Goal: Task Accomplishment & Management: Manage account settings

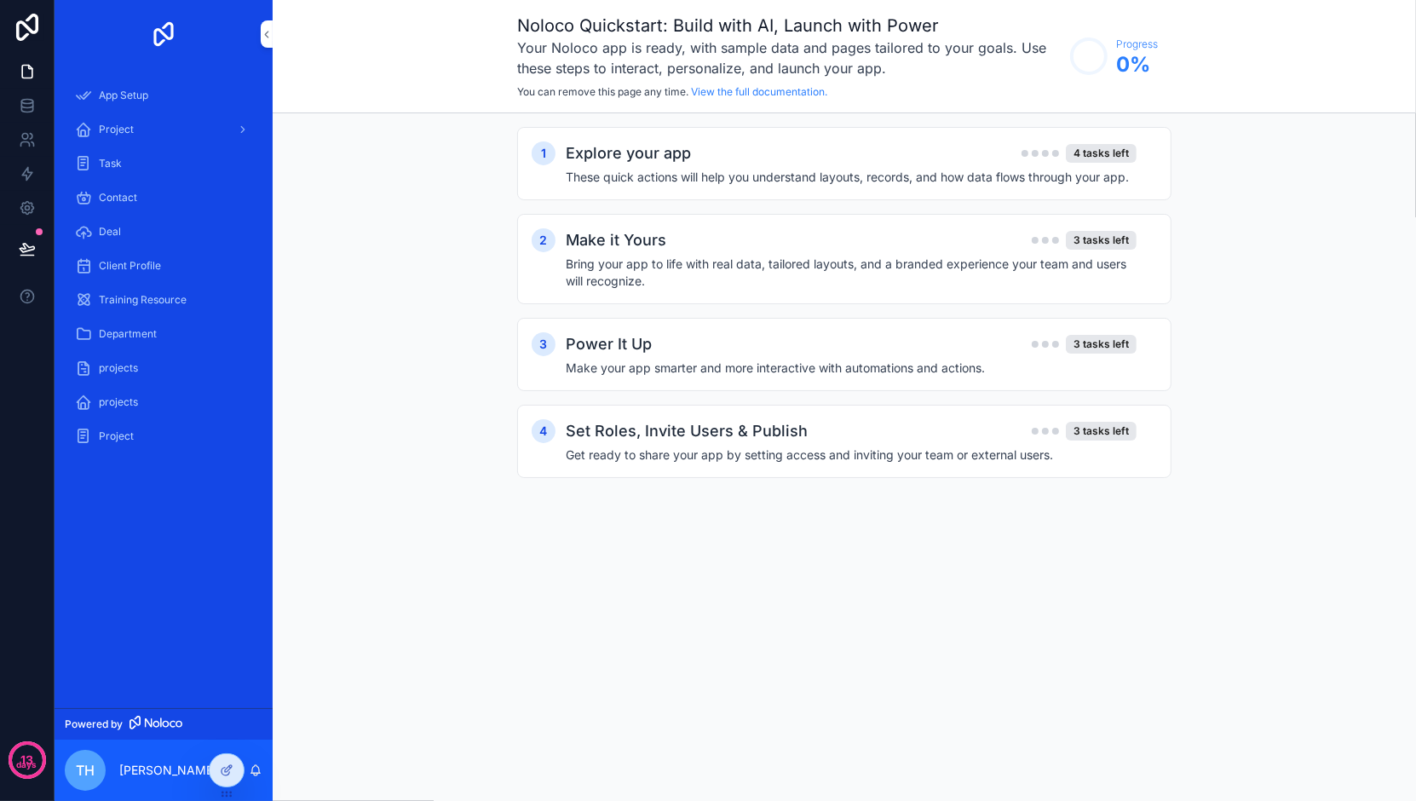
click at [124, 429] on span "Project" at bounding box center [116, 436] width 35 height 14
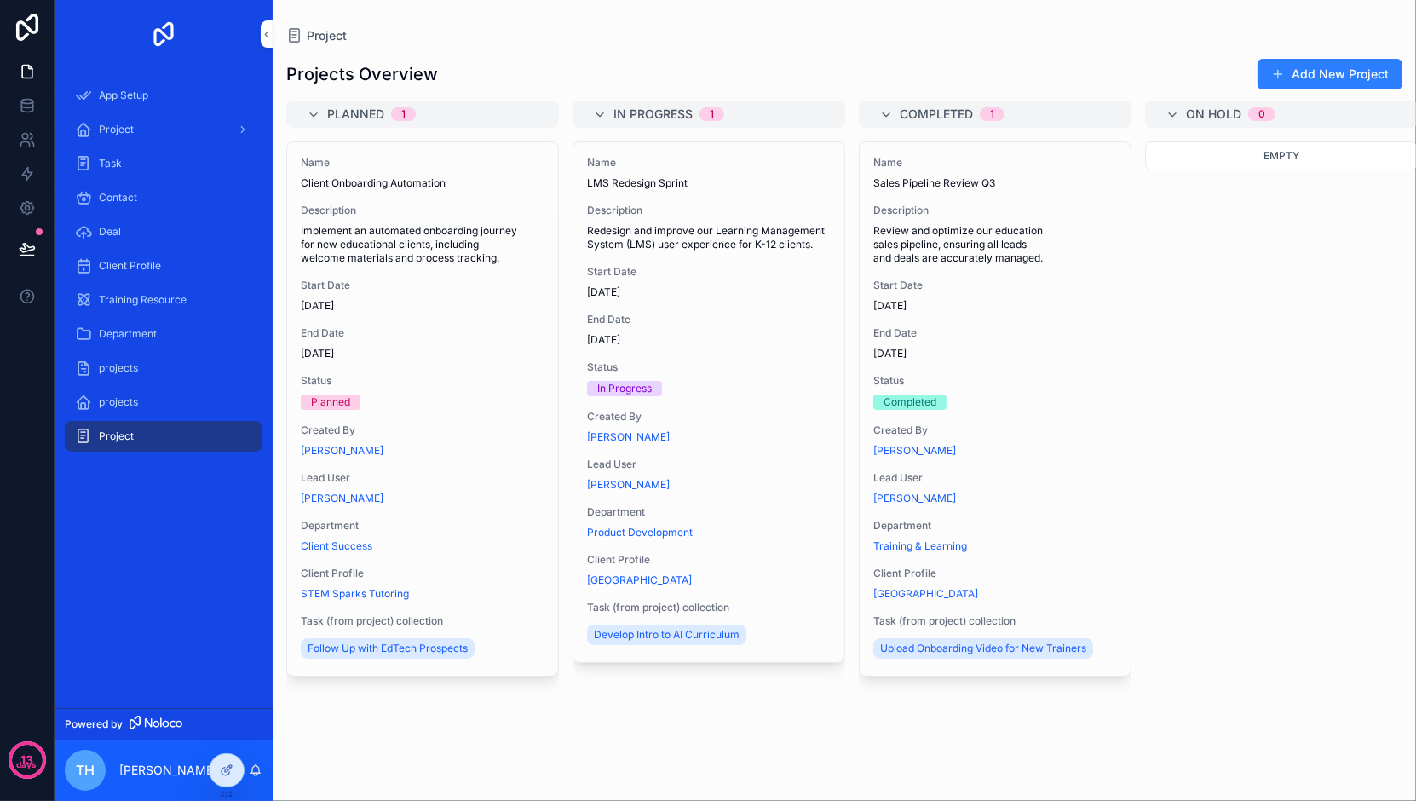
click at [124, 406] on span "projects" at bounding box center [118, 402] width 39 height 14
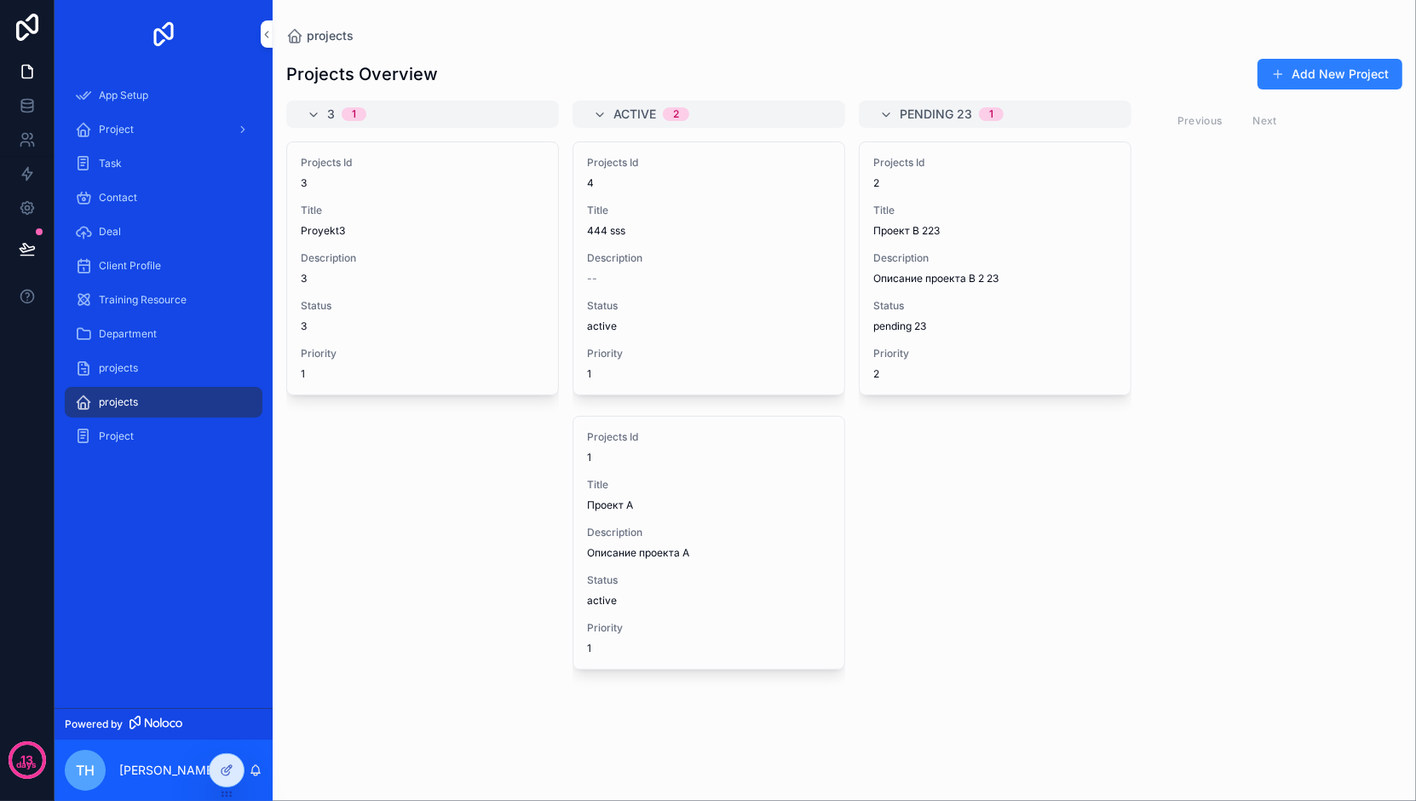
click at [1000, 285] on div "Projects Id 2 Title Проект B 223 Description Описание проекта B 2 23 Status pen…" at bounding box center [995, 268] width 271 height 252
click at [27, 103] on icon at bounding box center [26, 102] width 11 height 4
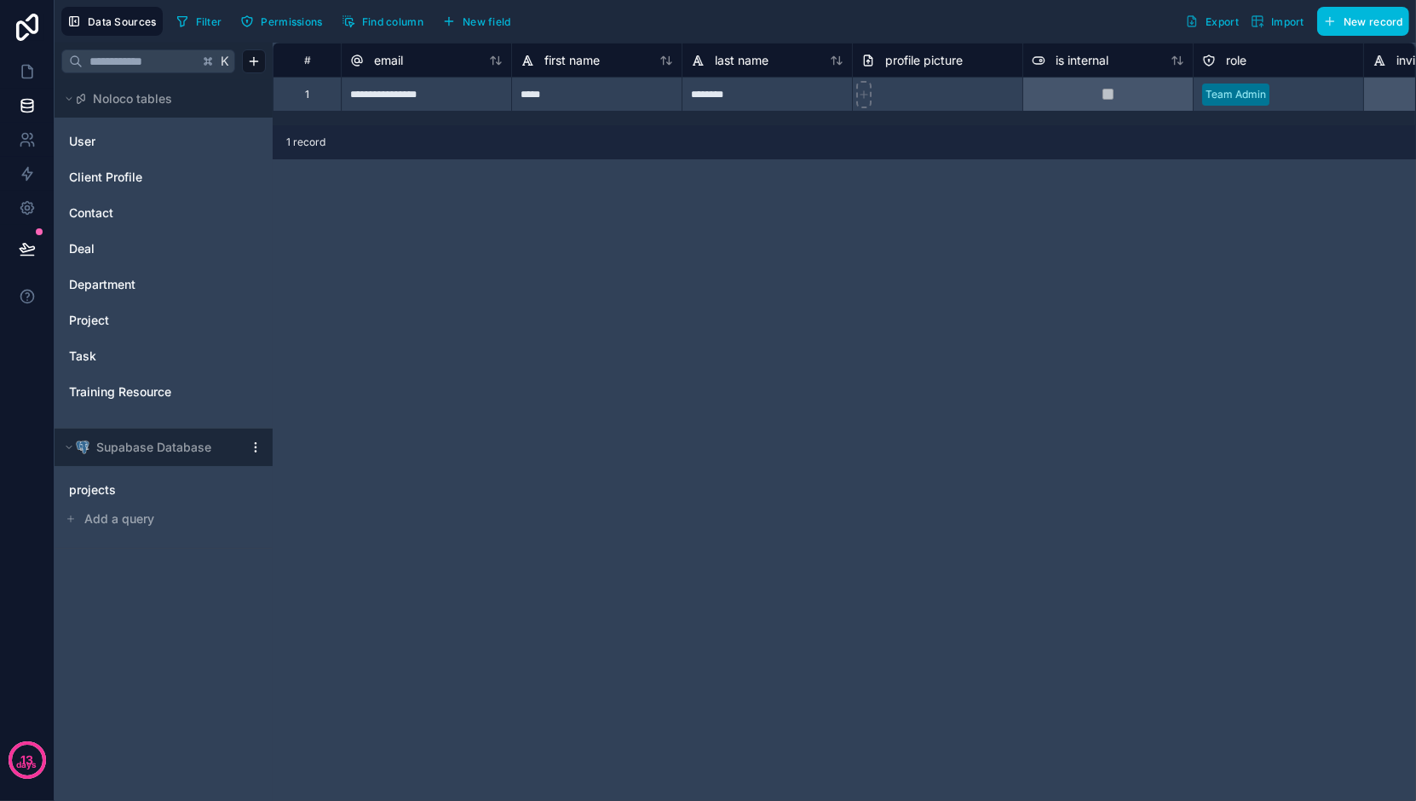
click at [133, 492] on link "projects" at bounding box center [146, 489] width 155 height 17
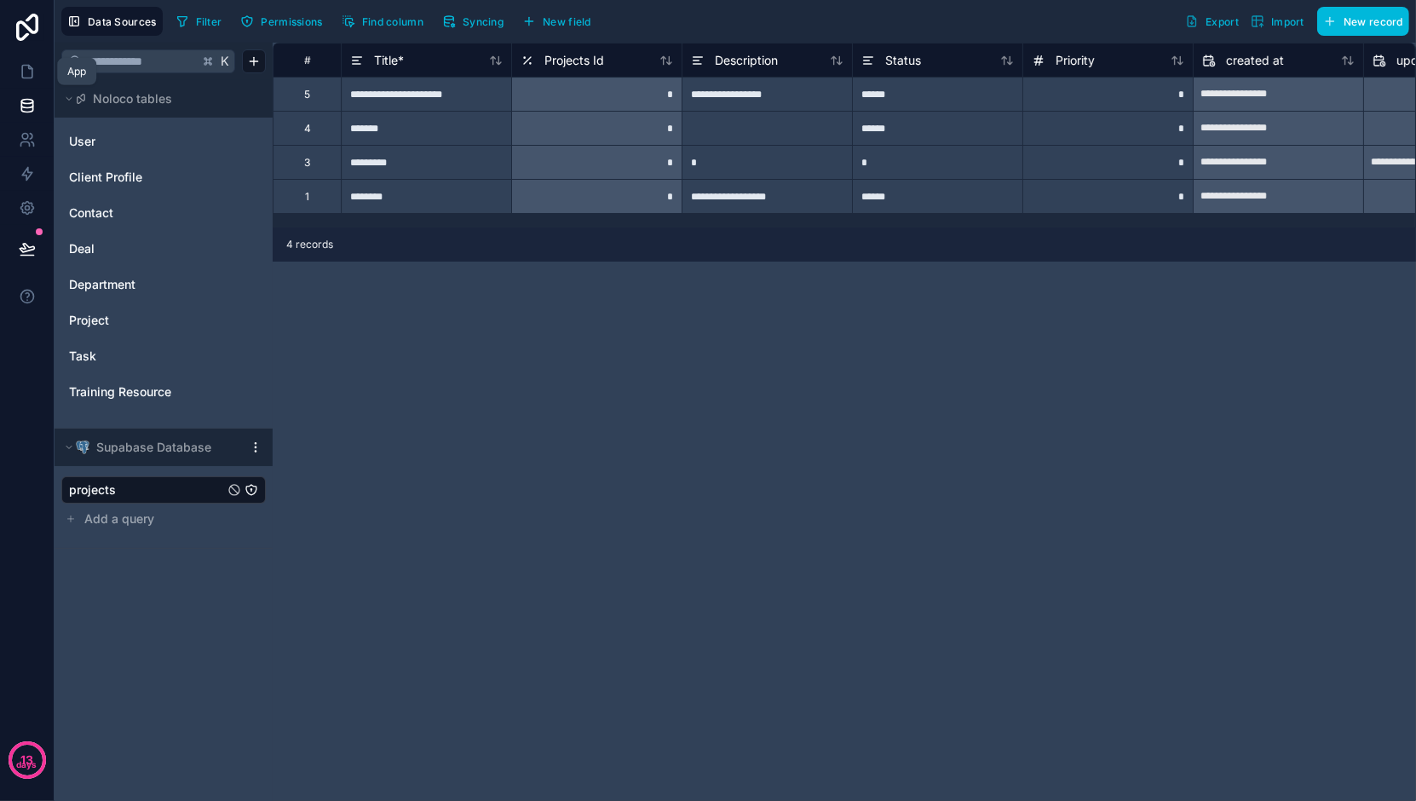
click at [20, 65] on icon at bounding box center [27, 71] width 17 height 17
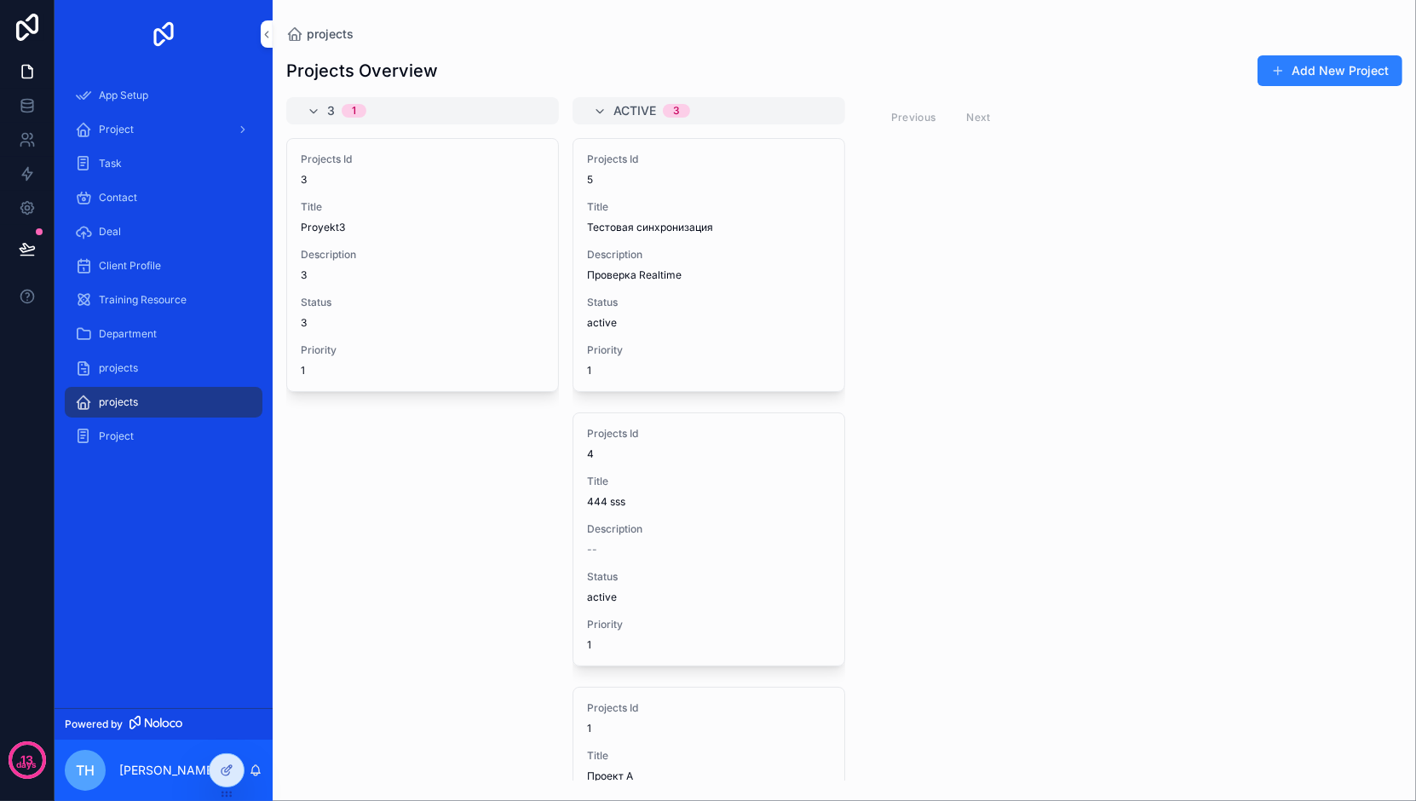
click at [469, 273] on span "3" at bounding box center [423, 275] width 244 height 14
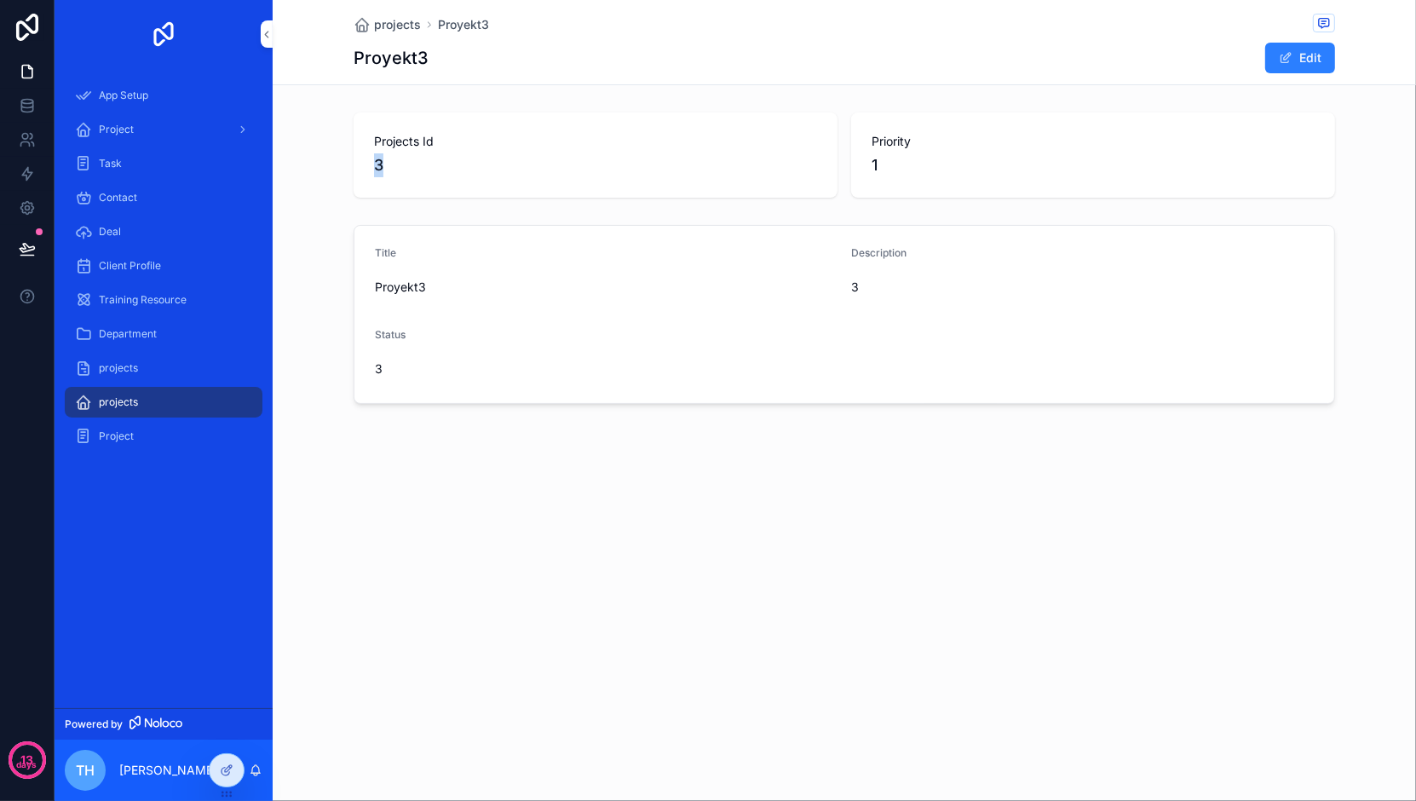
drag, startPoint x: 406, startPoint y: 160, endPoint x: 365, endPoint y: 162, distance: 41.8
click at [365, 162] on div "Projects Id 3" at bounding box center [596, 154] width 484 height 85
copy span "3"
drag, startPoint x: 434, startPoint y: 54, endPoint x: 343, endPoint y: 52, distance: 90.3
click at [343, 52] on div "projects Proyekt3 Proyekt3 Edit" at bounding box center [844, 42] width 1143 height 85
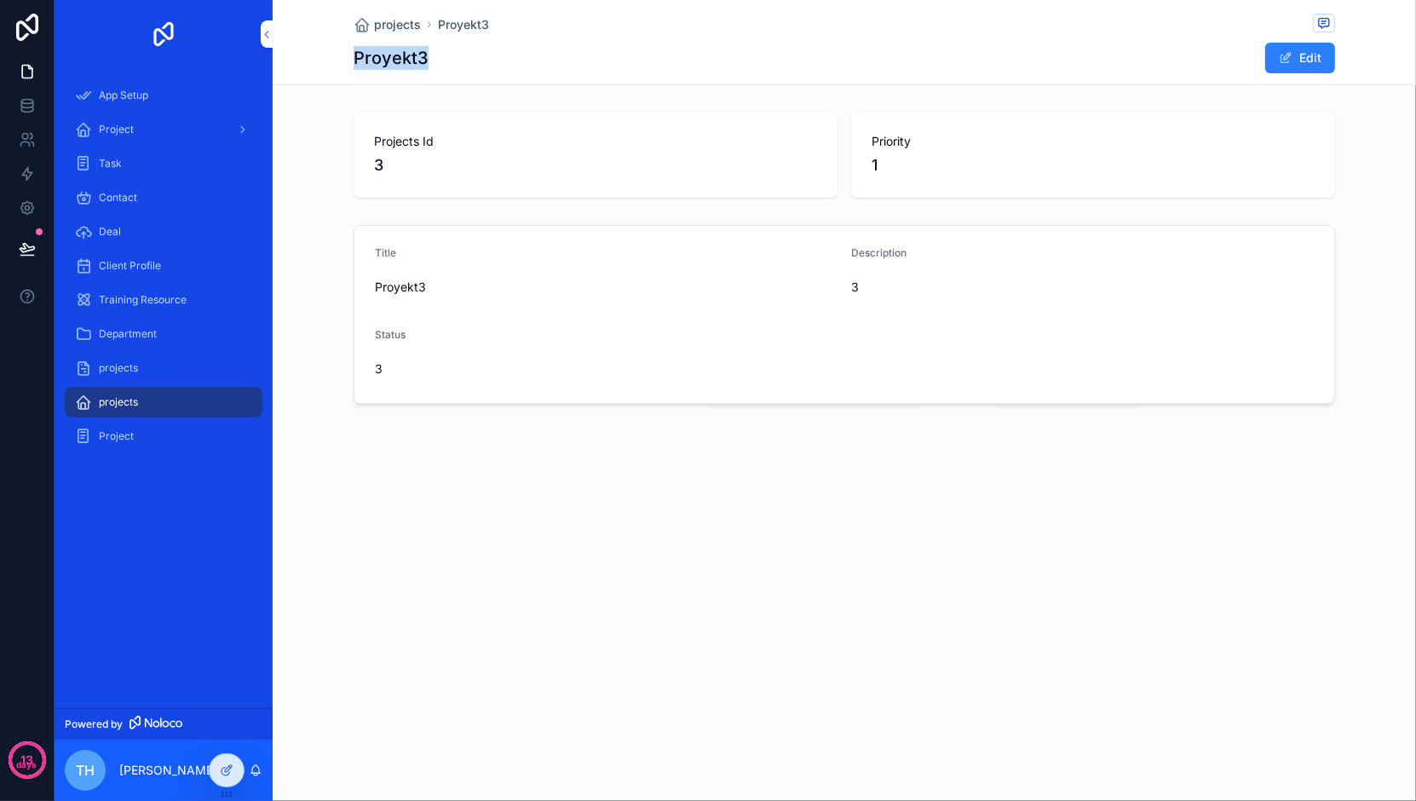
copy h1 "Proyekt3"
click at [108, 403] on span "projects" at bounding box center [118, 402] width 39 height 14
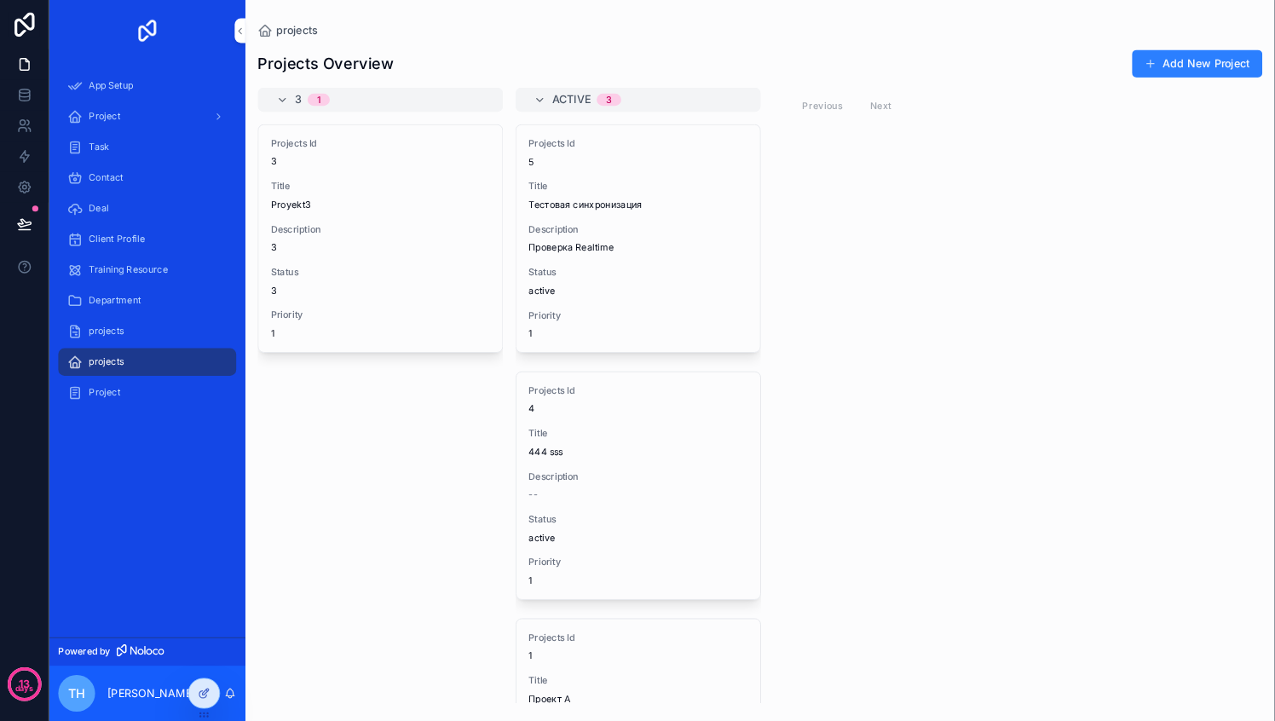
scroll to position [171, 0]
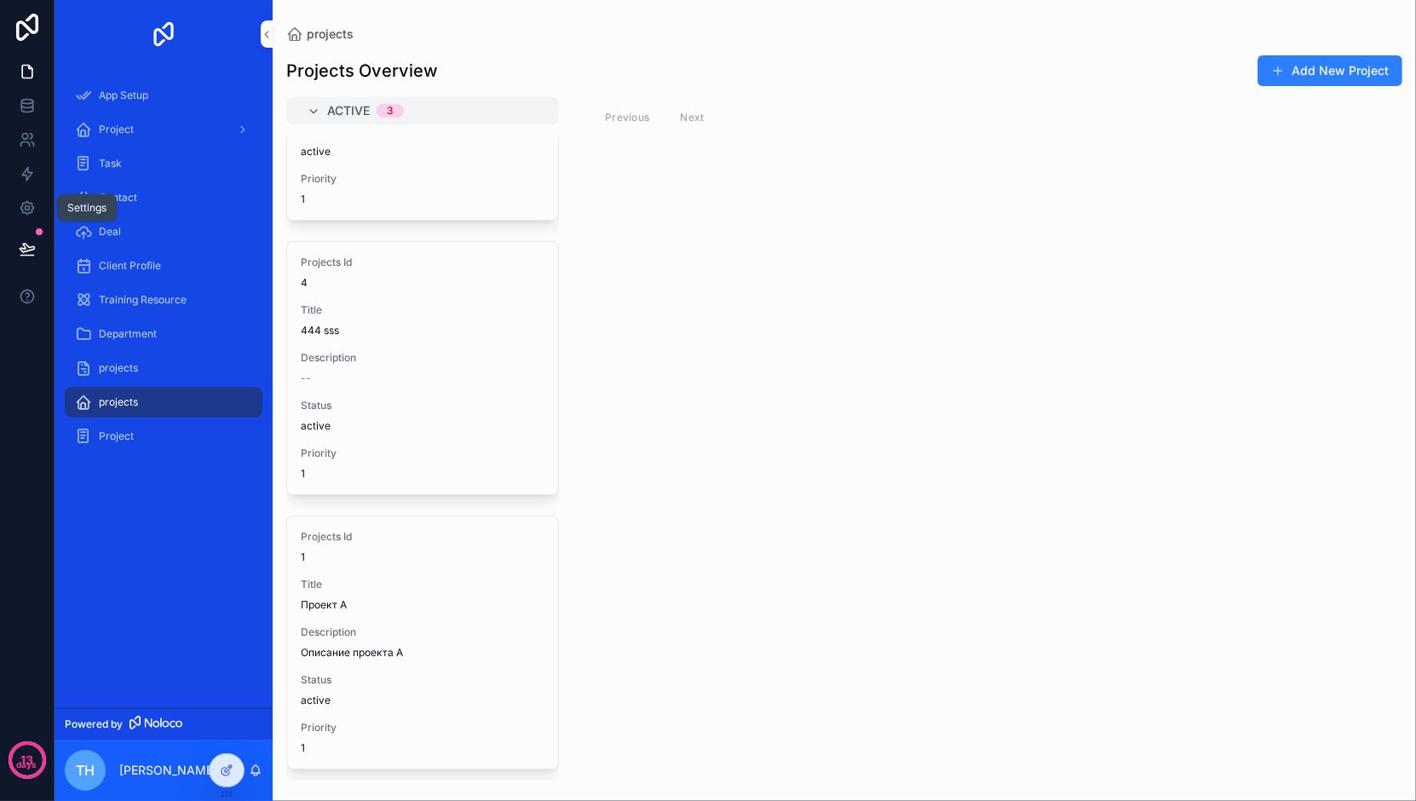
click at [39, 196] on link at bounding box center [27, 208] width 54 height 34
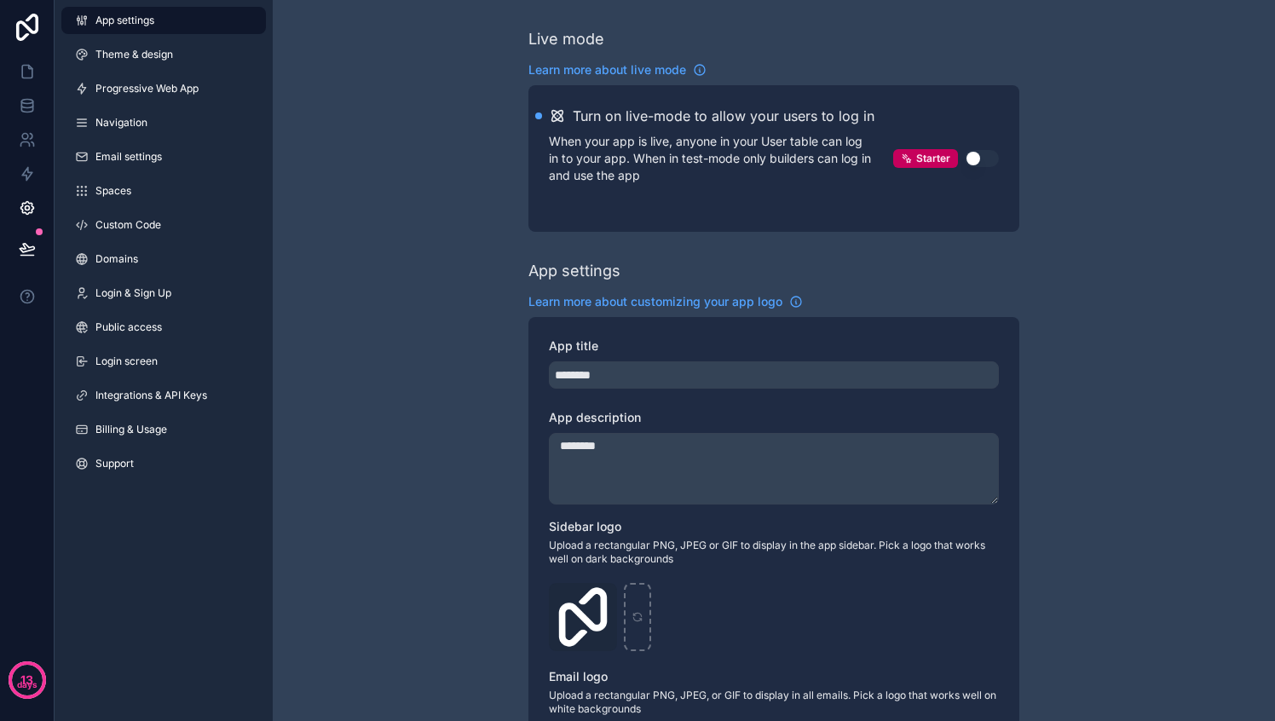
click at [167, 394] on span "Integrations & API Keys" at bounding box center [151, 396] width 112 height 14
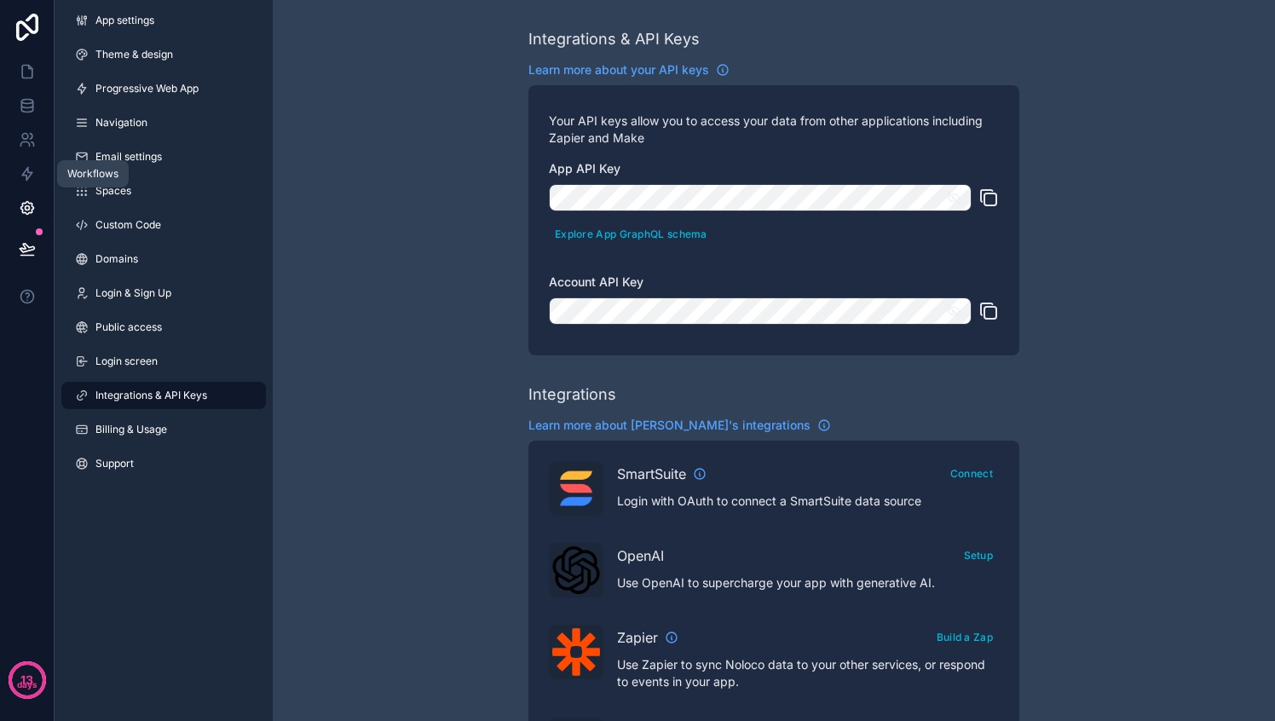
click at [25, 170] on icon at bounding box center [27, 174] width 10 height 13
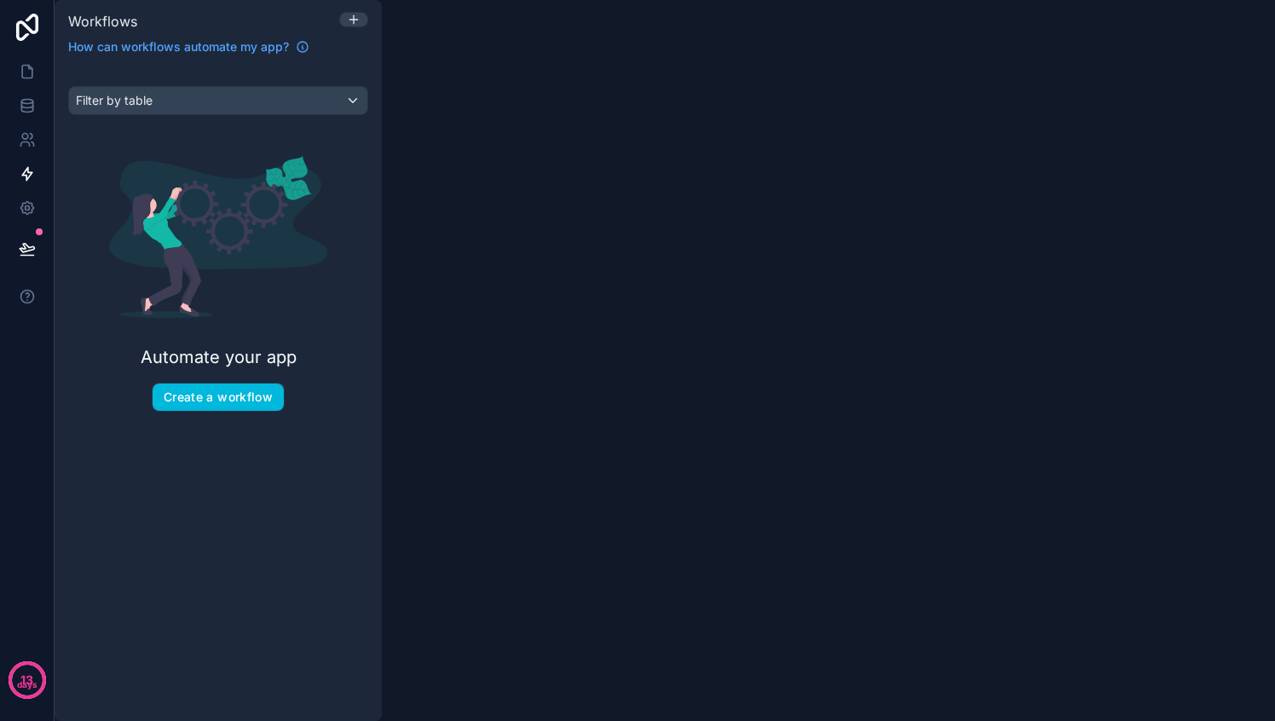
click at [238, 394] on button "Create a workflow" at bounding box center [218, 396] width 131 height 27
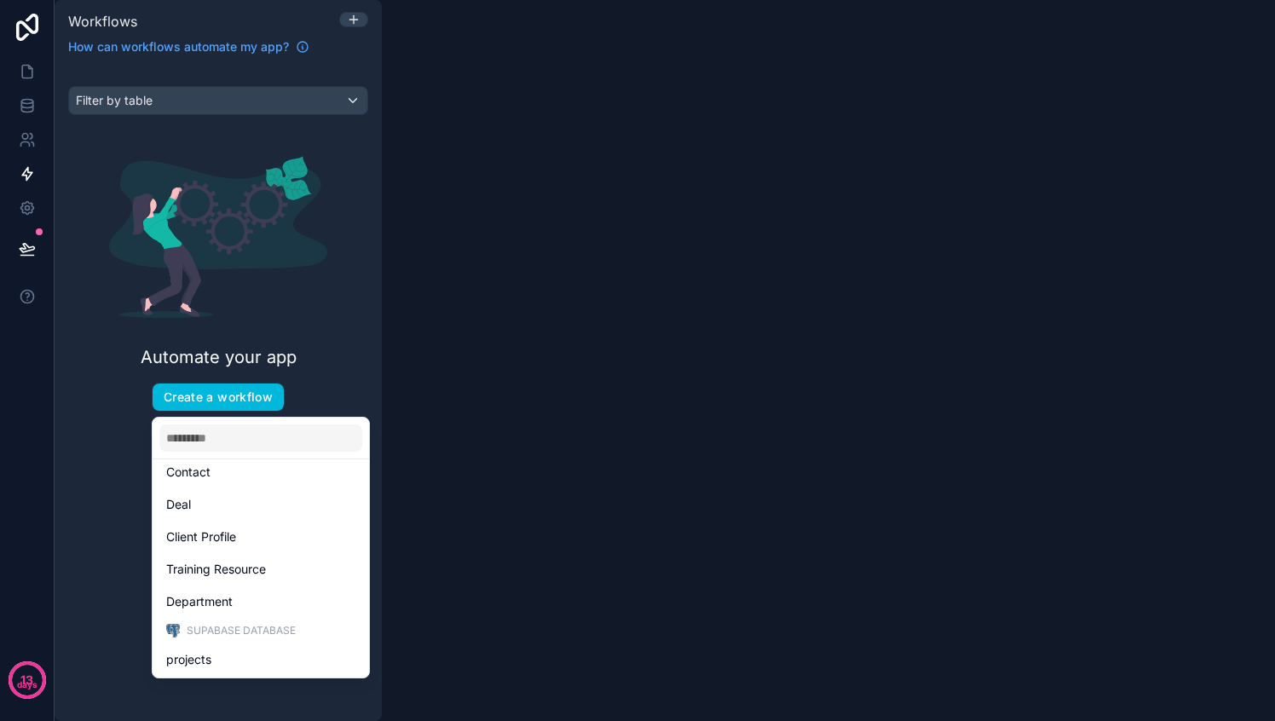
scroll to position [140, 0]
click at [193, 663] on span "projects" at bounding box center [188, 658] width 45 height 20
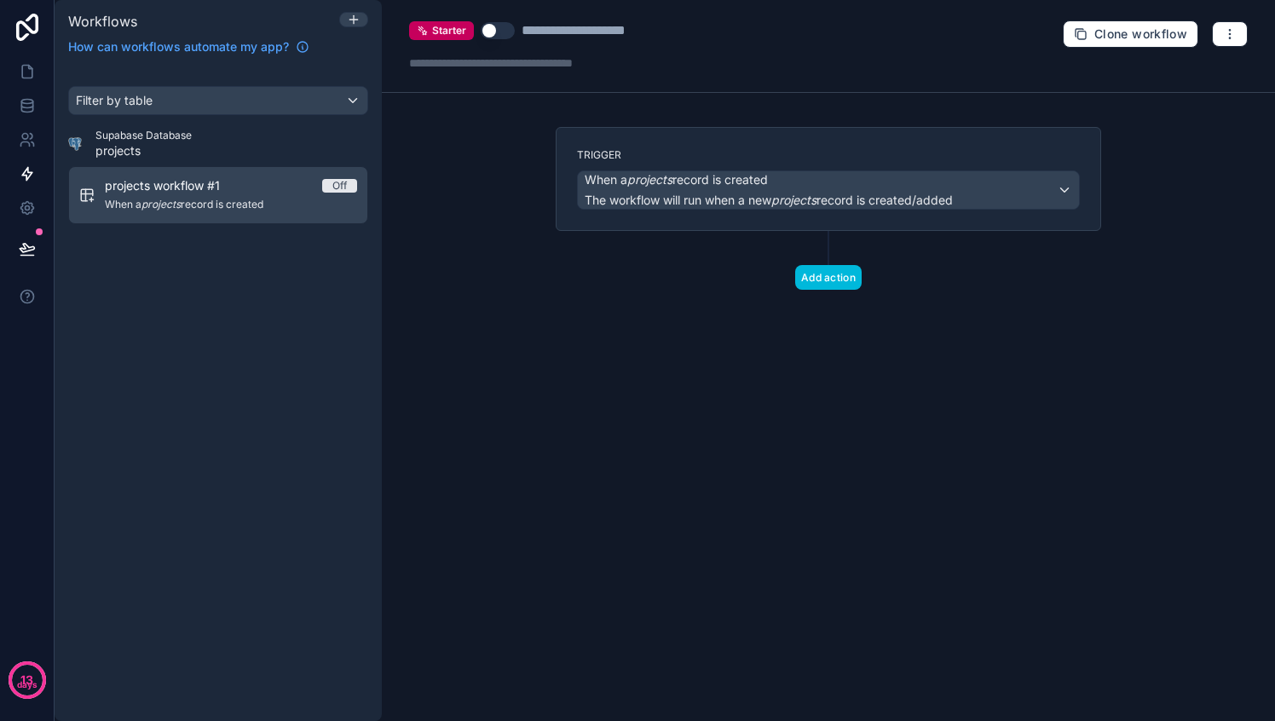
click at [200, 206] on span "When a projects record is created" at bounding box center [231, 205] width 252 height 14
click at [802, 187] on span "When a projects record is created" at bounding box center [768, 179] width 368 height 17
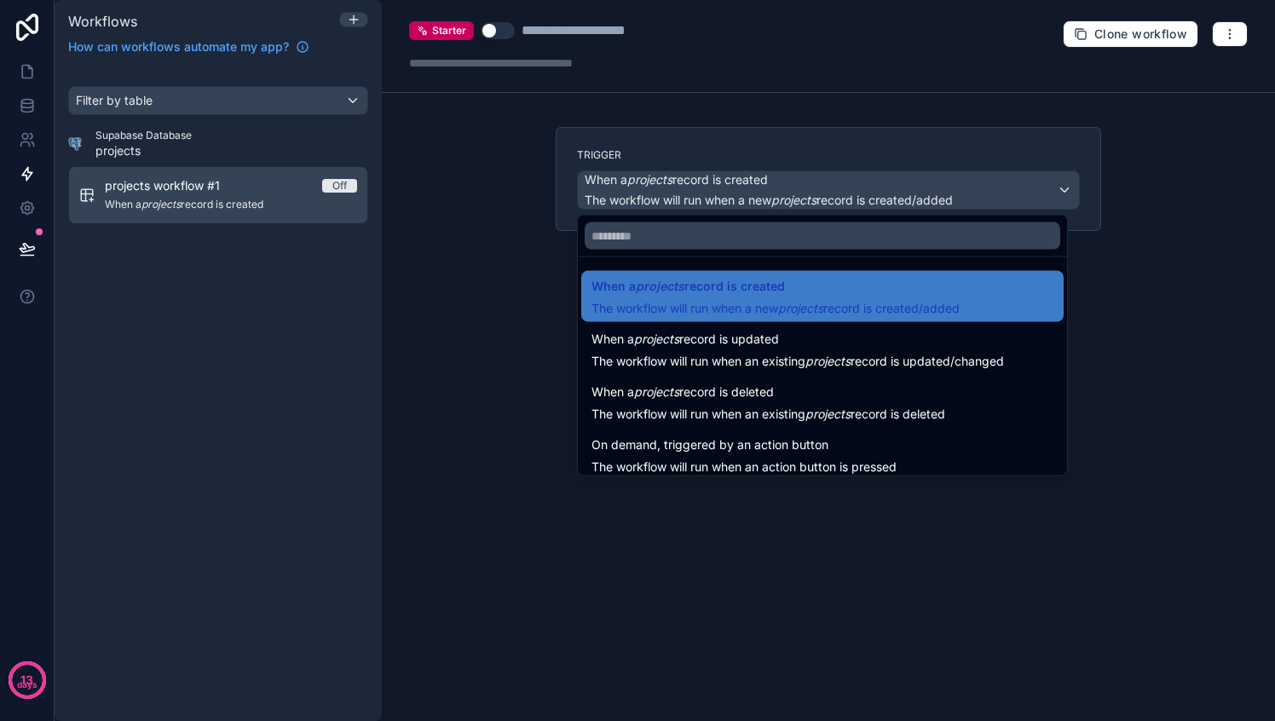
click at [656, 295] on span "When a projects record is created" at bounding box center [687, 286] width 193 height 20
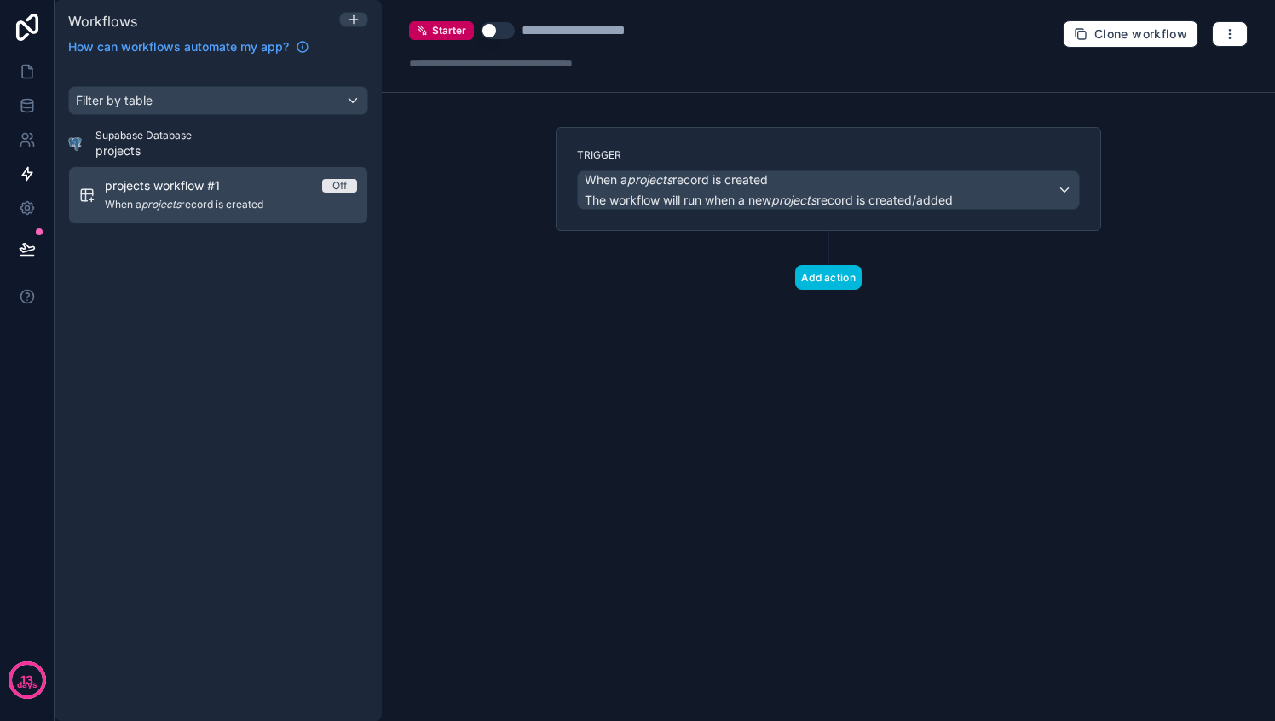
click at [828, 285] on button "Add action" at bounding box center [828, 277] width 66 height 25
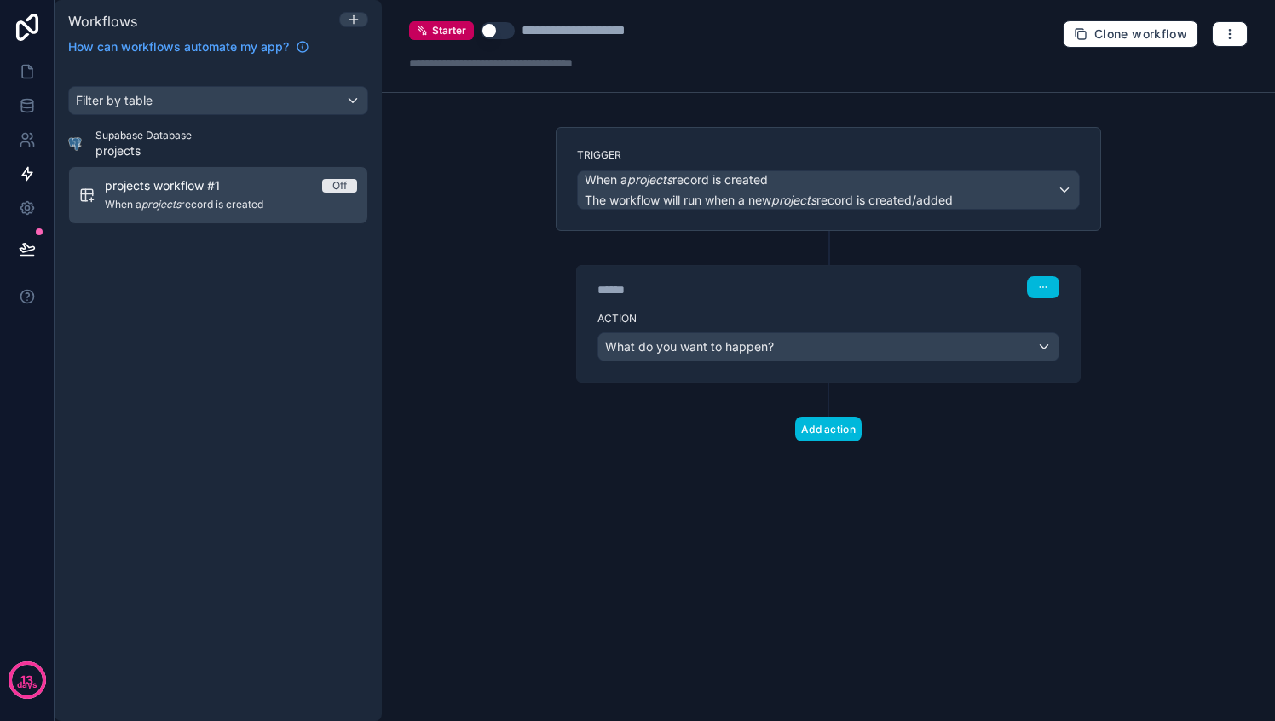
click at [716, 351] on span "What do you want to happen?" at bounding box center [689, 346] width 169 height 14
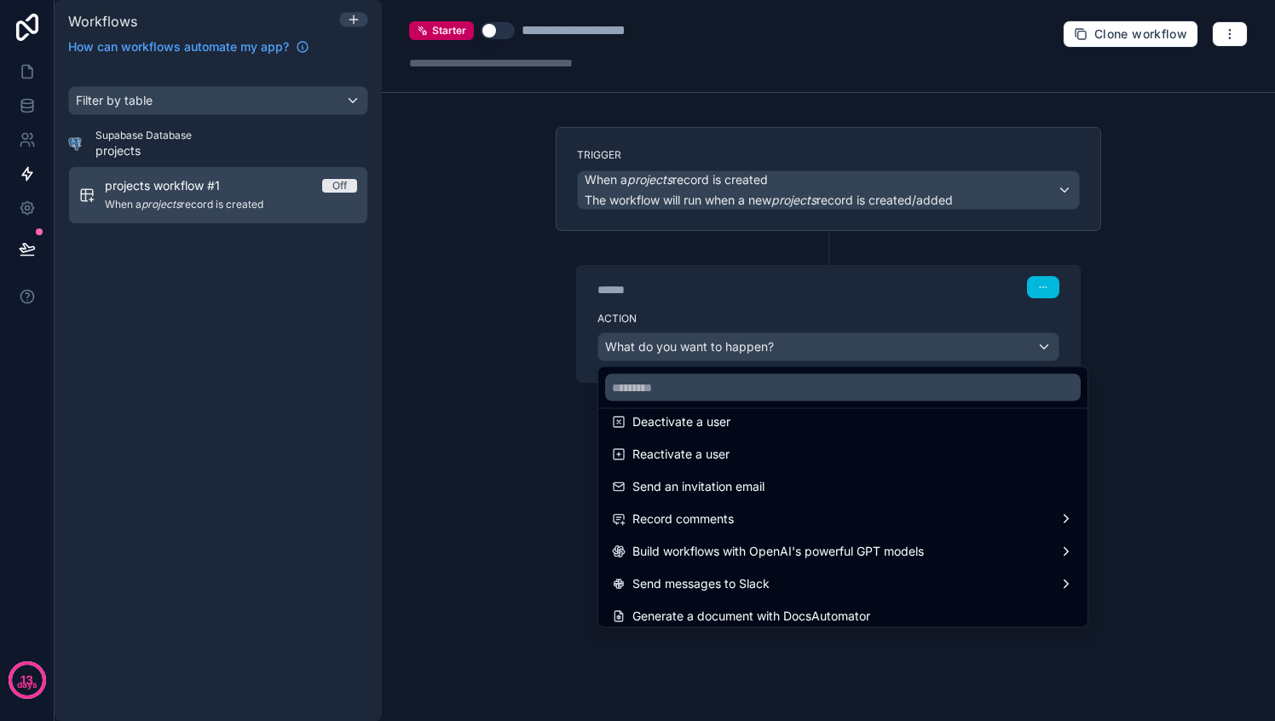
scroll to position [315, 0]
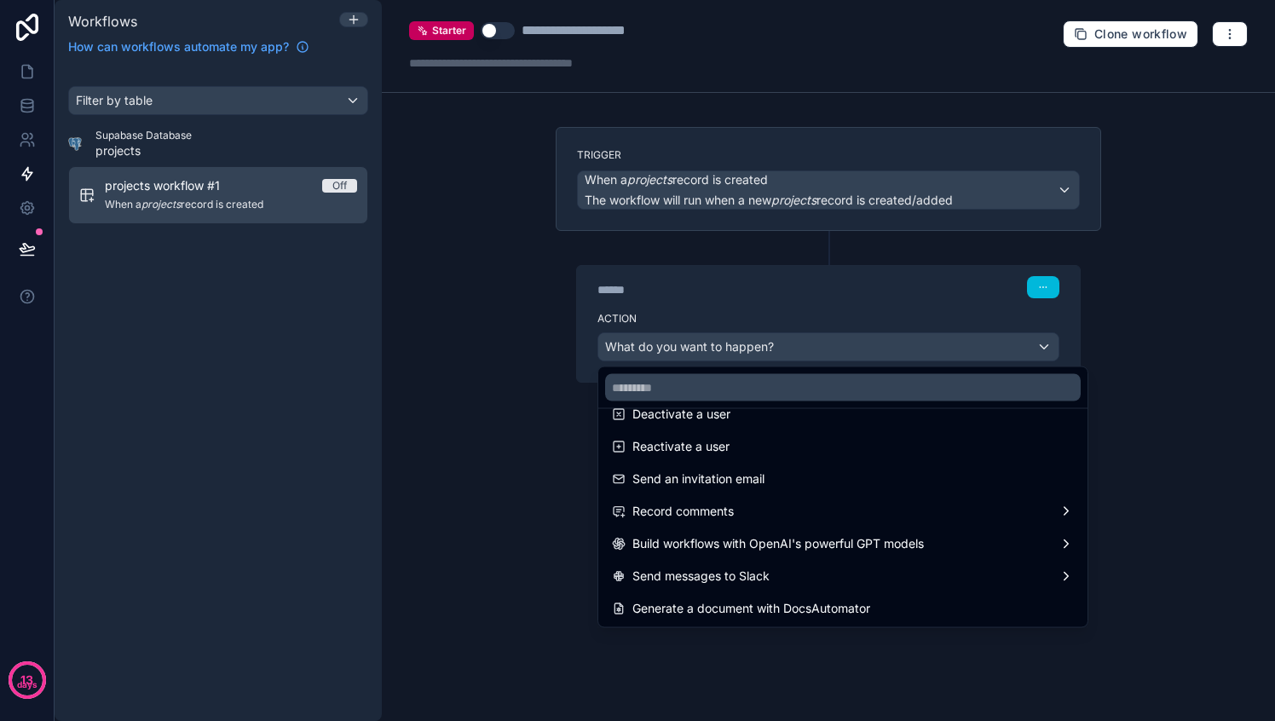
click at [355, 20] on div at bounding box center [637, 360] width 1275 height 721
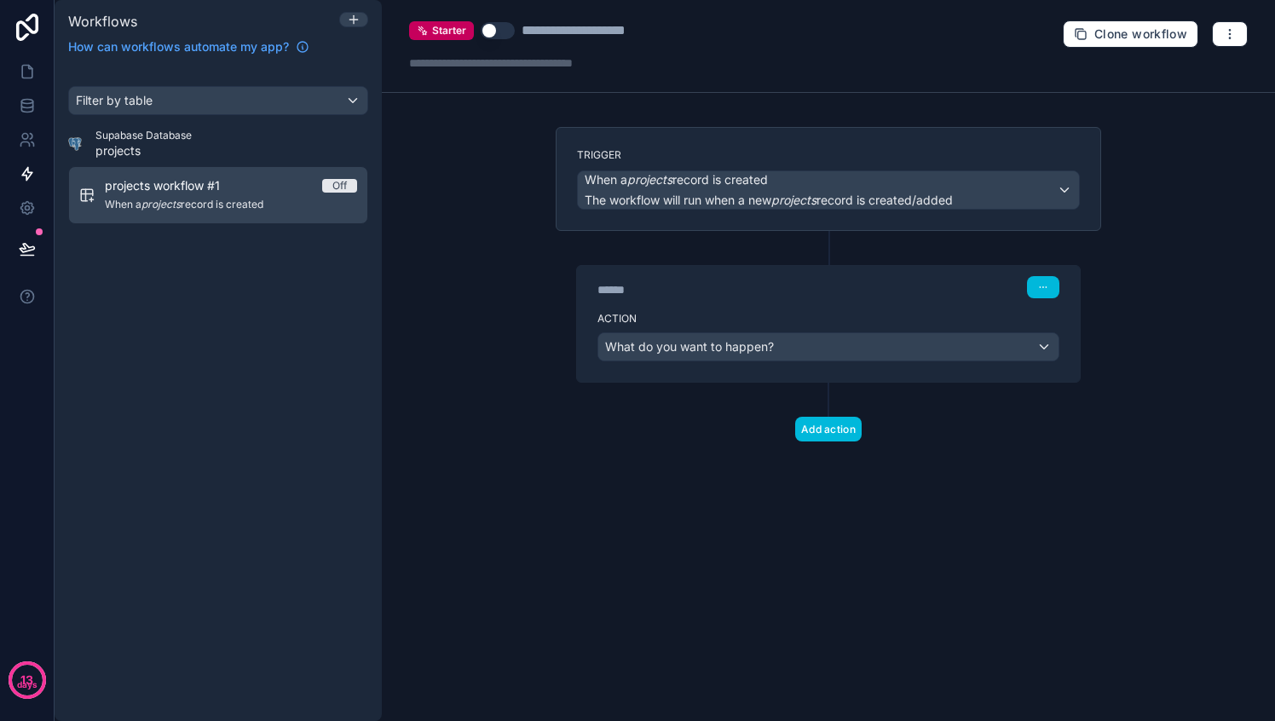
click at [350, 17] on icon at bounding box center [354, 20] width 14 height 14
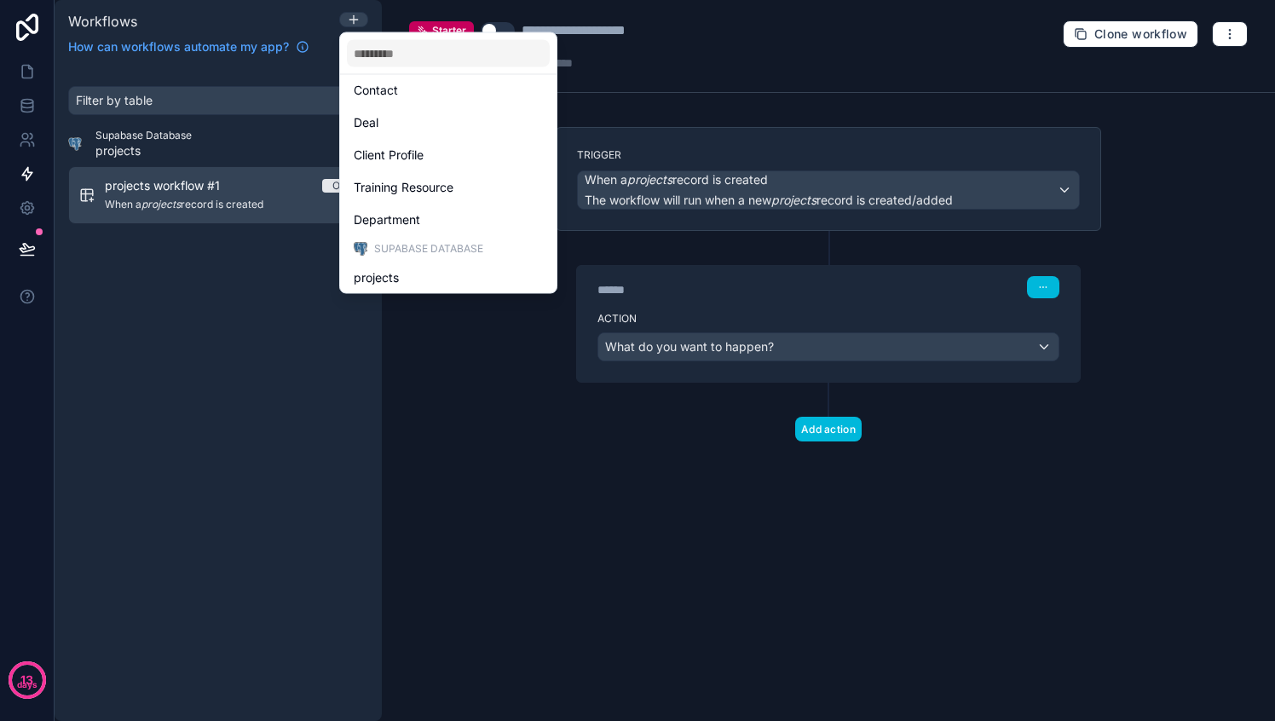
scroll to position [140, 0]
click at [237, 366] on div at bounding box center [637, 360] width 1275 height 721
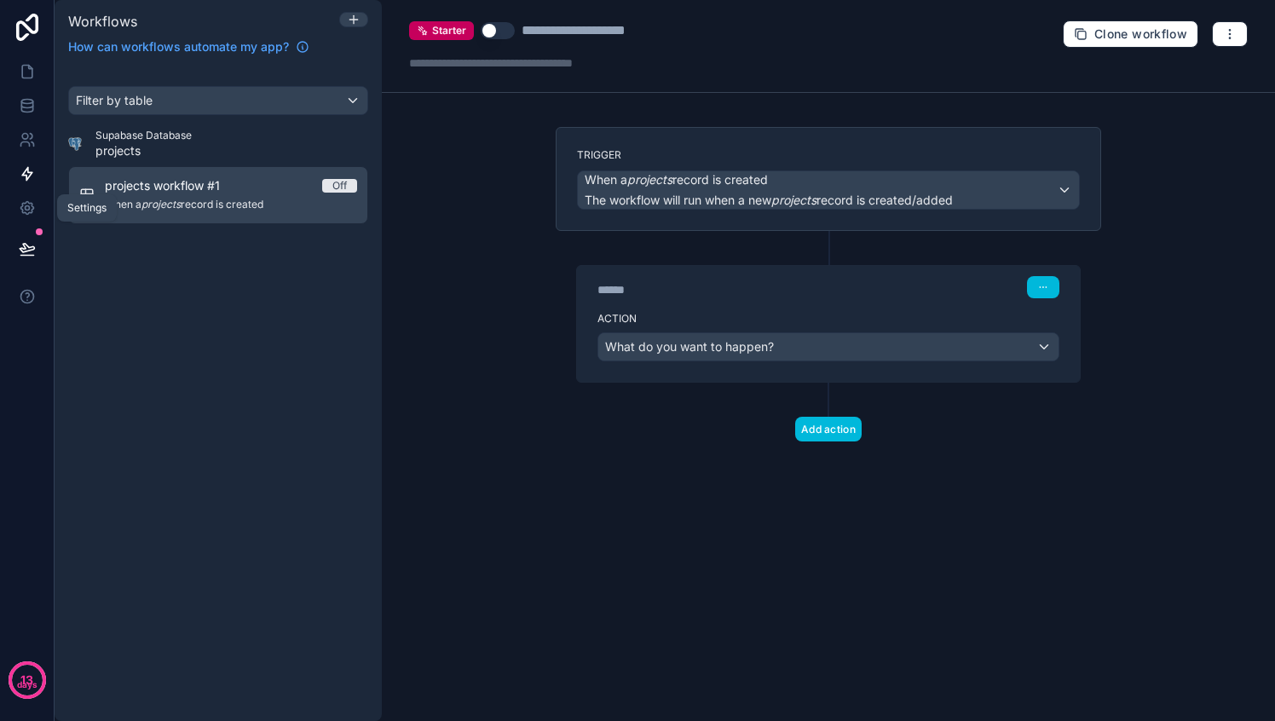
click at [21, 205] on icon at bounding box center [26, 208] width 13 height 13
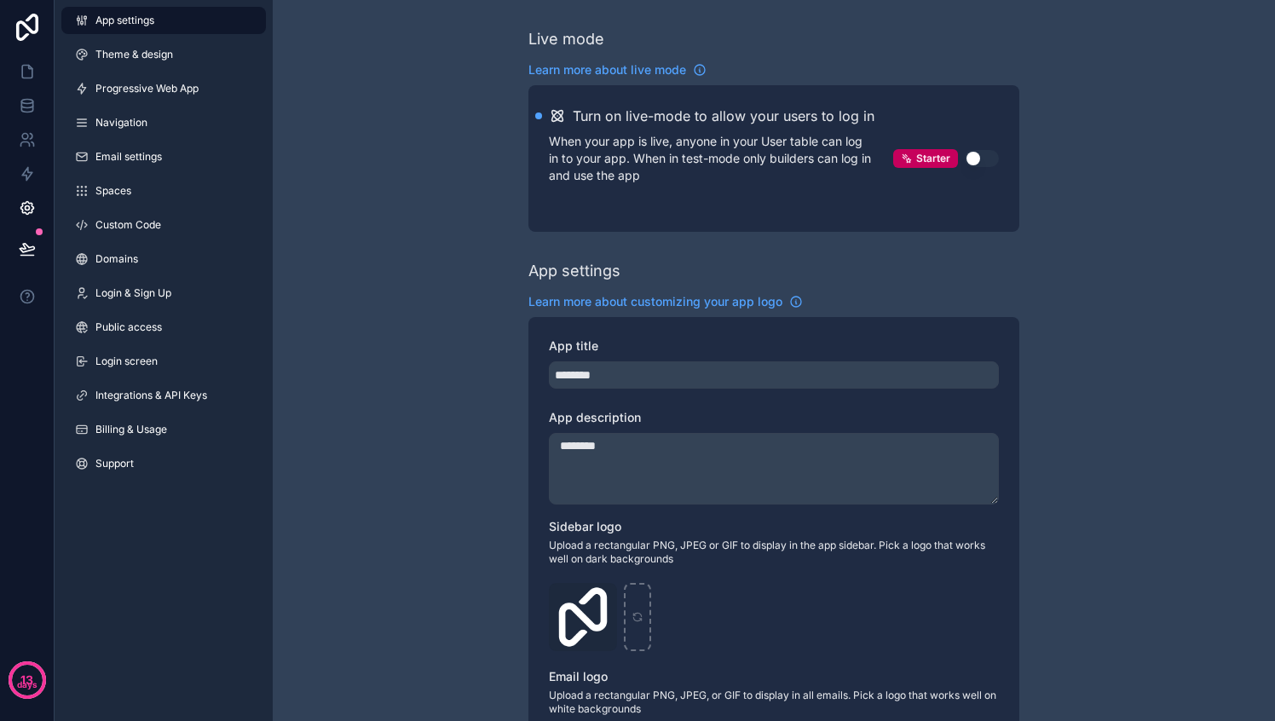
click at [137, 386] on link "Integrations & API Keys" at bounding box center [163, 395] width 204 height 27
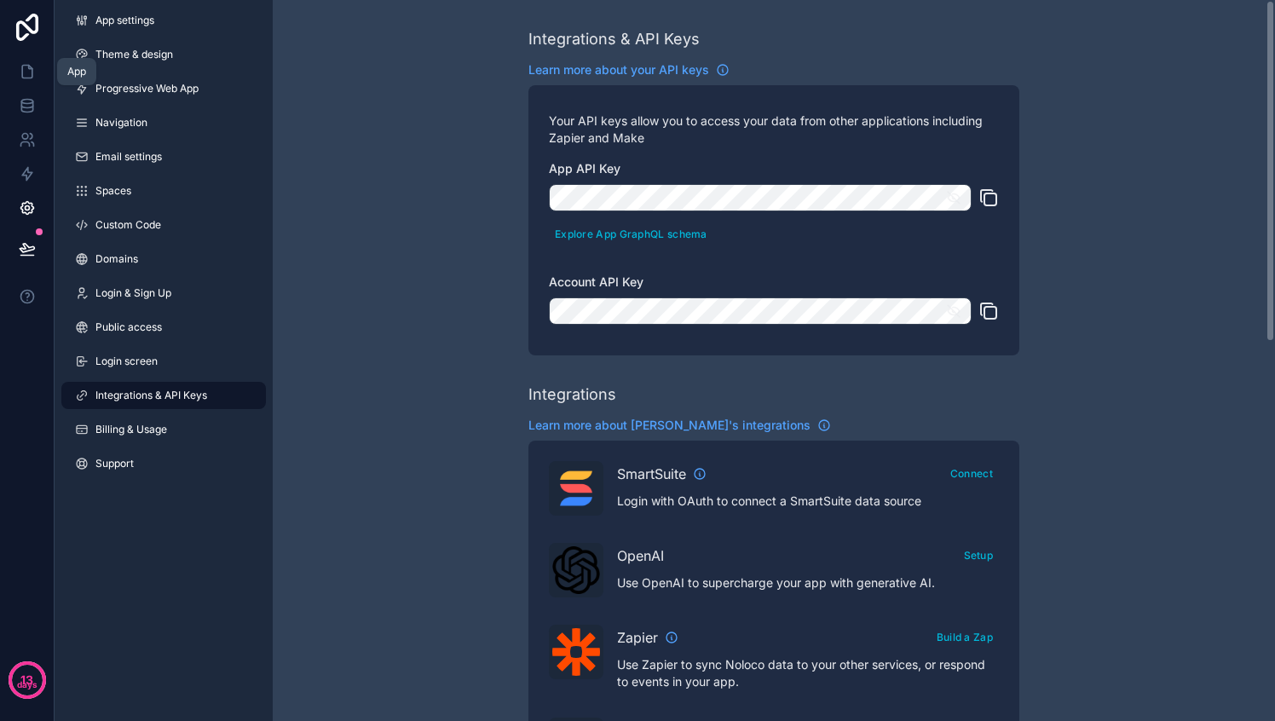
click at [29, 63] on icon at bounding box center [27, 71] width 17 height 17
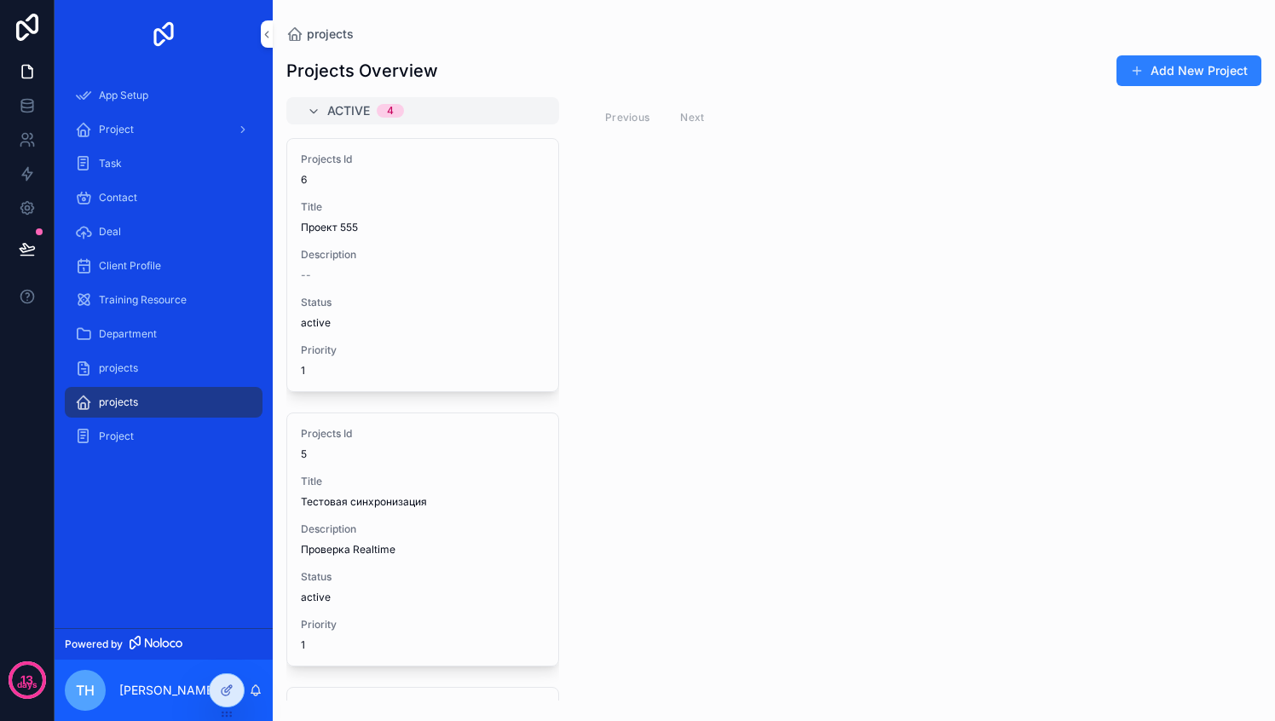
click at [151, 134] on div "Project" at bounding box center [163, 129] width 177 height 27
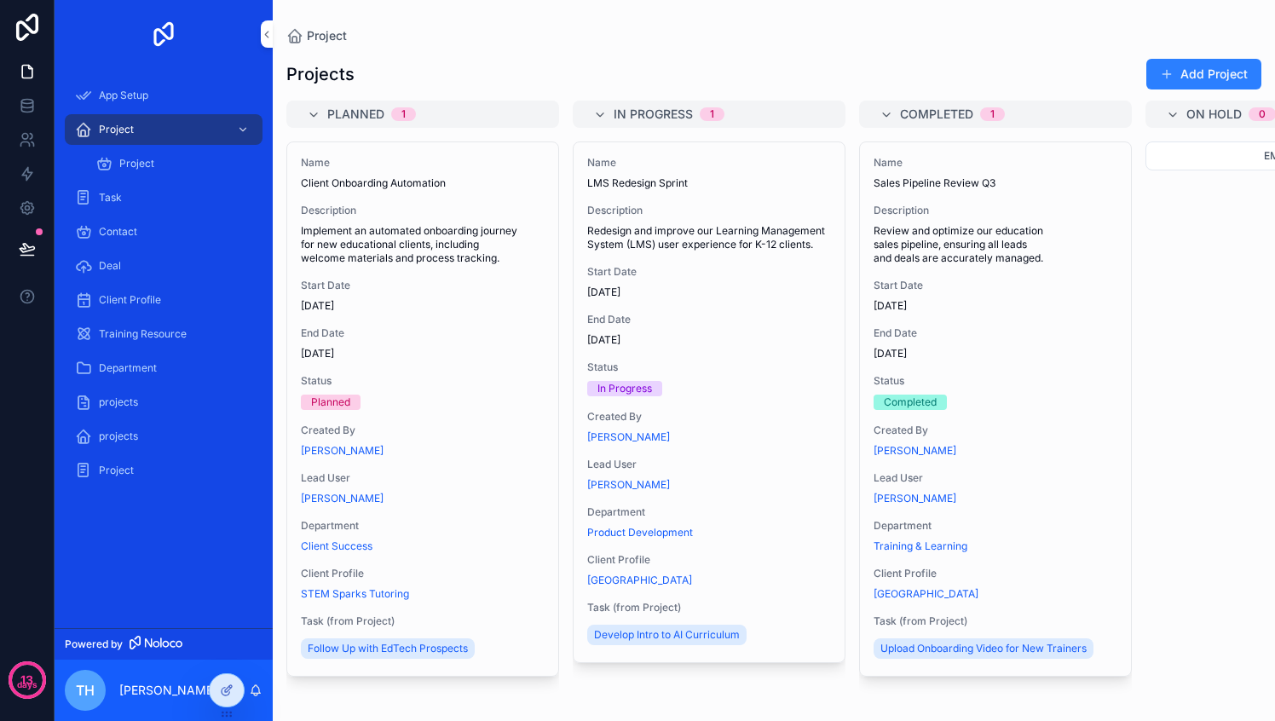
click at [318, 256] on span "Implement an automated onboarding journey for new educational clients, includin…" at bounding box center [423, 244] width 244 height 41
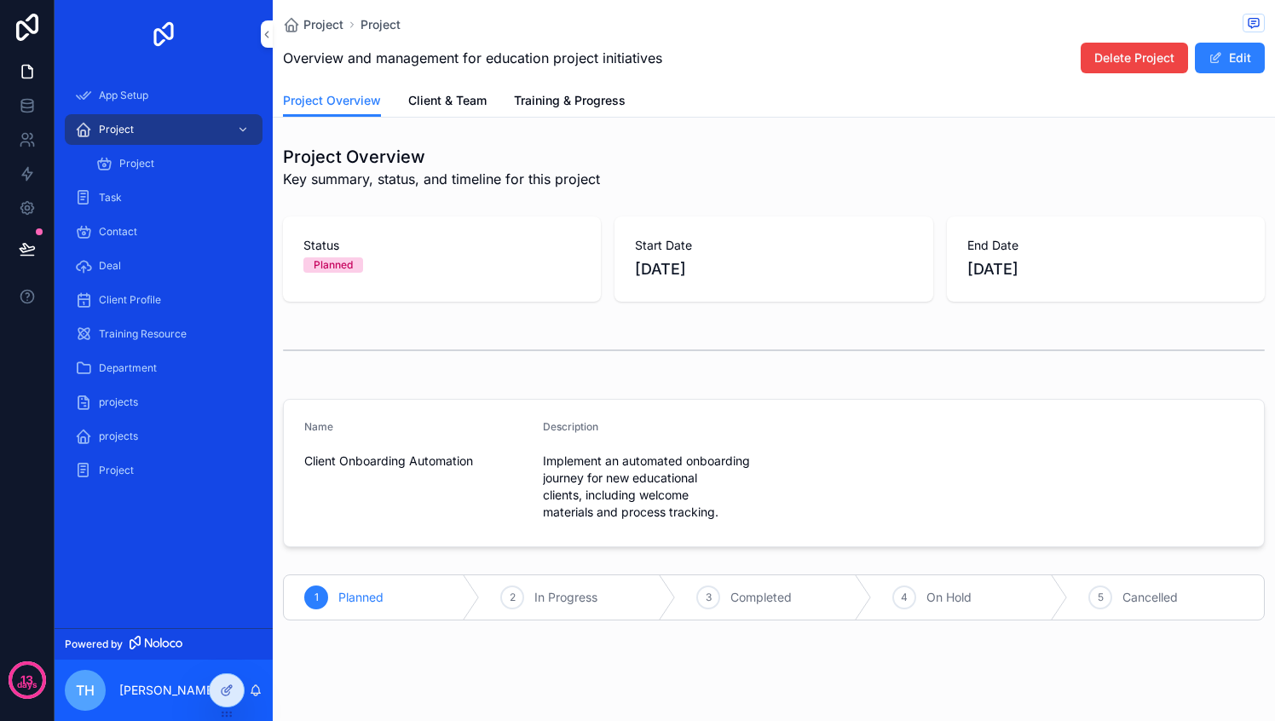
click at [443, 91] on link "Client & Team" at bounding box center [447, 102] width 78 height 34
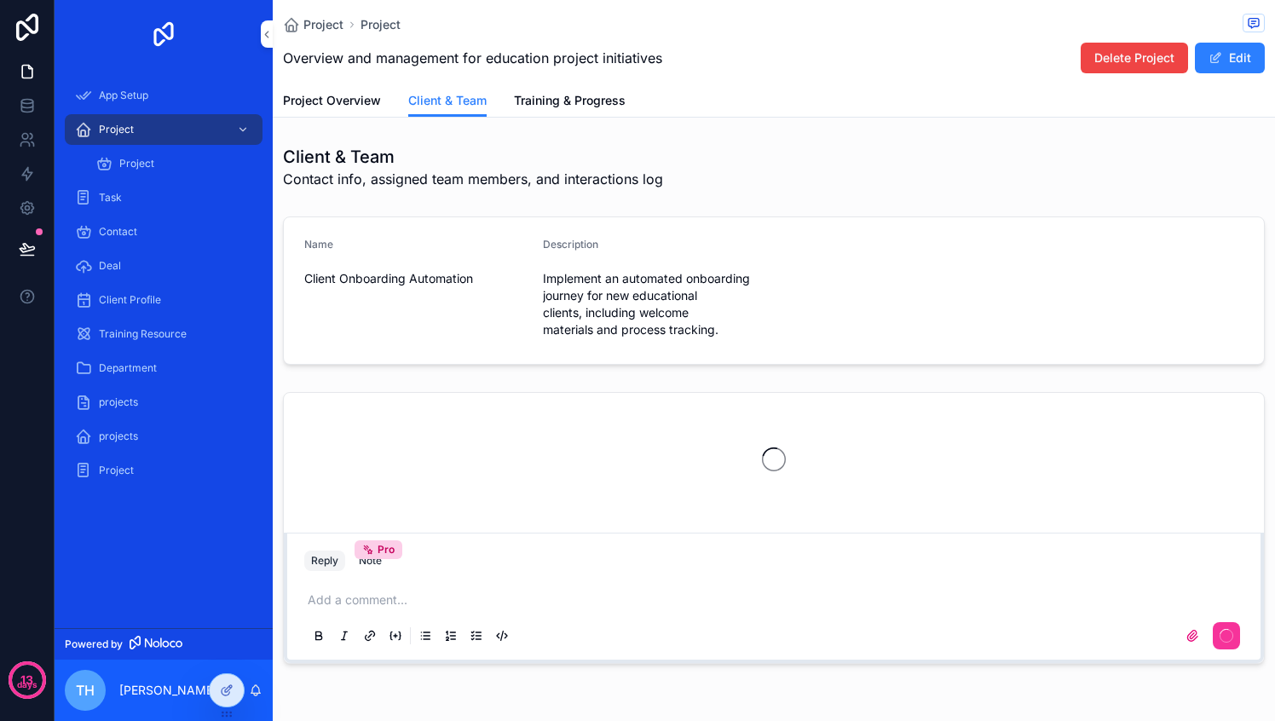
click at [570, 95] on span "Training & Progress" at bounding box center [570, 100] width 112 height 17
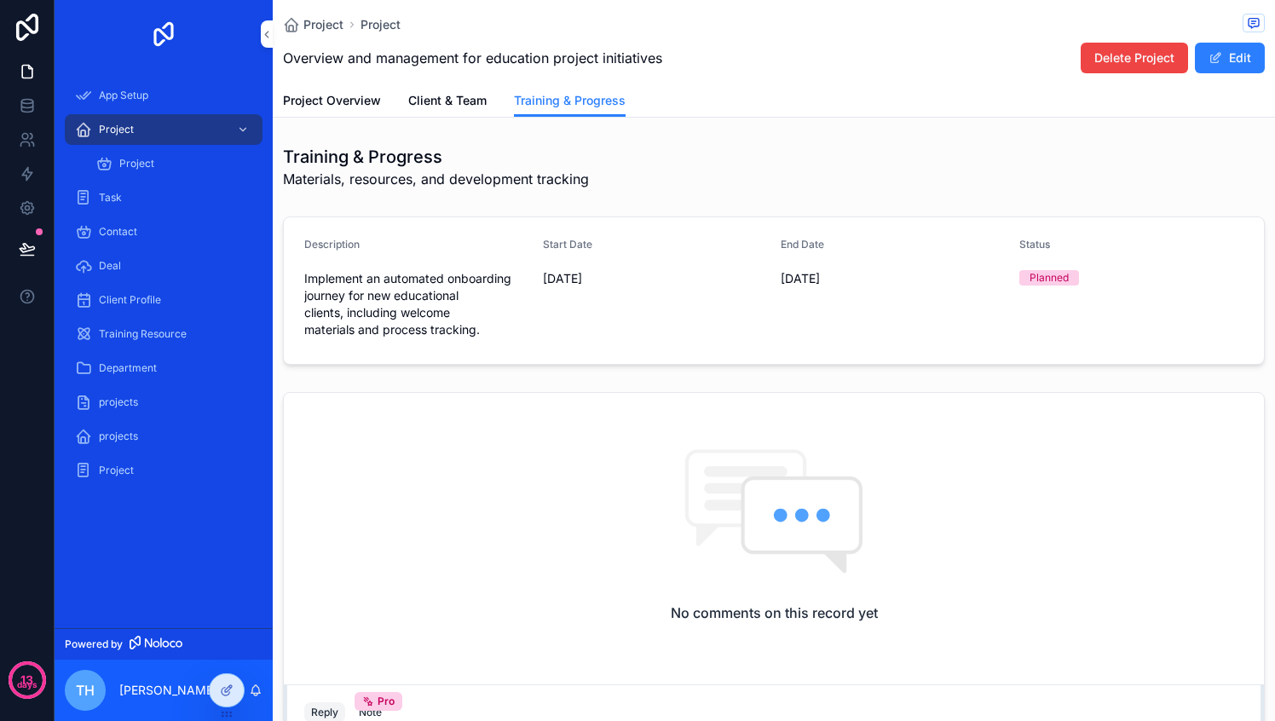
click at [345, 99] on span "Project Overview" at bounding box center [332, 100] width 98 height 17
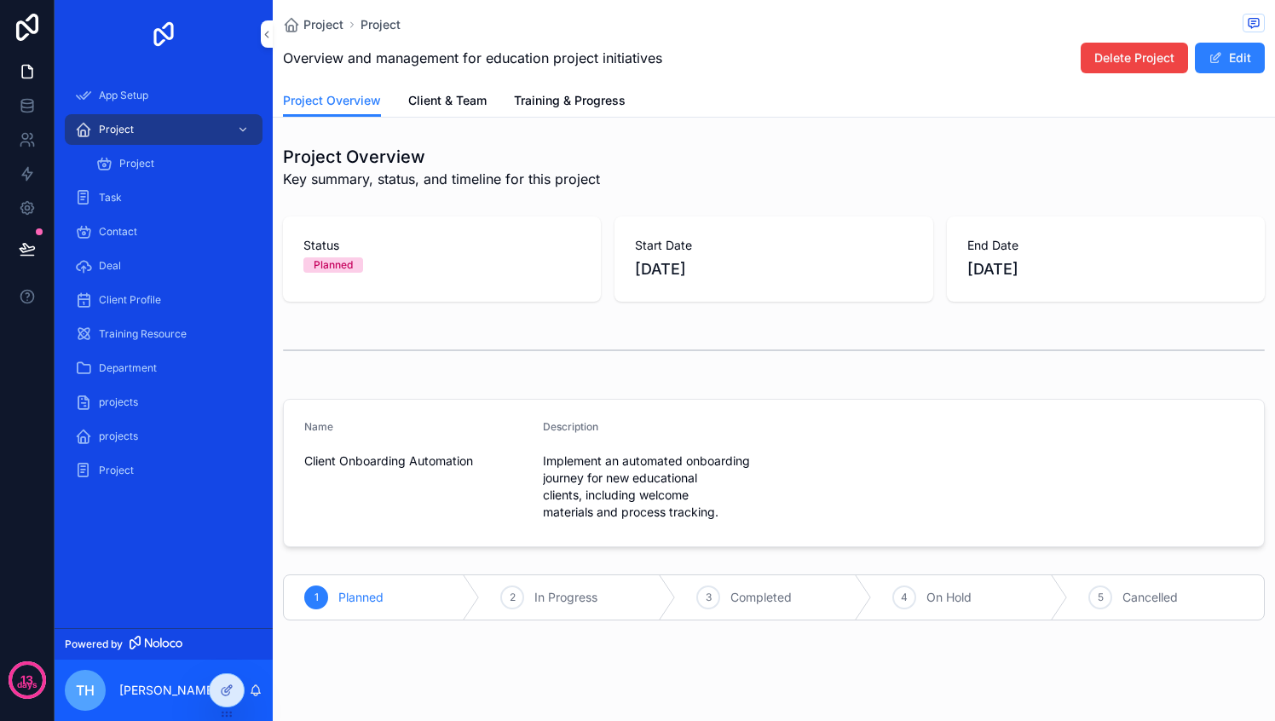
click at [478, 97] on span "Client & Team" at bounding box center [447, 100] width 78 height 17
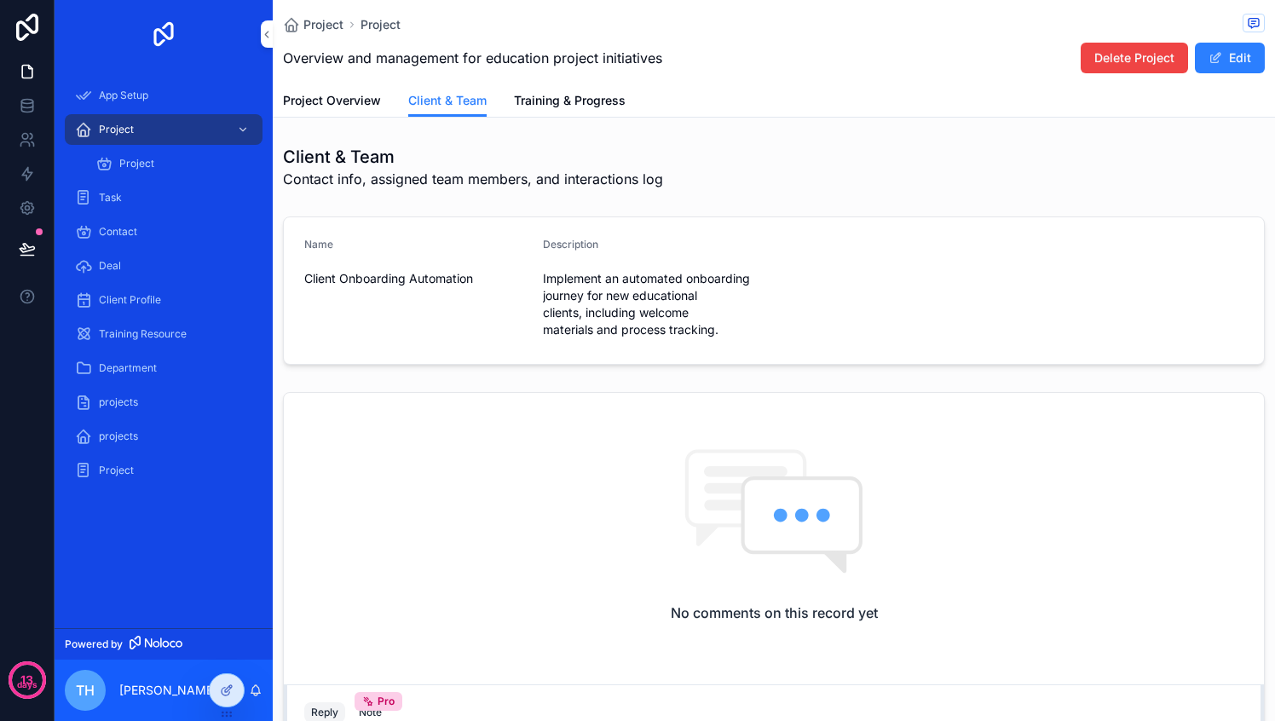
click at [559, 99] on span "Training & Progress" at bounding box center [570, 100] width 112 height 17
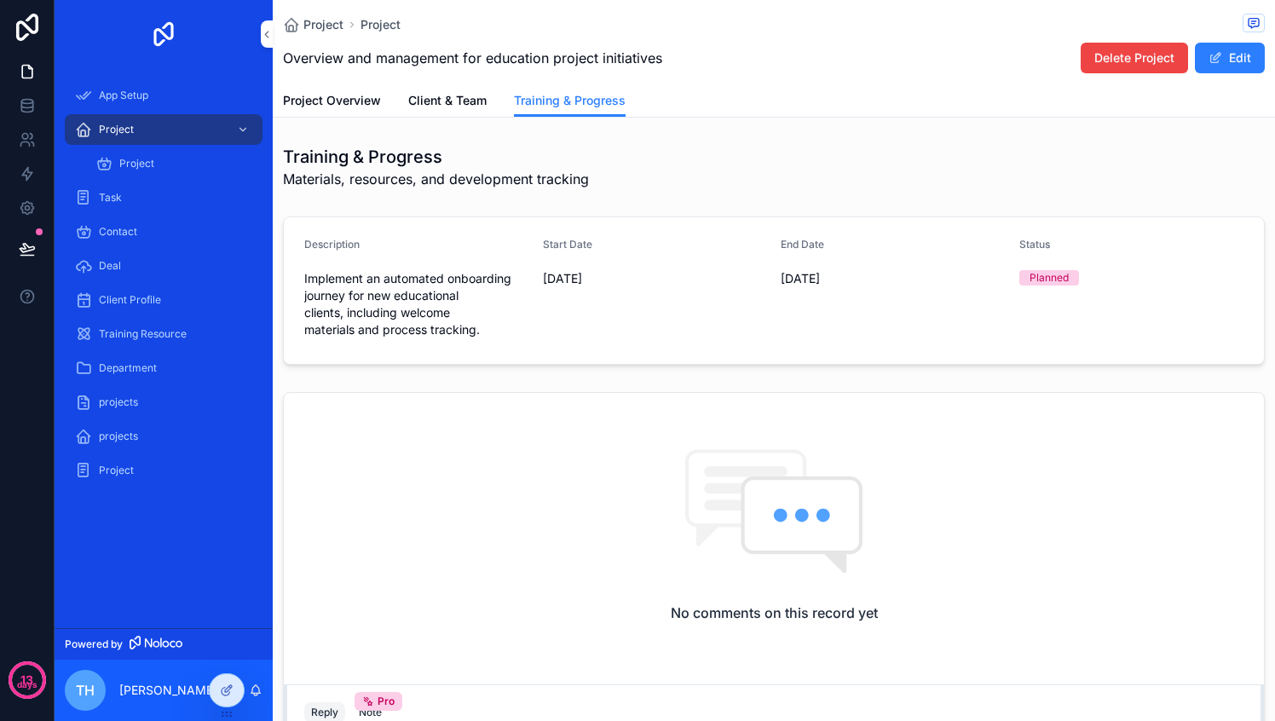
click at [220, 685] on icon at bounding box center [227, 690] width 14 height 14
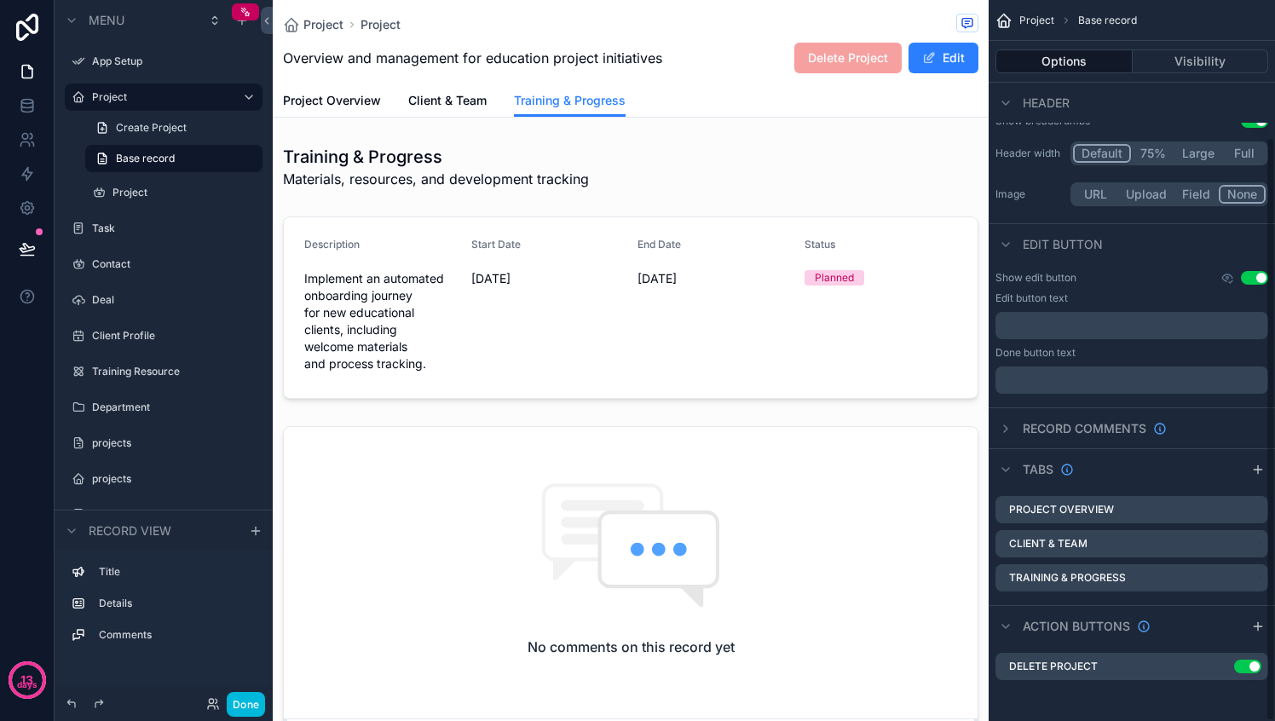
scroll to position [167, 0]
click at [1005, 466] on icon "scrollable content" at bounding box center [1006, 470] width 14 height 14
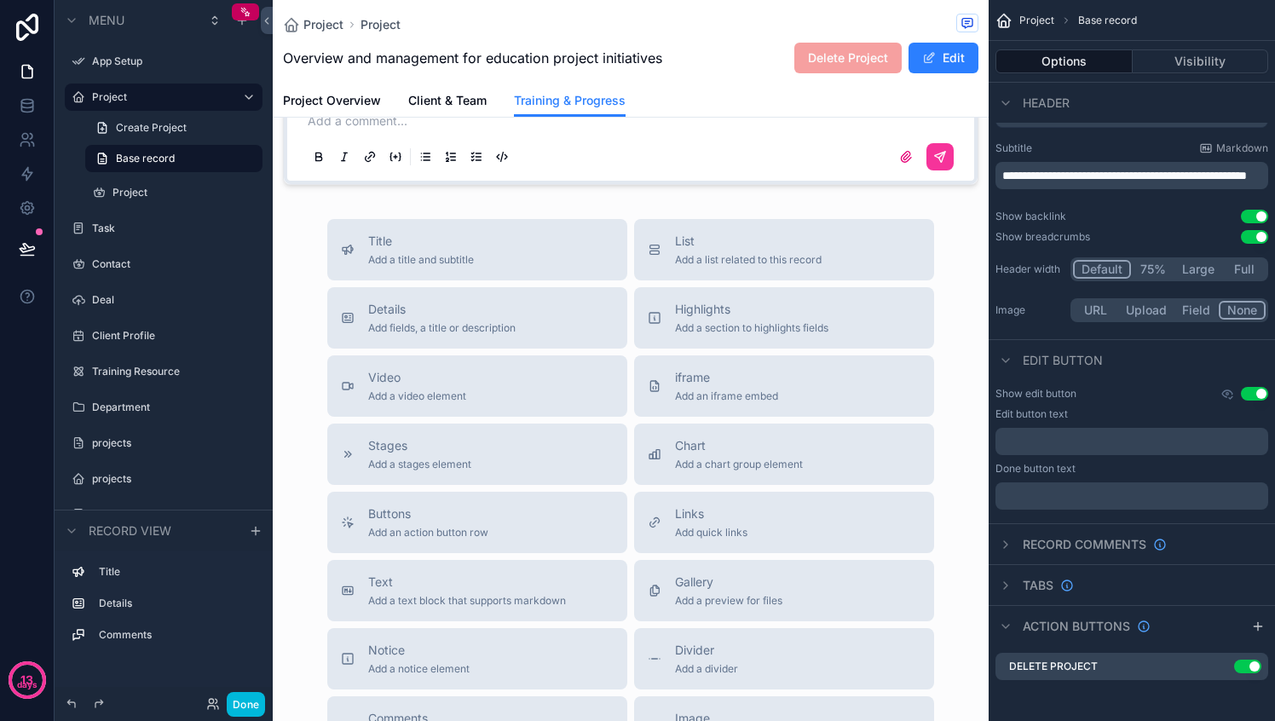
scroll to position [625, 0]
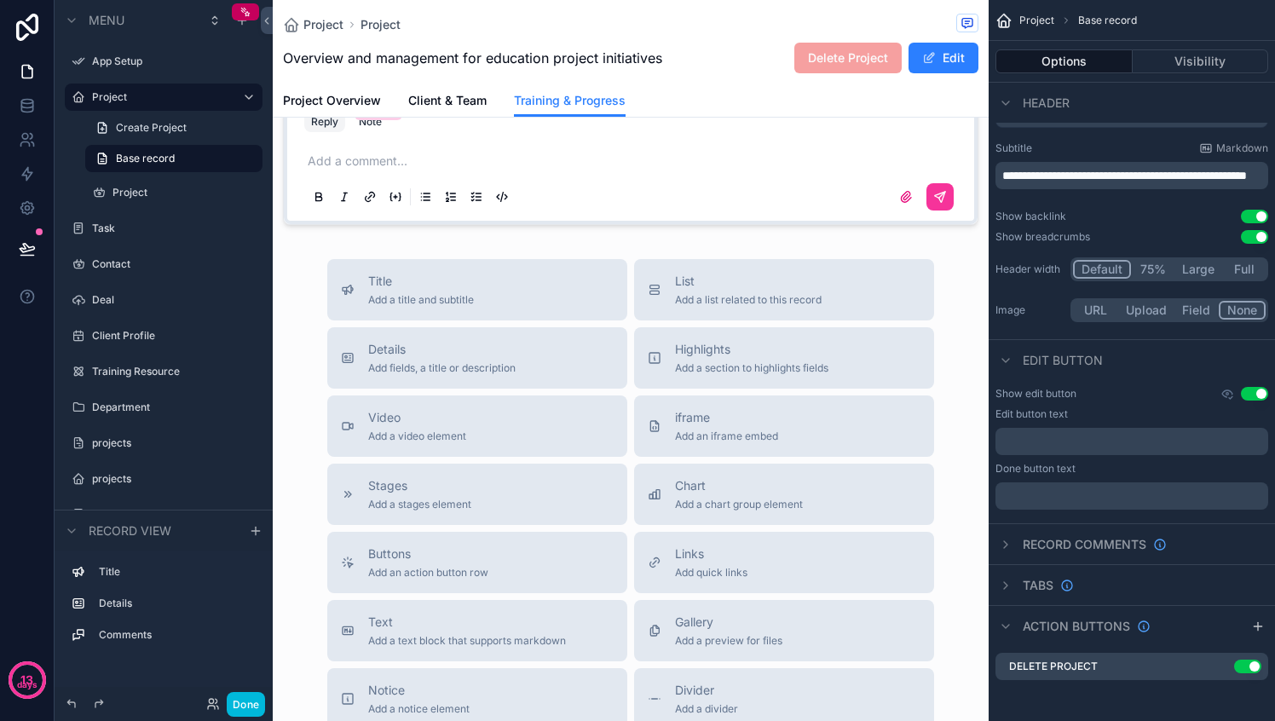
click at [709, 361] on span "Add a section to highlights fields" at bounding box center [751, 368] width 153 height 14
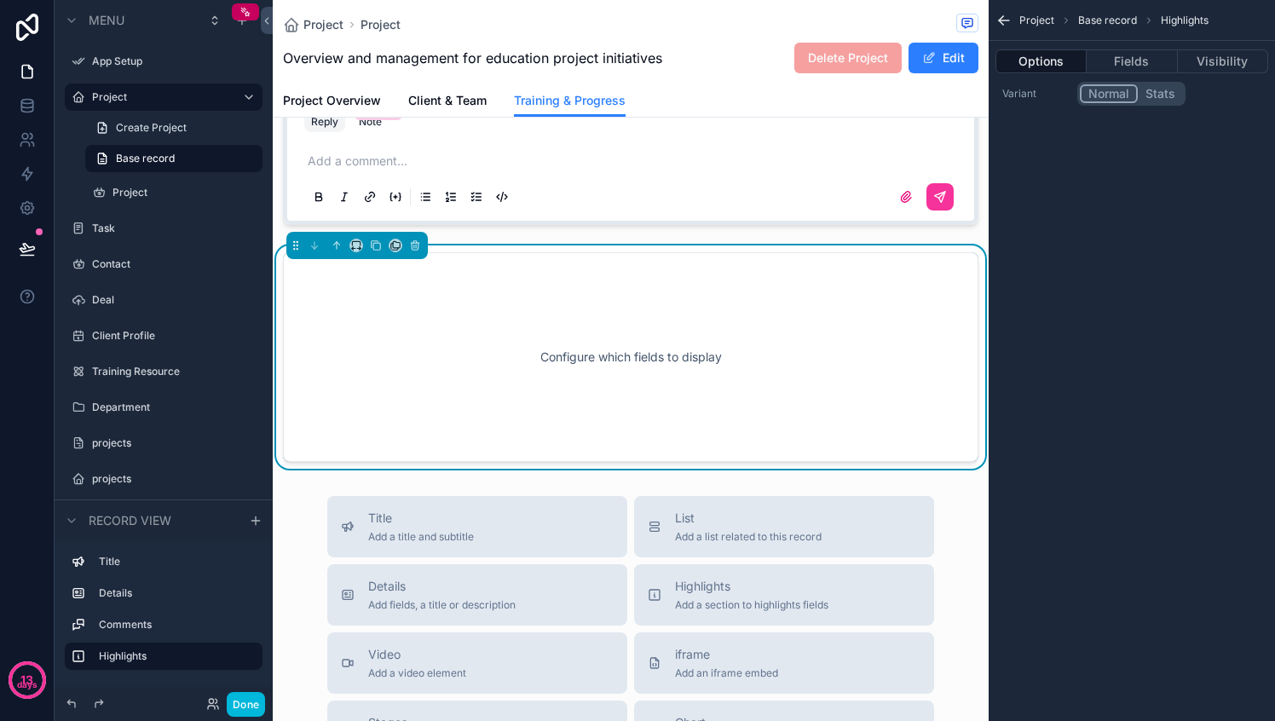
scroll to position [621, 0]
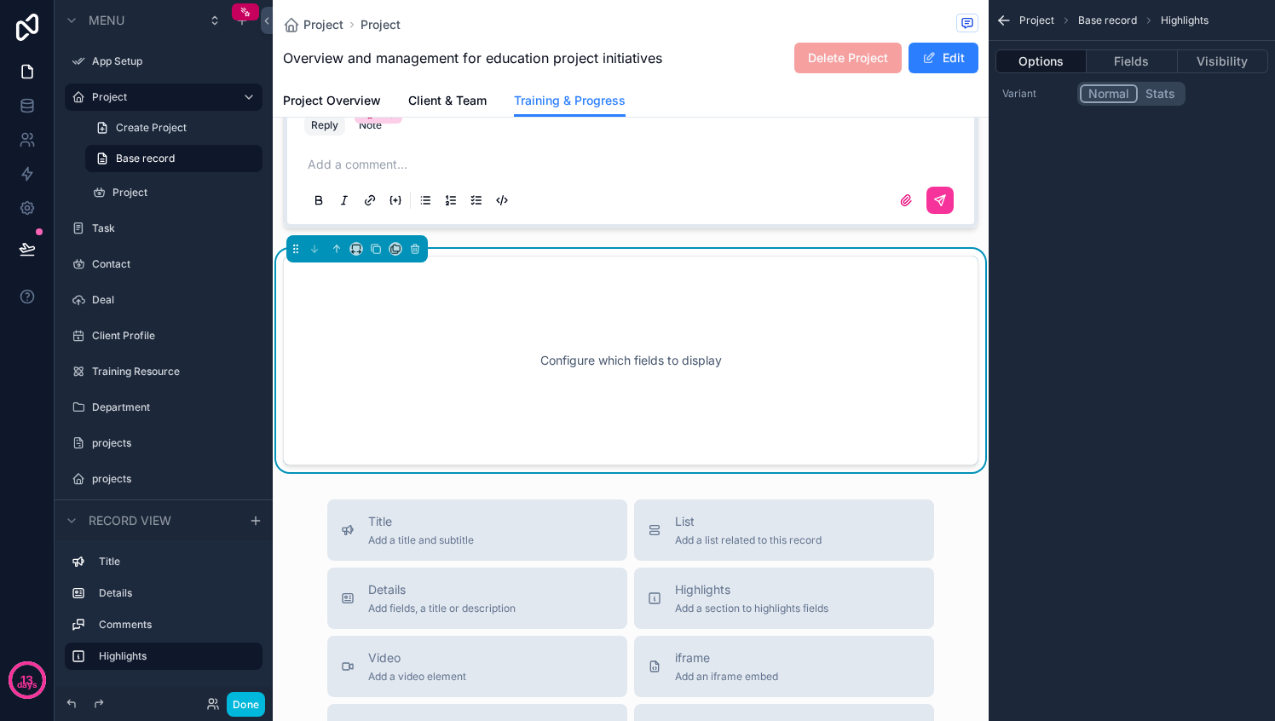
click at [459, 323] on div "Configure which fields to display" at bounding box center [630, 360] width 639 height 153
click at [1120, 68] on button "Fields" at bounding box center [1131, 61] width 90 height 24
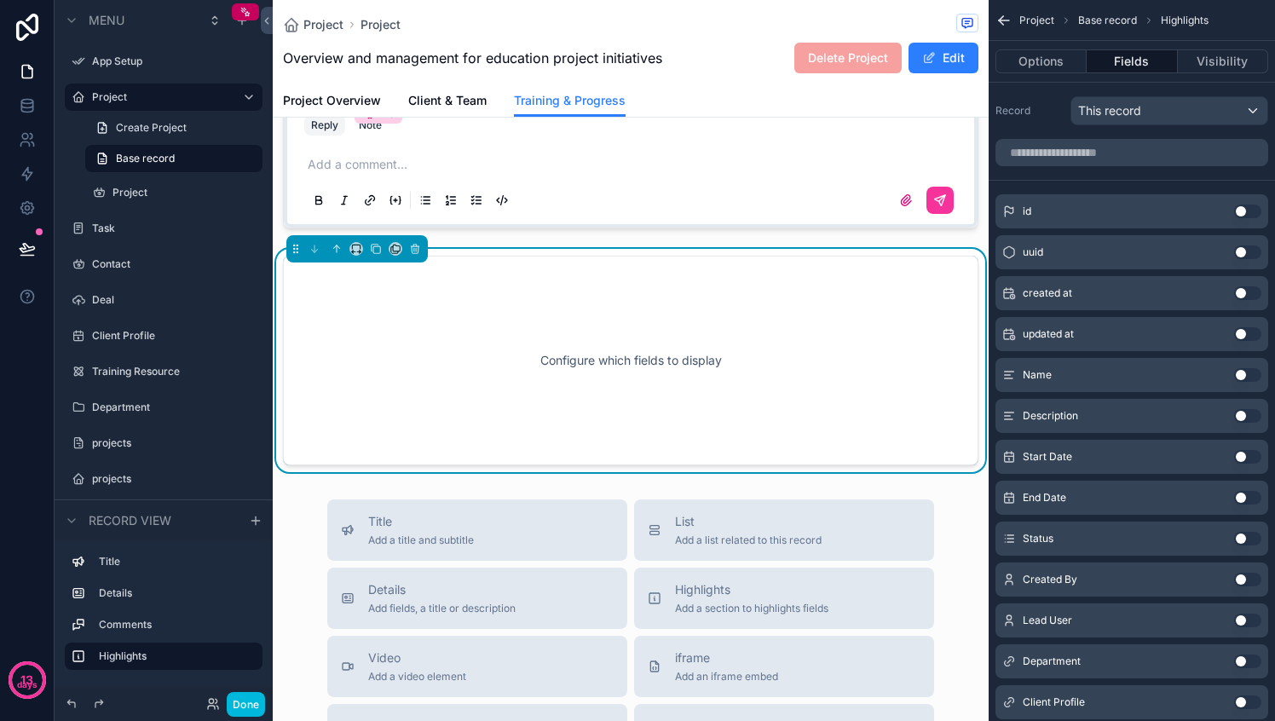
click at [1240, 250] on button "Use setting" at bounding box center [1247, 252] width 27 height 14
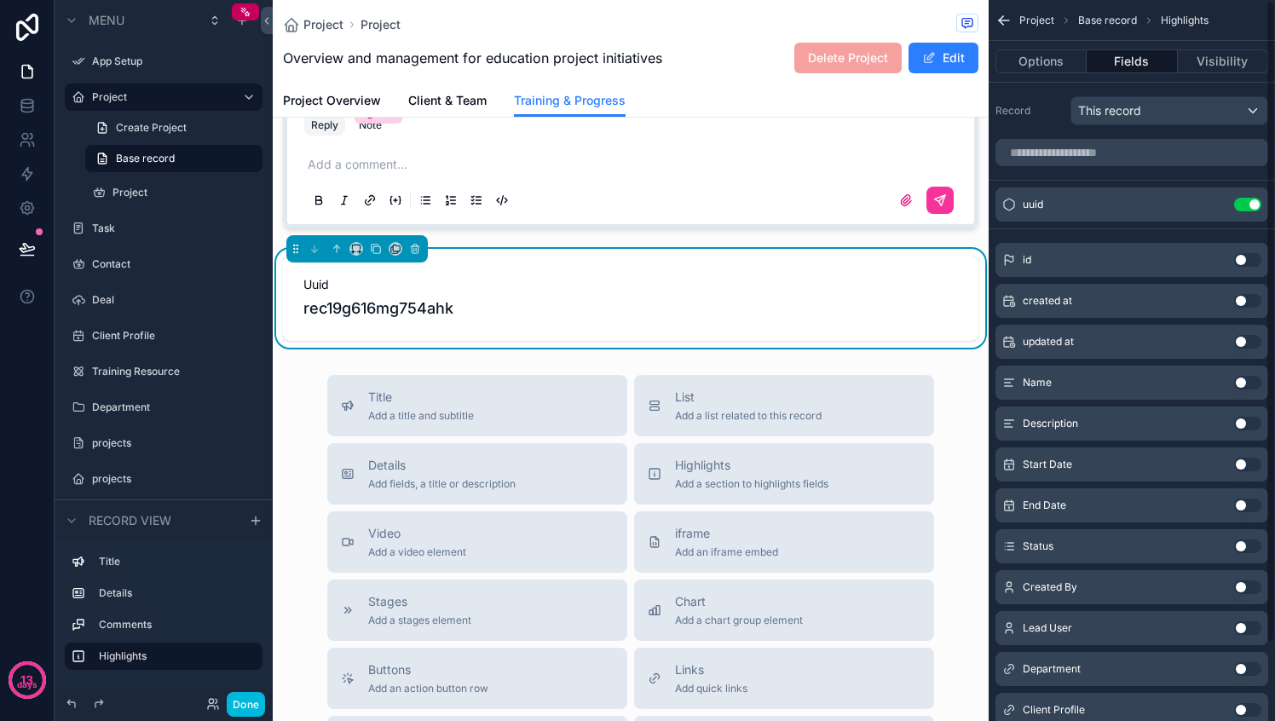
click at [1236, 297] on button "Use setting" at bounding box center [1247, 301] width 27 height 14
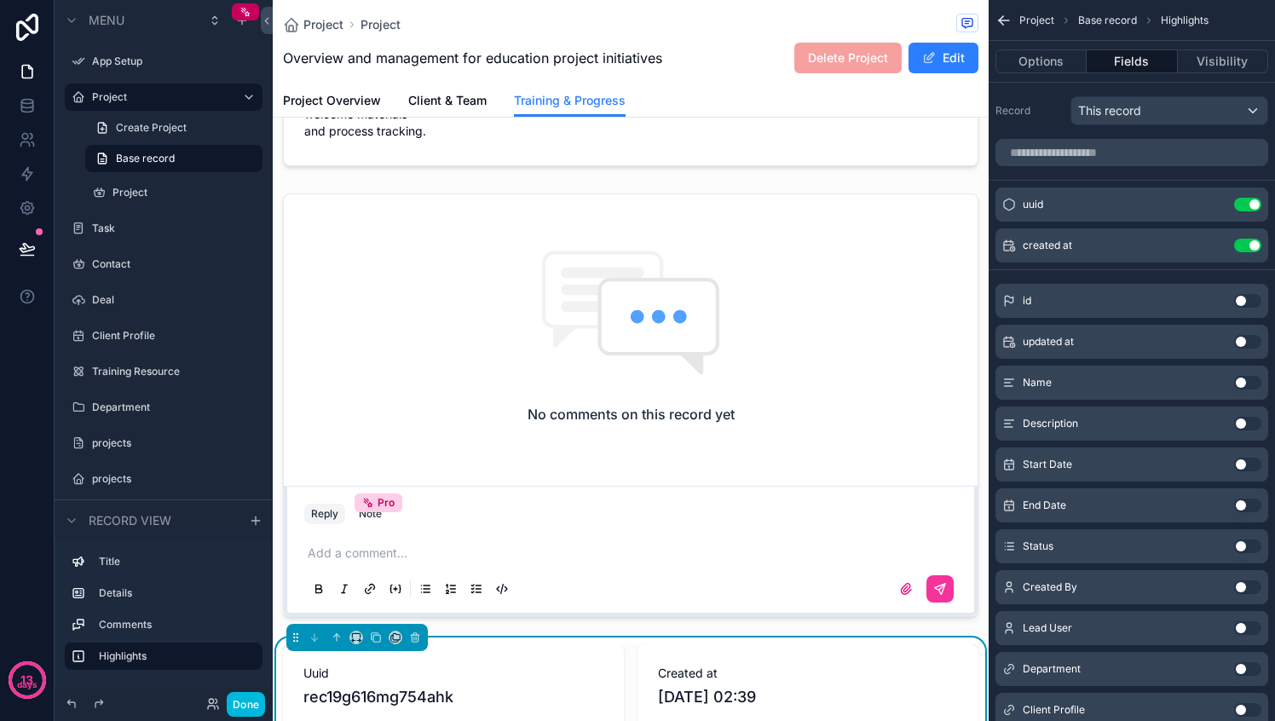
scroll to position [231, 0]
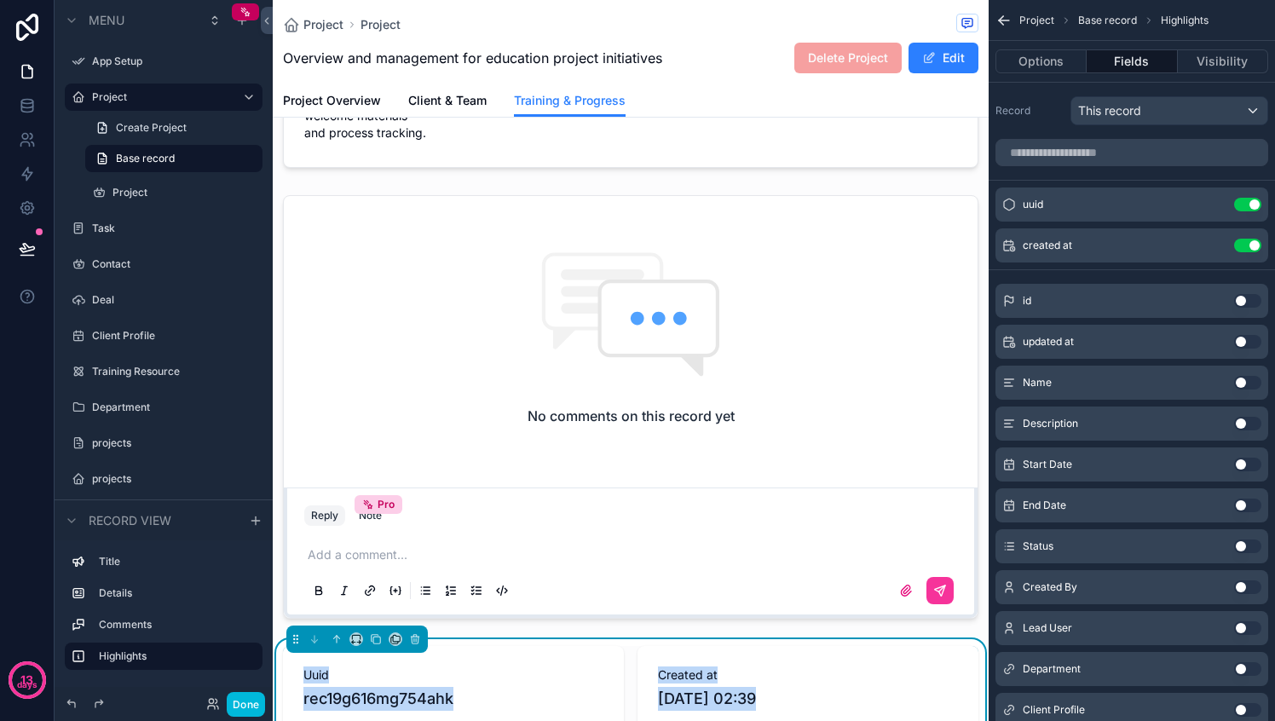
drag, startPoint x: 289, startPoint y: 639, endPoint x: 327, endPoint y: 490, distance: 154.0
click at [346, 270] on div "Training & Progress Materials, resources, and development tracking Description …" at bounding box center [631, 322] width 716 height 831
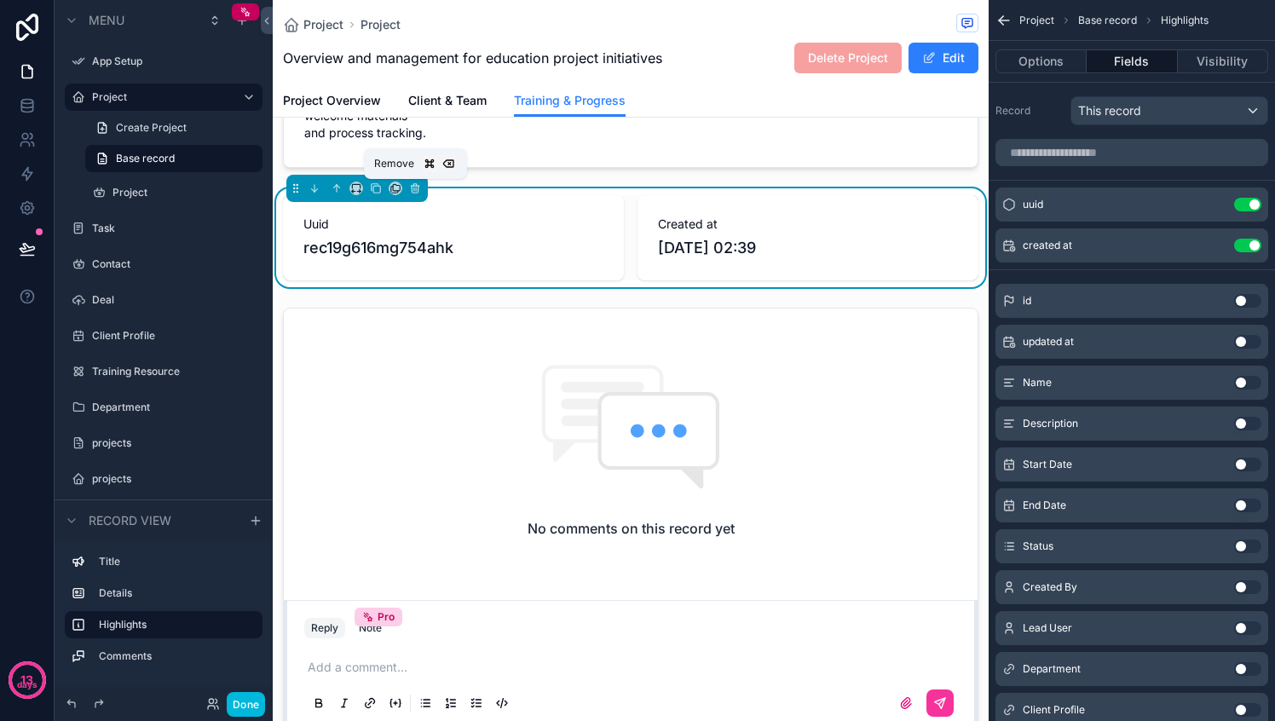
click at [416, 188] on icon "scrollable content" at bounding box center [416, 188] width 0 height 3
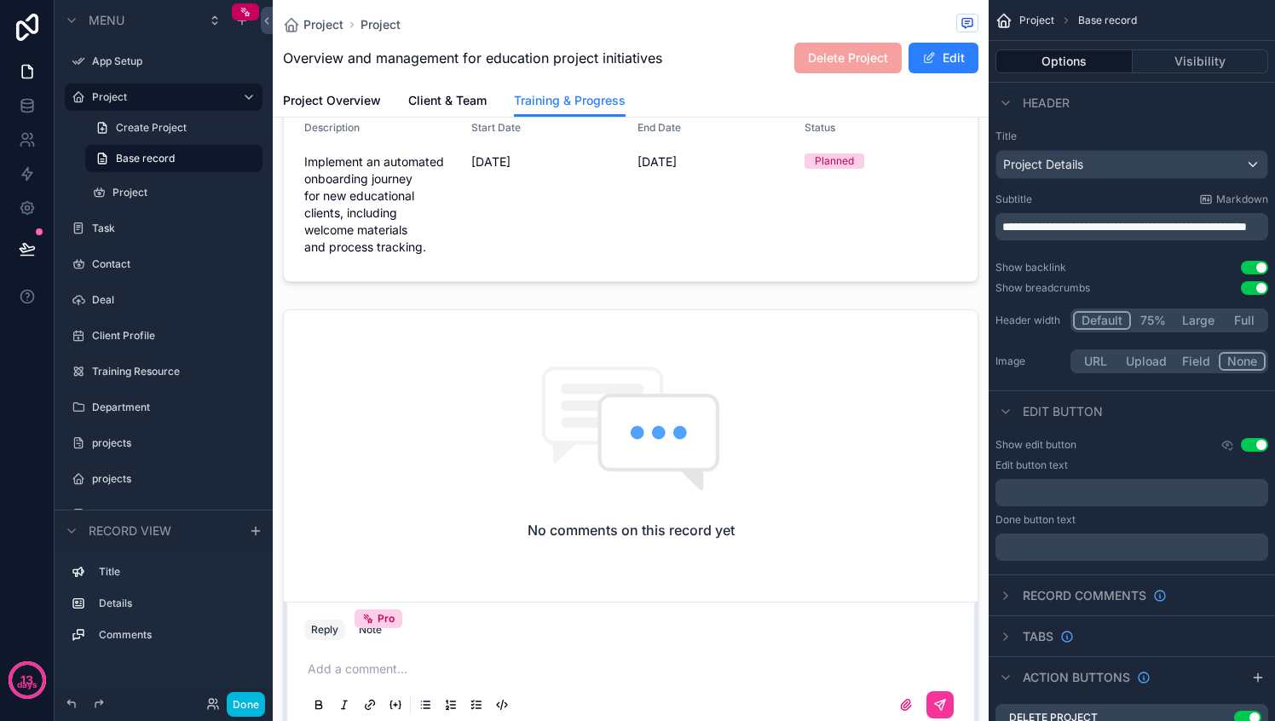
scroll to position [0, 0]
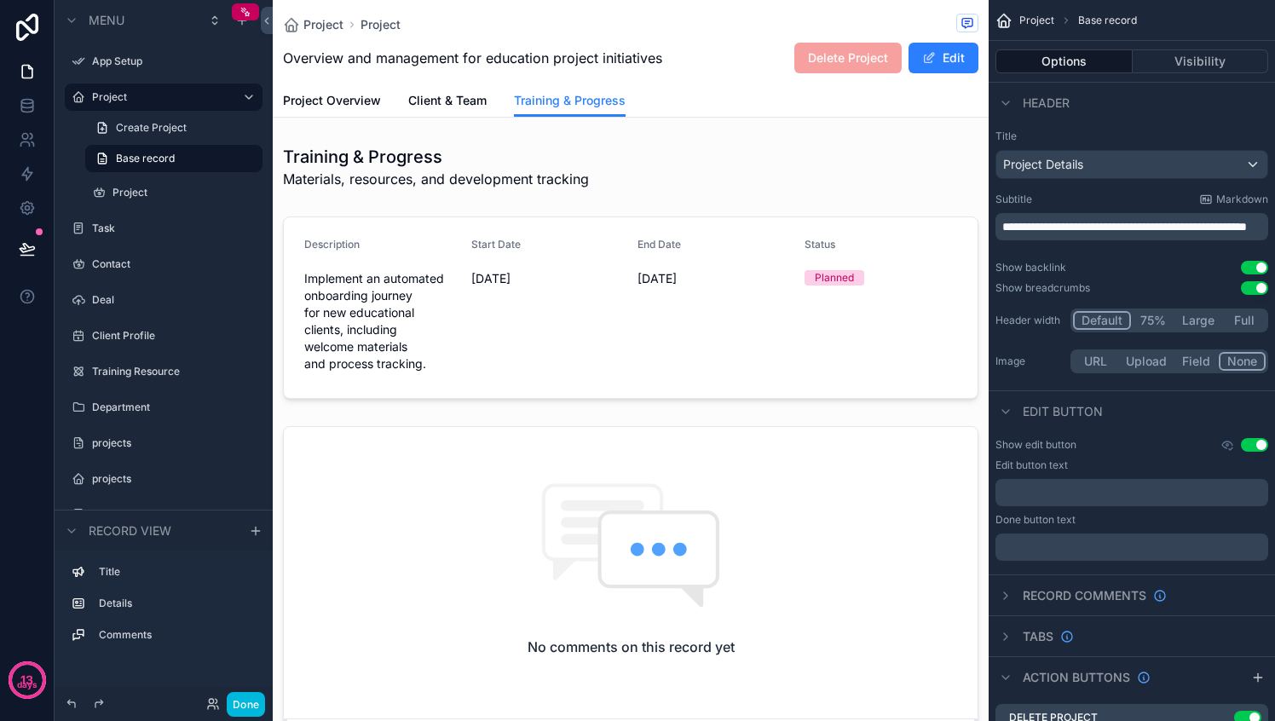
click at [441, 98] on span "Client & Team" at bounding box center [447, 100] width 78 height 17
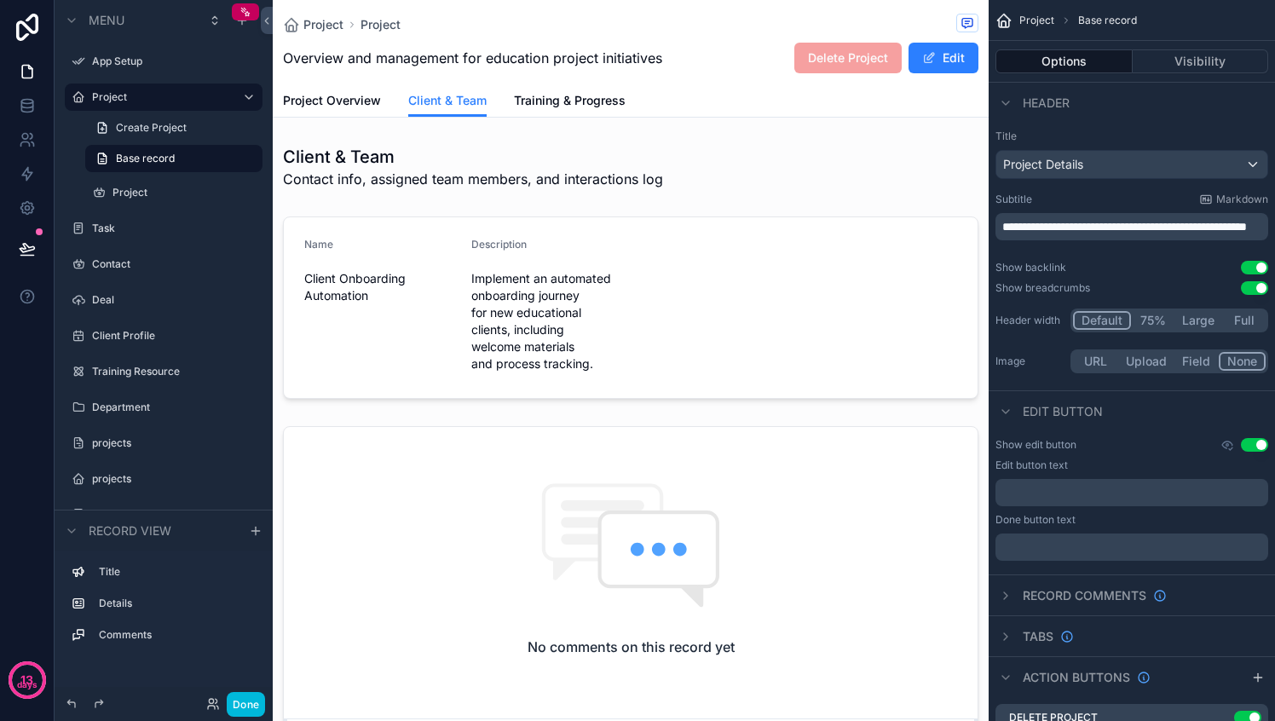
click at [324, 107] on span "Project Overview" at bounding box center [332, 100] width 98 height 17
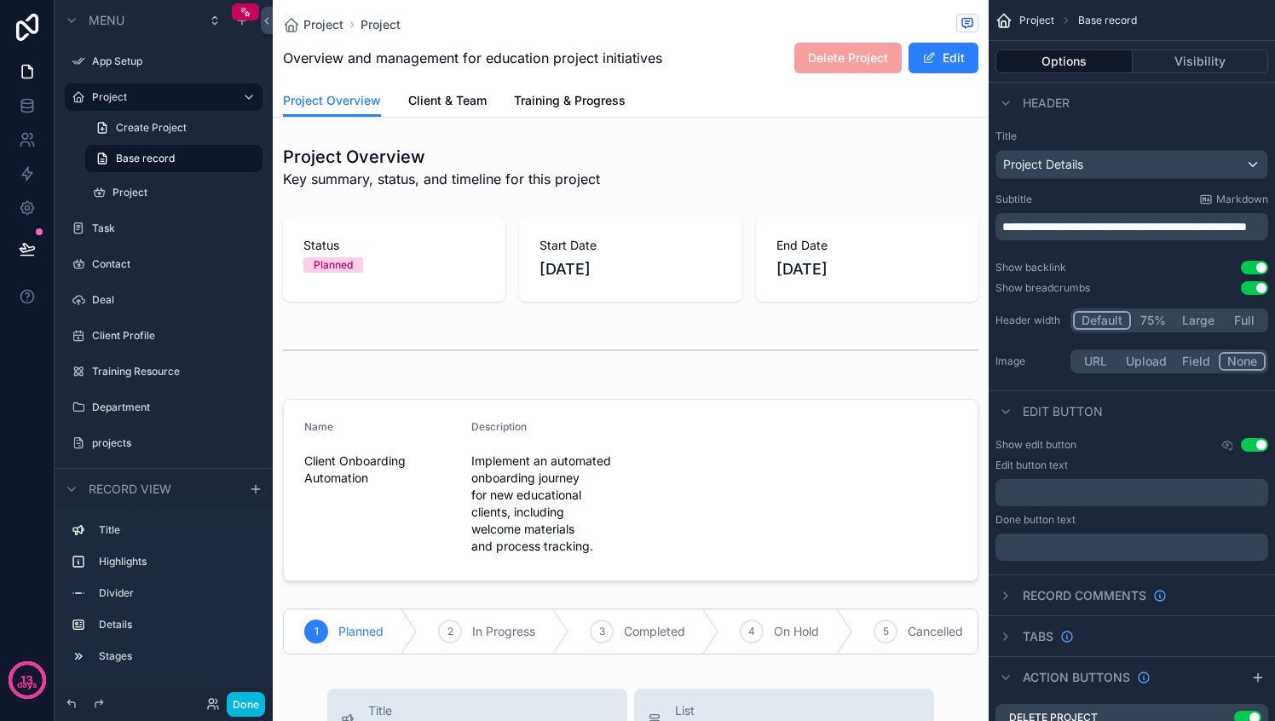
click at [451, 111] on link "Client & Team" at bounding box center [447, 102] width 78 height 34
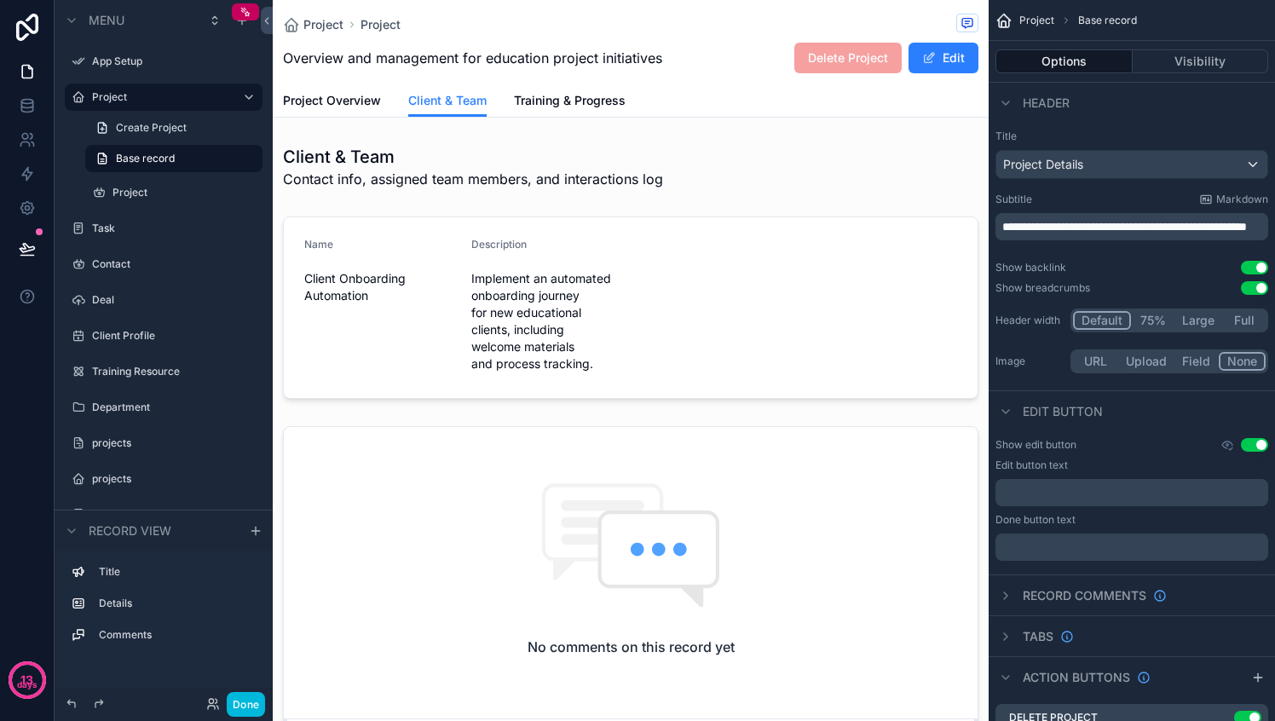
click at [549, 102] on span "Training & Progress" at bounding box center [570, 100] width 112 height 17
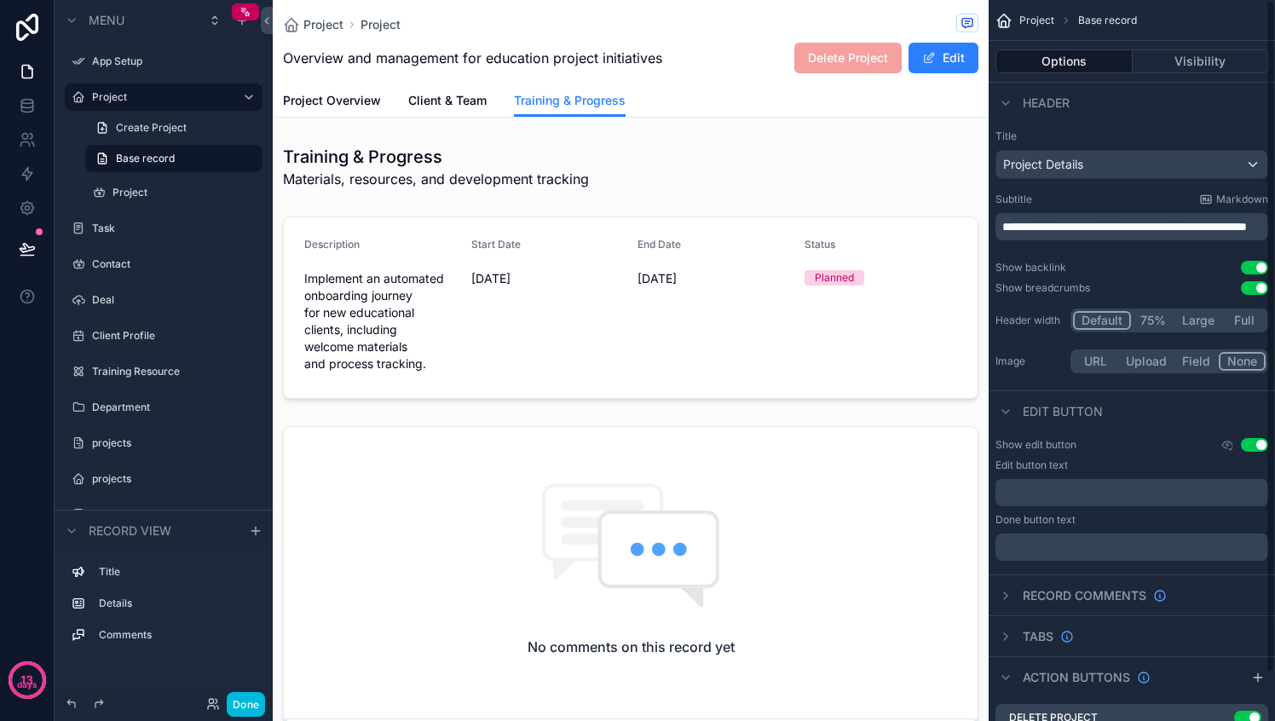
scroll to position [51, 0]
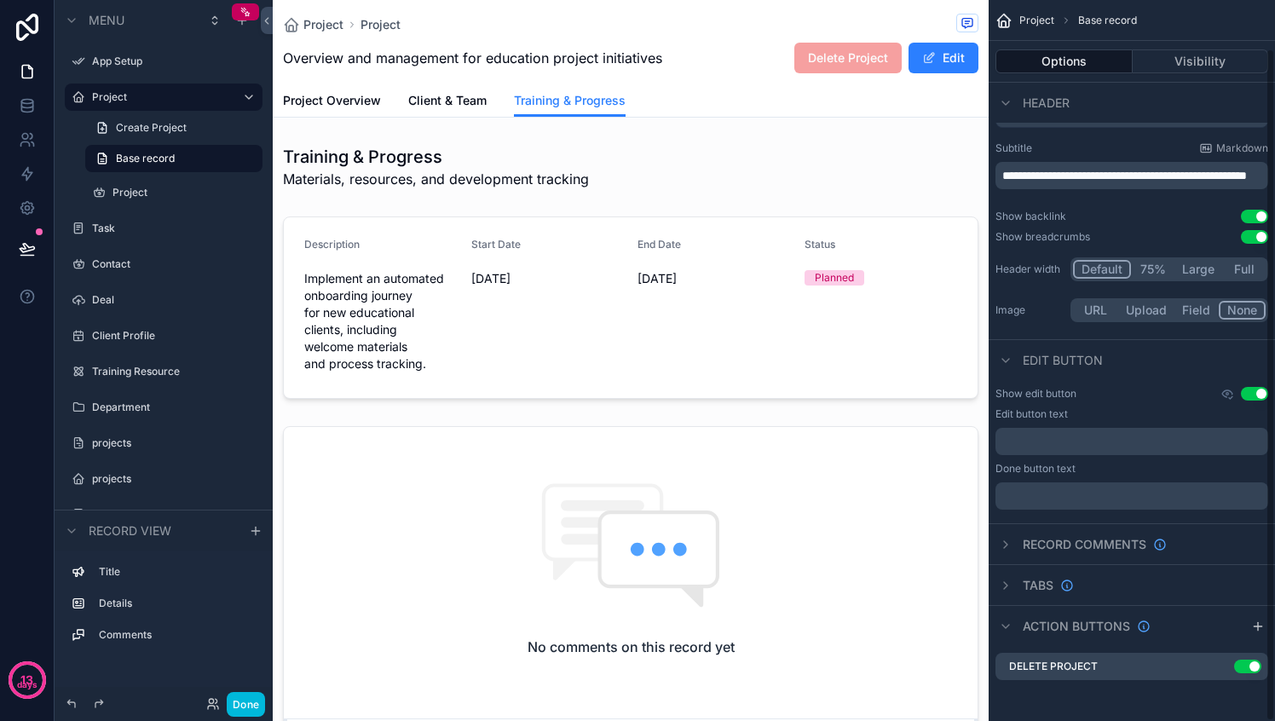
click at [1008, 540] on icon "scrollable content" at bounding box center [1006, 545] width 14 height 14
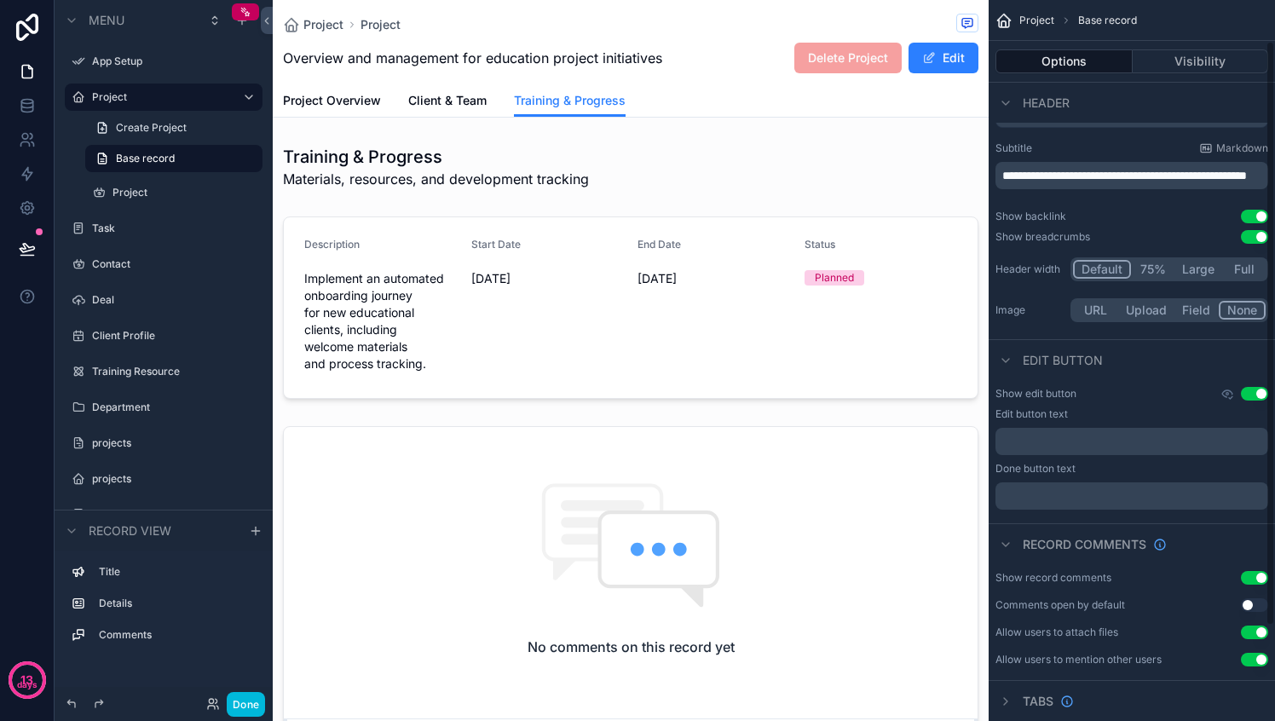
scroll to position [3, 0]
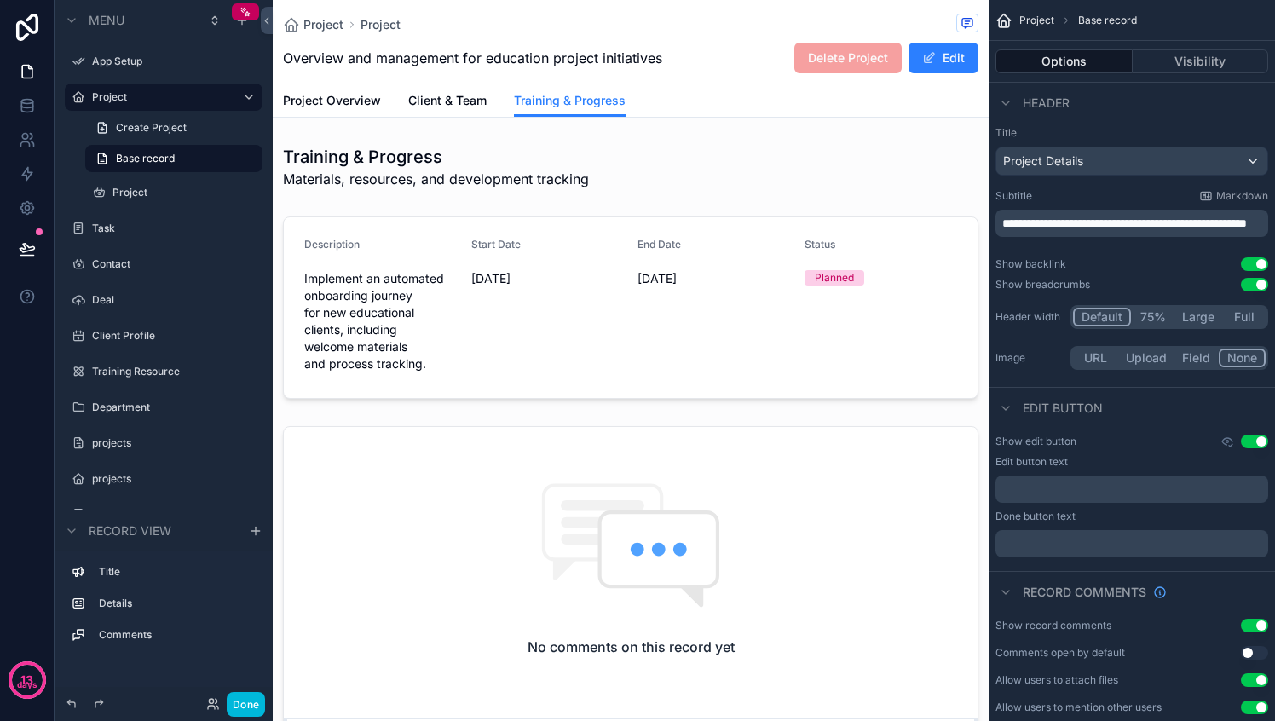
click at [1002, 589] on icon "scrollable content" at bounding box center [1006, 592] width 14 height 14
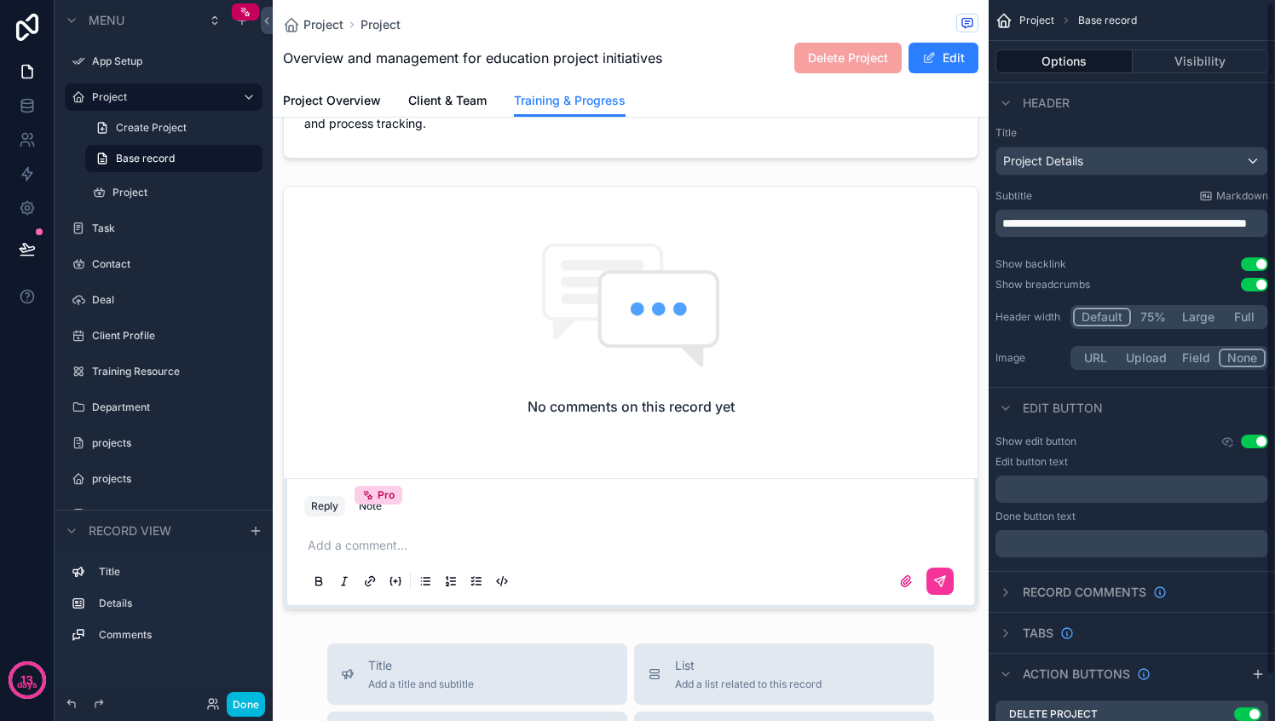
scroll to position [51, 0]
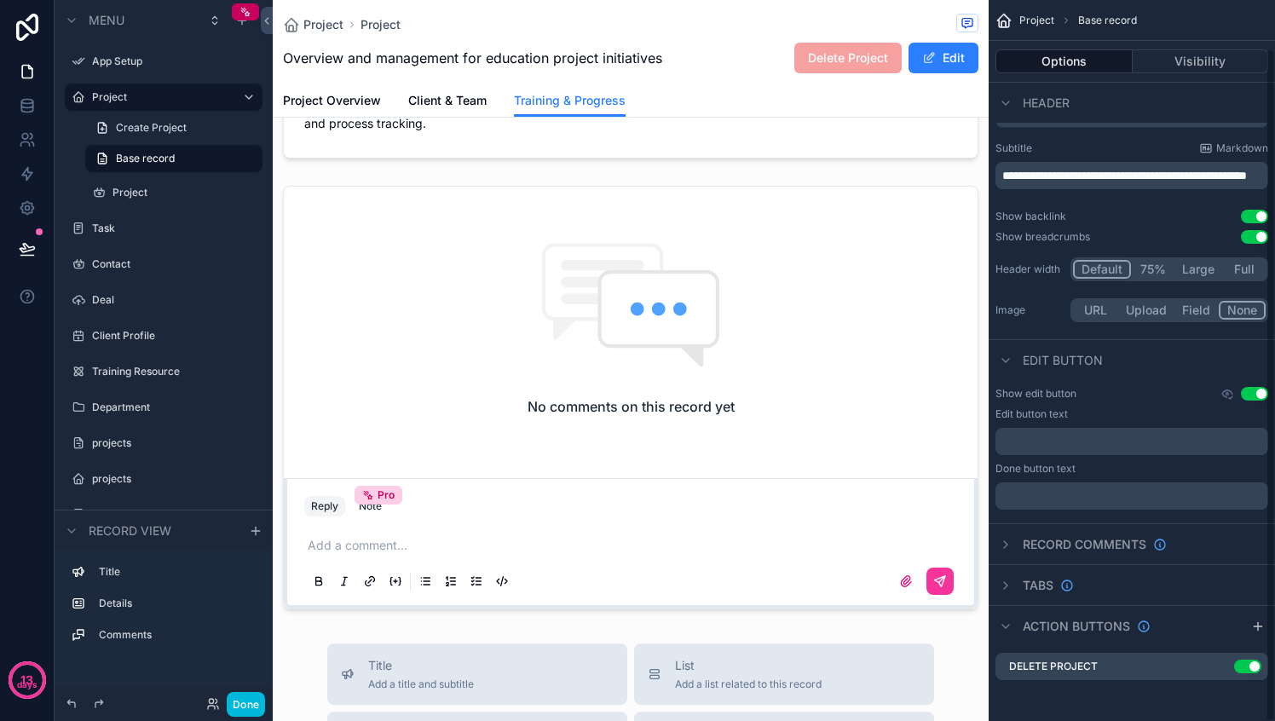
click at [1001, 627] on icon "scrollable content" at bounding box center [1006, 626] width 14 height 14
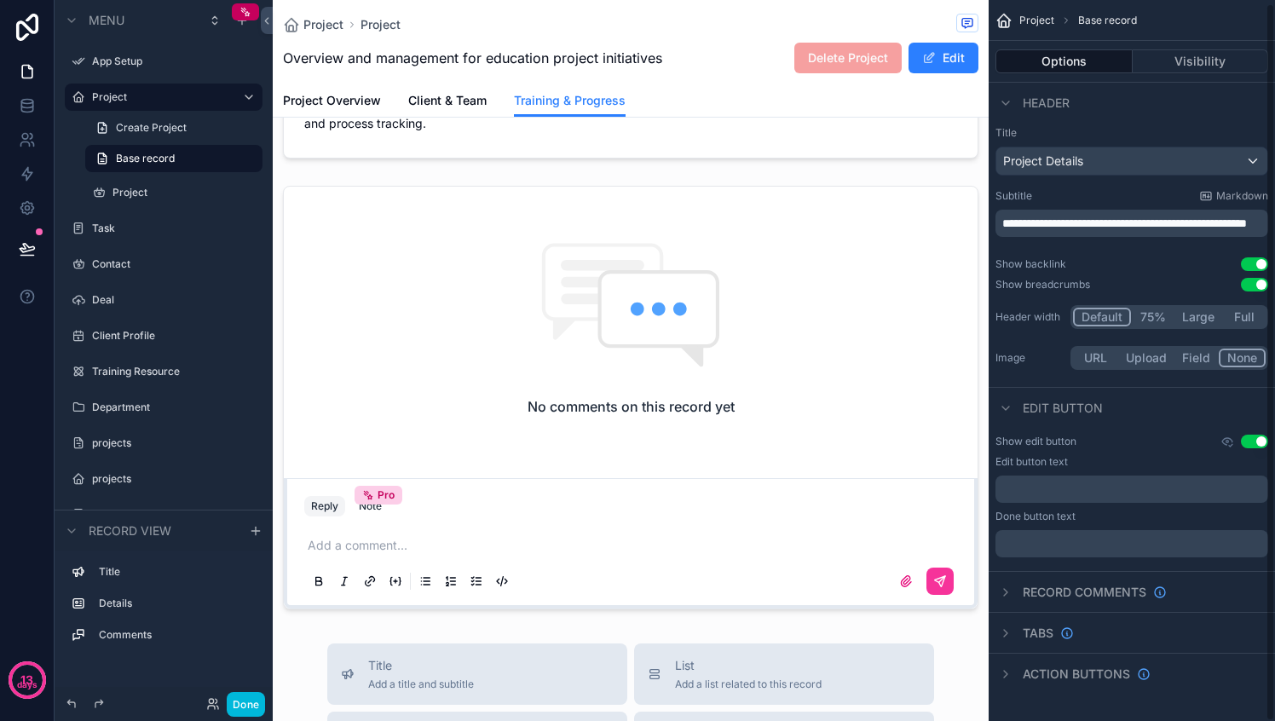
click at [1001, 627] on icon "scrollable content" at bounding box center [1006, 633] width 14 height 14
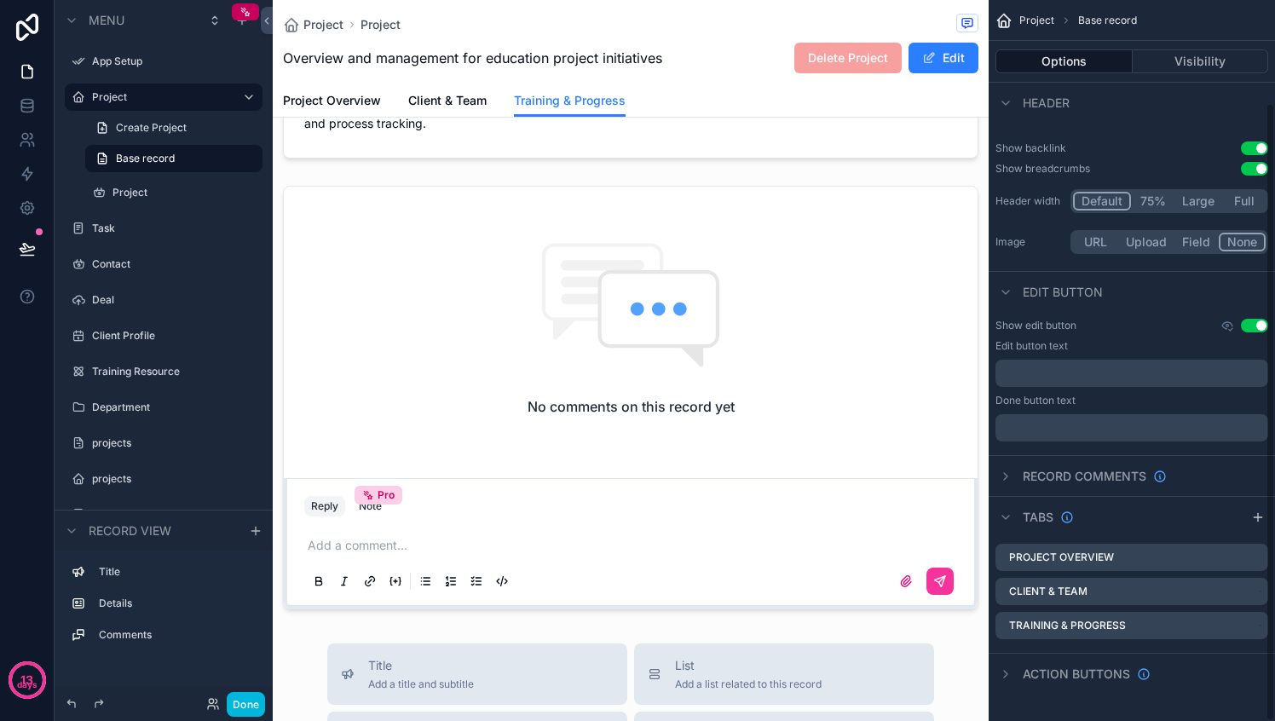
click at [1005, 667] on icon "scrollable content" at bounding box center [1006, 674] width 14 height 14
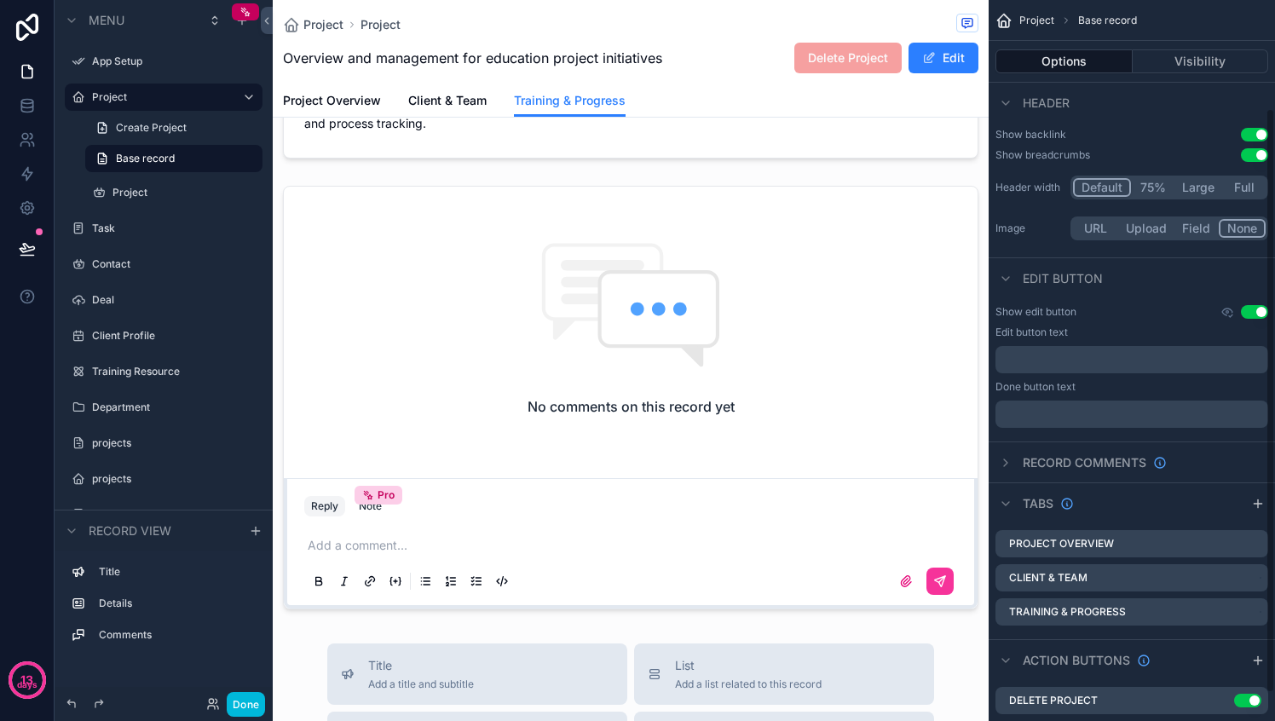
scroll to position [167, 0]
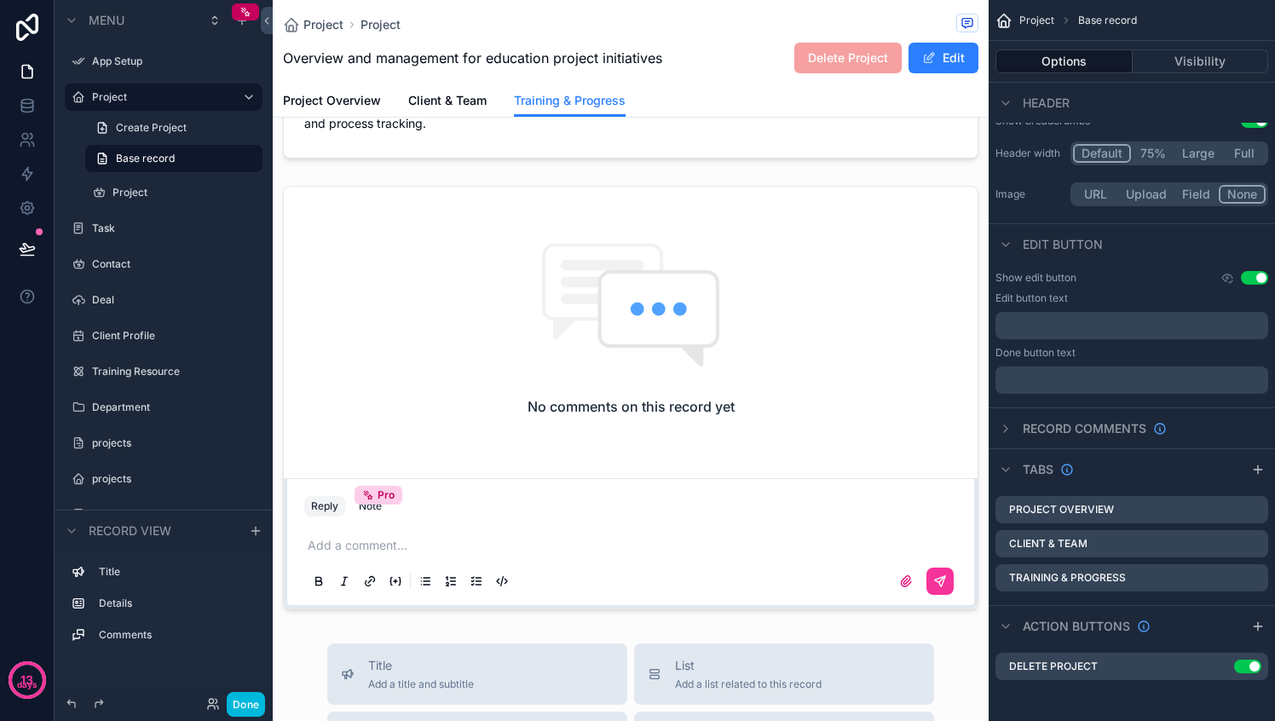
click at [1256, 627] on icon "scrollable content" at bounding box center [1258, 626] width 14 height 14
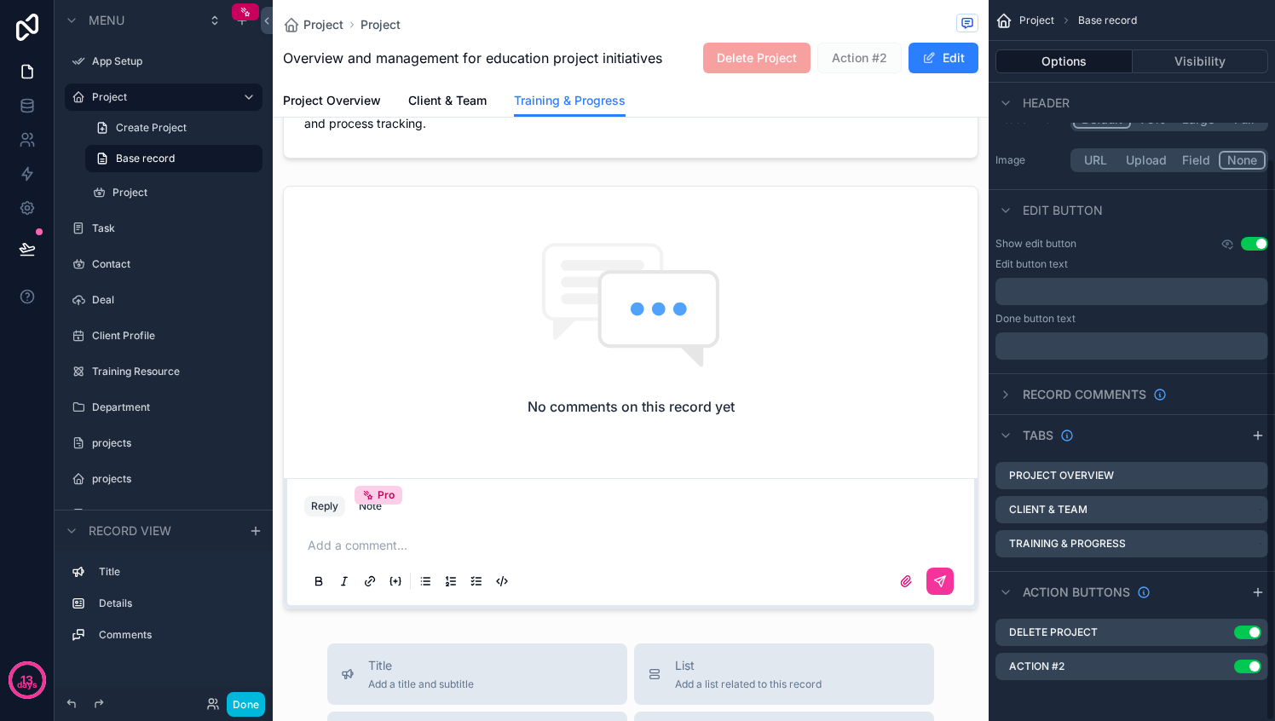
scroll to position [201, 0]
click at [1082, 659] on div "Action #2 Use setting" at bounding box center [1131, 666] width 273 height 27
click at [0, 0] on icon "scrollable content" at bounding box center [0, 0] width 0 height 0
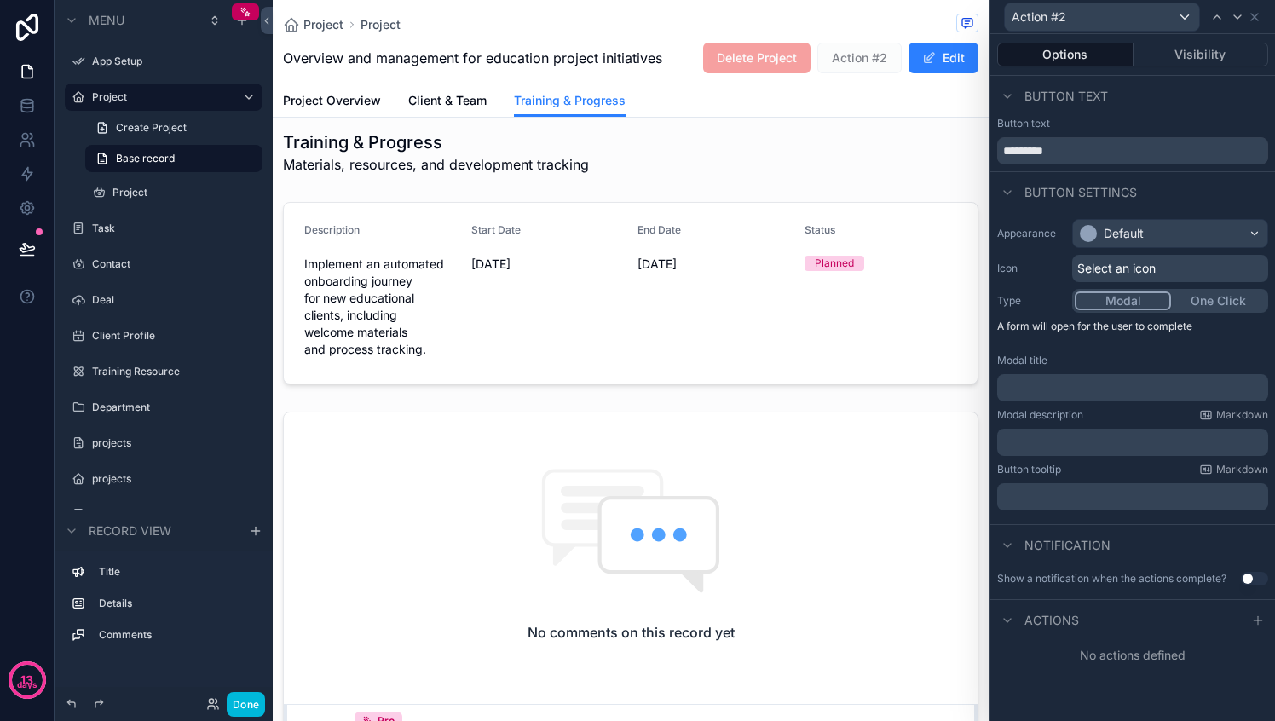
scroll to position [0, 0]
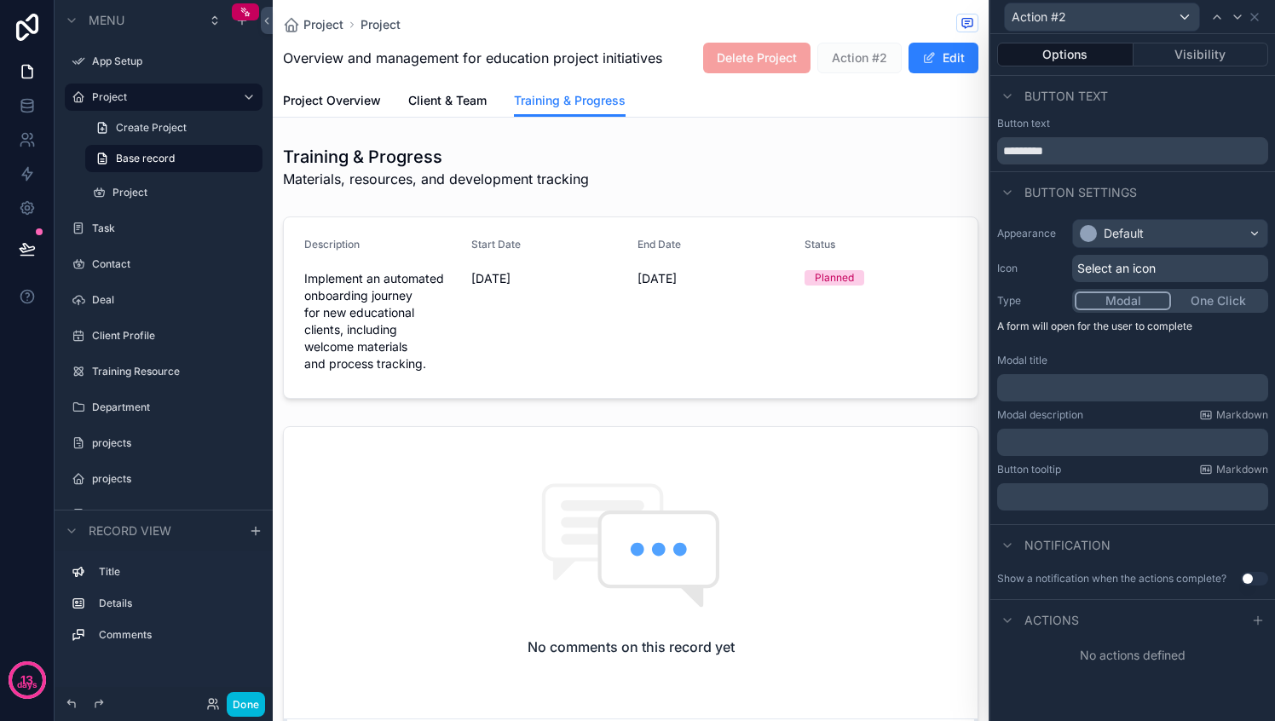
click at [317, 25] on span "Project" at bounding box center [323, 24] width 40 height 17
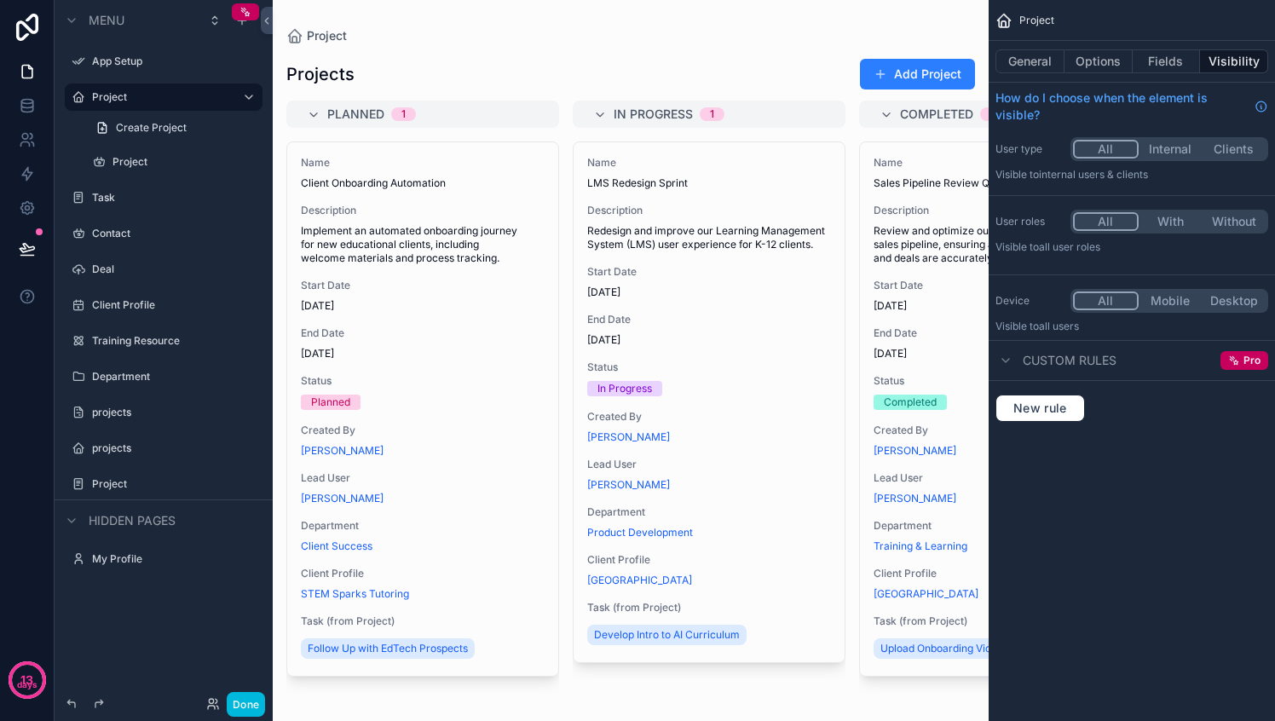
click at [1034, 63] on button "General" at bounding box center [1029, 61] width 69 height 24
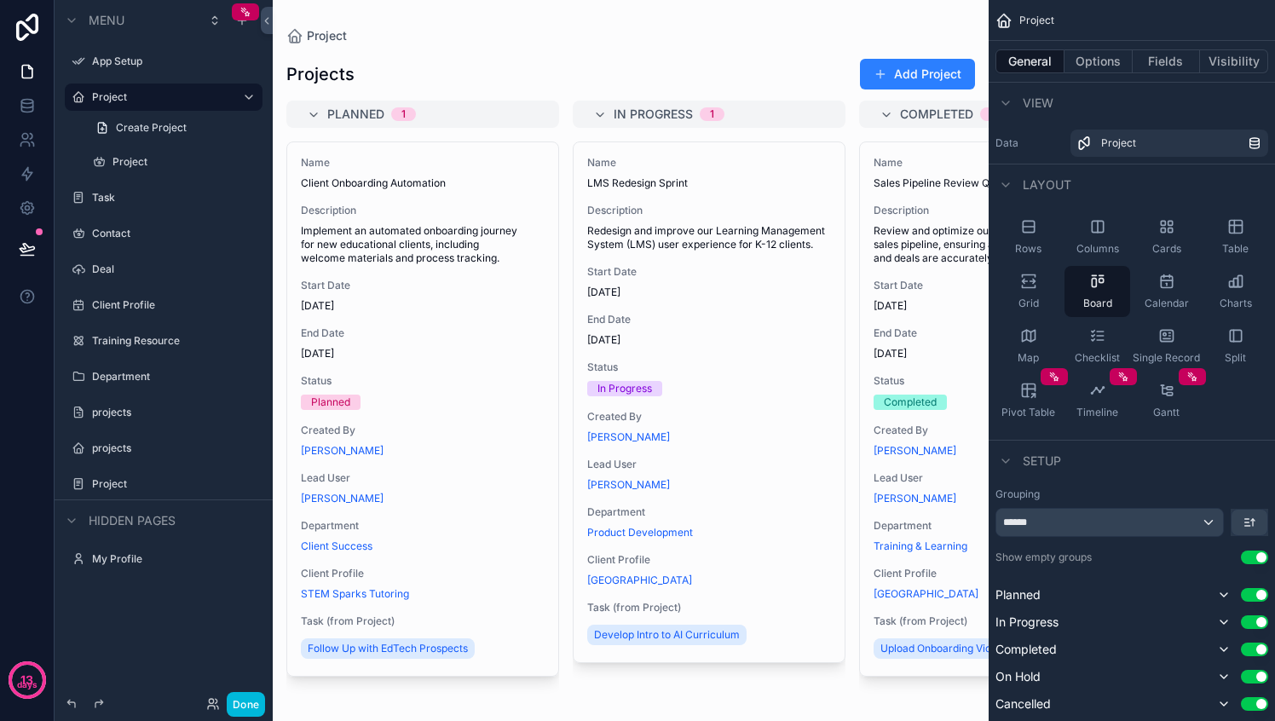
click at [1089, 61] on button "Options" at bounding box center [1098, 61] width 68 height 24
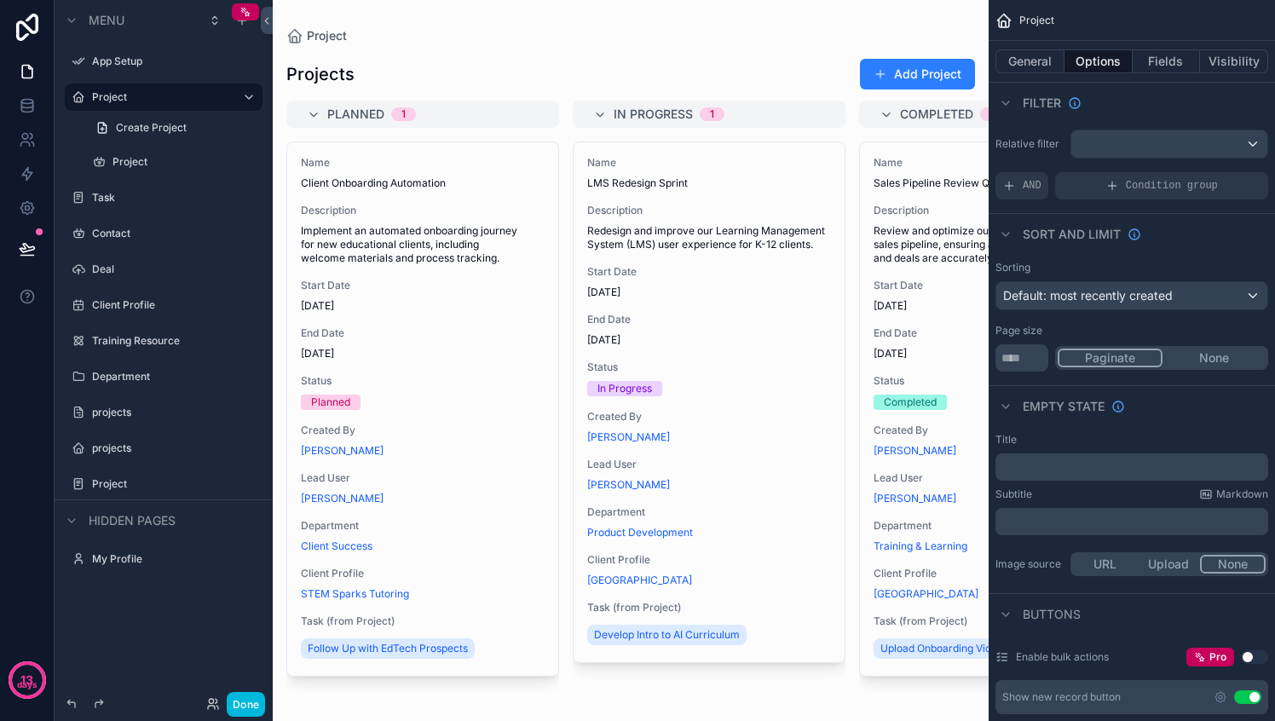
click at [1168, 57] on button "Fields" at bounding box center [1166, 61] width 68 height 24
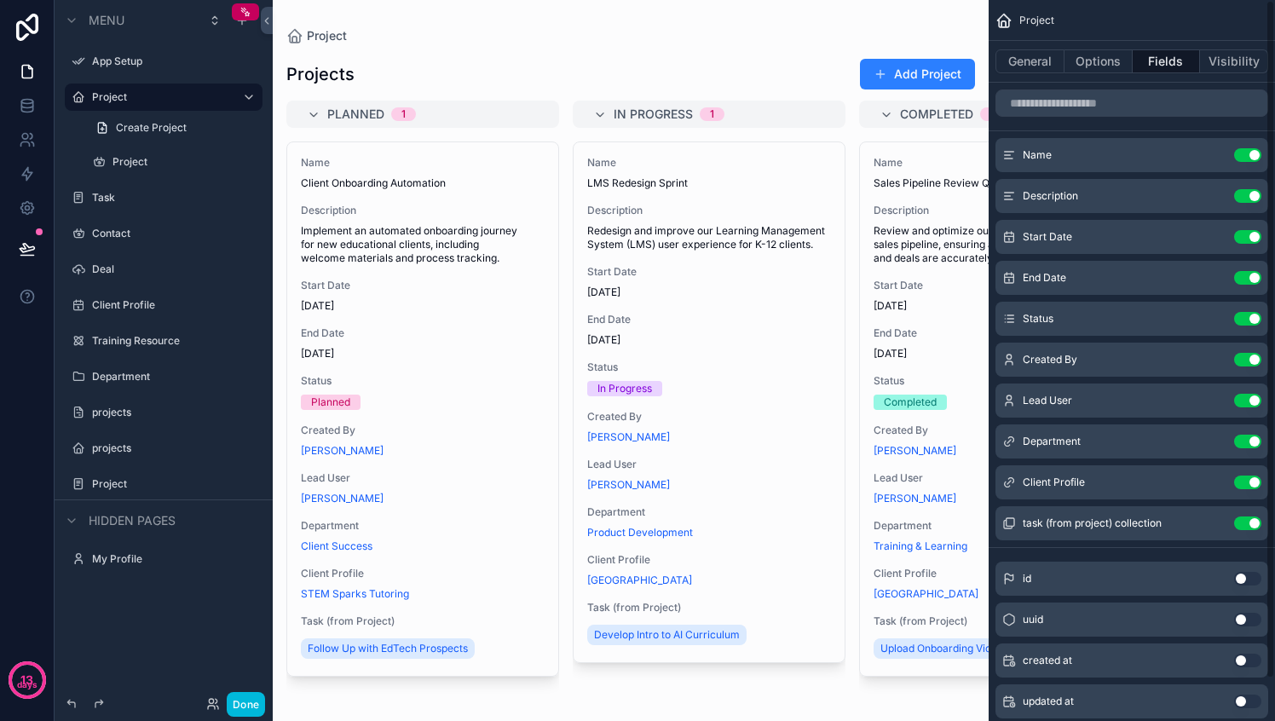
drag, startPoint x: 1252, startPoint y: 521, endPoint x: 1250, endPoint y: 513, distance: 8.9
click at [1252, 521] on button "Use setting" at bounding box center [1247, 523] width 27 height 14
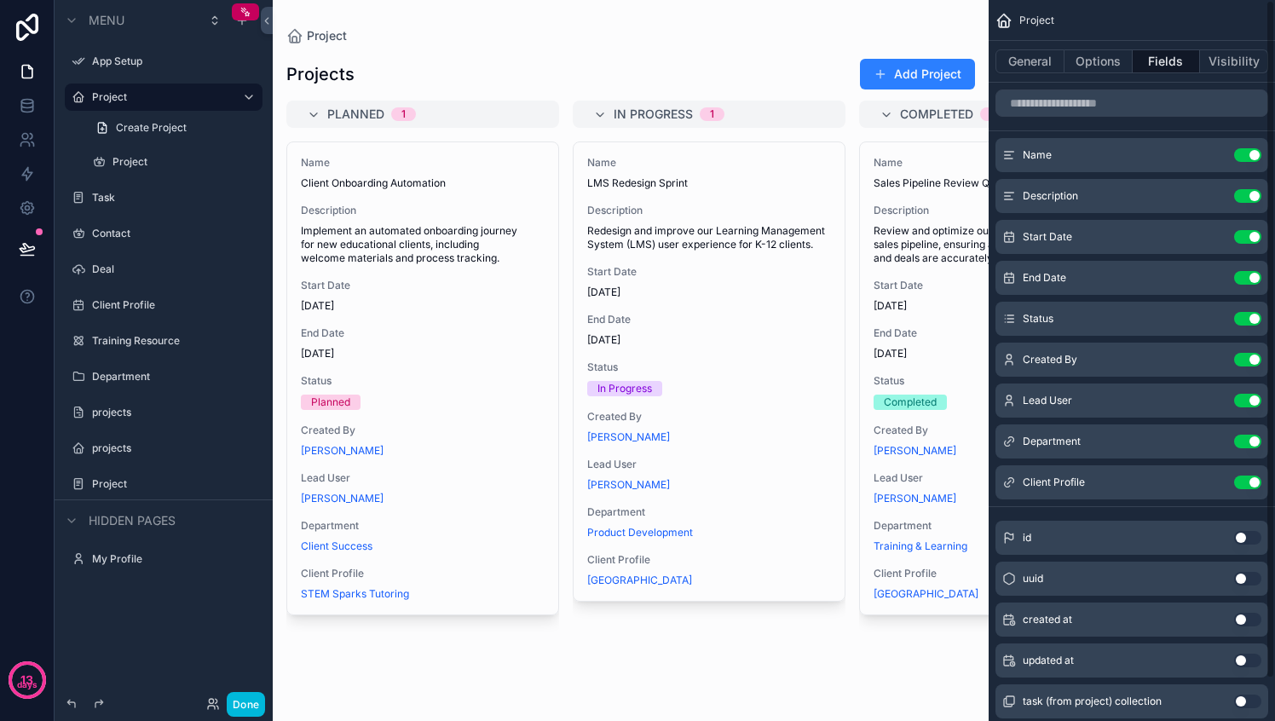
click at [1244, 484] on button "Use setting" at bounding box center [1247, 482] width 27 height 14
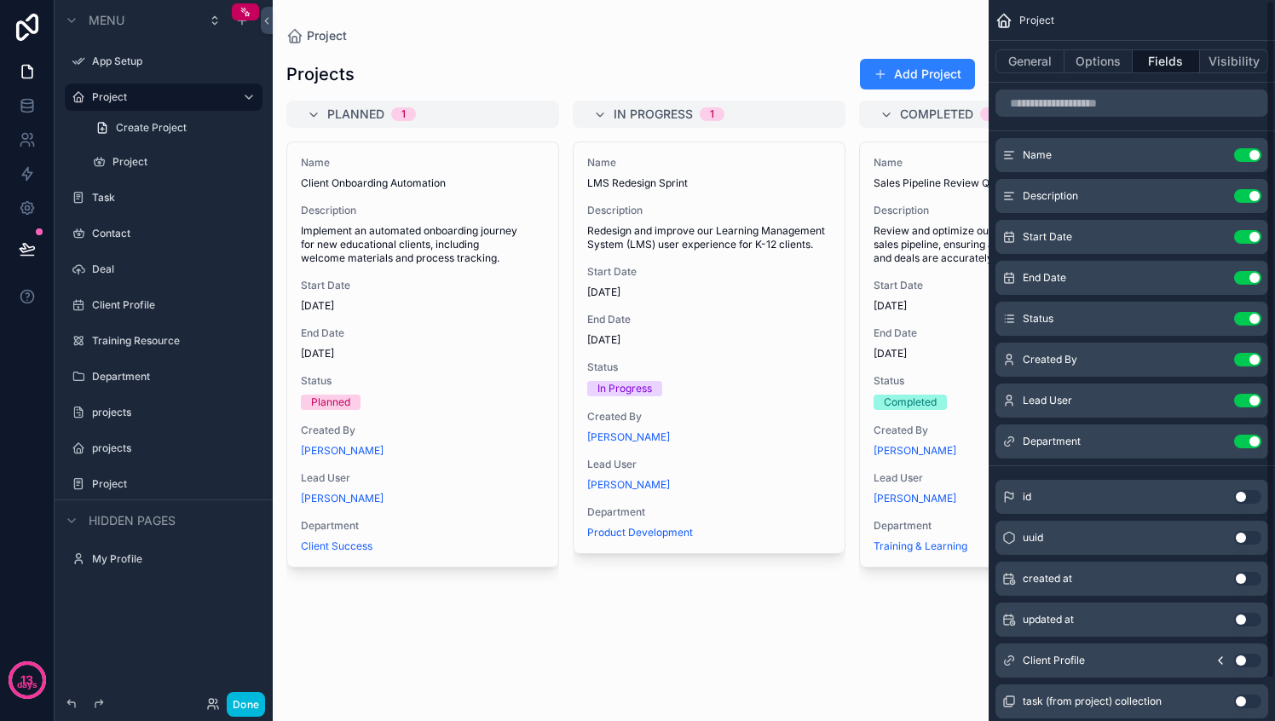
click at [1252, 444] on button "Use setting" at bounding box center [1247, 442] width 27 height 14
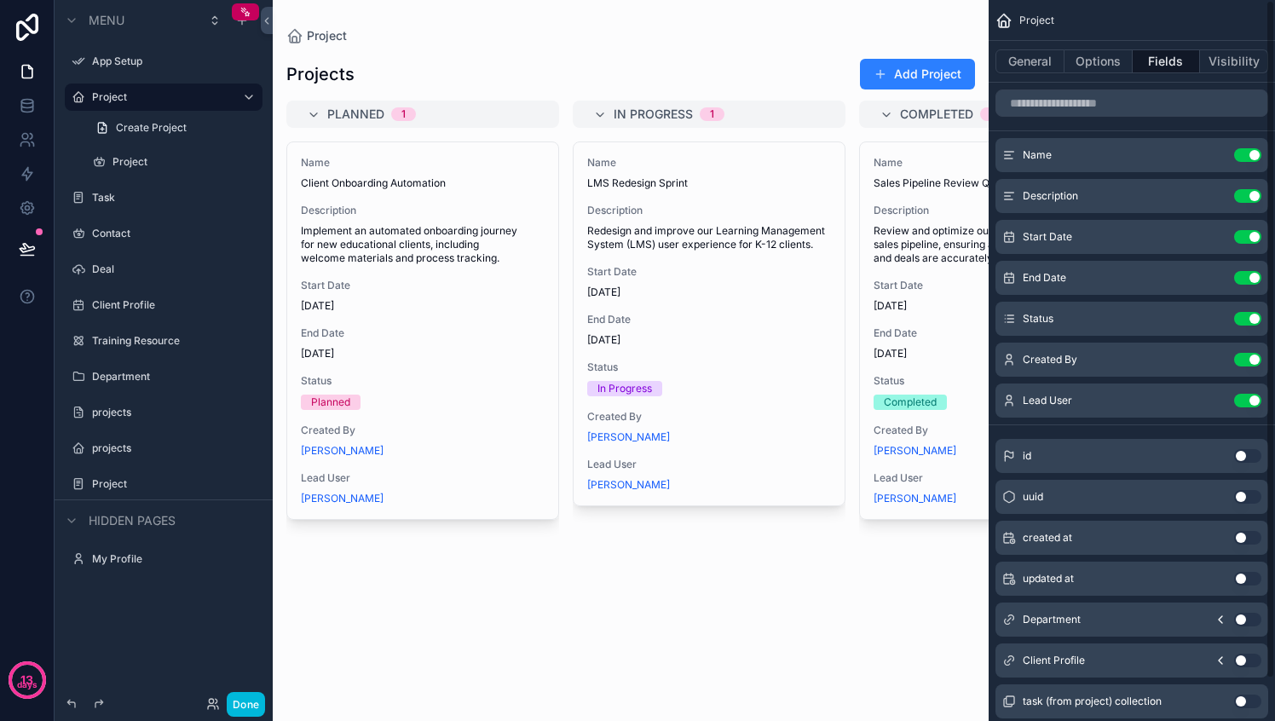
drag, startPoint x: 1248, startPoint y: 403, endPoint x: 1249, endPoint y: 393, distance: 10.3
click at [1248, 403] on button "Use setting" at bounding box center [1247, 401] width 27 height 14
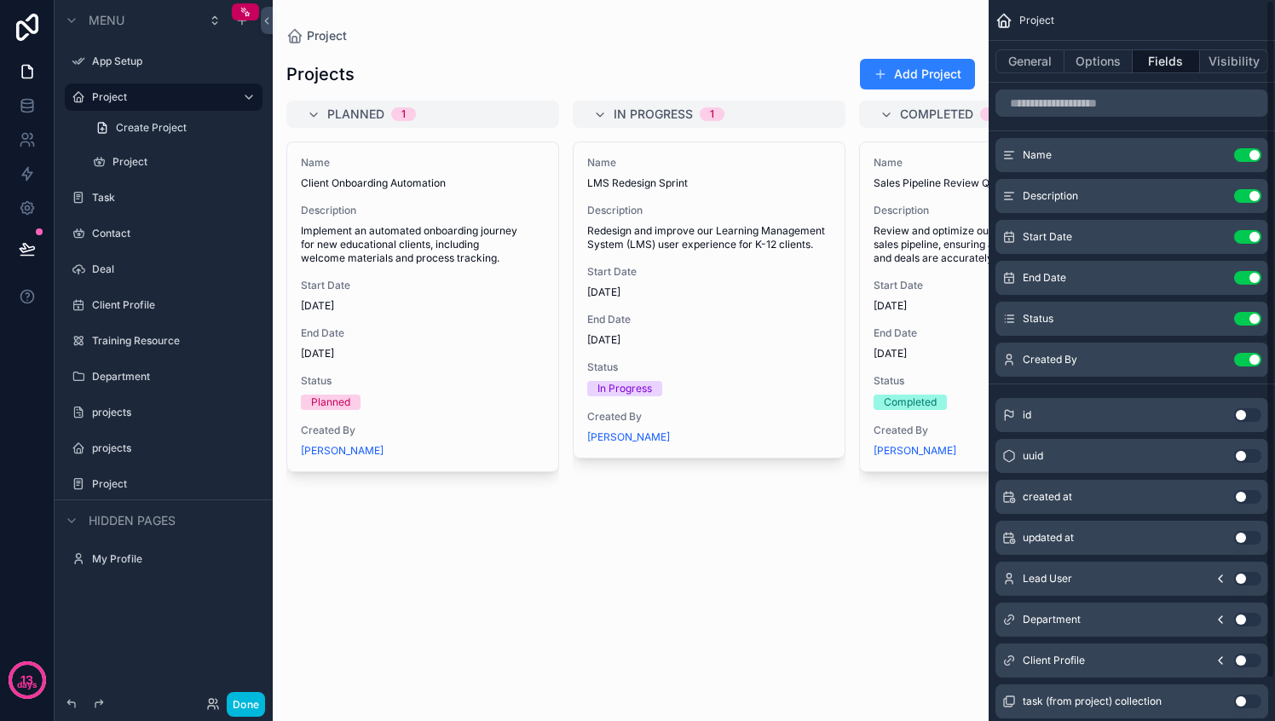
click at [1249, 364] on button "Use setting" at bounding box center [1247, 360] width 27 height 14
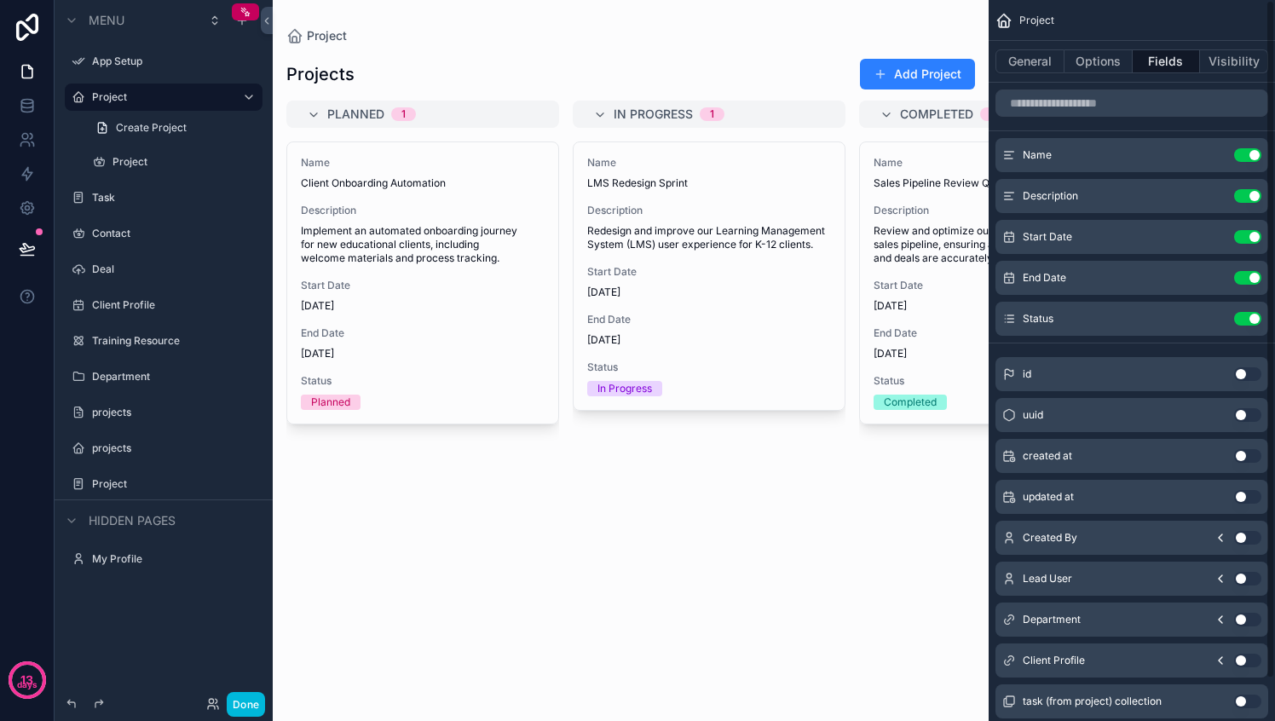
click at [1250, 313] on button "Use setting" at bounding box center [1247, 319] width 27 height 14
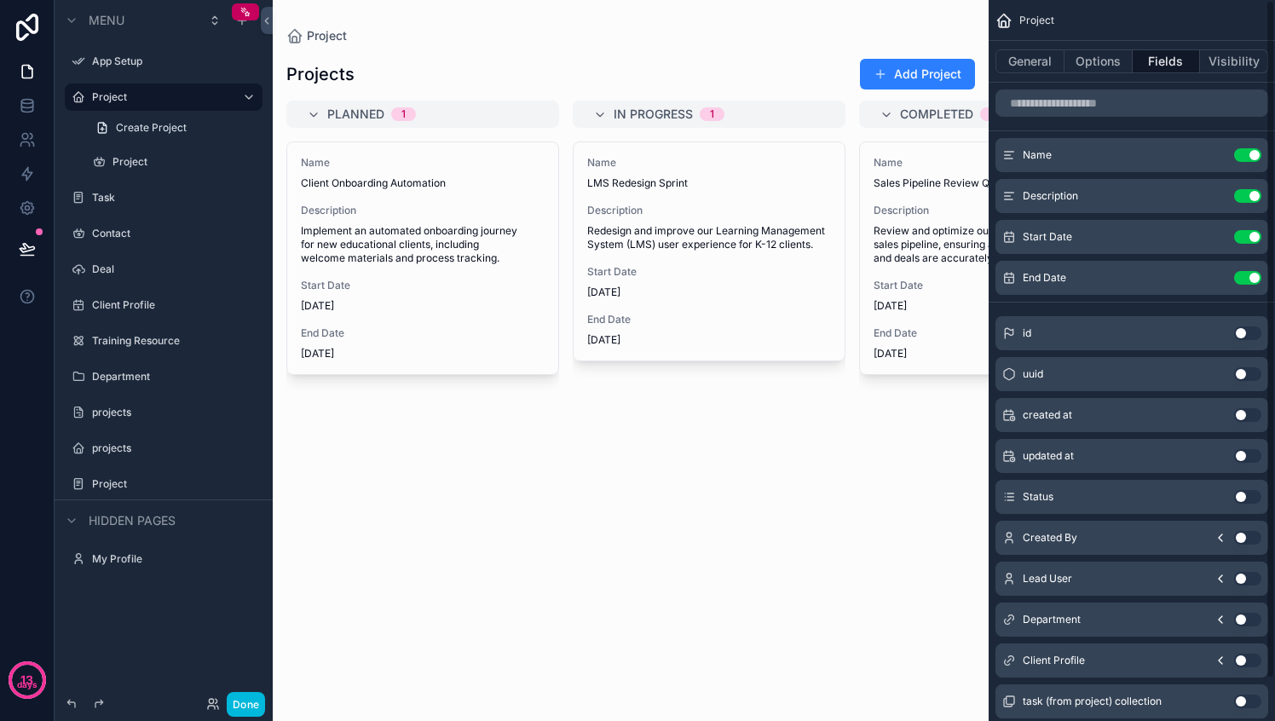
click at [1039, 64] on button "General" at bounding box center [1029, 61] width 69 height 24
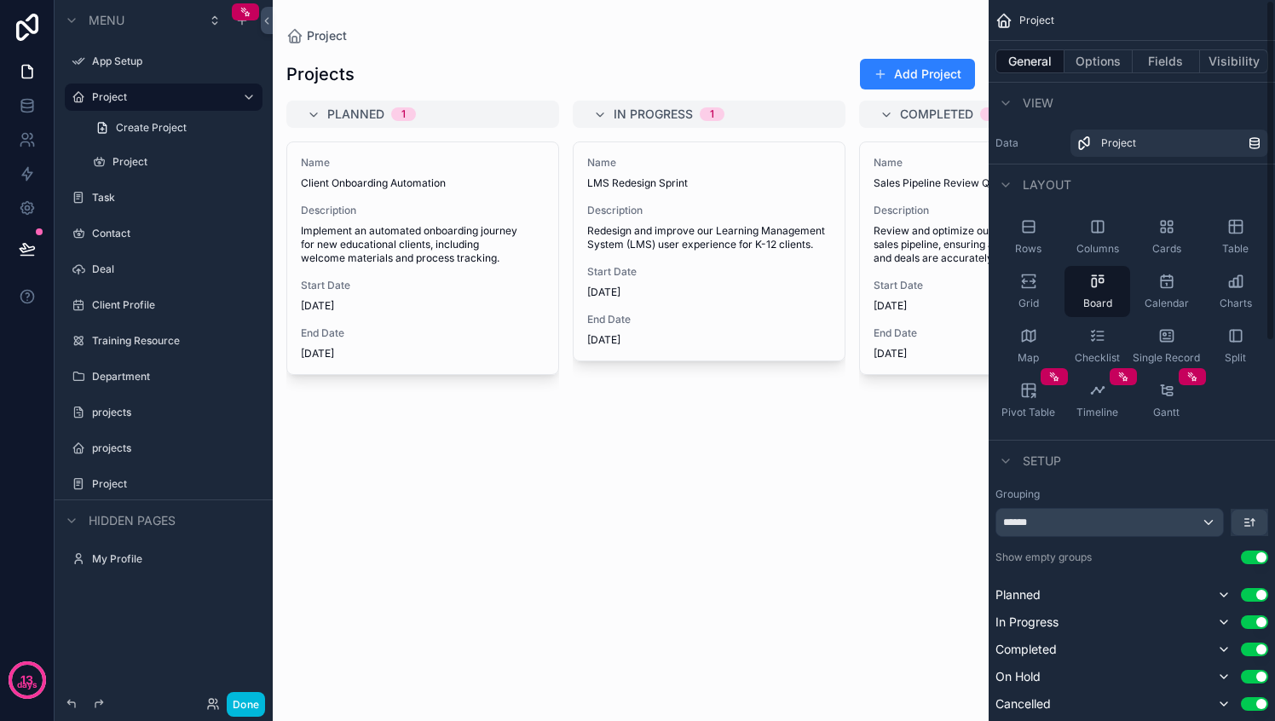
click at [1039, 239] on div "Rows" at bounding box center [1028, 236] width 66 height 51
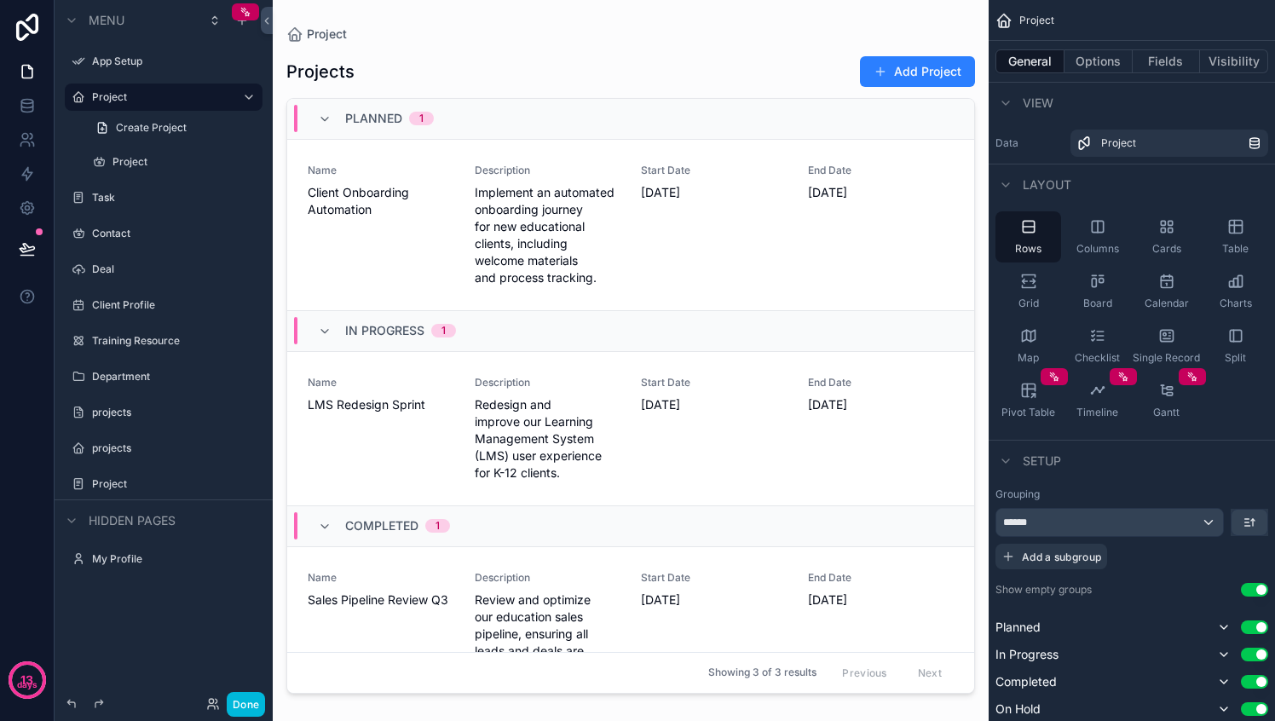
click at [1109, 233] on div "Columns" at bounding box center [1097, 236] width 66 height 51
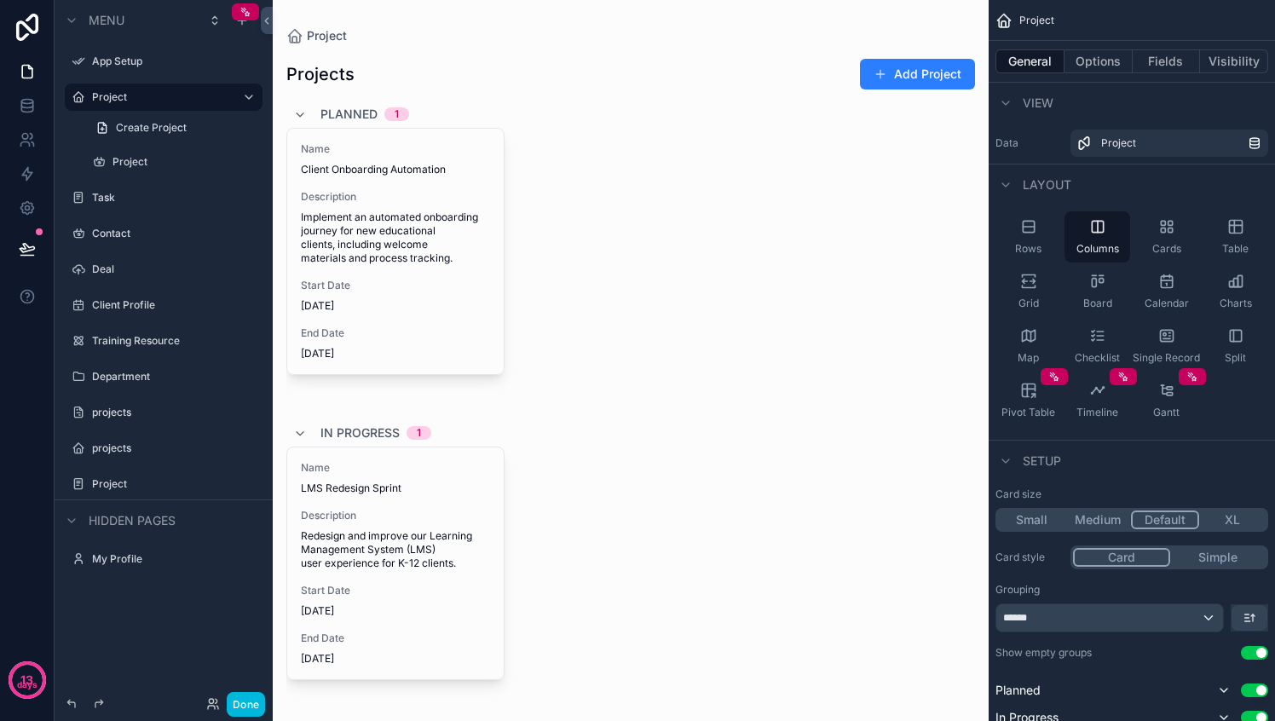
click at [1161, 232] on icon "scrollable content" at bounding box center [1162, 230] width 4 height 4
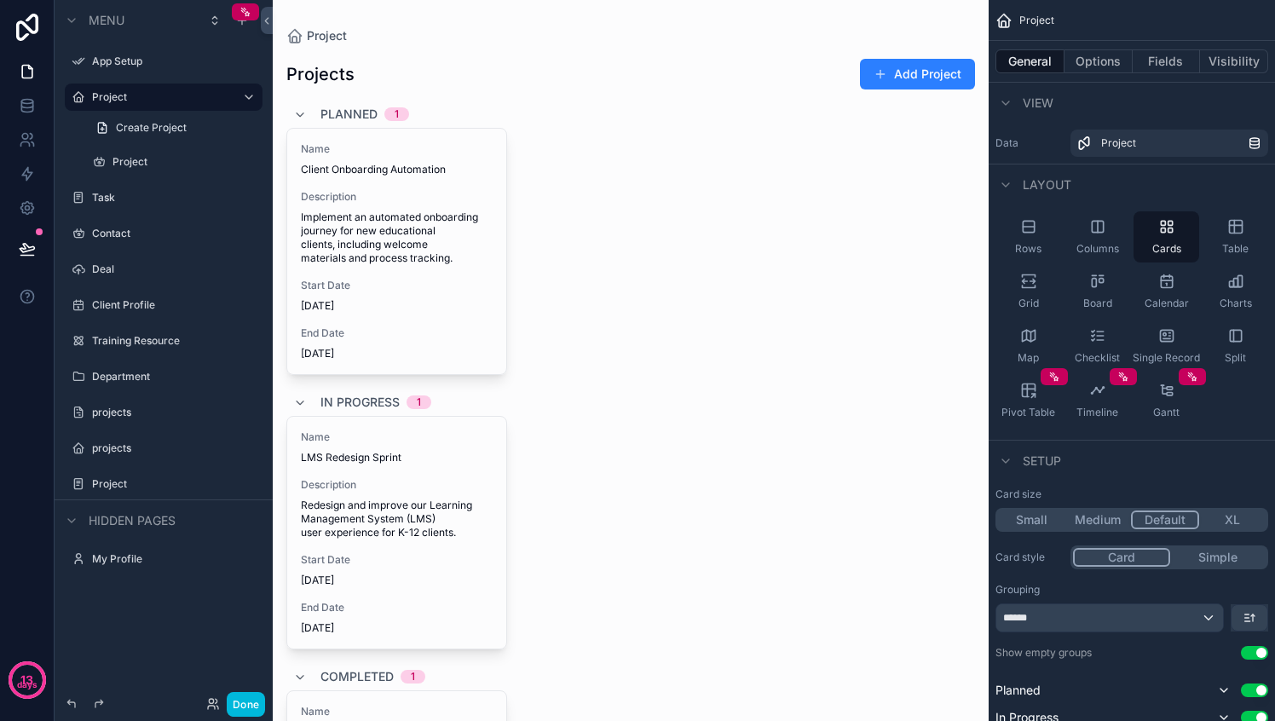
click at [1236, 236] on div "Table" at bounding box center [1235, 236] width 66 height 51
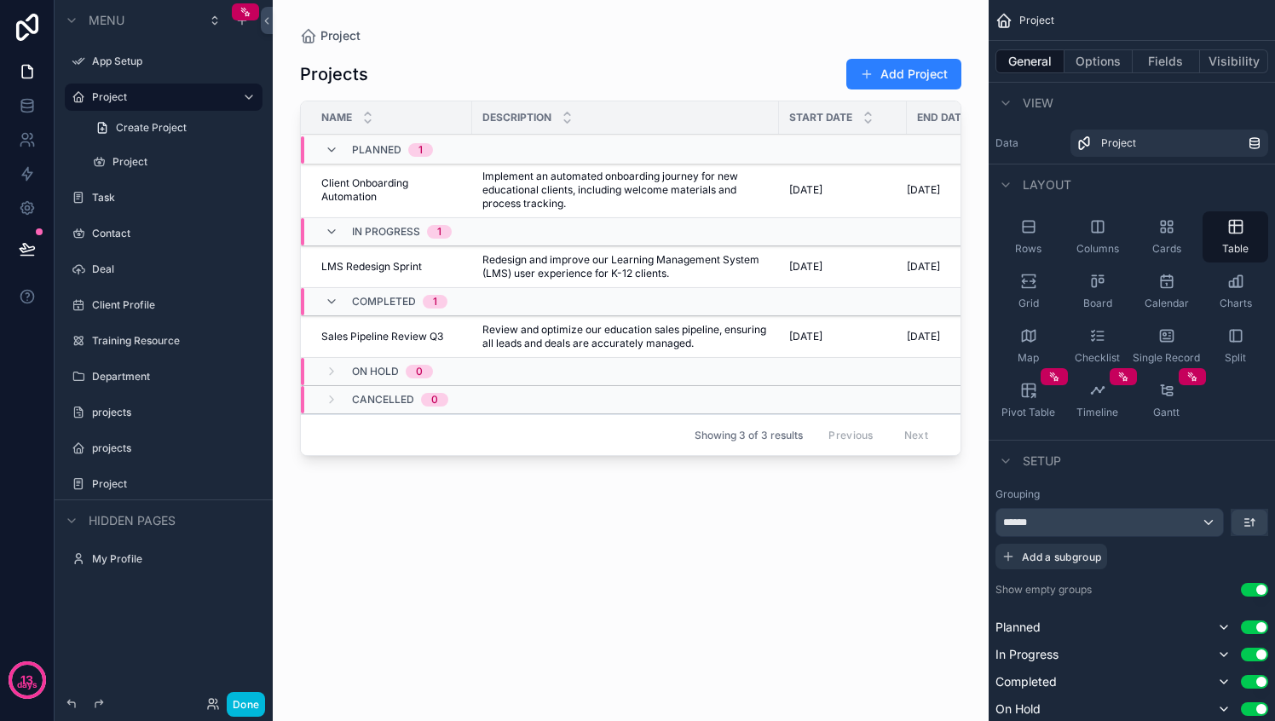
click at [1040, 274] on div "Grid" at bounding box center [1028, 291] width 66 height 51
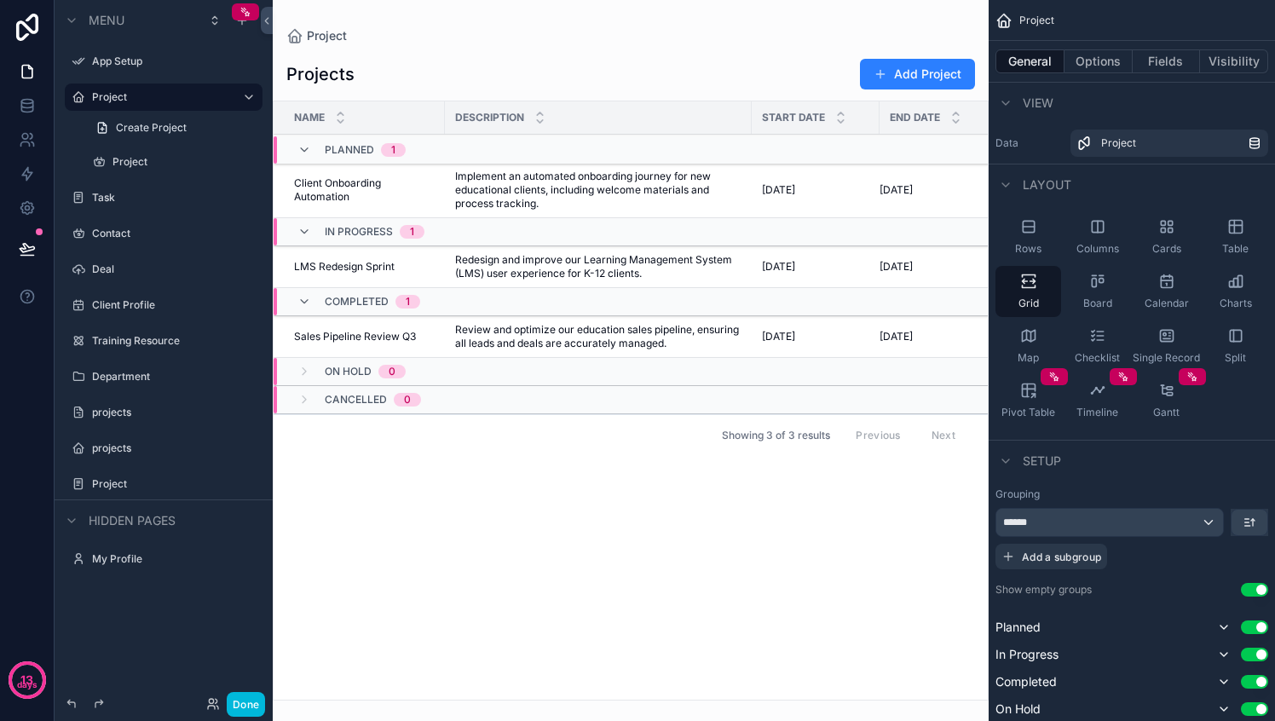
click at [1097, 283] on icon "scrollable content" at bounding box center [1097, 281] width 17 height 17
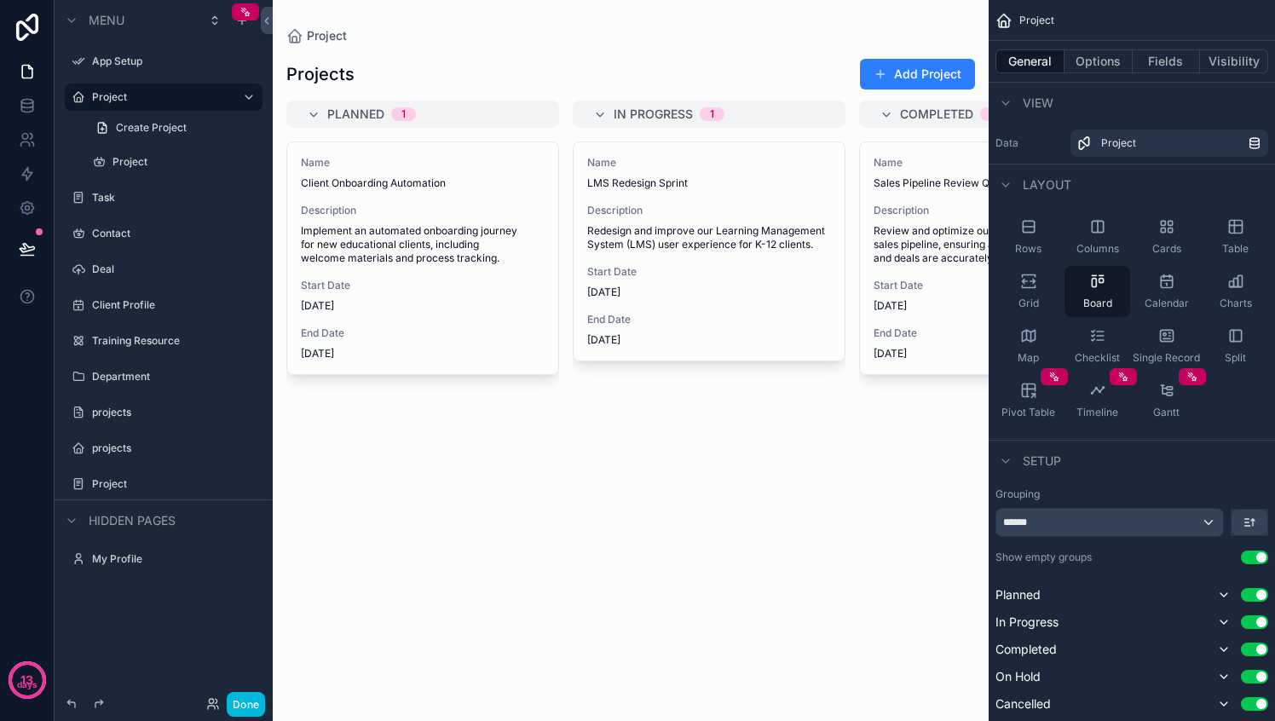
drag, startPoint x: 1220, startPoint y: 304, endPoint x: 1177, endPoint y: 295, distance: 44.5
click at [1218, 304] on div "Charts" at bounding box center [1235, 291] width 66 height 51
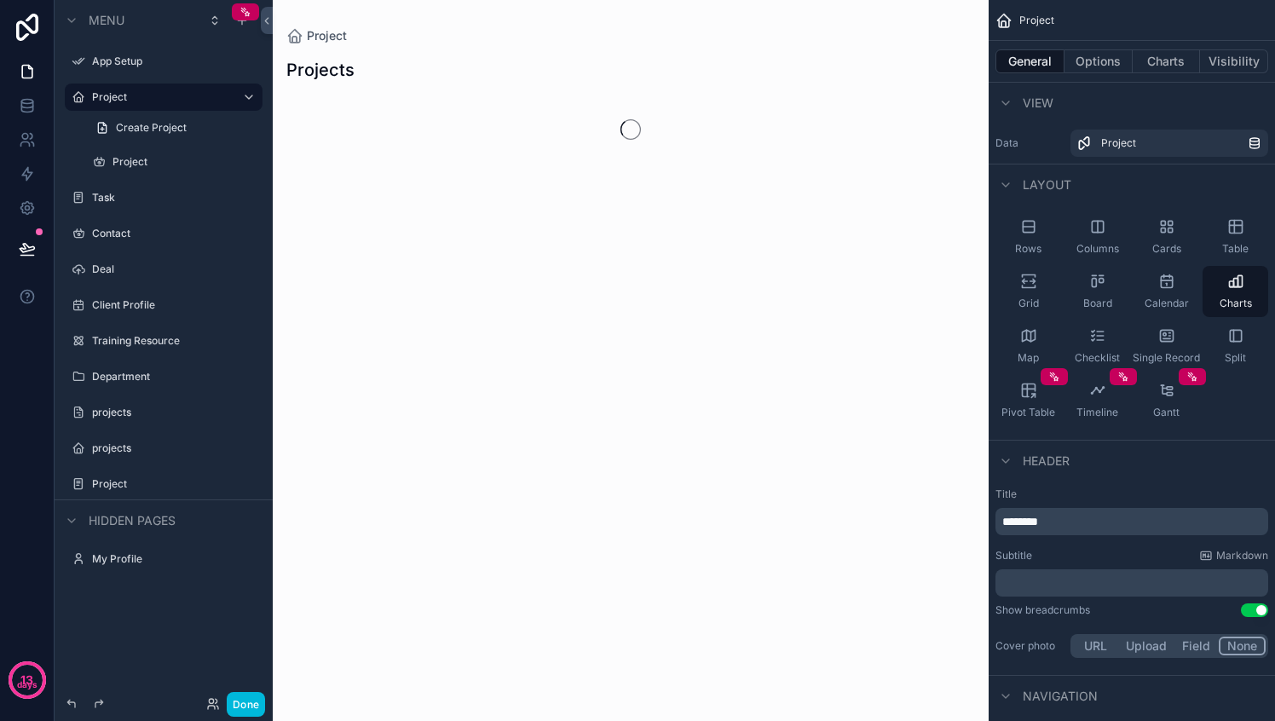
click at [1169, 292] on div "Calendar" at bounding box center [1166, 291] width 66 height 51
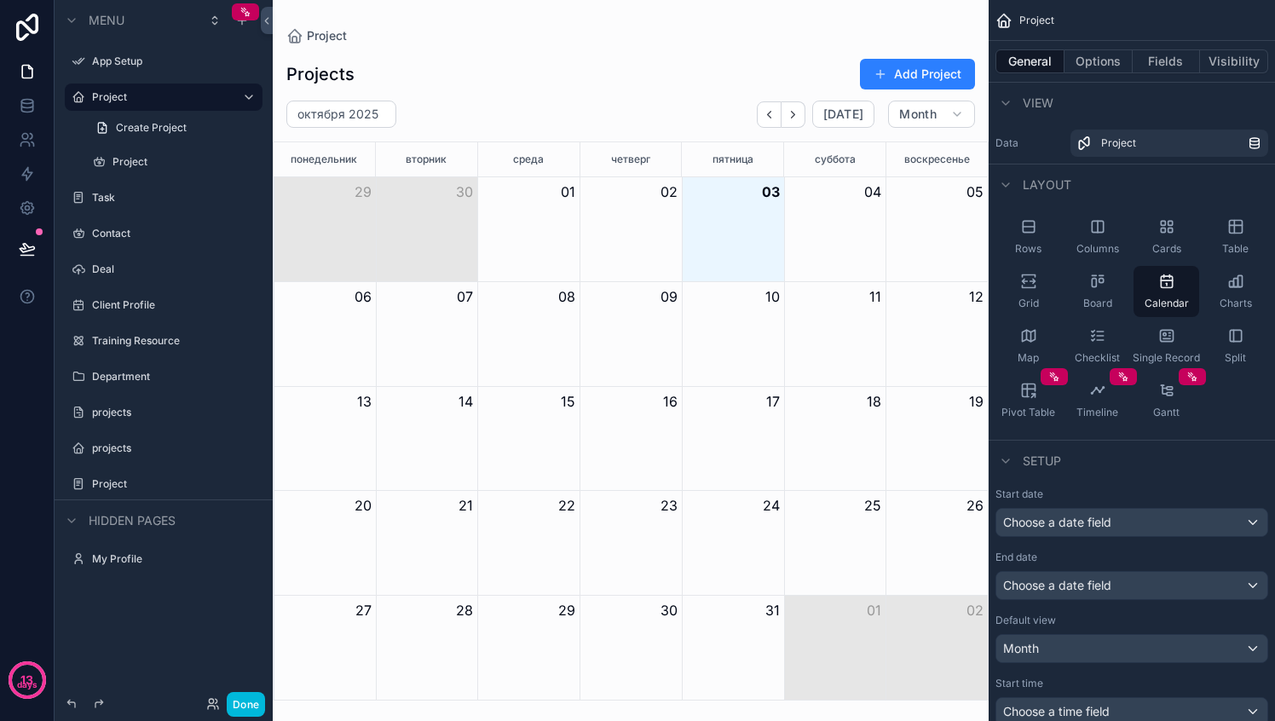
click at [1081, 276] on div "Board" at bounding box center [1097, 291] width 66 height 51
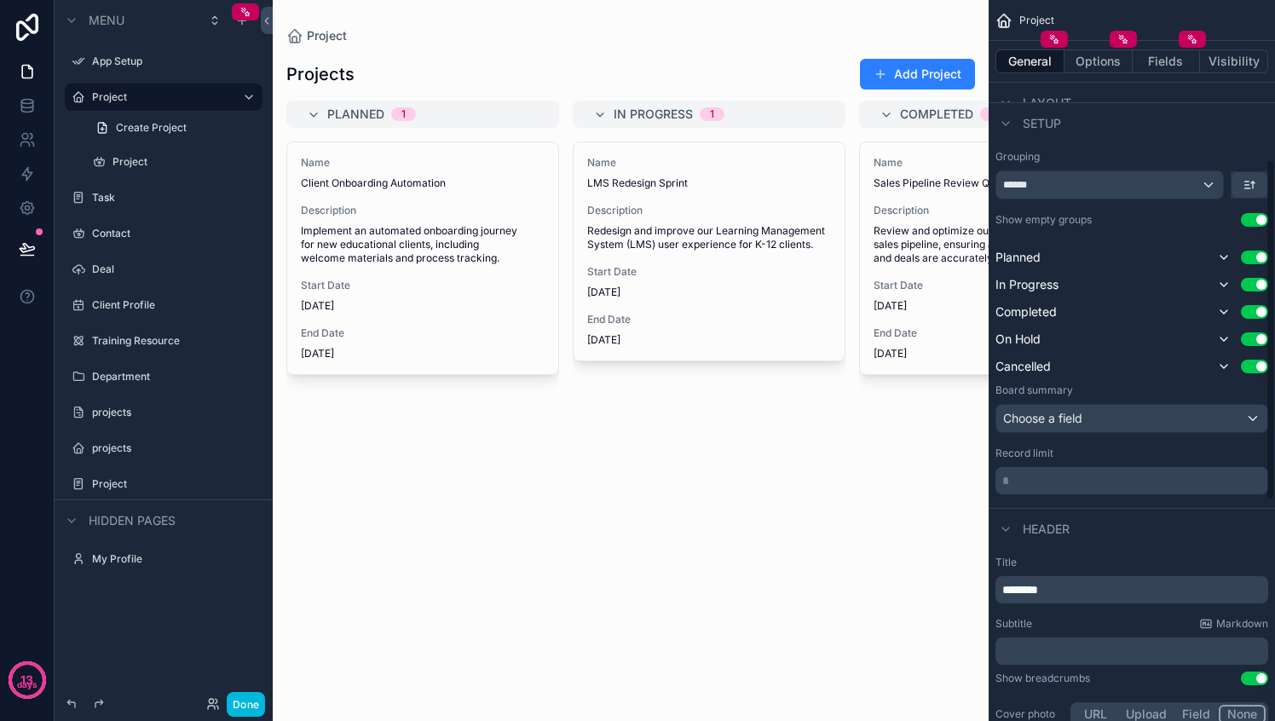
scroll to position [343, 0]
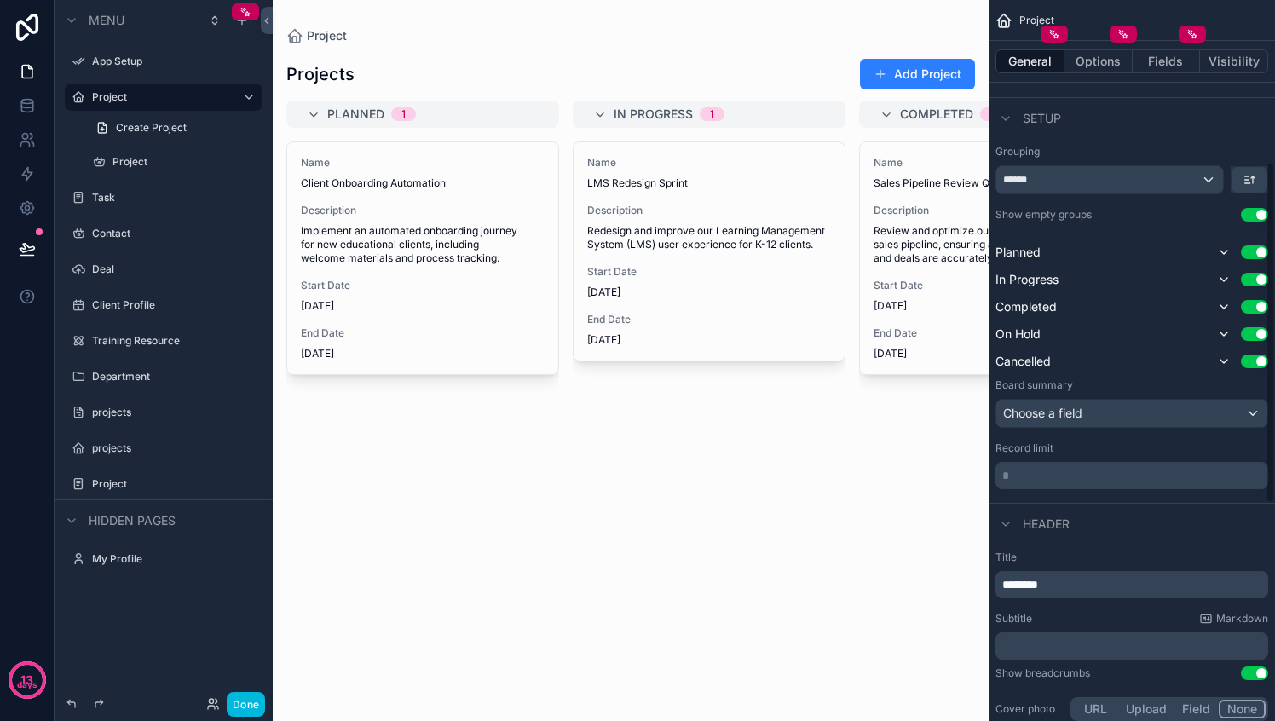
click at [1094, 408] on div "Choose a field" at bounding box center [1131, 413] width 271 height 27
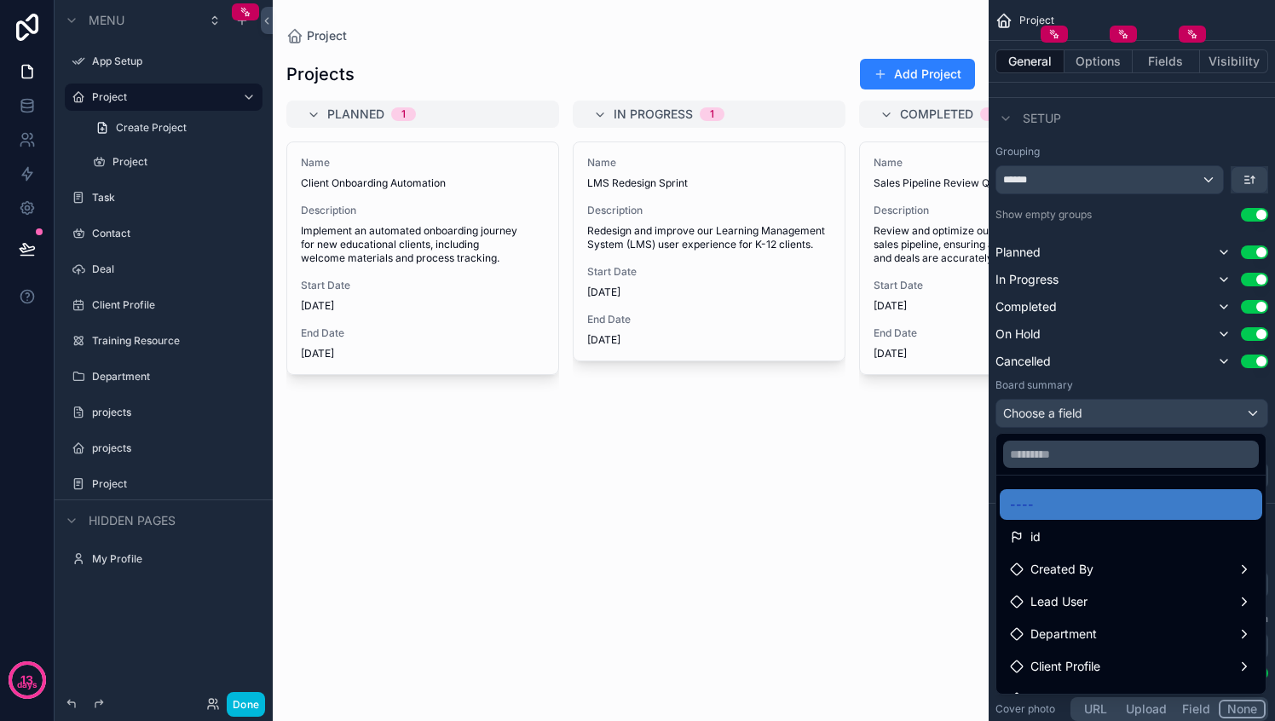
click at [1093, 408] on div "scrollable content" at bounding box center [637, 360] width 1275 height 721
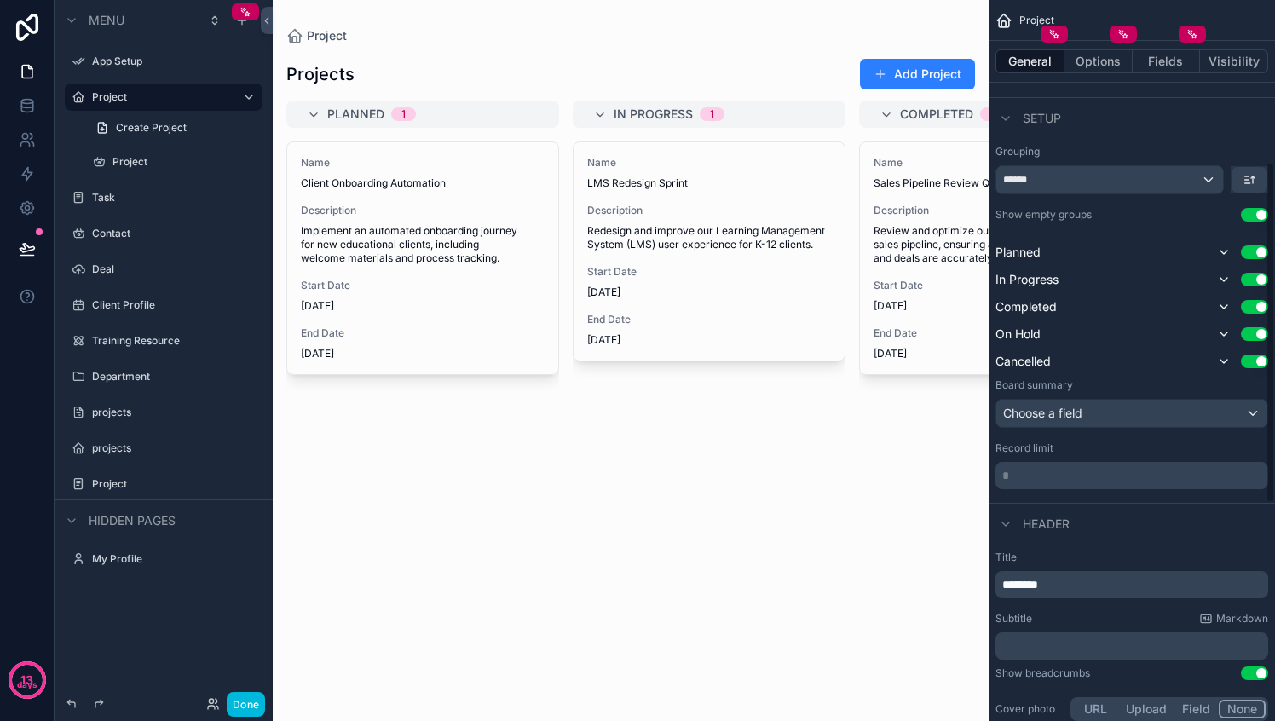
scroll to position [579, 0]
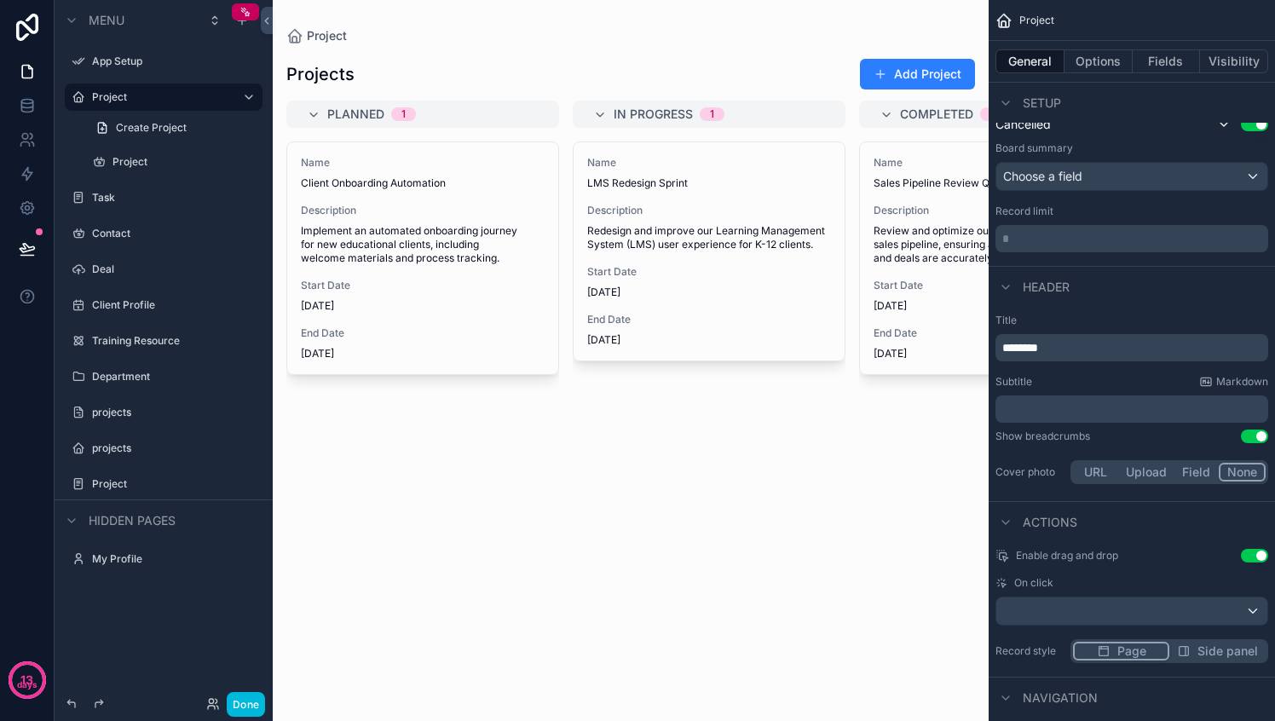
click at [1045, 398] on div "﻿" at bounding box center [1131, 408] width 273 height 27
click at [1084, 475] on button "URL" at bounding box center [1095, 472] width 45 height 19
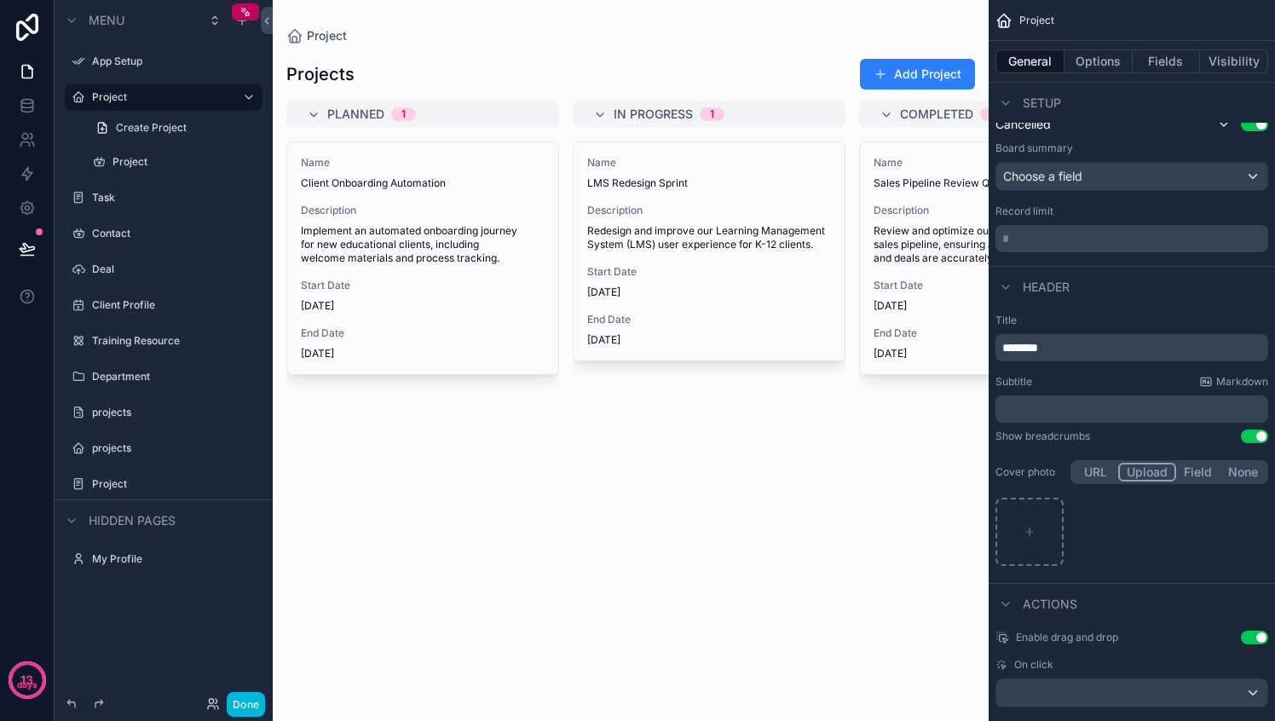
click at [1147, 474] on button "Upload" at bounding box center [1147, 472] width 58 height 19
click at [1252, 466] on button "None" at bounding box center [1242, 472] width 45 height 19
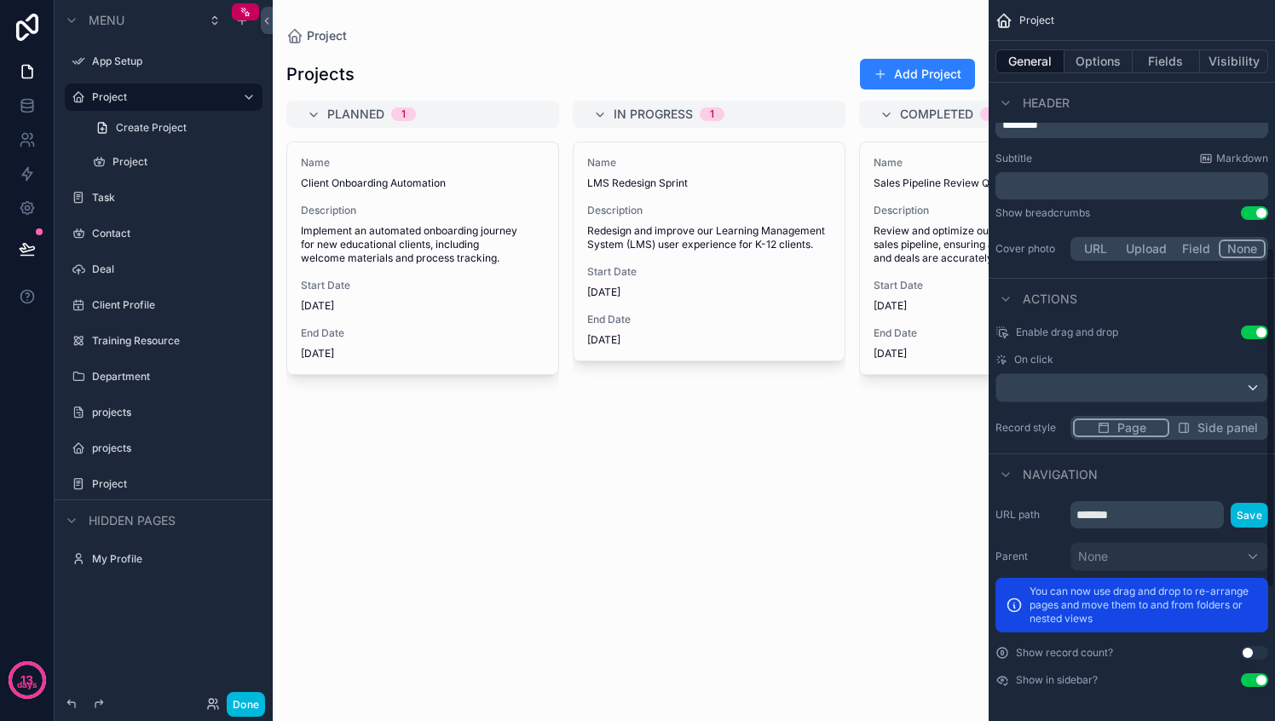
scroll to position [0, 0]
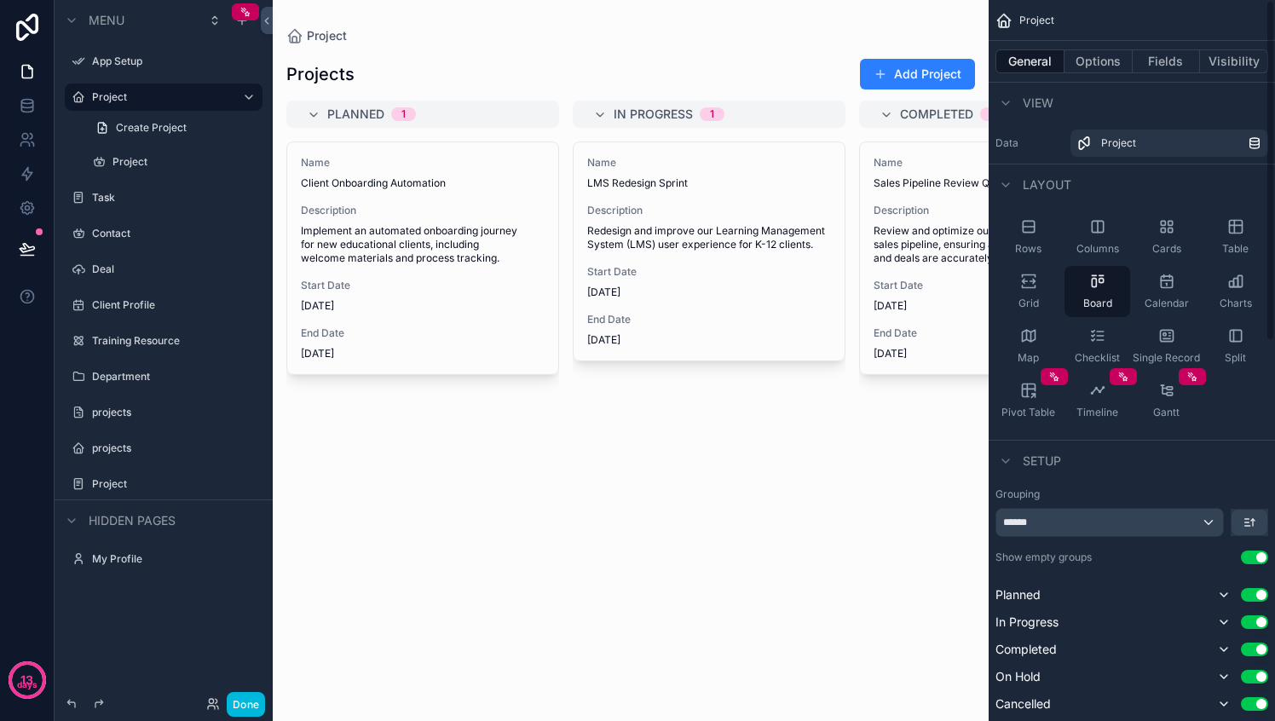
click at [1101, 53] on button "Options" at bounding box center [1098, 61] width 68 height 24
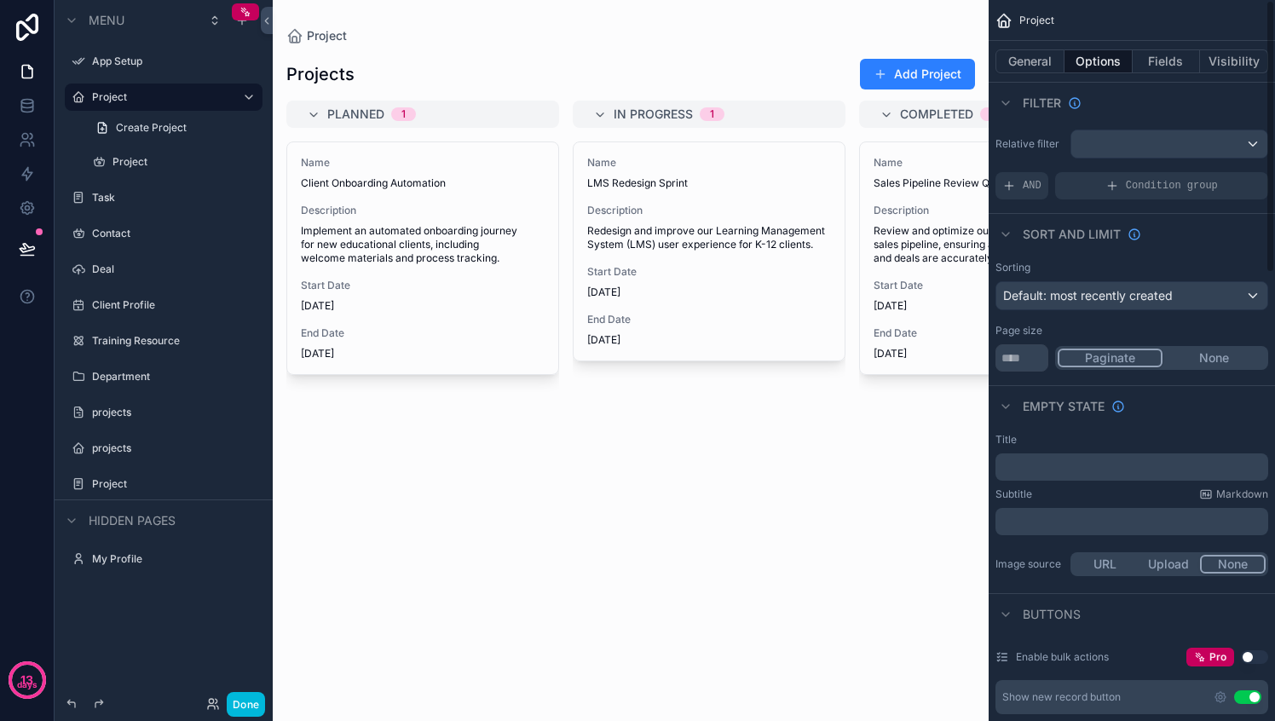
click at [1153, 64] on button "Fields" at bounding box center [1166, 61] width 68 height 24
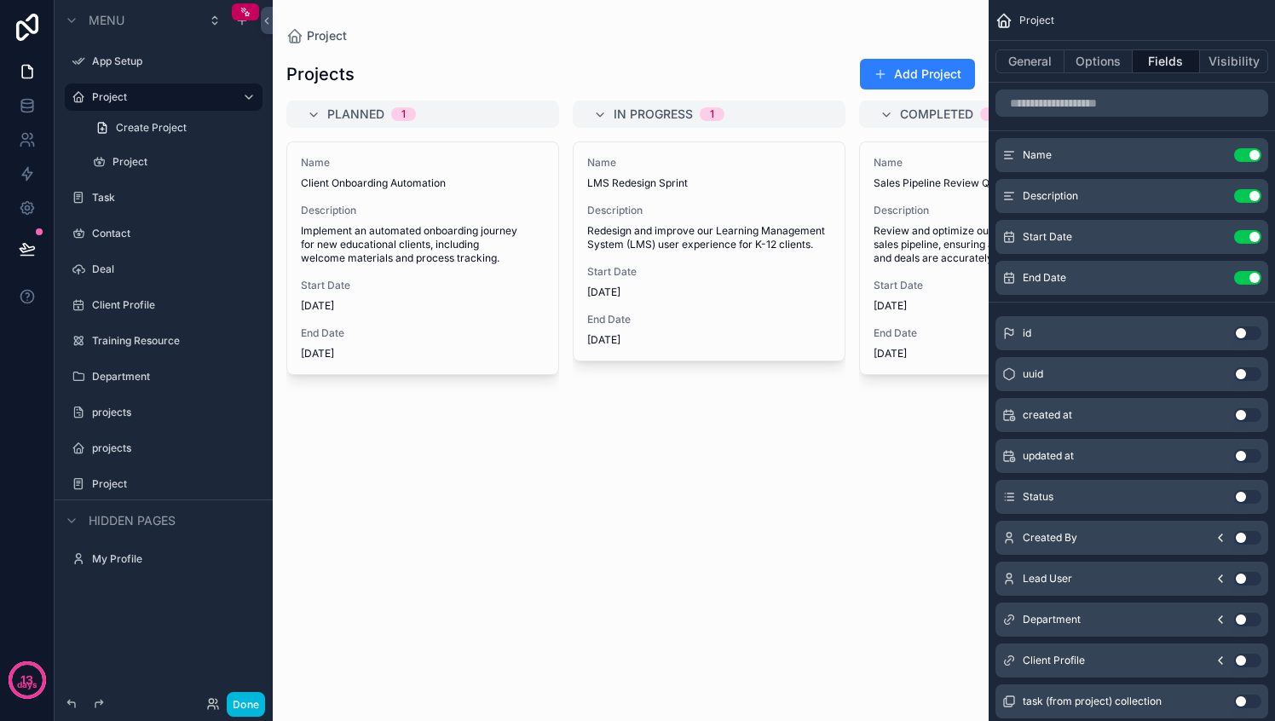
click at [1098, 65] on button "Options" at bounding box center [1098, 61] width 68 height 24
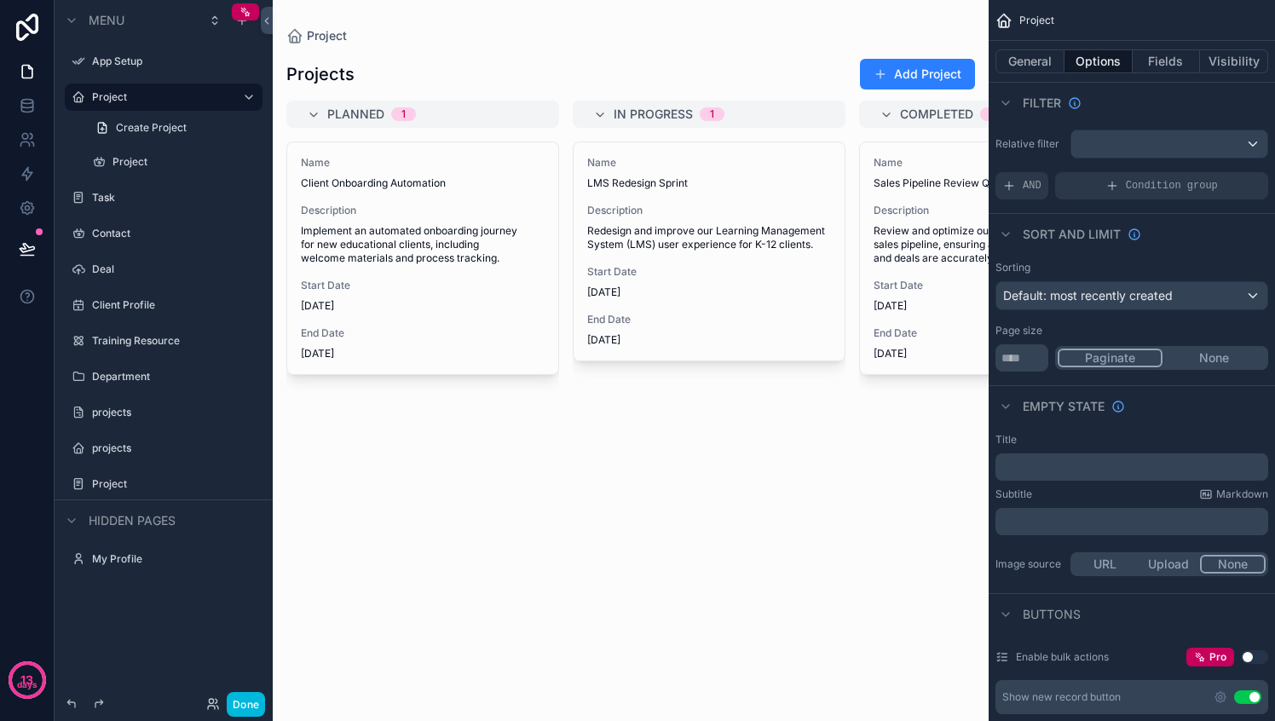
click at [1233, 60] on button "Visibility" at bounding box center [1234, 61] width 68 height 24
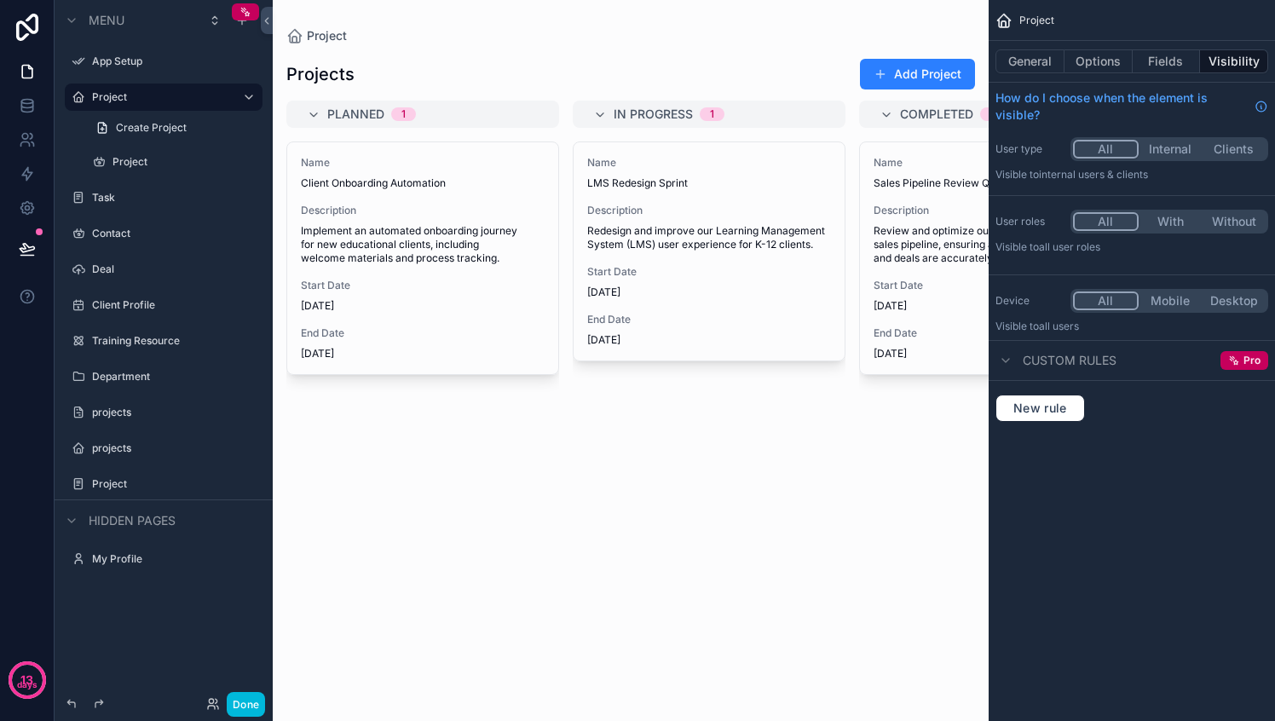
click at [345, 172] on div "Name Client Onboarding Automation" at bounding box center [423, 173] width 244 height 34
click at [442, 179] on span "Client Onboarding Automation" at bounding box center [423, 183] width 244 height 14
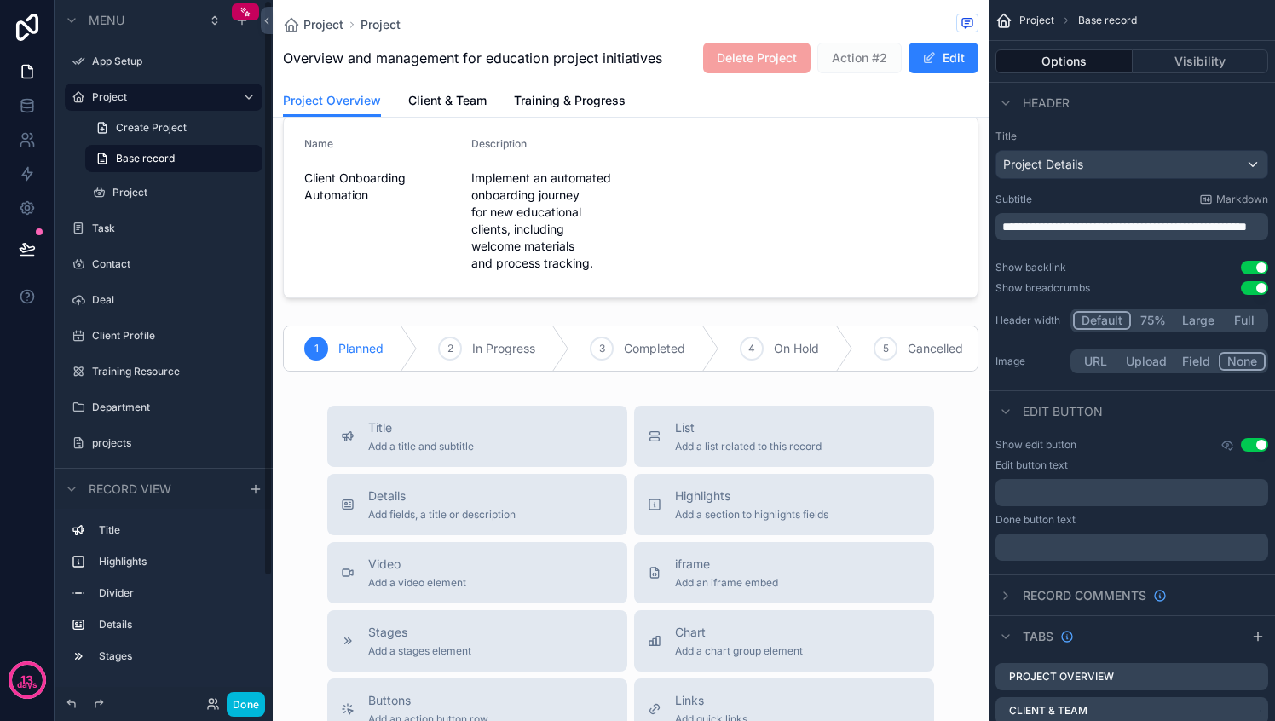
scroll to position [212, 0]
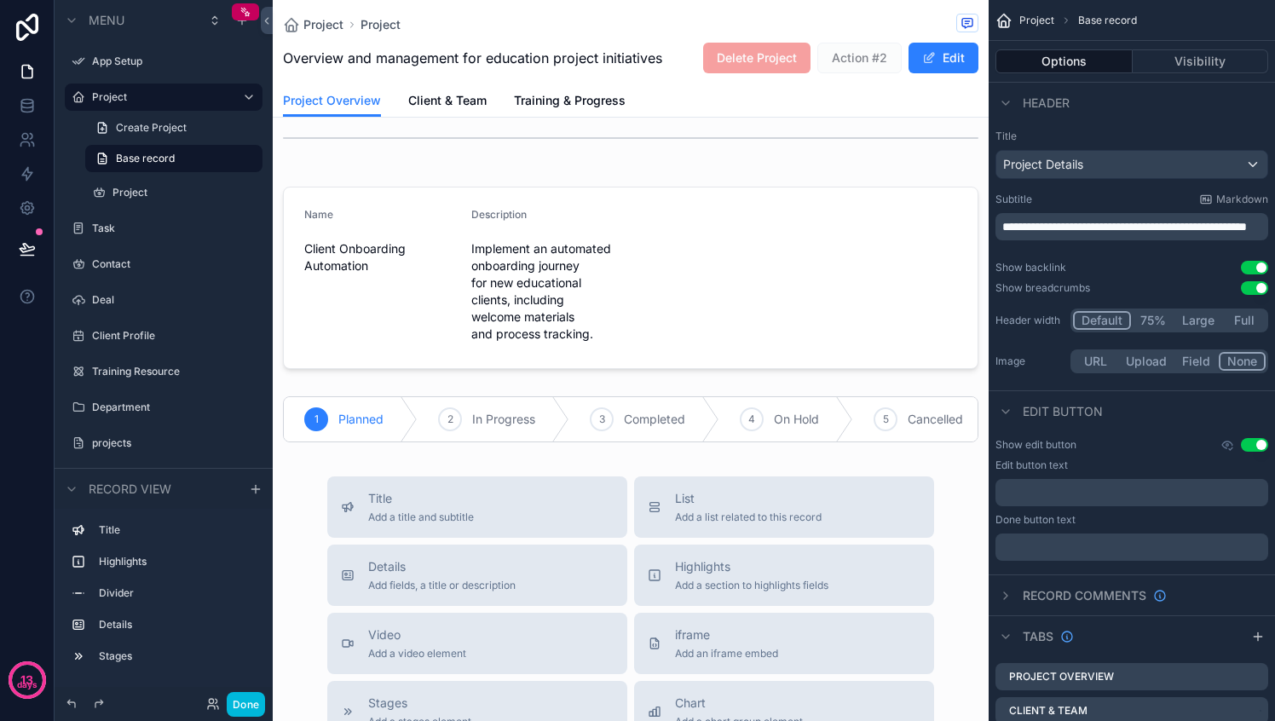
click at [333, 24] on span "Project" at bounding box center [323, 24] width 40 height 17
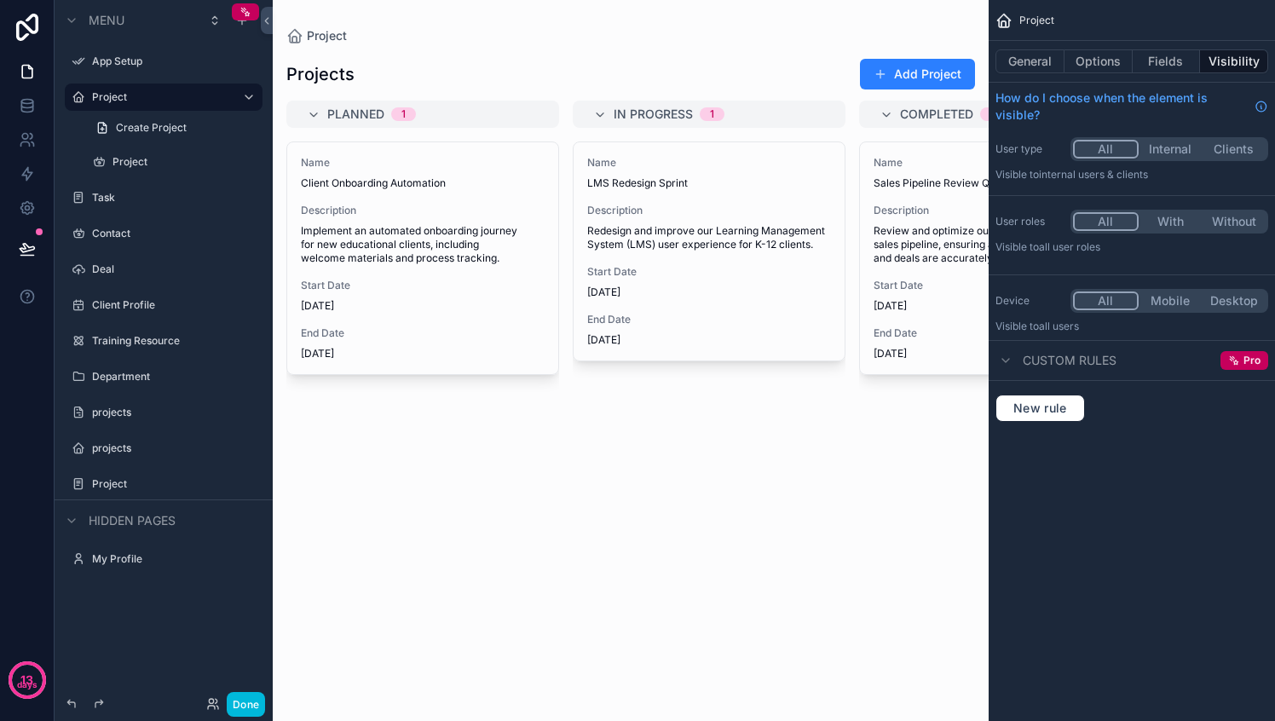
click at [524, 279] on span "Start Date" at bounding box center [423, 286] width 244 height 14
click at [0, 0] on div "scrollable content" at bounding box center [0, 0] width 0 height 0
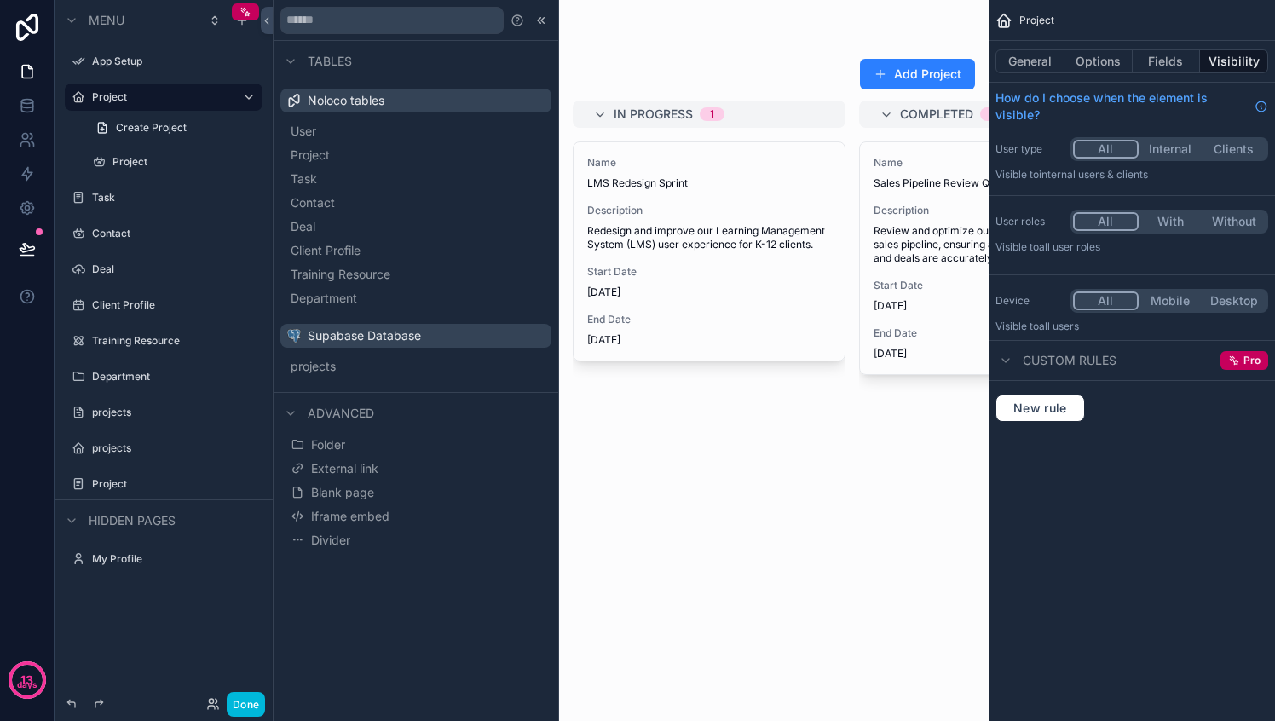
click at [118, 271] on label "Deal" at bounding box center [172, 269] width 160 height 14
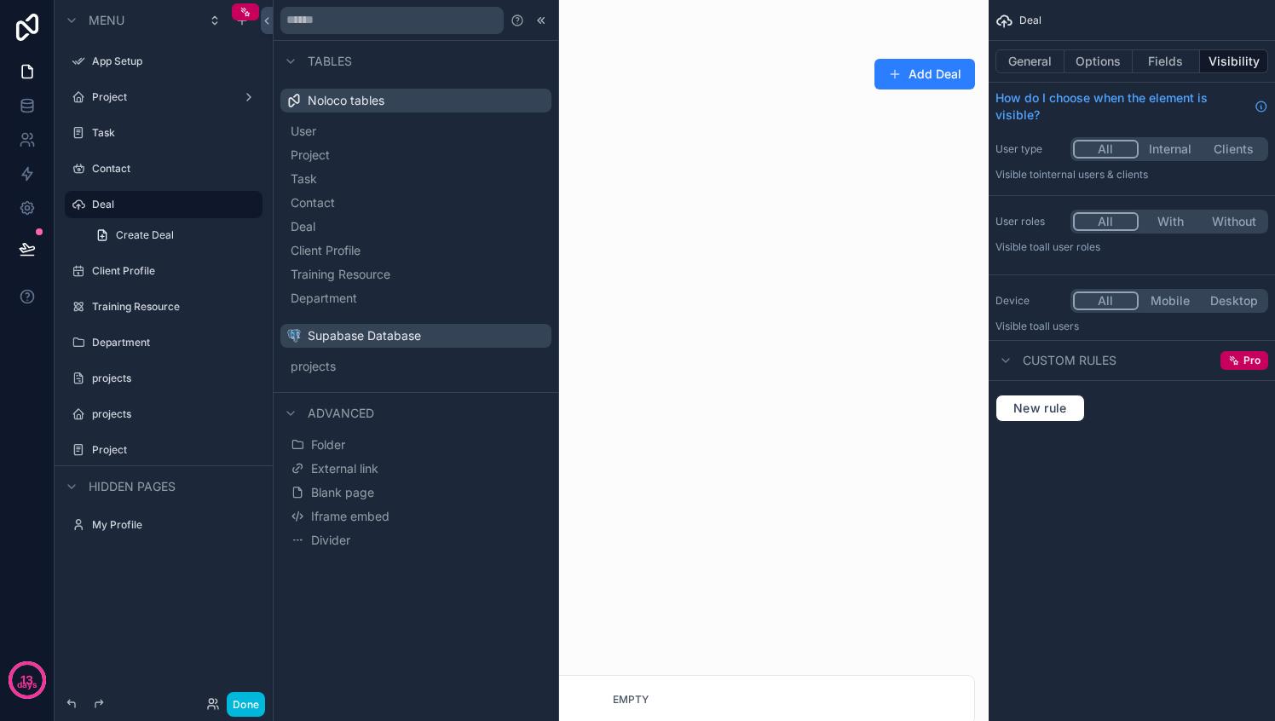
click at [135, 234] on span "Create Deal" at bounding box center [145, 235] width 58 height 14
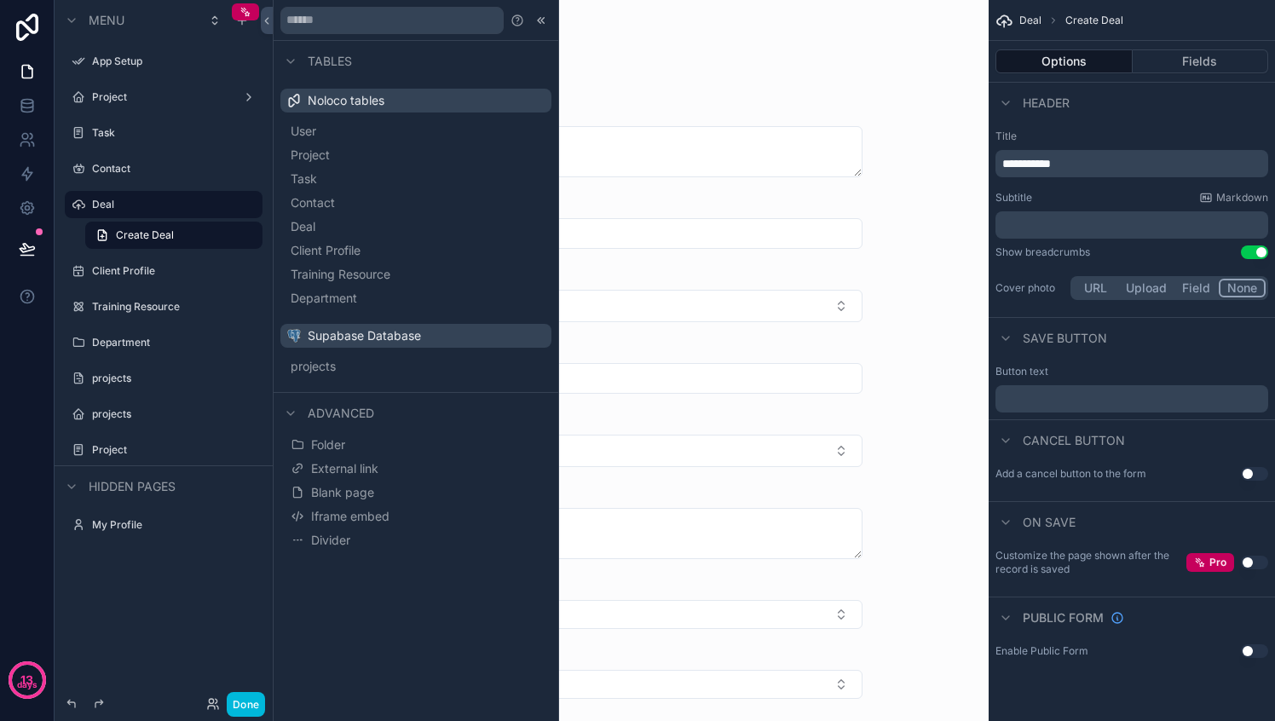
click at [136, 237] on span "Create Deal" at bounding box center [145, 235] width 58 height 14
click at [130, 203] on label "Deal" at bounding box center [172, 205] width 160 height 14
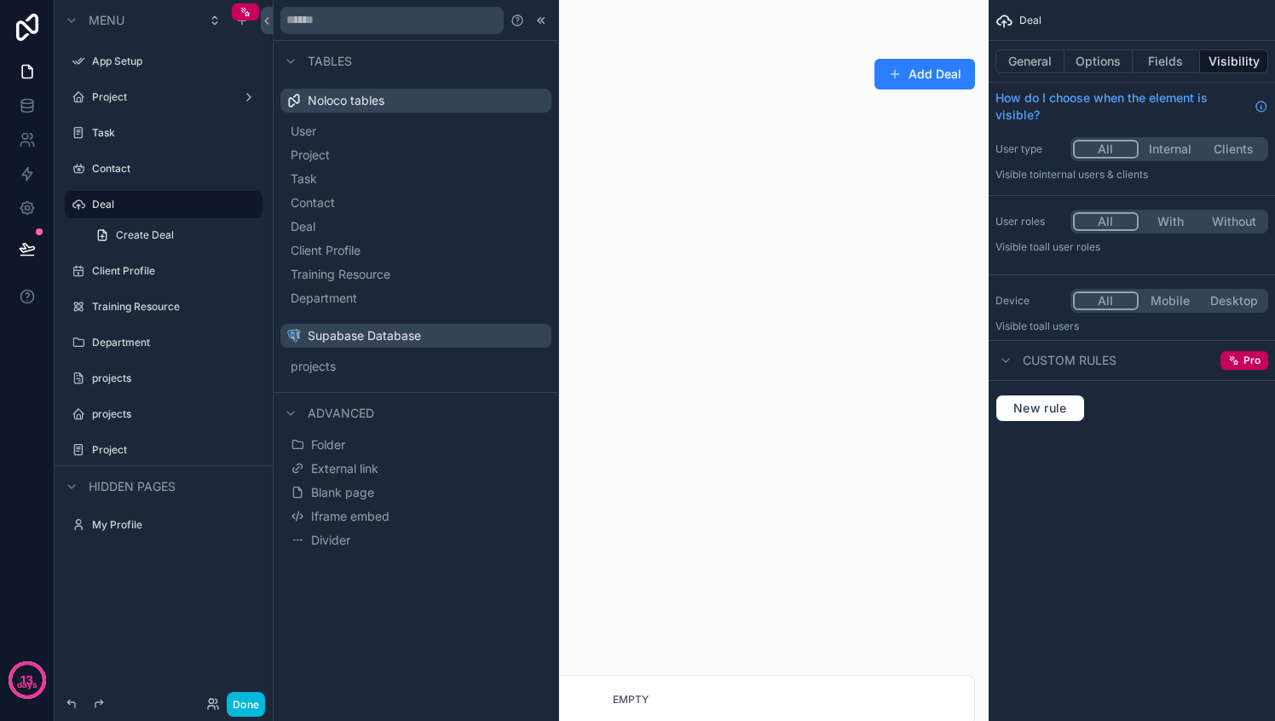
click at [128, 164] on label "Contact" at bounding box center [172, 169] width 160 height 14
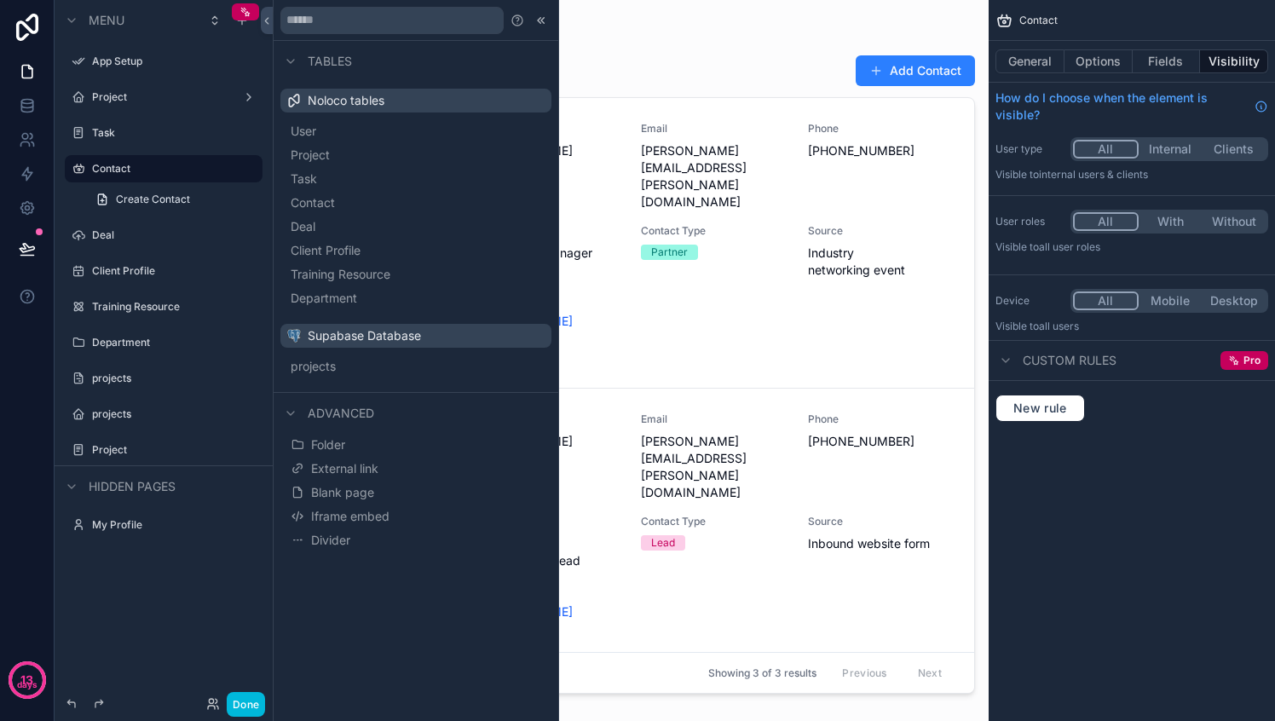
click at [537, 21] on icon at bounding box center [541, 21] width 14 height 14
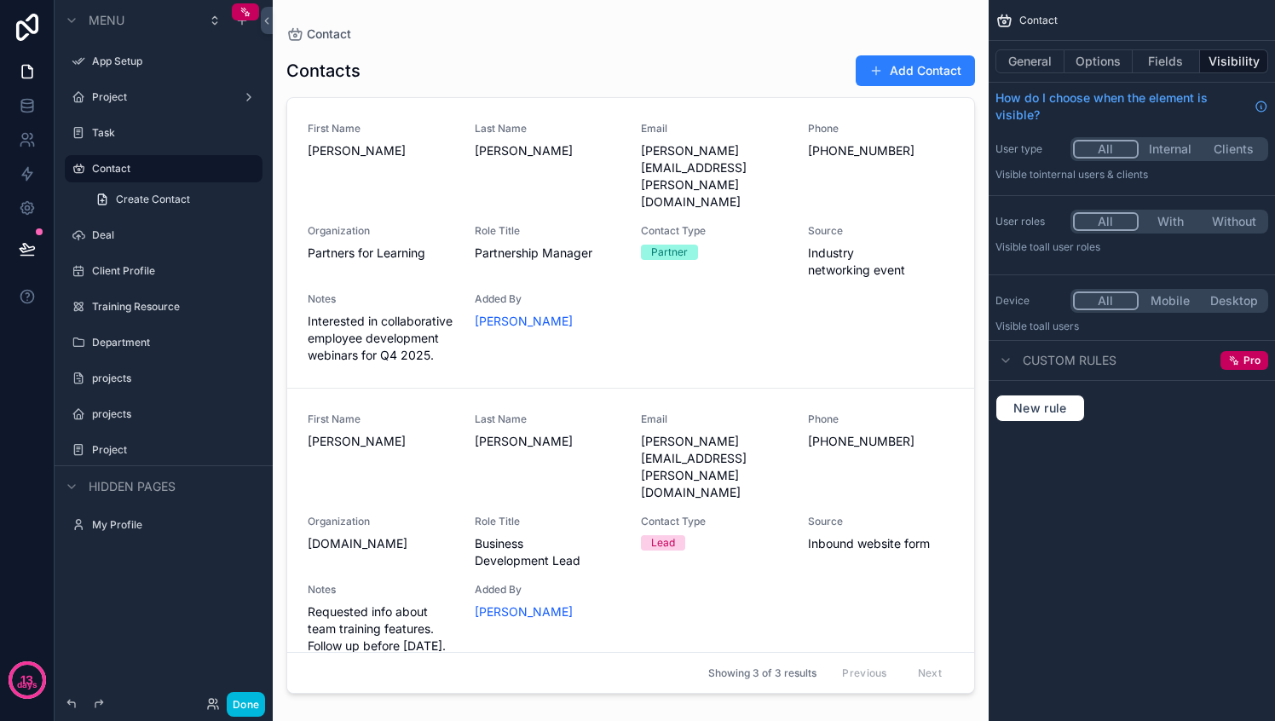
click at [242, 712] on button "Done" at bounding box center [246, 704] width 38 height 25
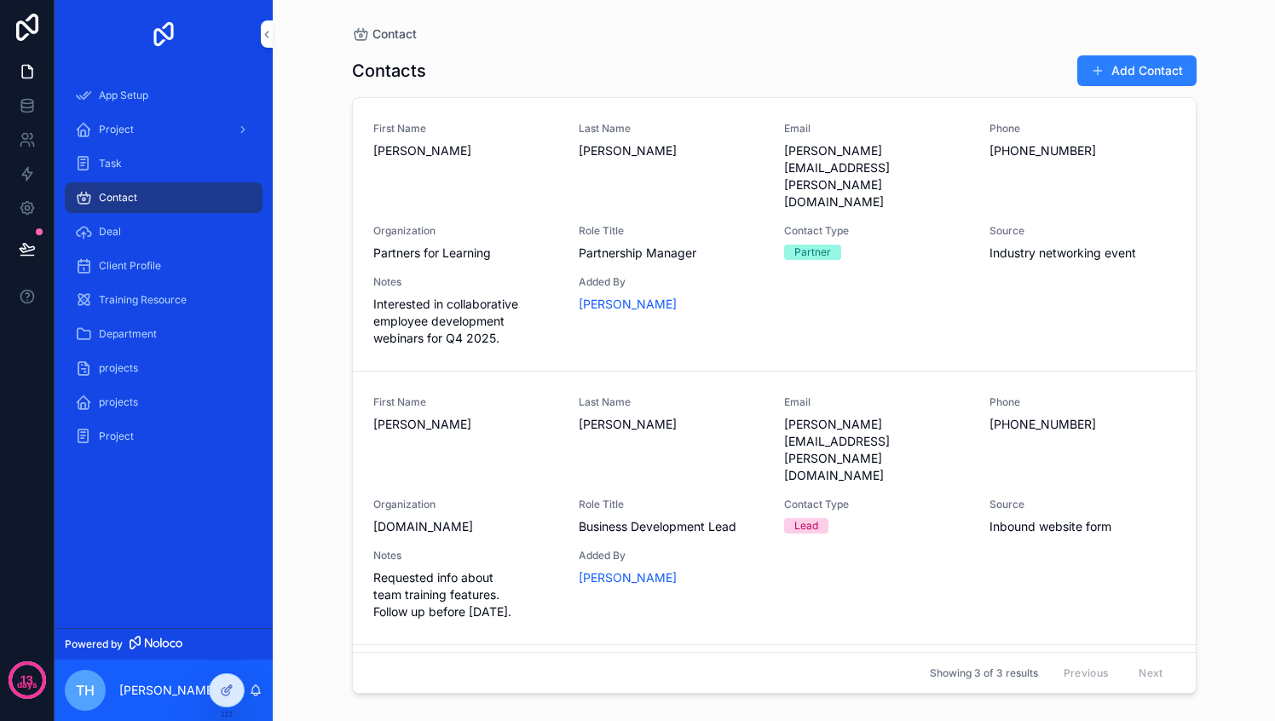
drag, startPoint x: 222, startPoint y: 694, endPoint x: 234, endPoint y: 700, distance: 14.5
click at [241, 700] on div at bounding box center [227, 690] width 36 height 34
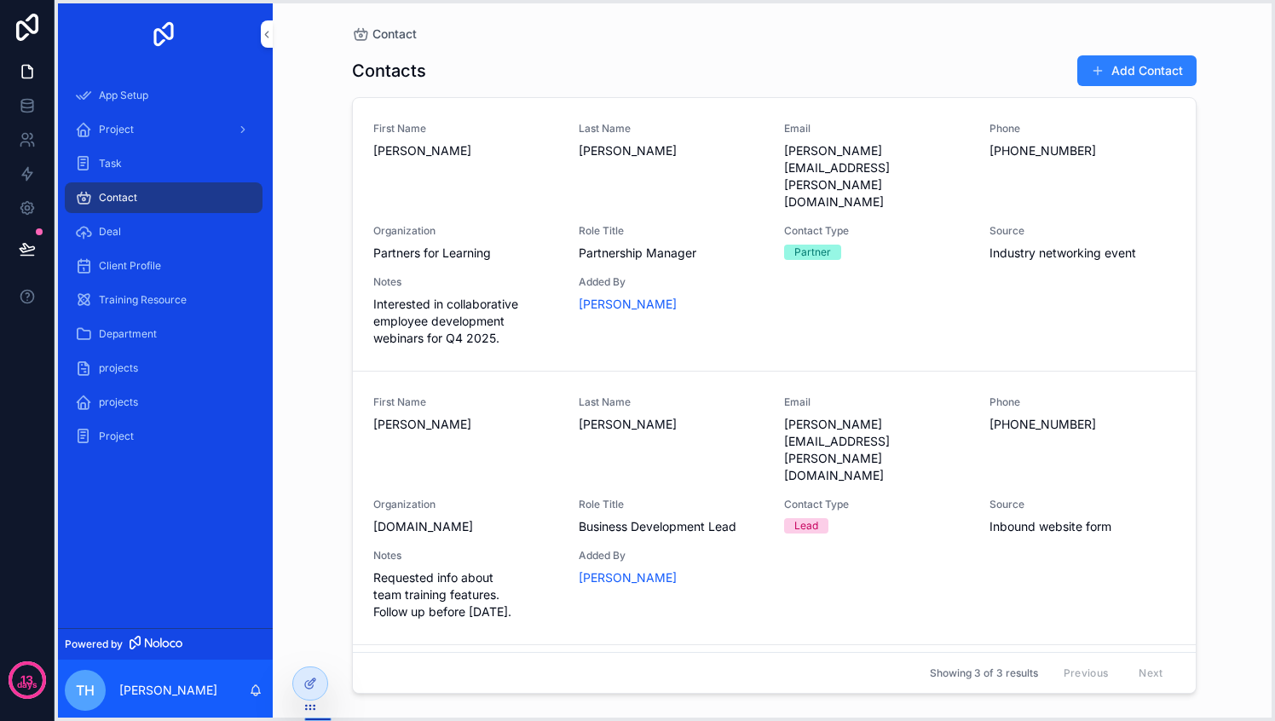
drag, startPoint x: 228, startPoint y: 716, endPoint x: 312, endPoint y: 710, distance: 83.7
click at [312, 709] on icon at bounding box center [310, 707] width 14 height 14
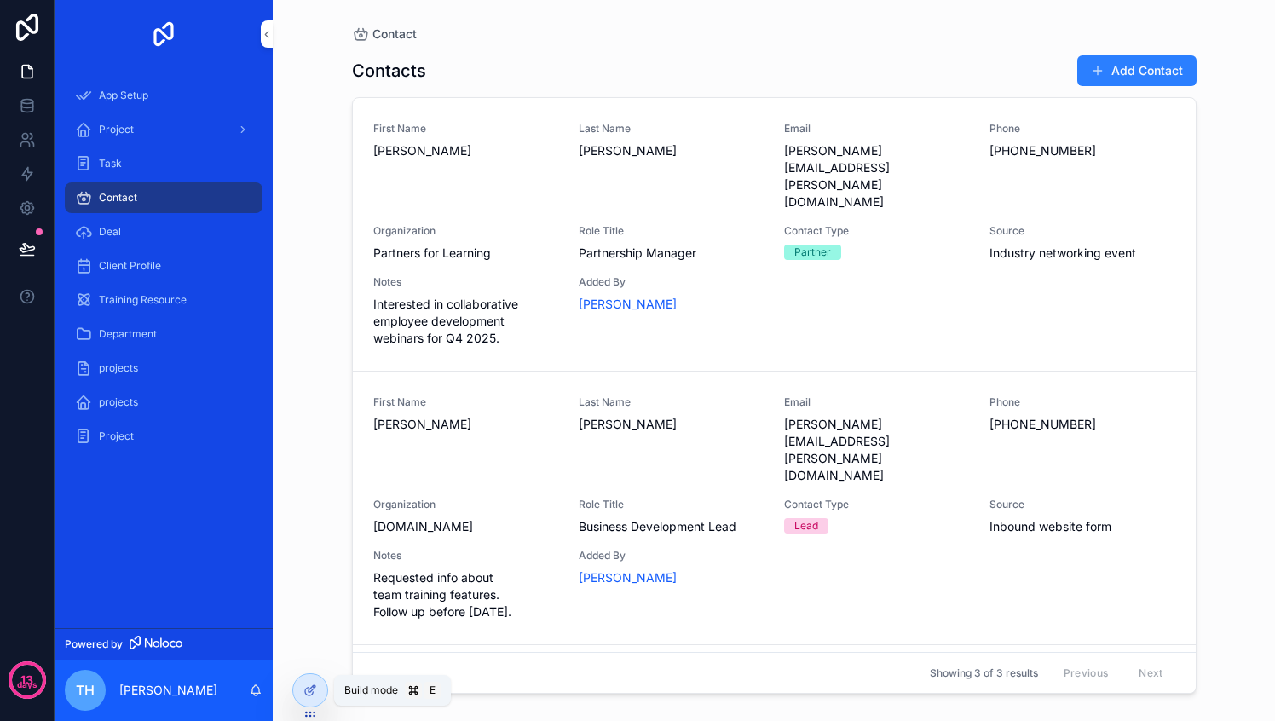
click at [308, 692] on icon at bounding box center [310, 690] width 14 height 14
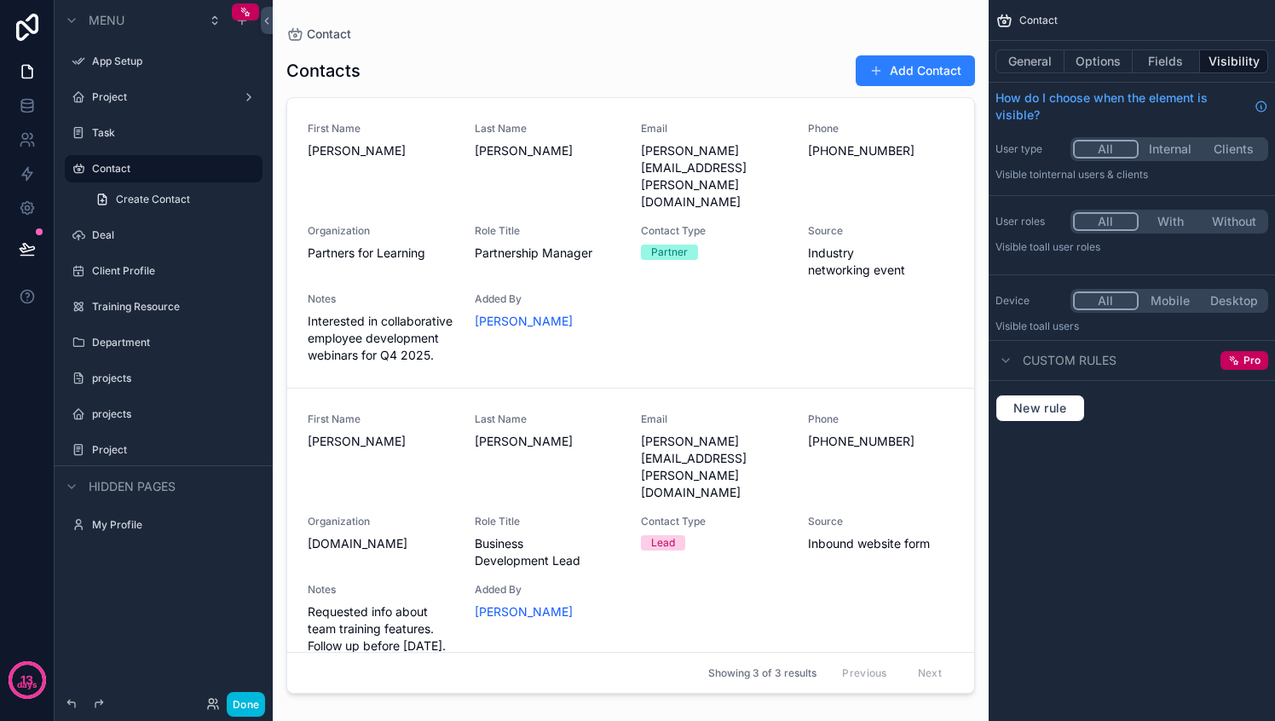
click at [999, 65] on button "General" at bounding box center [1029, 61] width 69 height 24
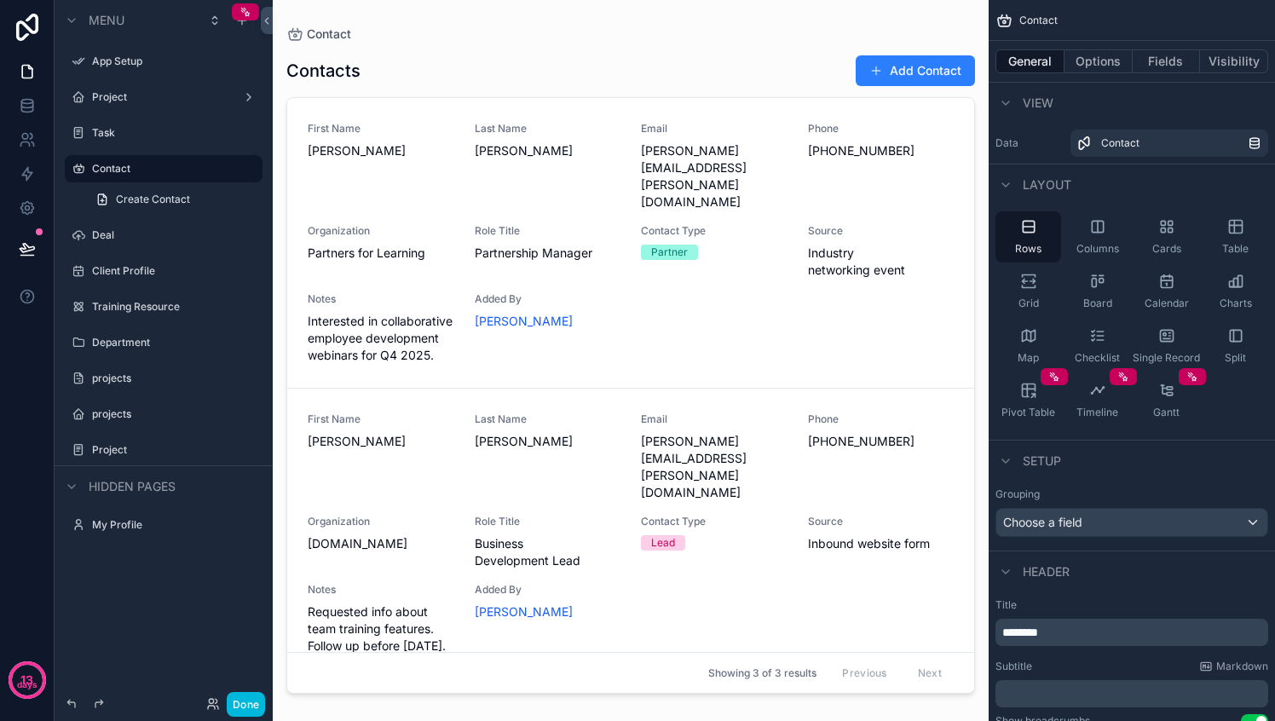
click at [1238, 239] on div "Table" at bounding box center [1235, 236] width 66 height 51
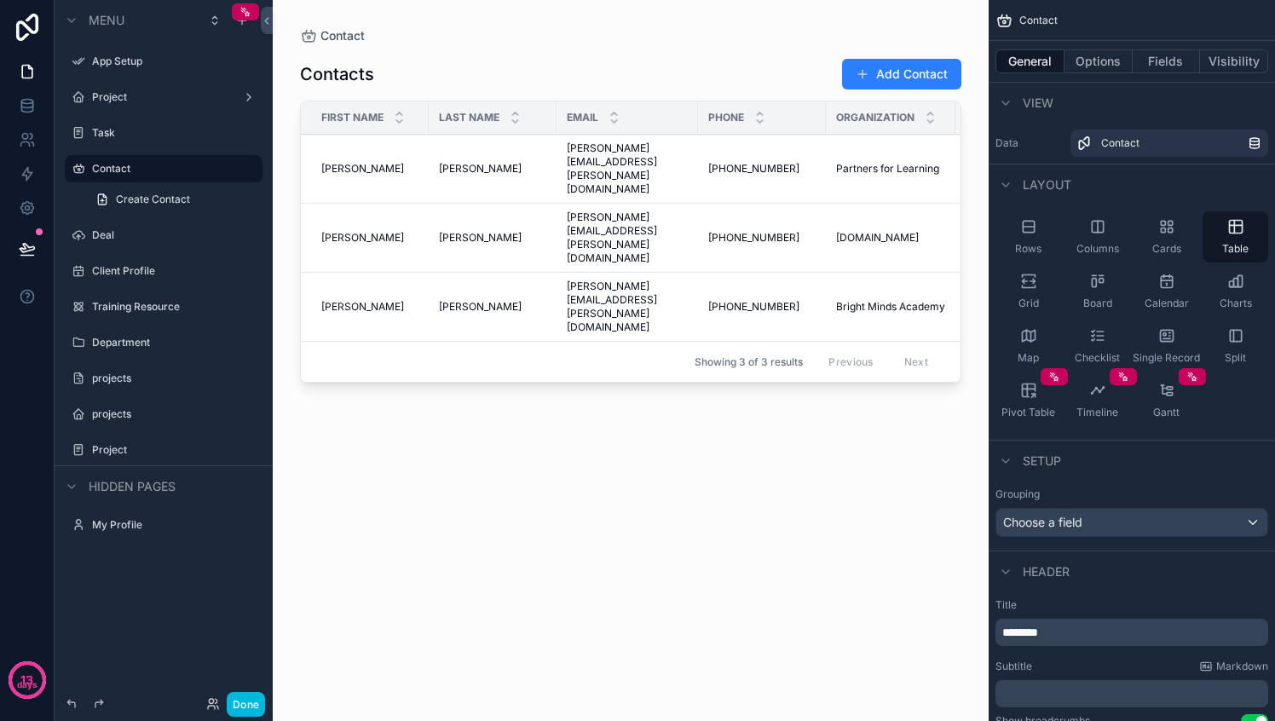
click at [1097, 284] on icon "scrollable content" at bounding box center [1097, 281] width 17 height 17
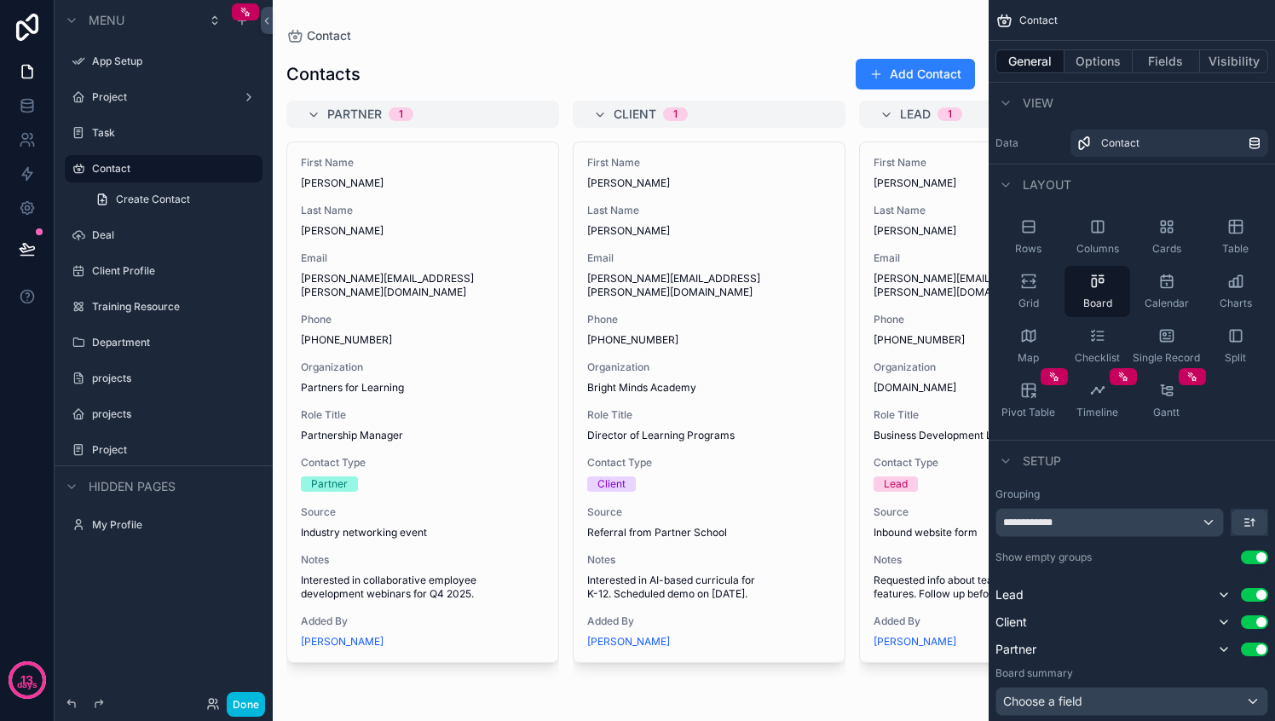
click at [1159, 285] on icon "scrollable content" at bounding box center [1166, 281] width 17 height 17
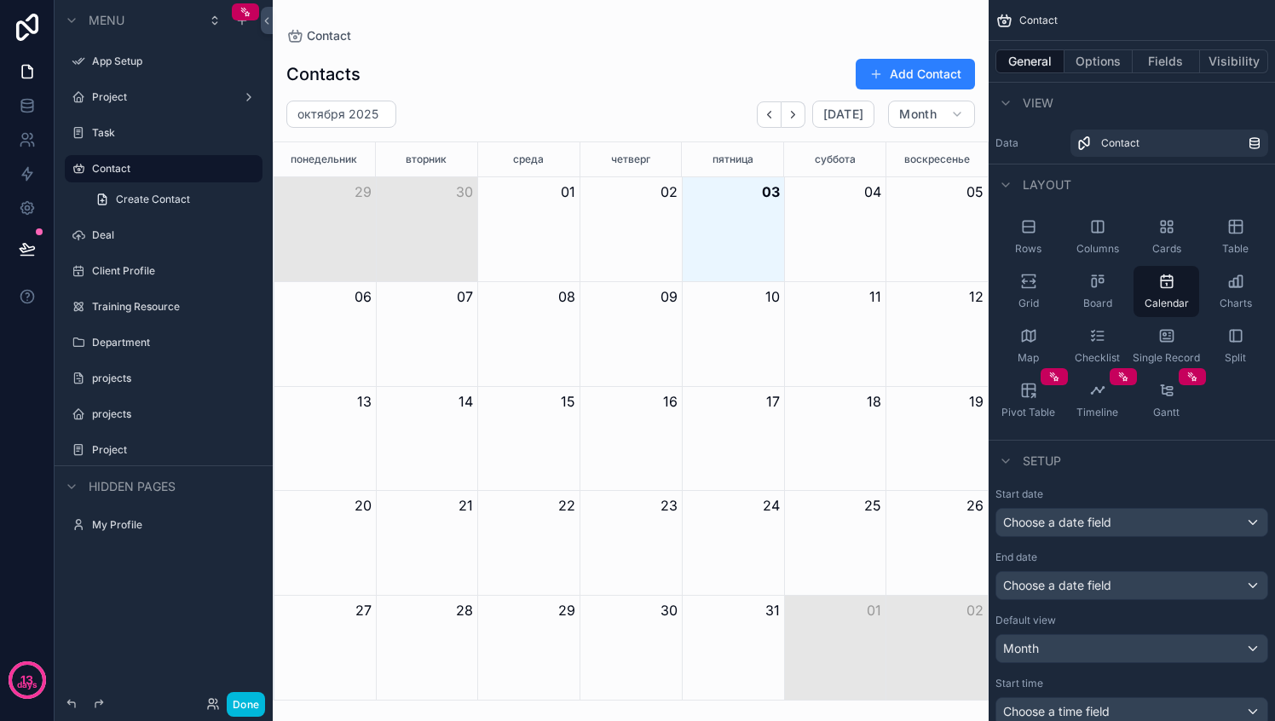
click at [1233, 285] on icon "scrollable content" at bounding box center [1235, 283] width 4 height 9
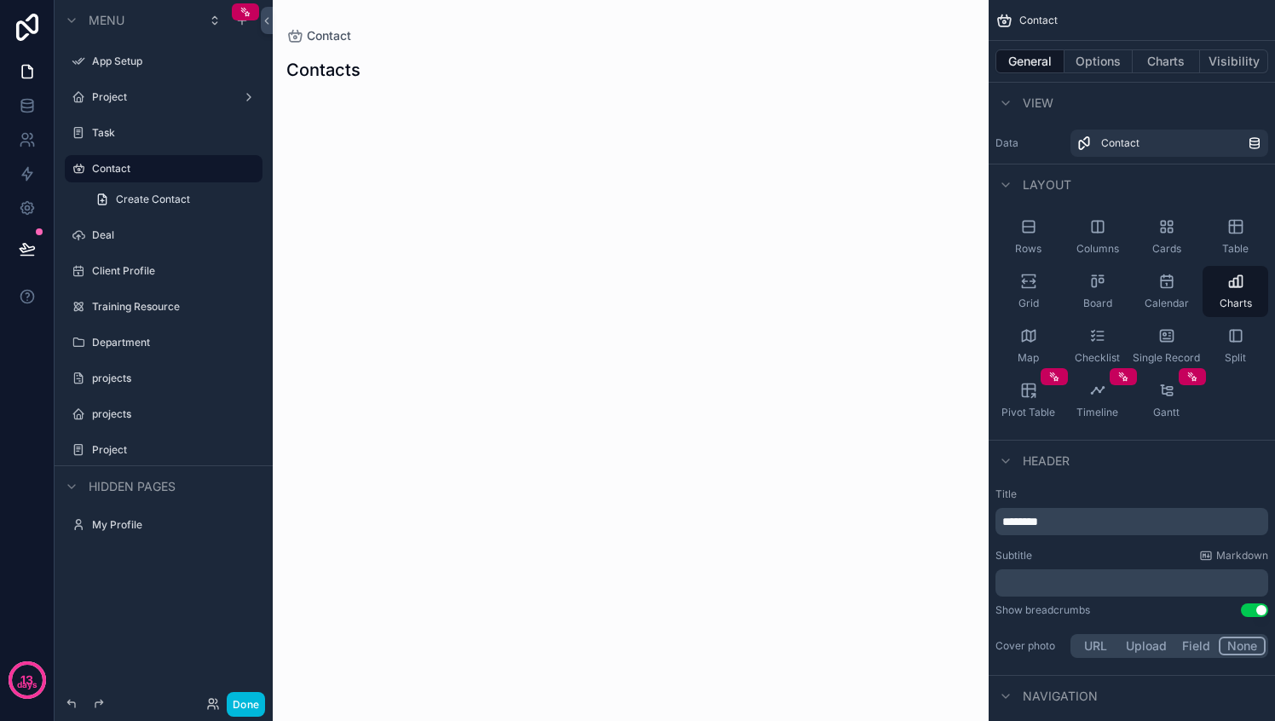
click at [1233, 340] on icon "scrollable content" at bounding box center [1233, 335] width 0 height 11
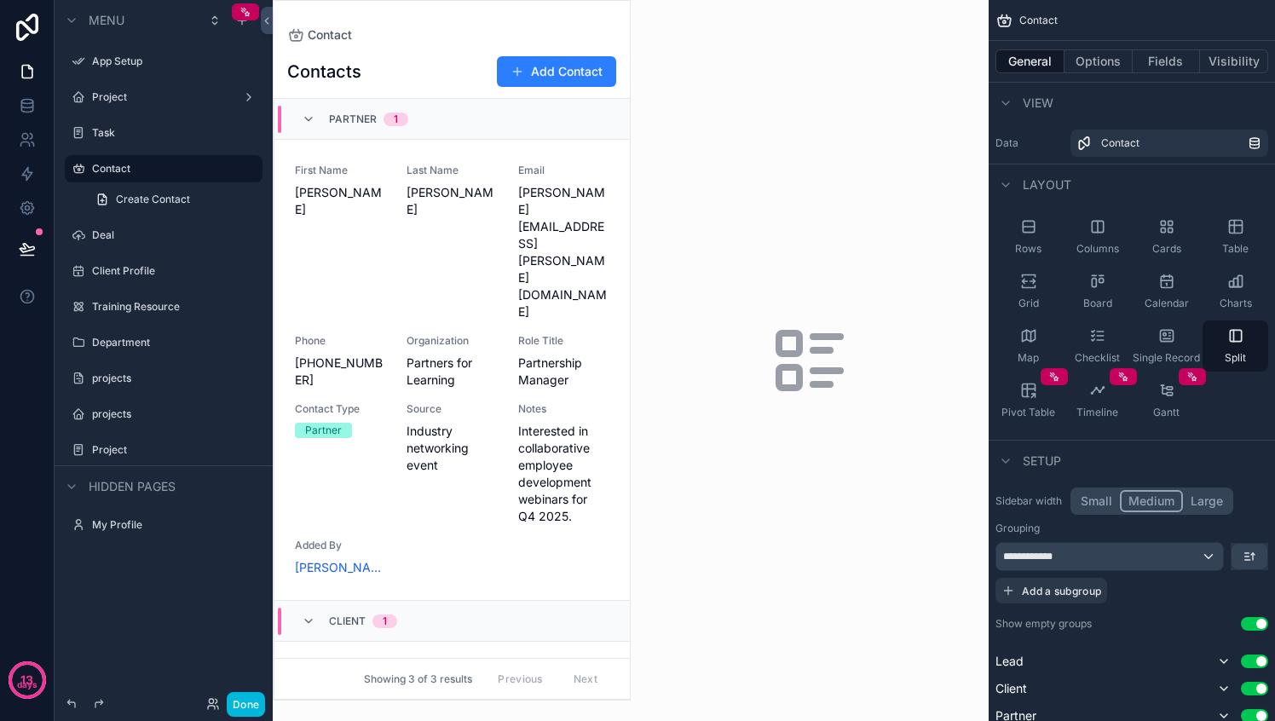
click at [1173, 343] on icon "scrollable content" at bounding box center [1166, 335] width 17 height 17
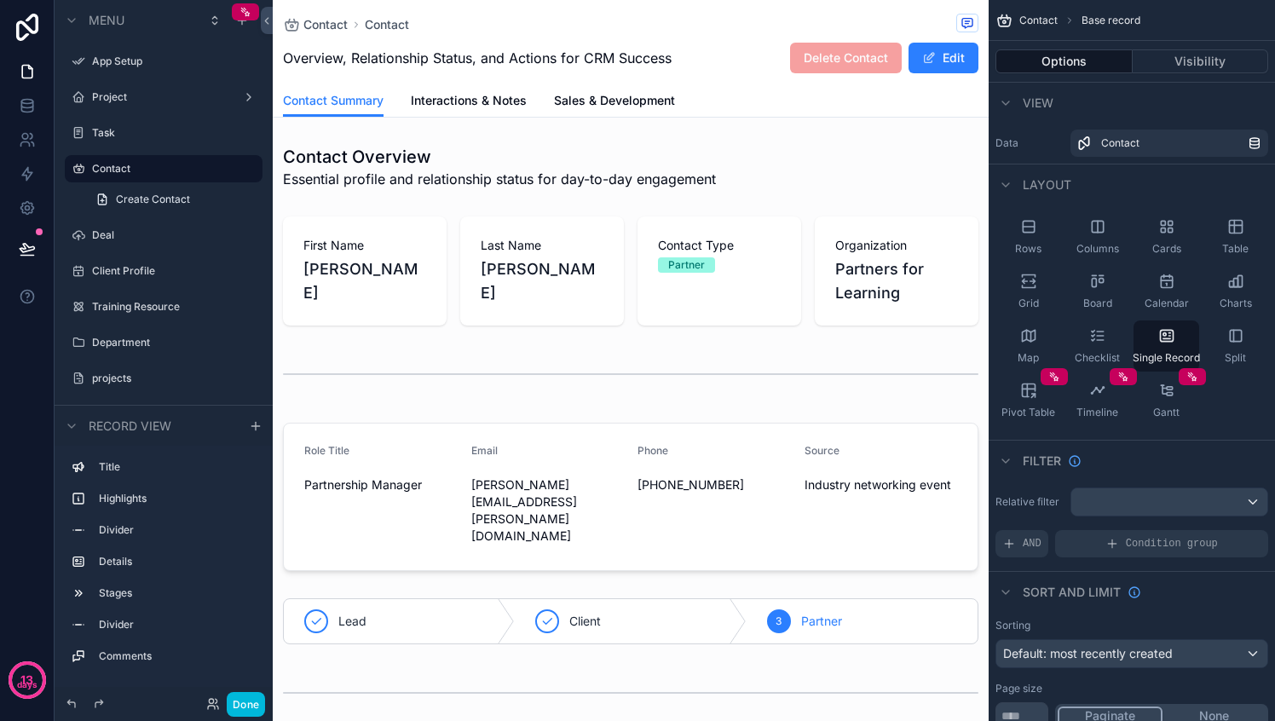
click at [1097, 350] on div "Checklist" at bounding box center [1097, 345] width 66 height 51
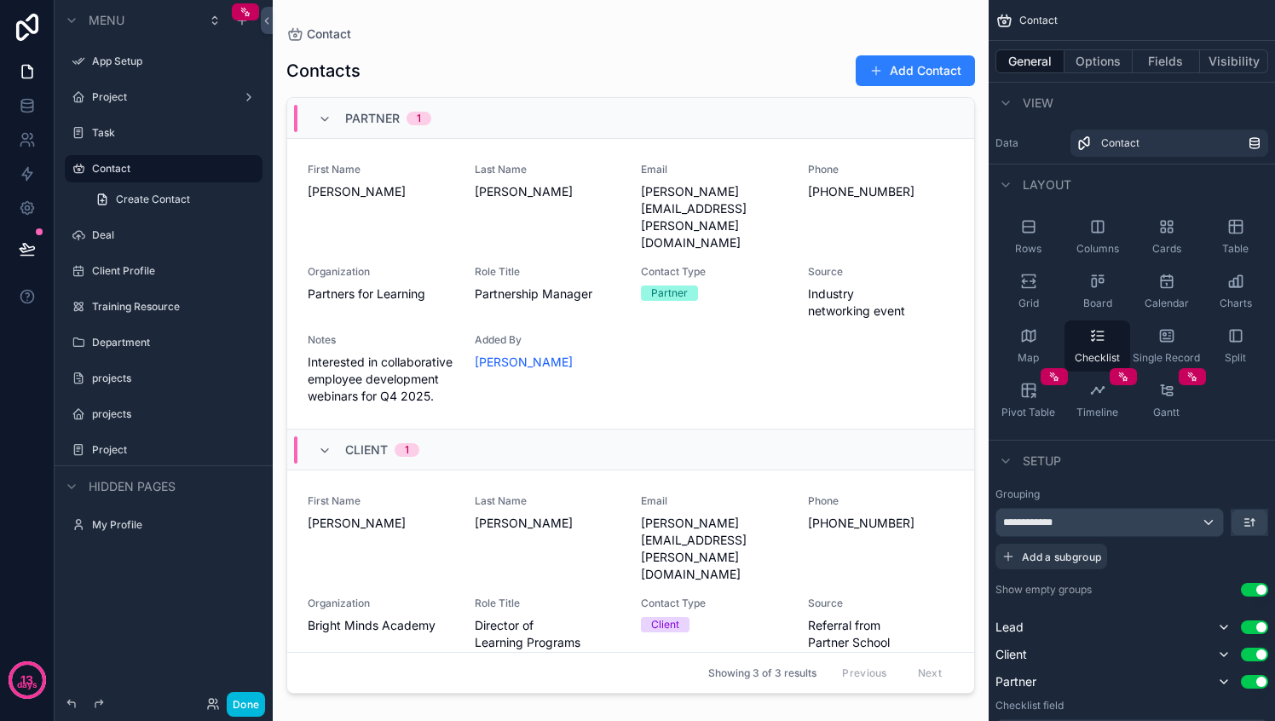
click at [1033, 347] on div "Map" at bounding box center [1028, 345] width 66 height 51
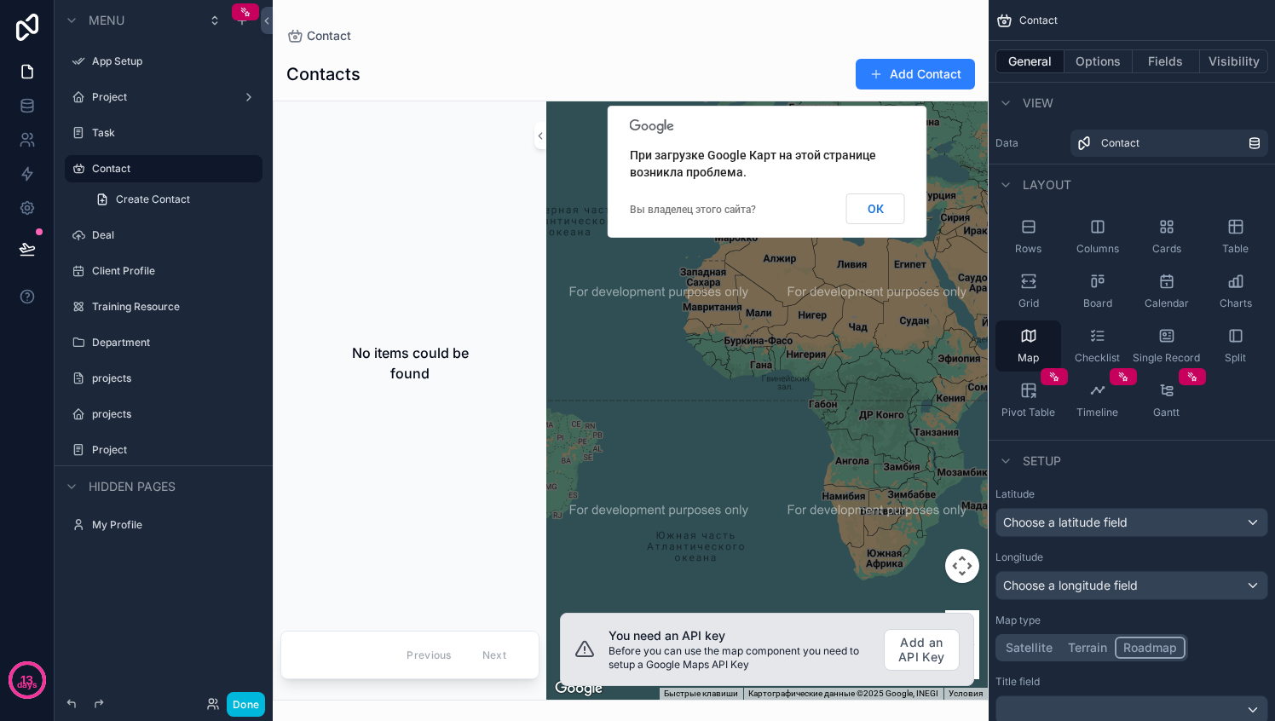
click at [1033, 414] on span "Pivot Table" at bounding box center [1028, 413] width 54 height 14
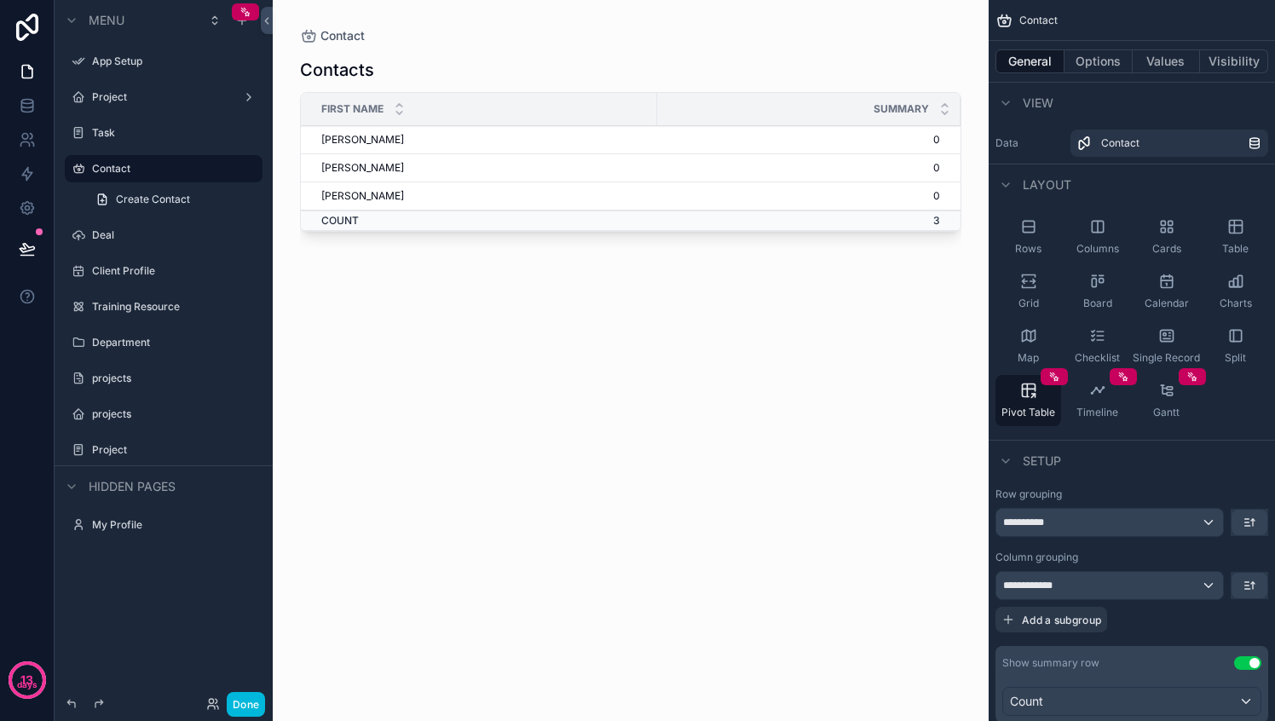
click at [1093, 406] on span "Timeline" at bounding box center [1097, 413] width 42 height 14
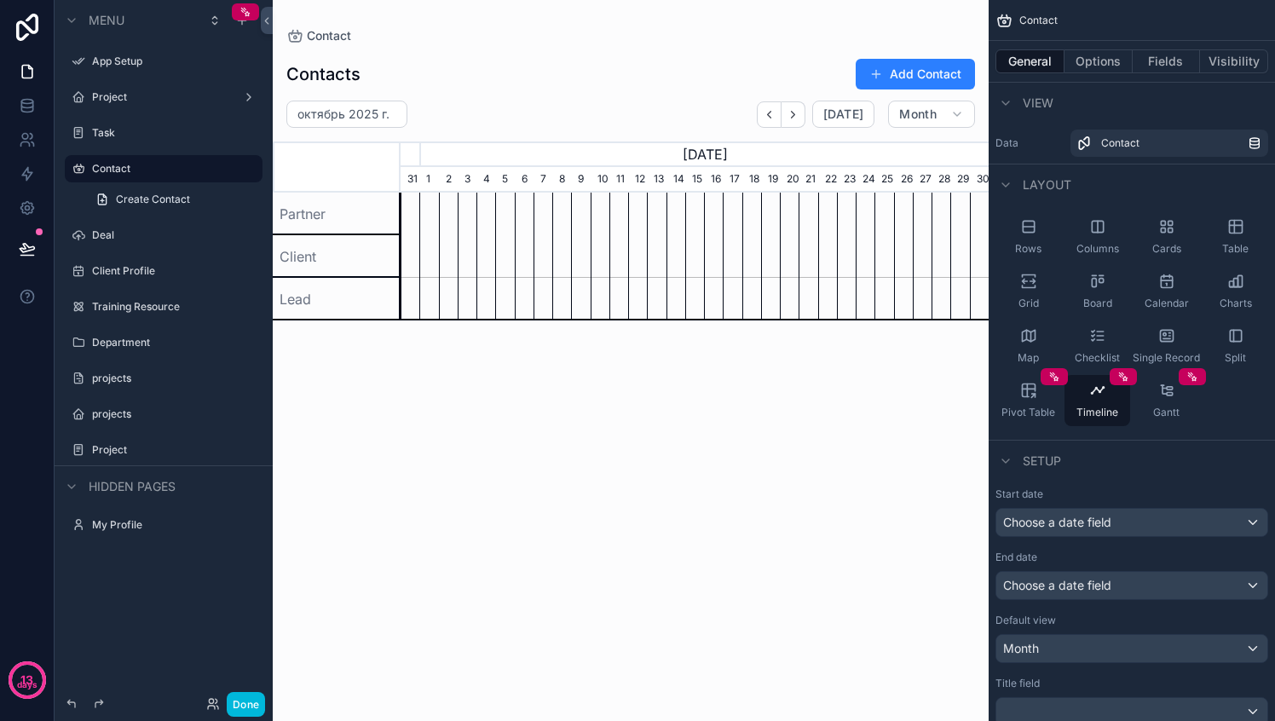
scroll to position [0, 588]
click at [1160, 400] on div "Gantt" at bounding box center [1166, 400] width 66 height 51
click at [1022, 233] on icon "scrollable content" at bounding box center [1028, 226] width 17 height 17
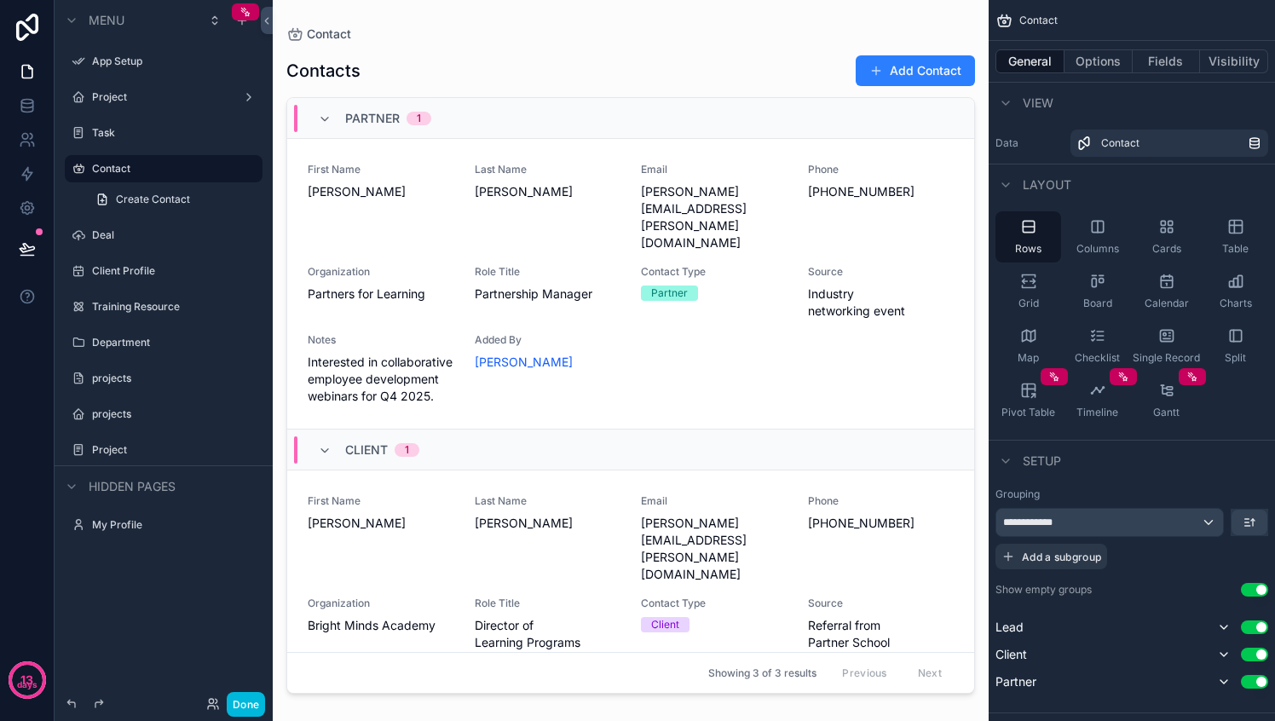
click at [1089, 58] on button "Options" at bounding box center [1098, 61] width 68 height 24
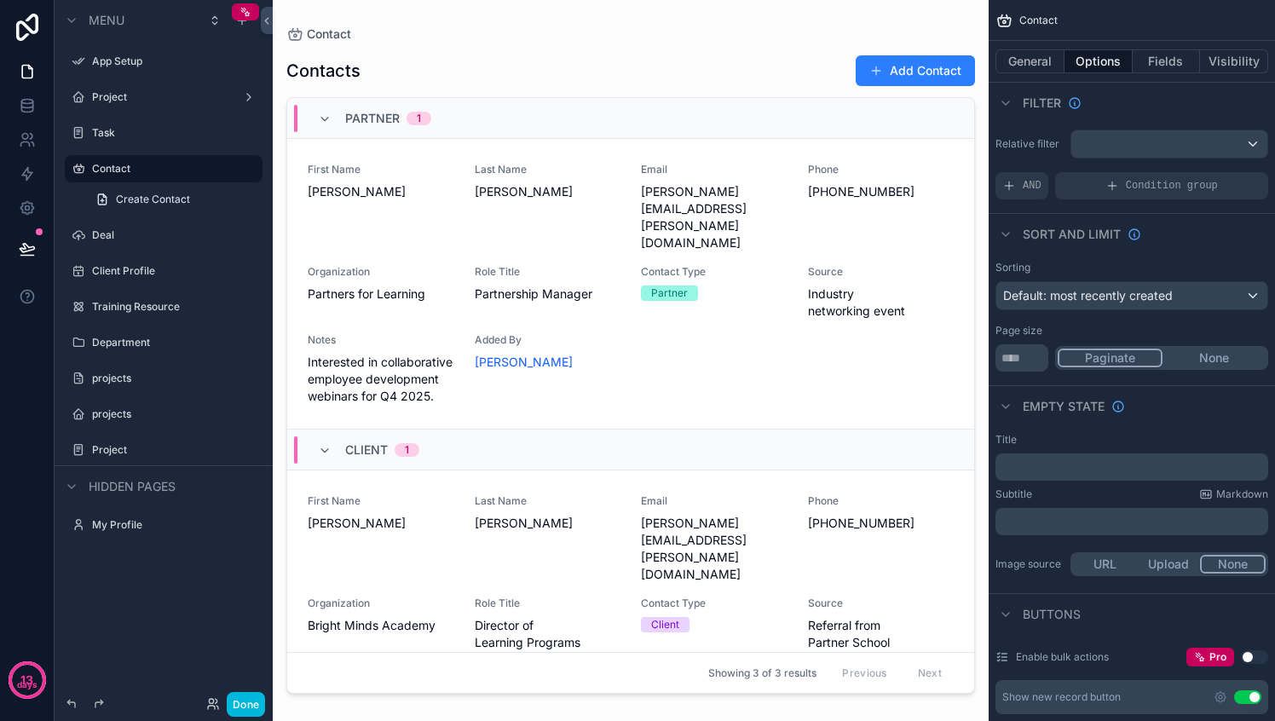
click at [1175, 63] on button "Fields" at bounding box center [1166, 61] width 68 height 24
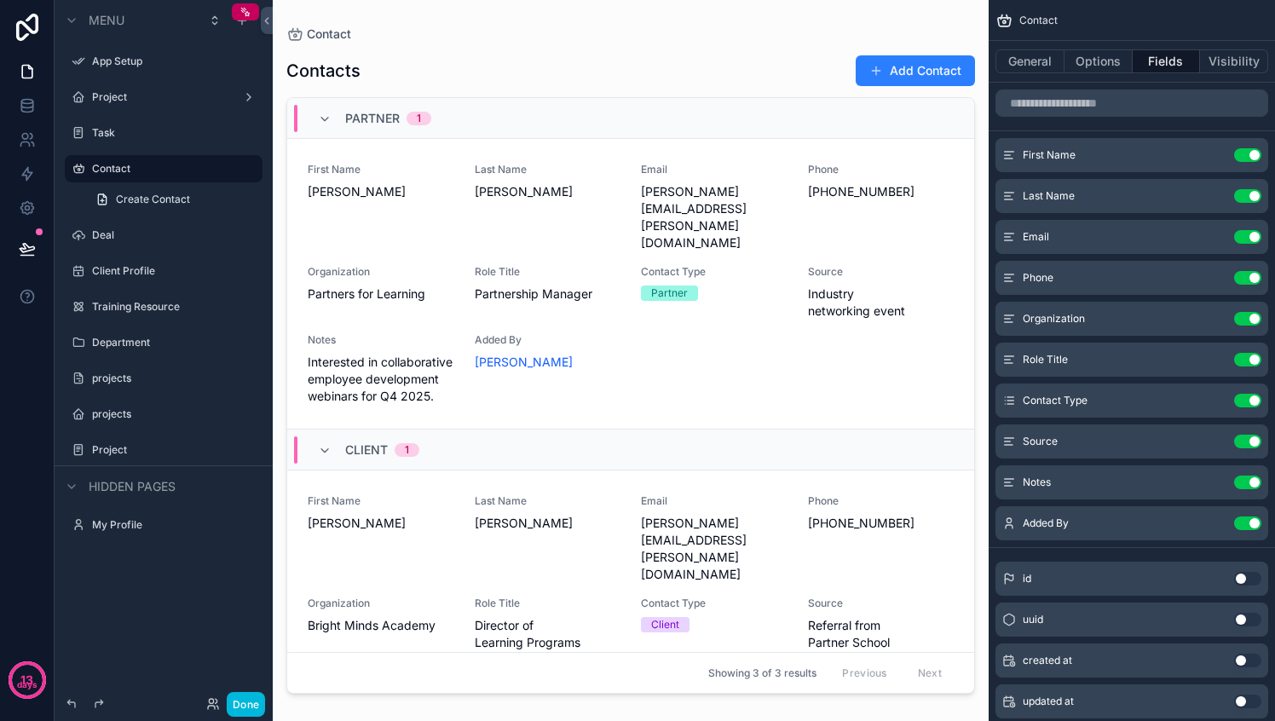
click at [1227, 55] on button "Visibility" at bounding box center [1234, 61] width 68 height 24
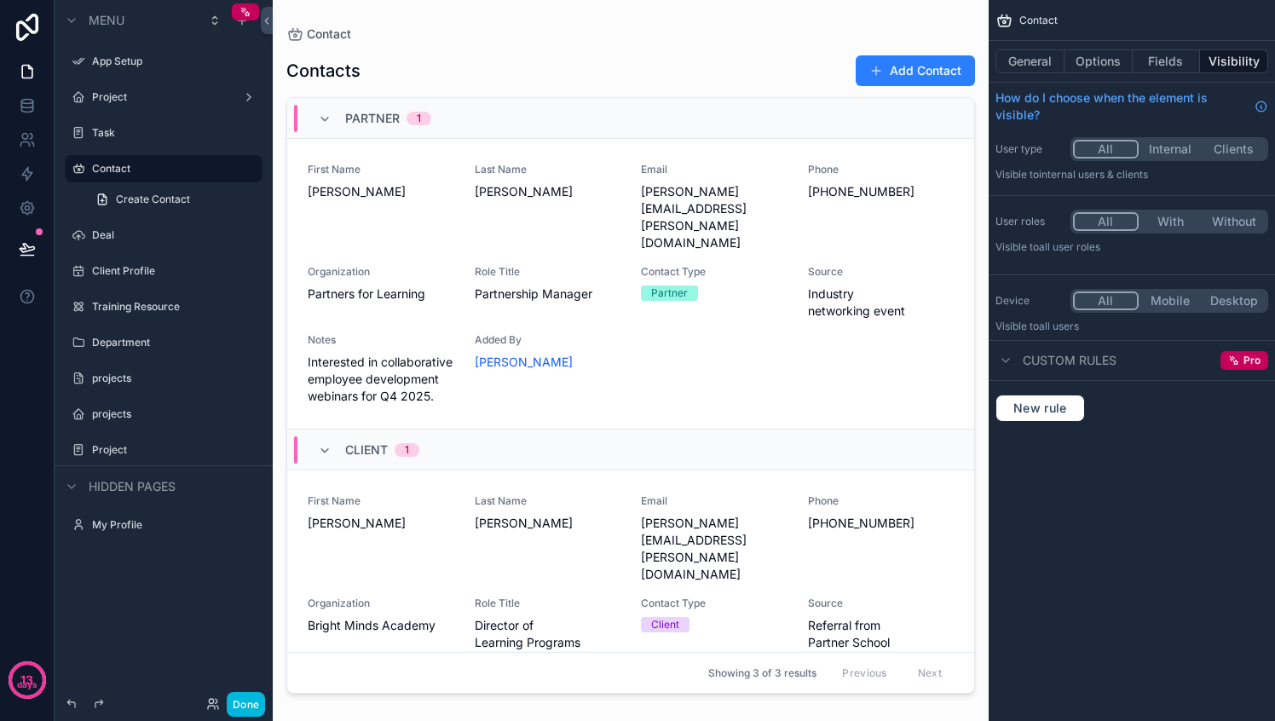
drag, startPoint x: 1167, startPoint y: 60, endPoint x: 1168, endPoint y: 71, distance: 10.3
click at [1167, 60] on button "Fields" at bounding box center [1166, 61] width 68 height 24
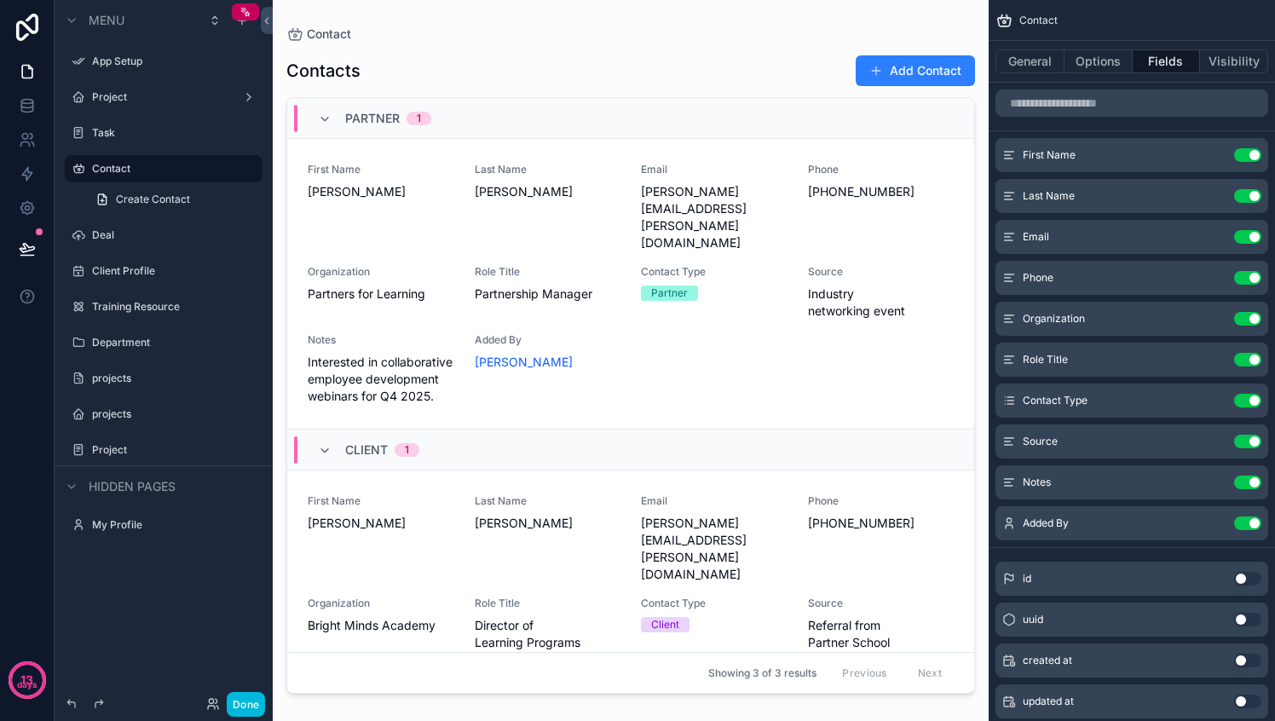
click at [409, 225] on div "scrollable content" at bounding box center [631, 350] width 716 height 700
click at [435, 216] on div "First Name Sara" at bounding box center [381, 207] width 147 height 89
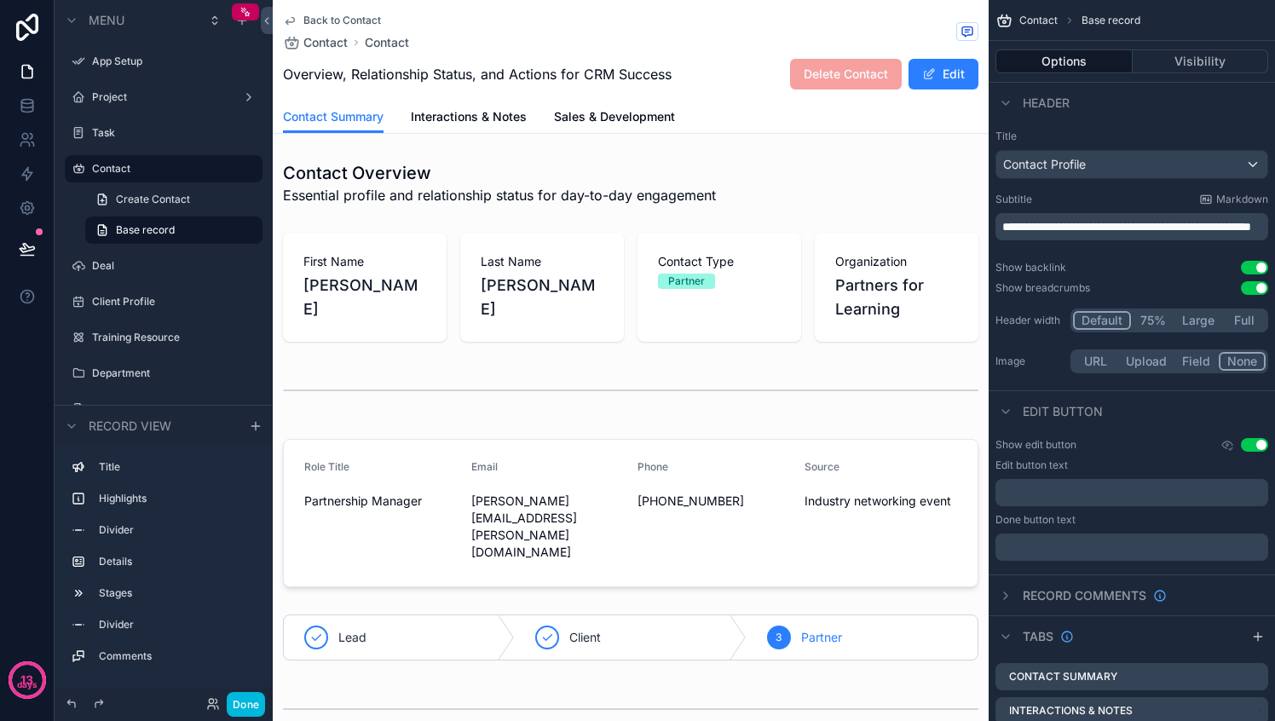
click at [1206, 57] on button "Visibility" at bounding box center [1200, 61] width 136 height 24
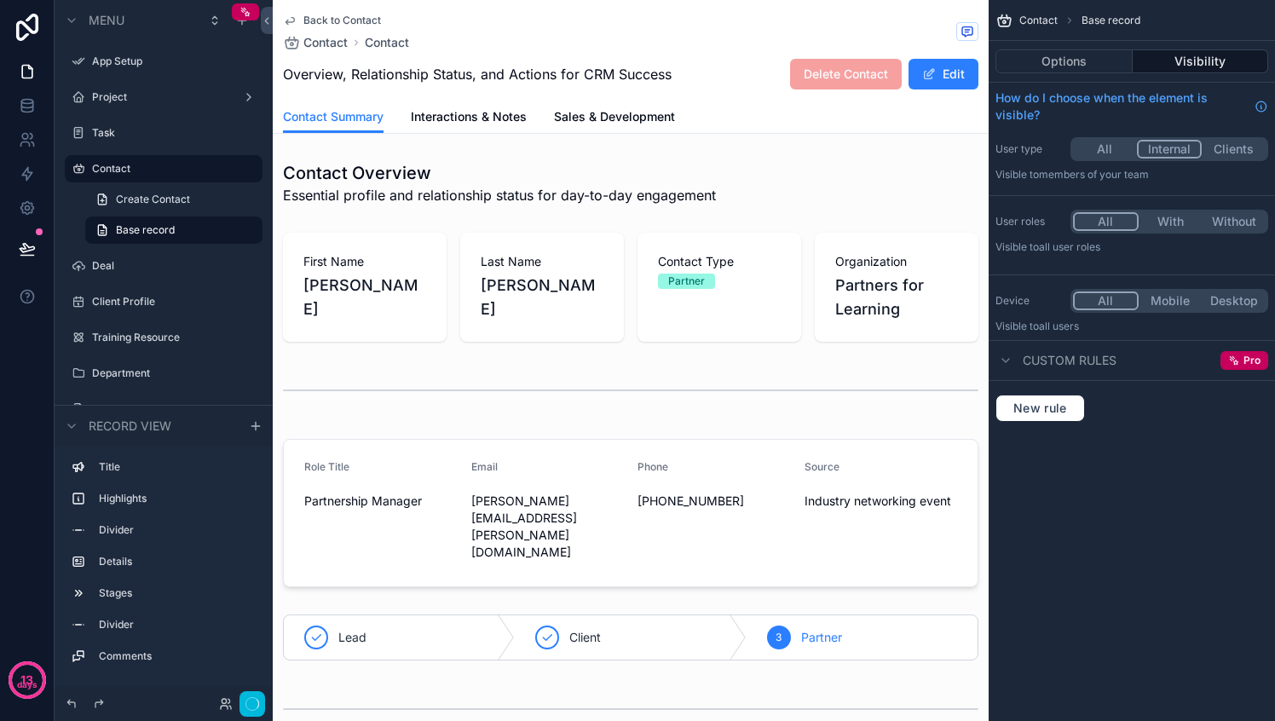
click at [1181, 154] on button "Internal" at bounding box center [1170, 149] width 66 height 19
click at [1104, 144] on button "All" at bounding box center [1105, 149] width 64 height 19
click at [1249, 152] on button "Clients" at bounding box center [1233, 149] width 64 height 19
click at [1095, 149] on button "All" at bounding box center [1106, 149] width 66 height 19
click at [1163, 147] on button "Internal" at bounding box center [1170, 149] width 64 height 19
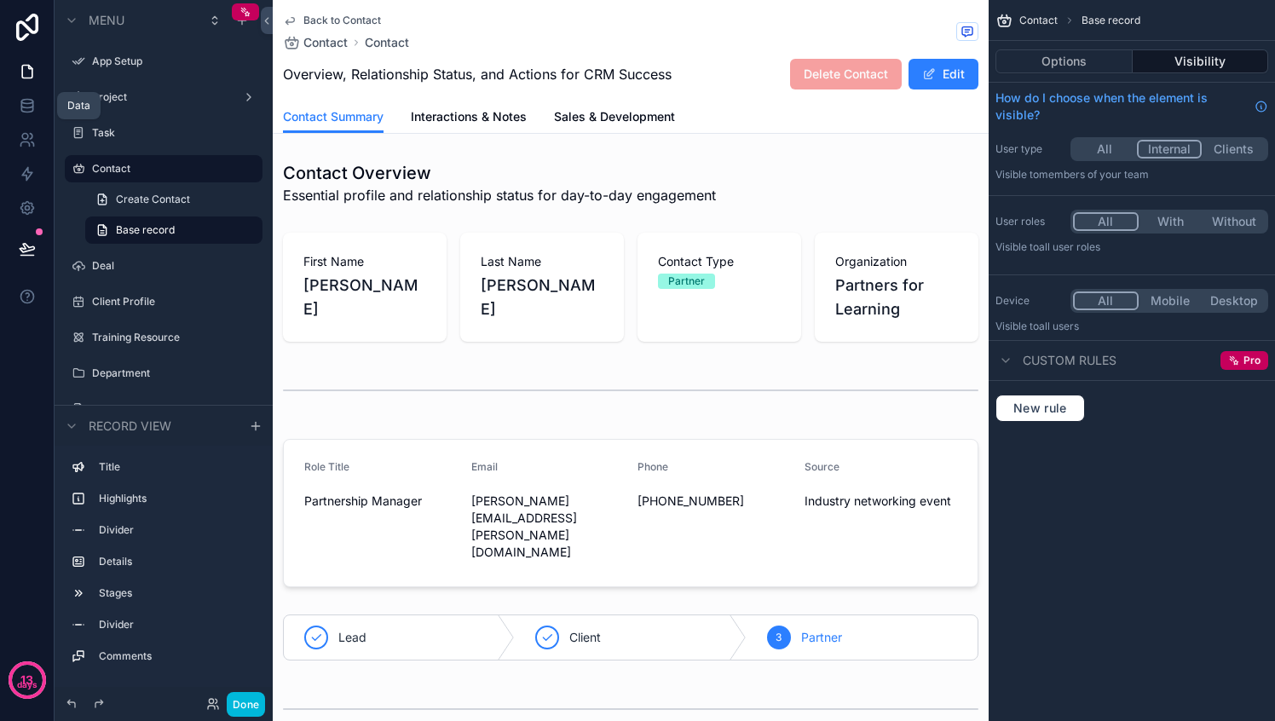
click at [28, 108] on icon at bounding box center [27, 105] width 17 height 17
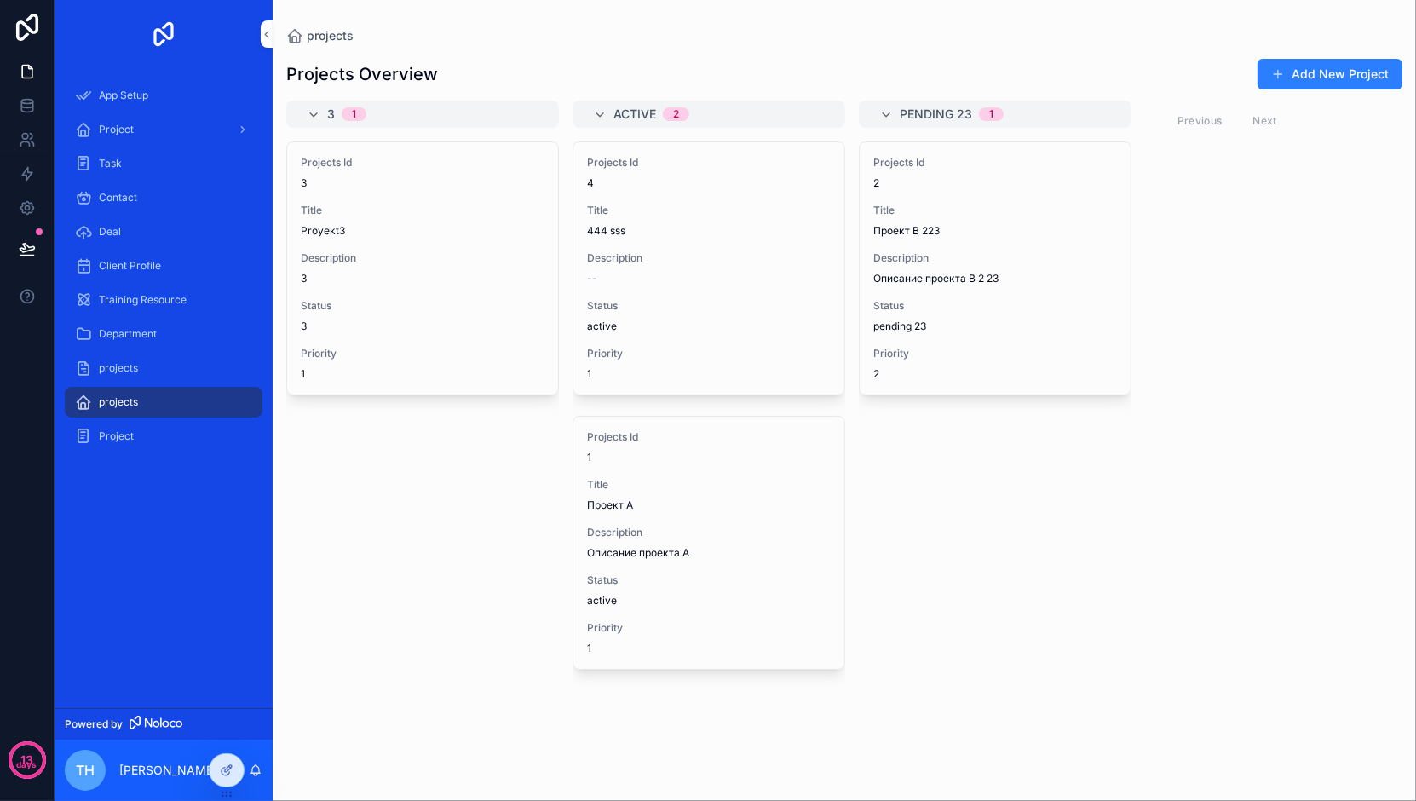
click at [939, 256] on span "Description" at bounding box center [995, 258] width 244 height 14
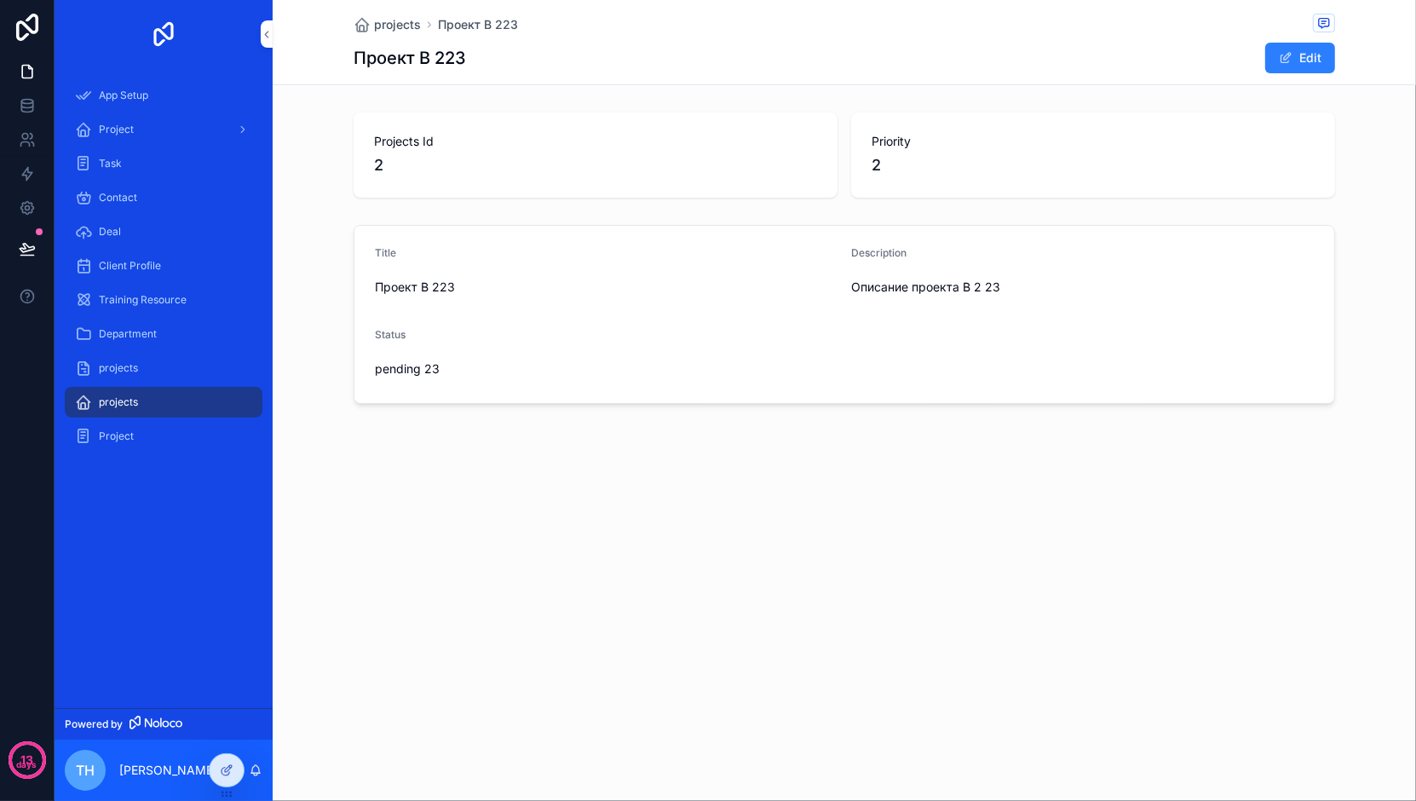
click at [1278, 57] on button "Edit" at bounding box center [1300, 58] width 70 height 31
click at [573, 301] on textarea "**********" at bounding box center [606, 298] width 463 height 51
type textarea "**********"
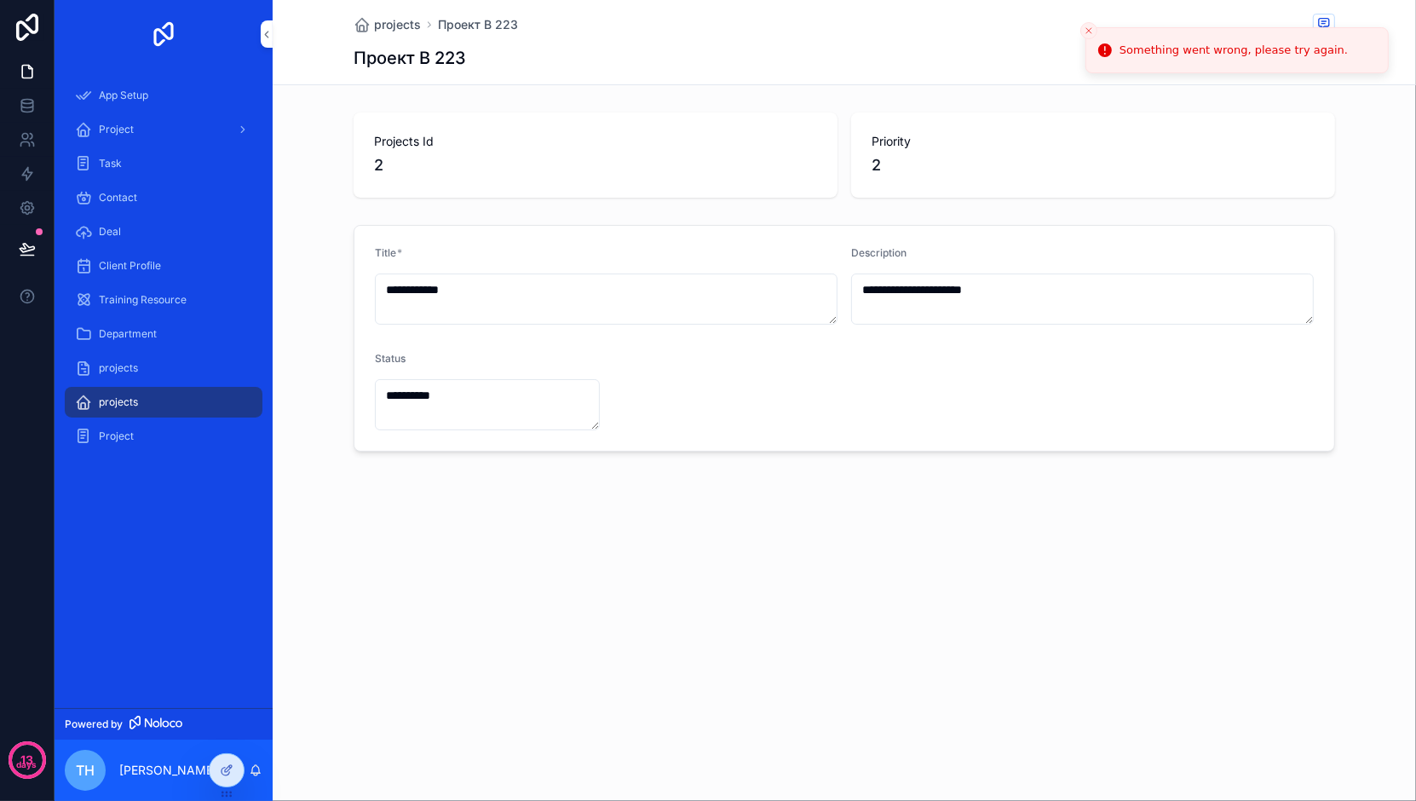
click at [147, 399] on div "projects" at bounding box center [163, 402] width 177 height 27
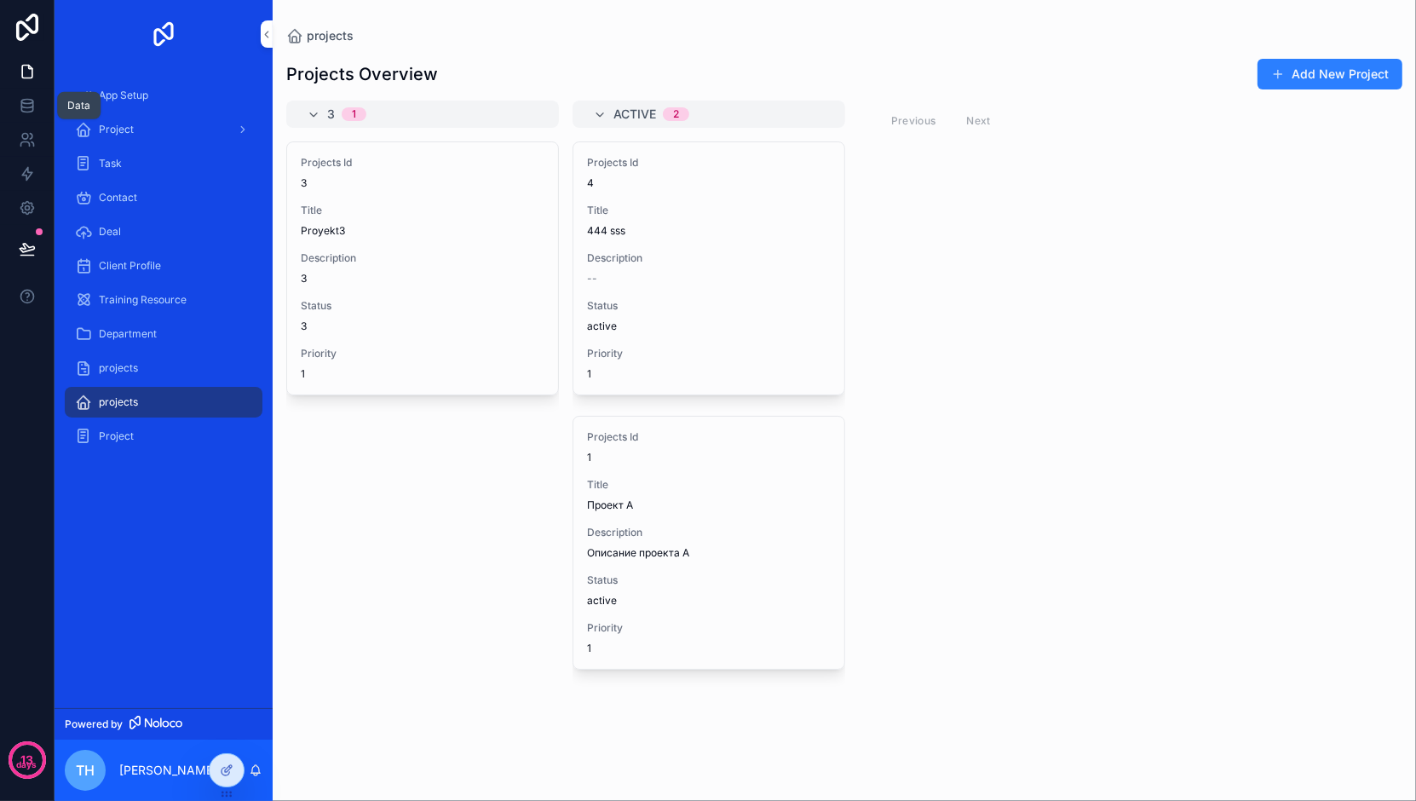
click at [26, 107] on icon at bounding box center [26, 104] width 11 height 7
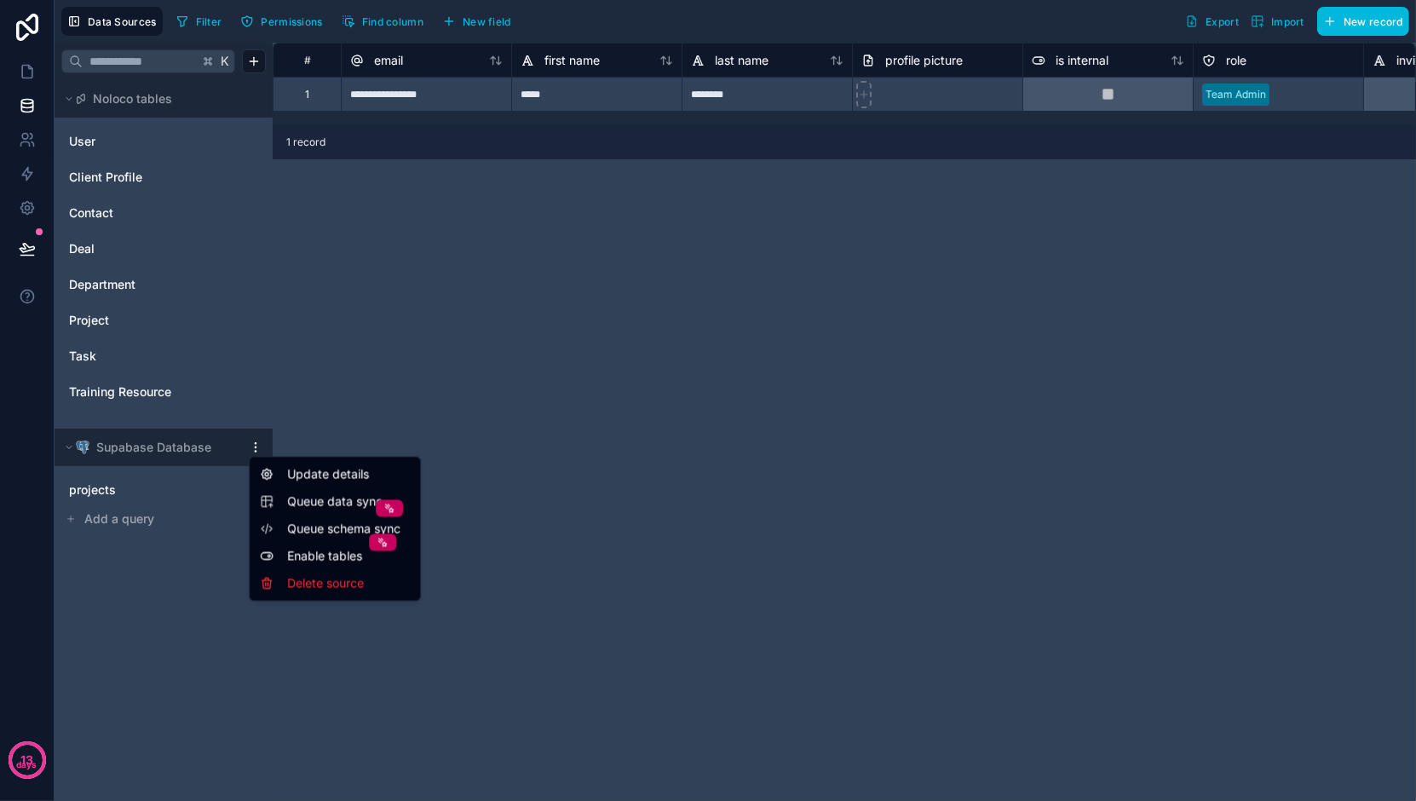
click at [249, 447] on html "**********" at bounding box center [708, 400] width 1416 height 801
click at [316, 532] on span "Queue schema sync" at bounding box center [348, 529] width 123 height 17
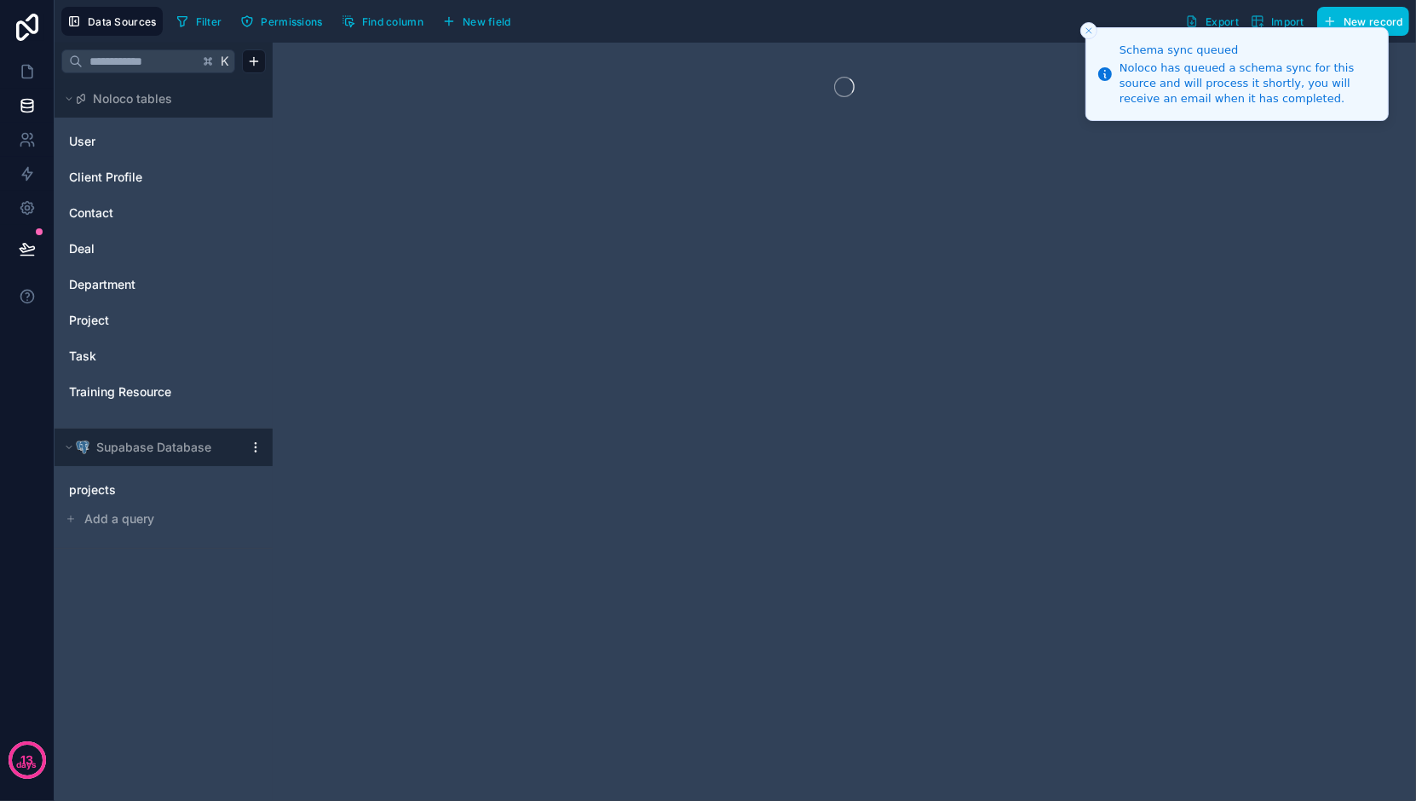
click at [256, 449] on html "Schema sync queued Noloco has queued a schema sync for this source and will pro…" at bounding box center [708, 400] width 1416 height 801
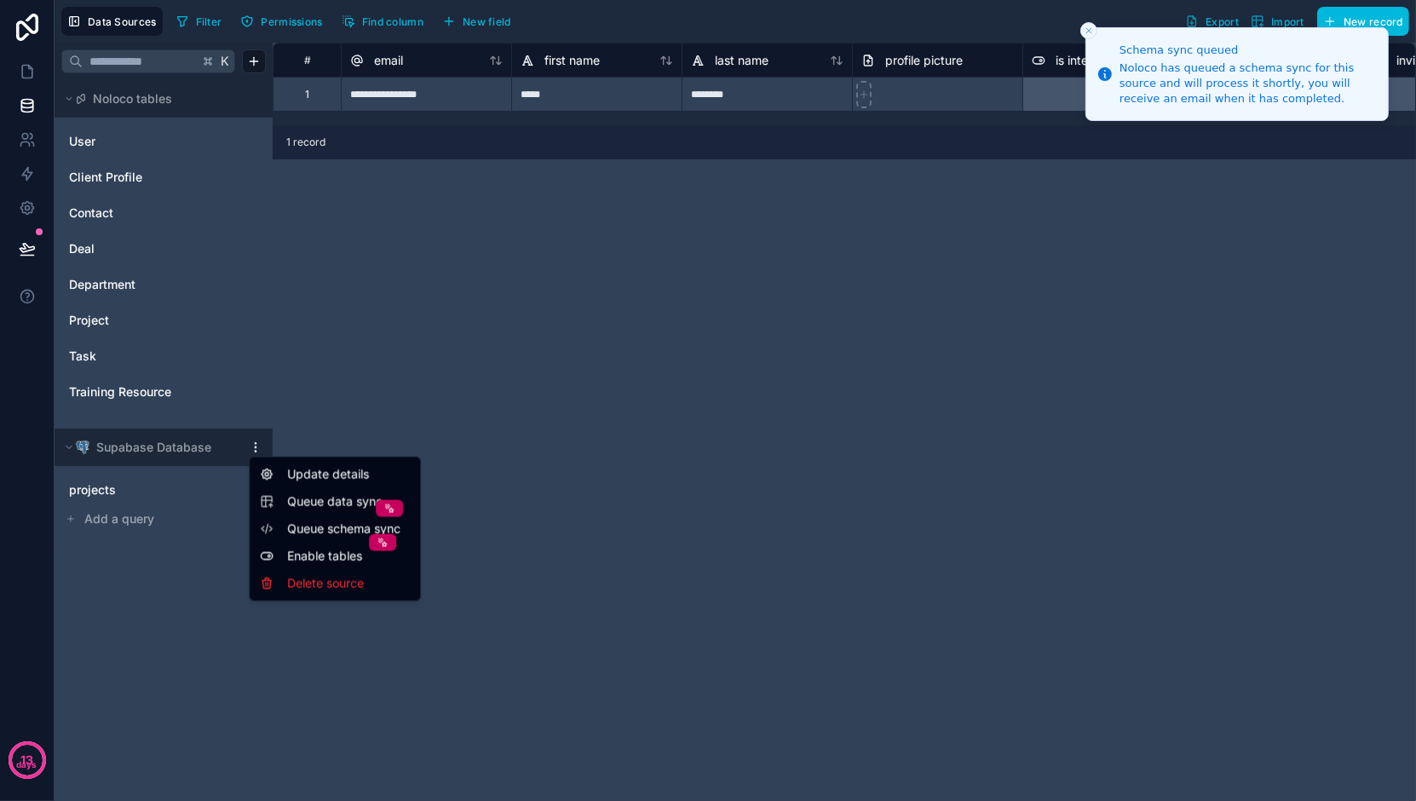
click at [317, 499] on span "Queue data sync" at bounding box center [348, 501] width 123 height 17
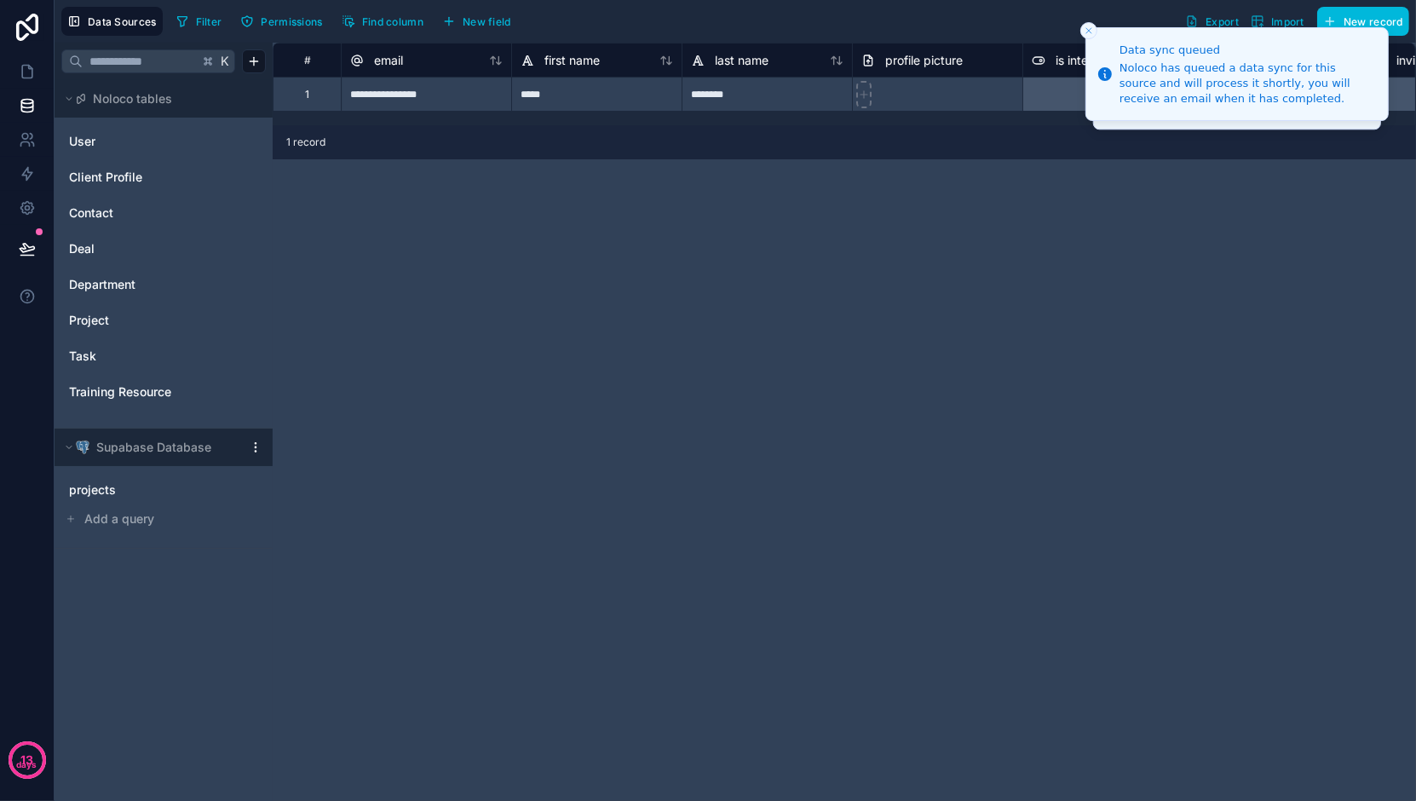
click at [257, 438] on div "Supabase Database" at bounding box center [164, 447] width 218 height 37
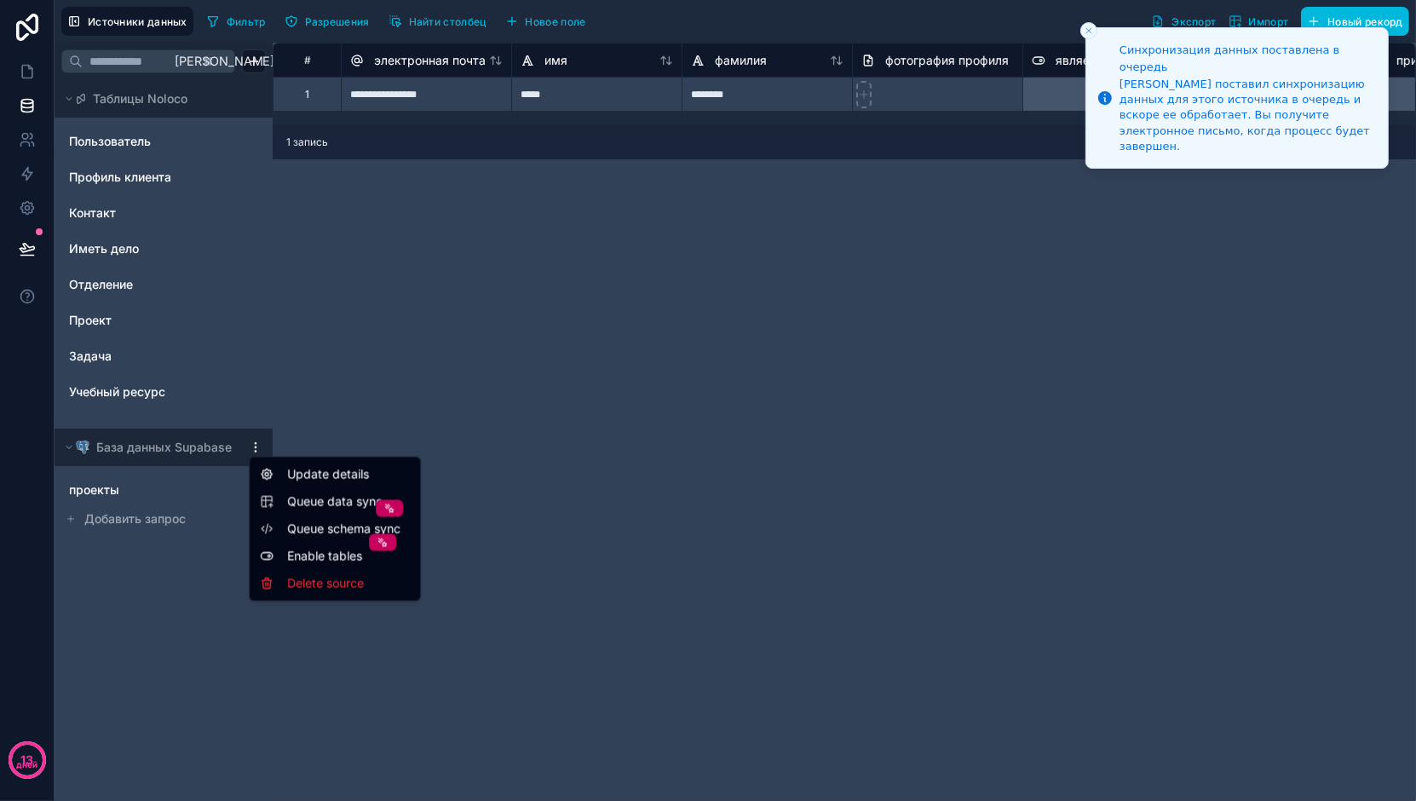
click at [251, 444] on html "Синхронизация данных поставлена ​​в очередь Noloco поставил синхронизацию данны…" at bounding box center [708, 400] width 1416 height 801
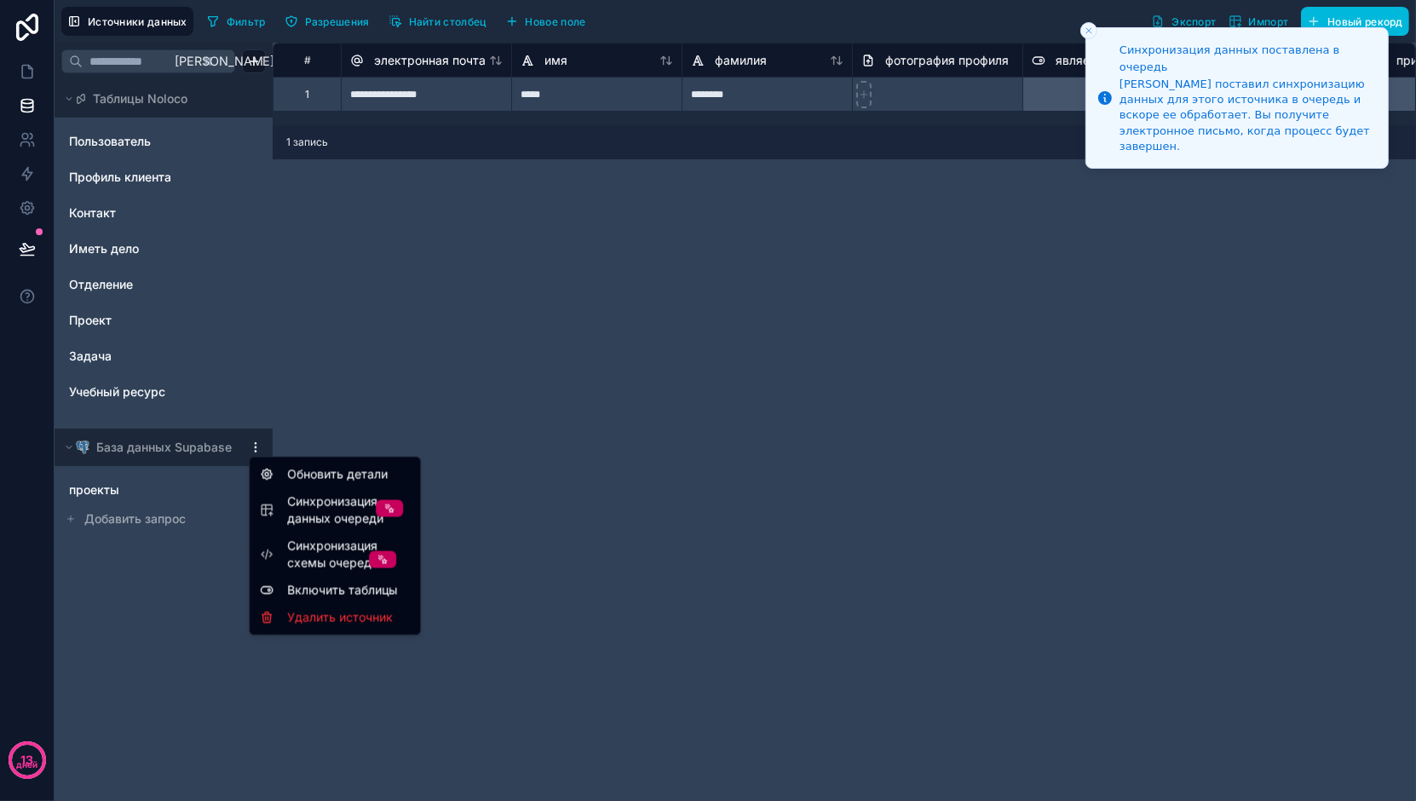
click at [304, 594] on font "Включить таблицы" at bounding box center [342, 590] width 110 height 14
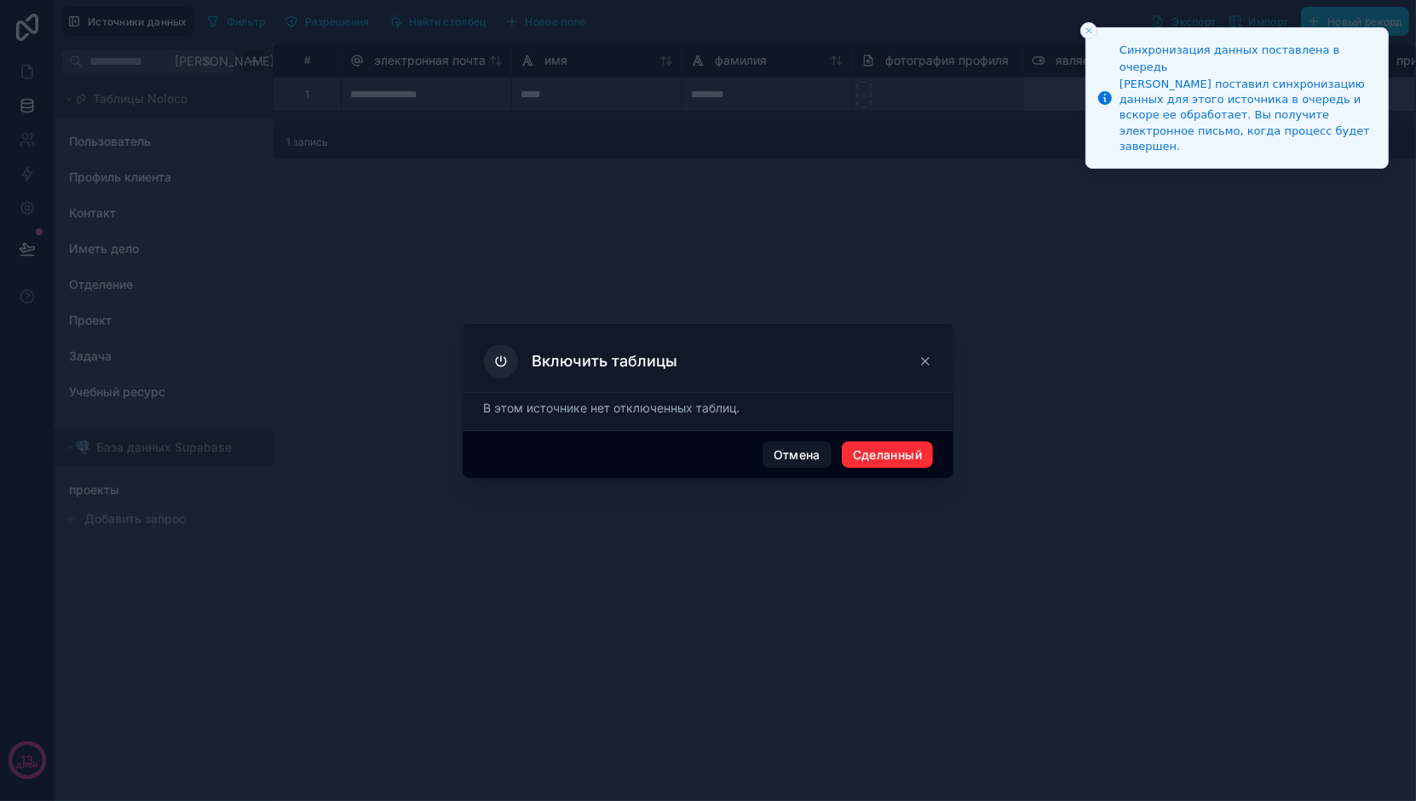
click at [925, 355] on icon at bounding box center [925, 361] width 14 height 14
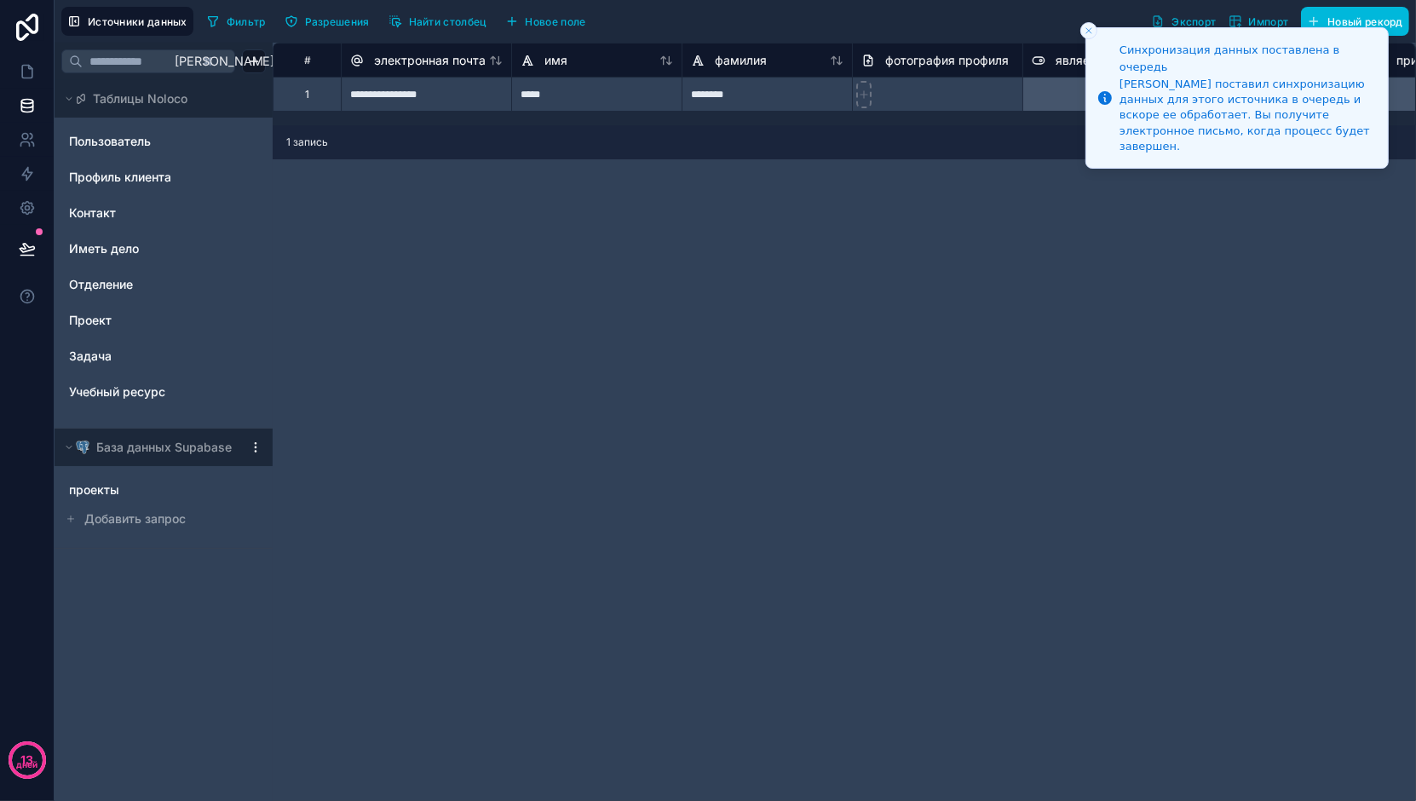
click at [262, 446] on div at bounding box center [255, 447] width 20 height 14
click at [256, 447] on html "Синхронизация данных поставлена ​​в очередь Noloco поставил синхронизацию данны…" at bounding box center [708, 400] width 1416 height 801
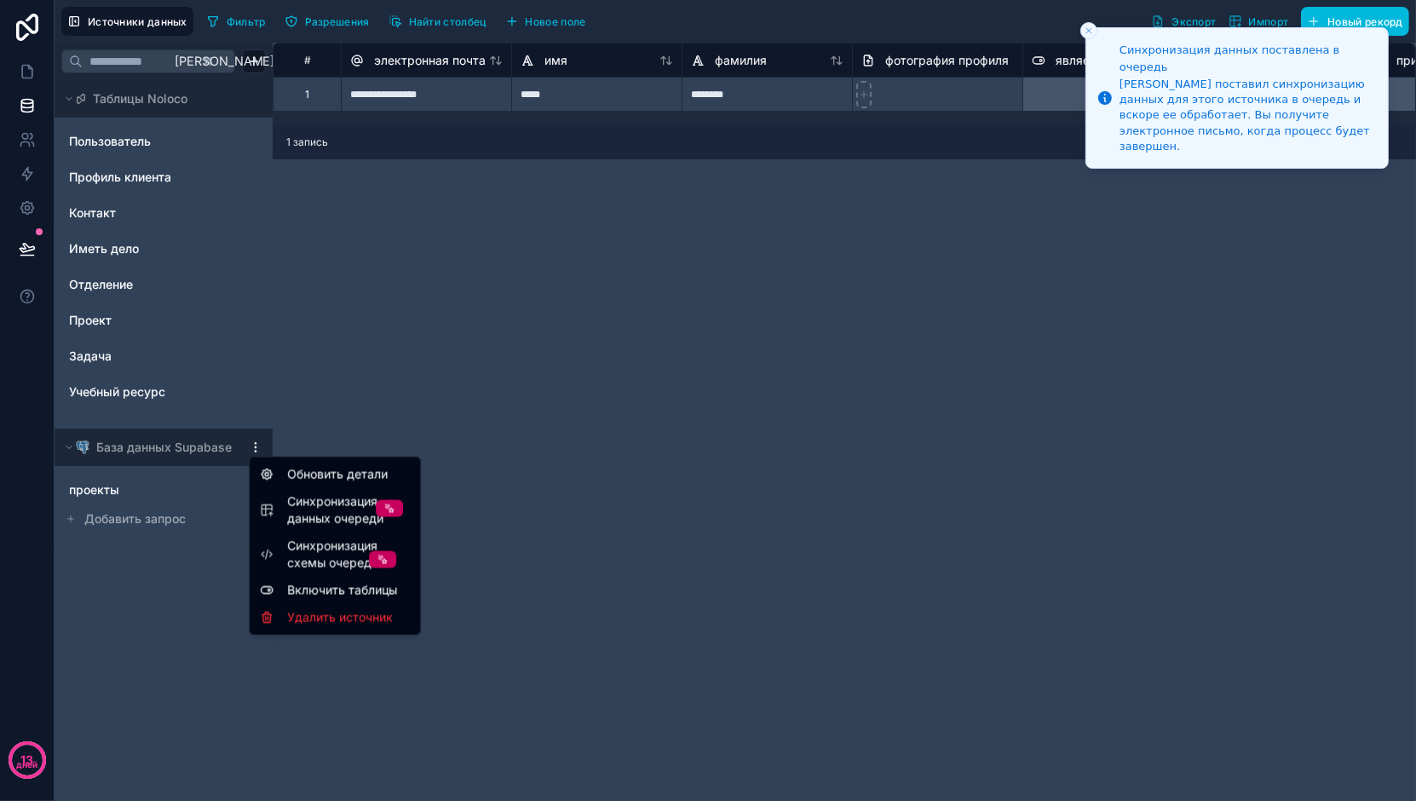
click at [305, 475] on font "Обновить детали" at bounding box center [337, 474] width 101 height 14
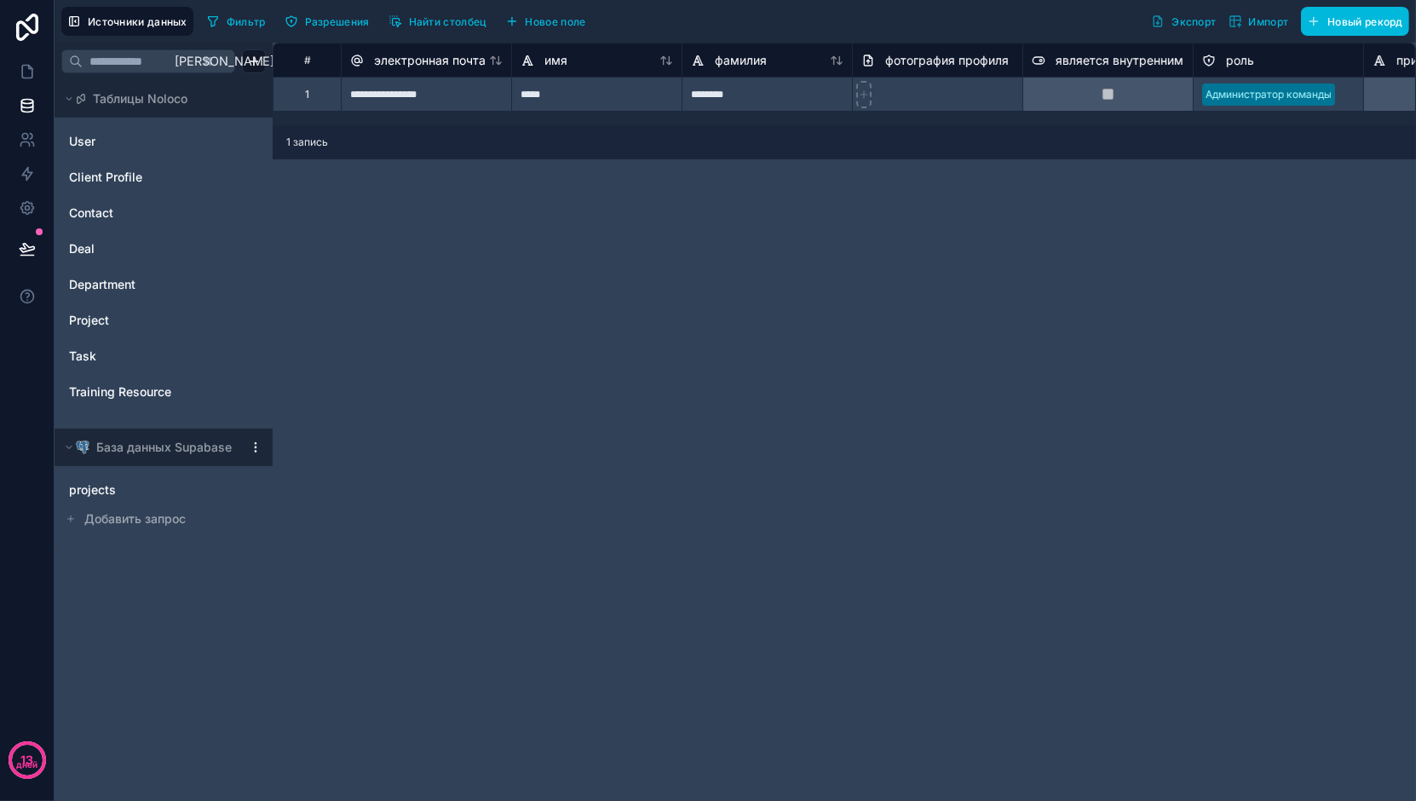
click at [252, 447] on html "**********" at bounding box center [708, 400] width 1416 height 801
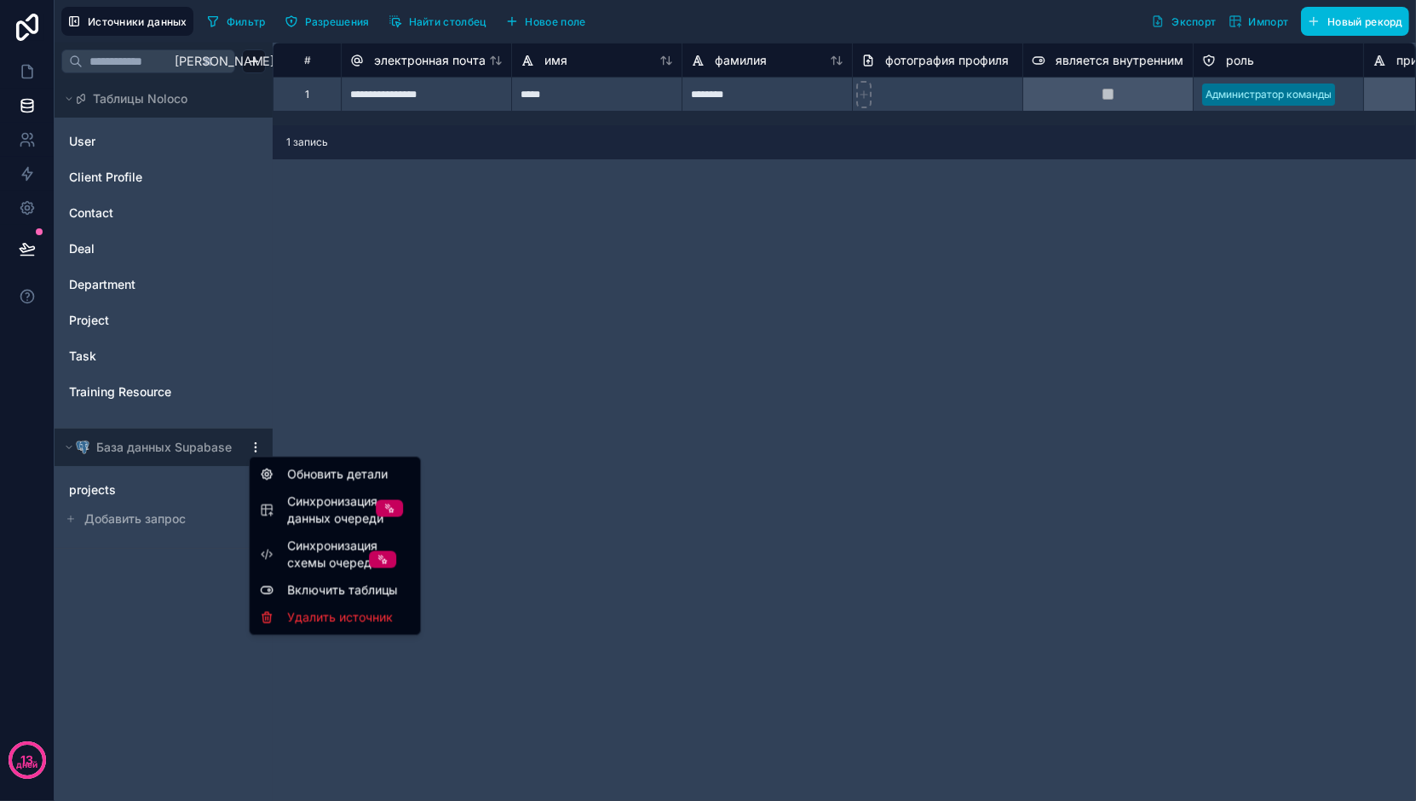
click at [308, 474] on font "Обновить детали" at bounding box center [337, 474] width 101 height 14
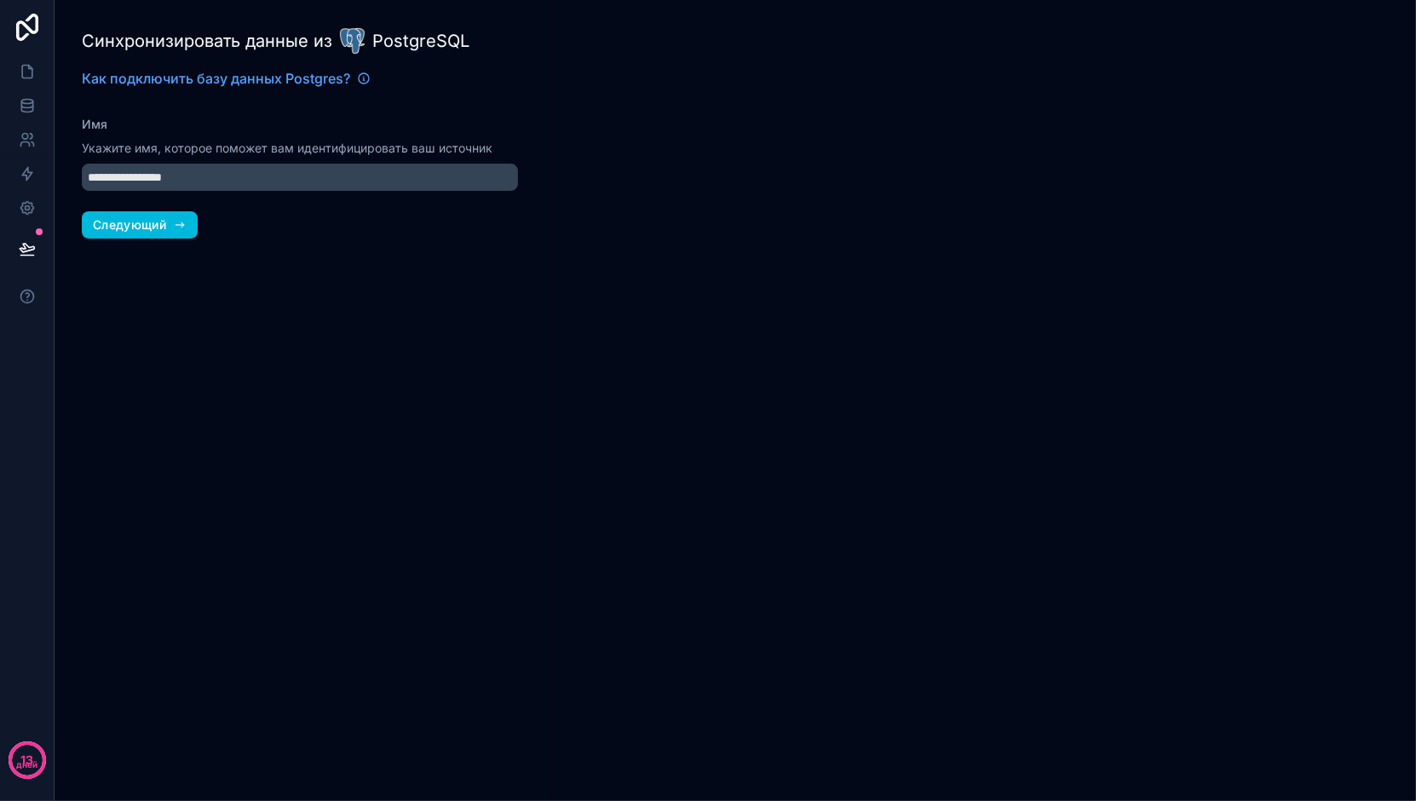
click at [102, 217] on font "Следующий" at bounding box center [129, 224] width 73 height 14
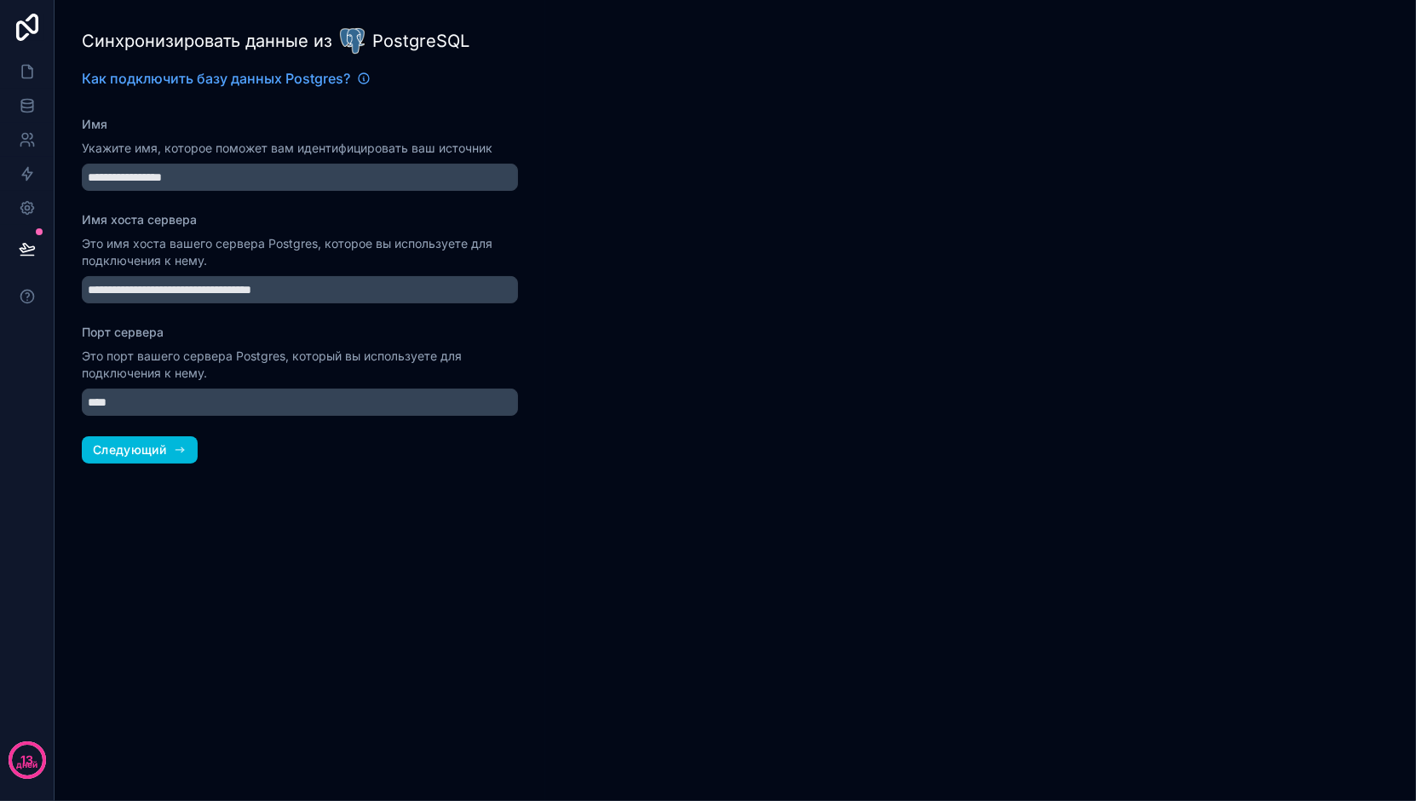
click at [138, 450] on font "Следующий" at bounding box center [129, 449] width 73 height 14
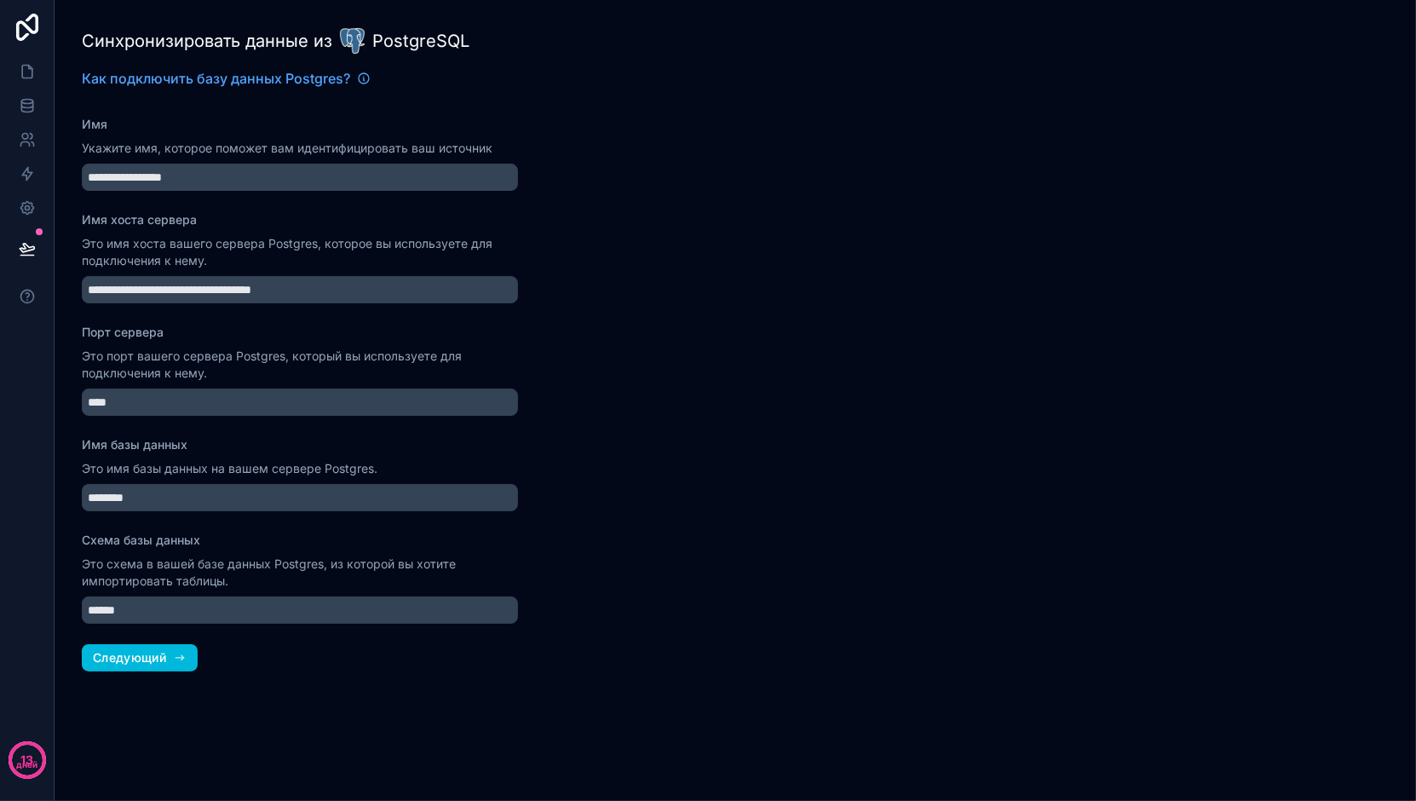
click at [130, 655] on font "Следующий" at bounding box center [129, 657] width 73 height 14
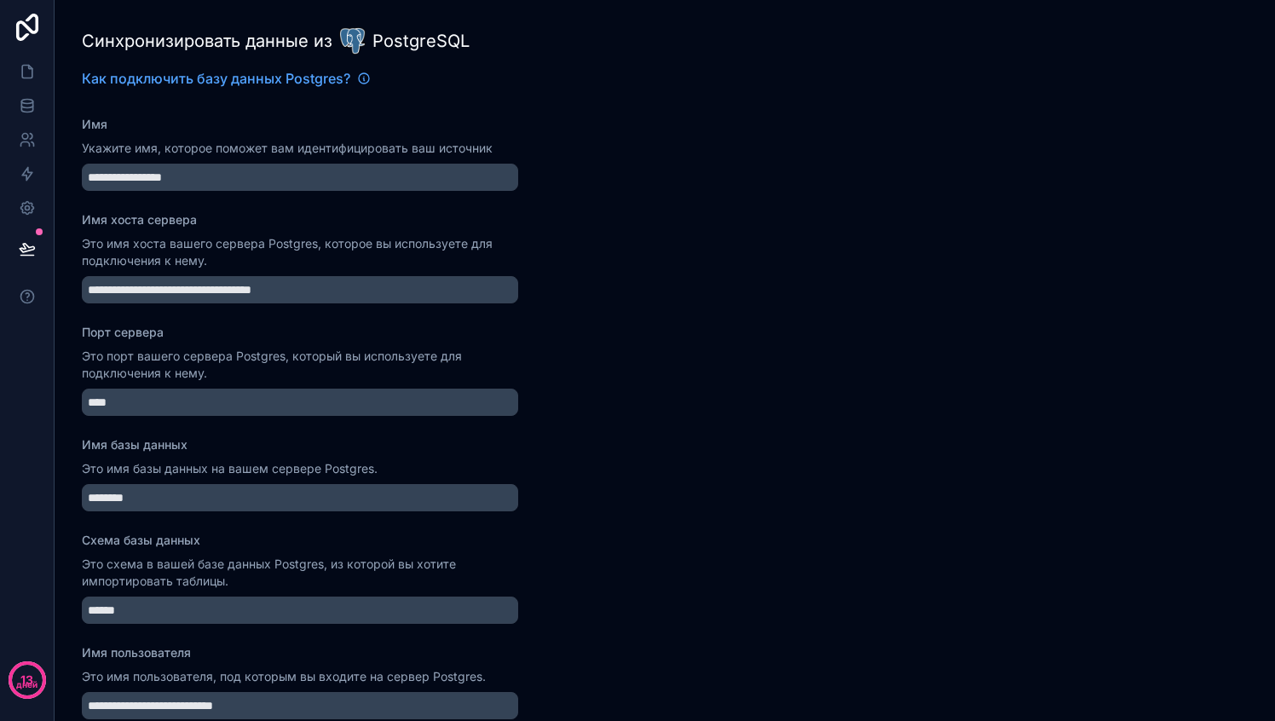
click at [363, 80] on icon at bounding box center [363, 79] width 1 height 3
click at [21, 204] on icon at bounding box center [26, 208] width 13 height 13
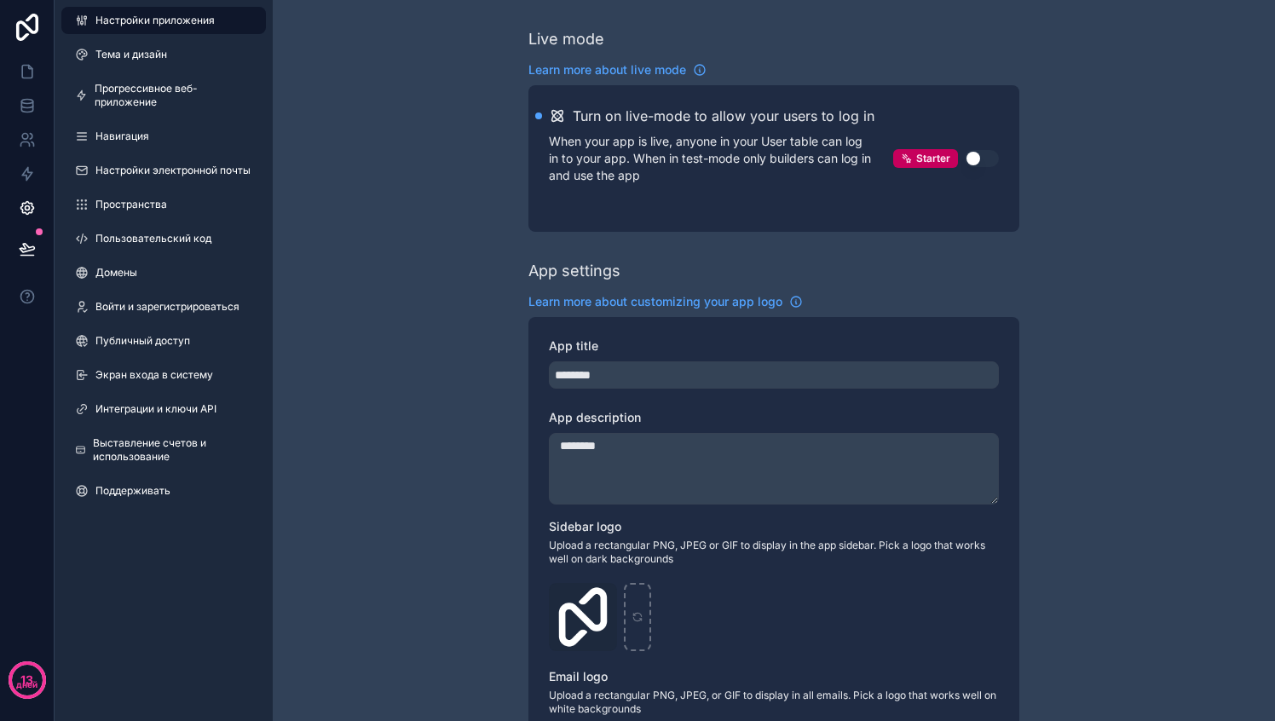
click at [143, 405] on font "Интеграции и ключи API" at bounding box center [155, 408] width 121 height 13
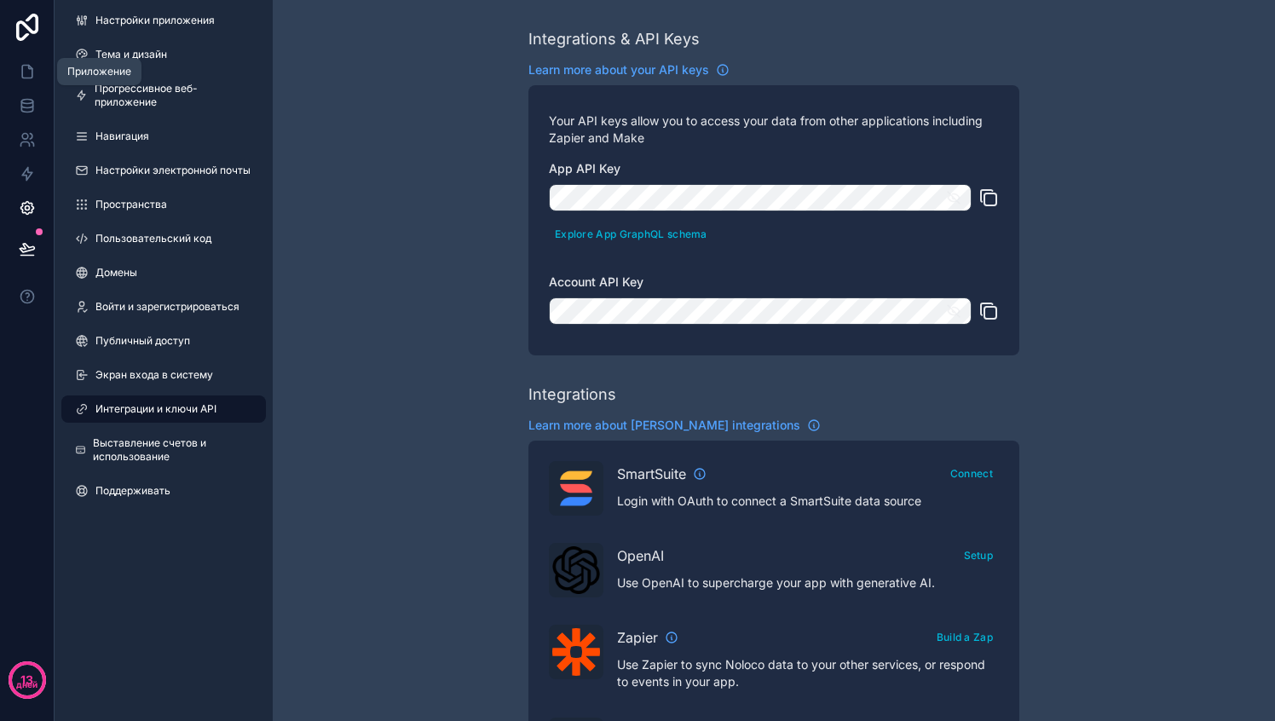
click at [27, 73] on icon at bounding box center [27, 71] width 17 height 17
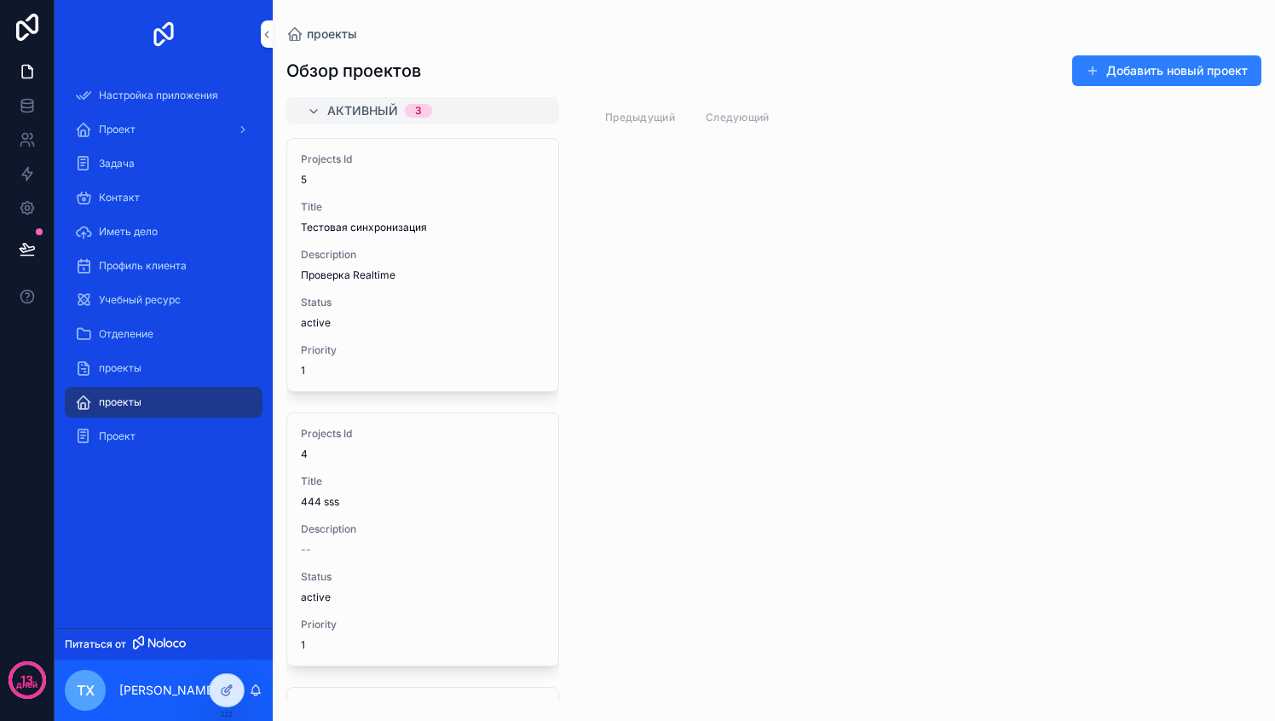
scroll to position [26, 0]
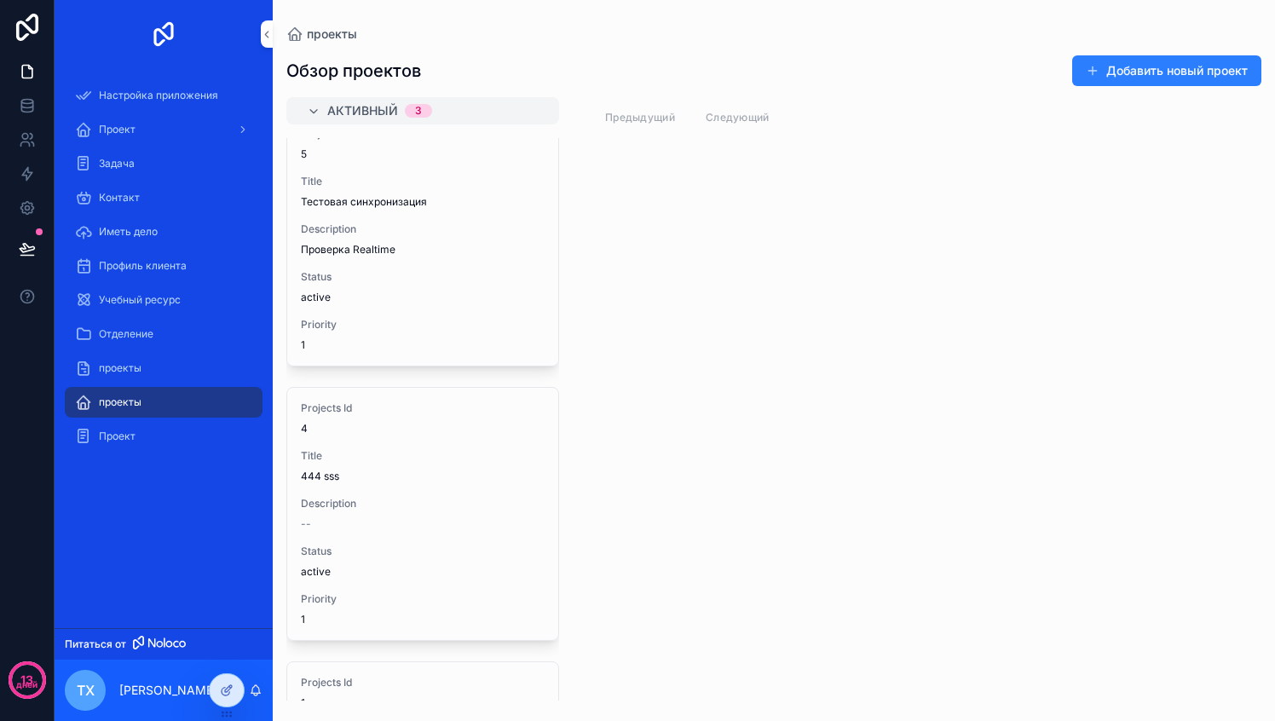
click at [1132, 50] on div "Обзор проектов Добавить новый проект активный 3 Projects Id 5 Title Тестовая си…" at bounding box center [774, 370] width 1002 height 659
click at [1126, 66] on font "Добавить новый проект" at bounding box center [1176, 70] width 141 height 14
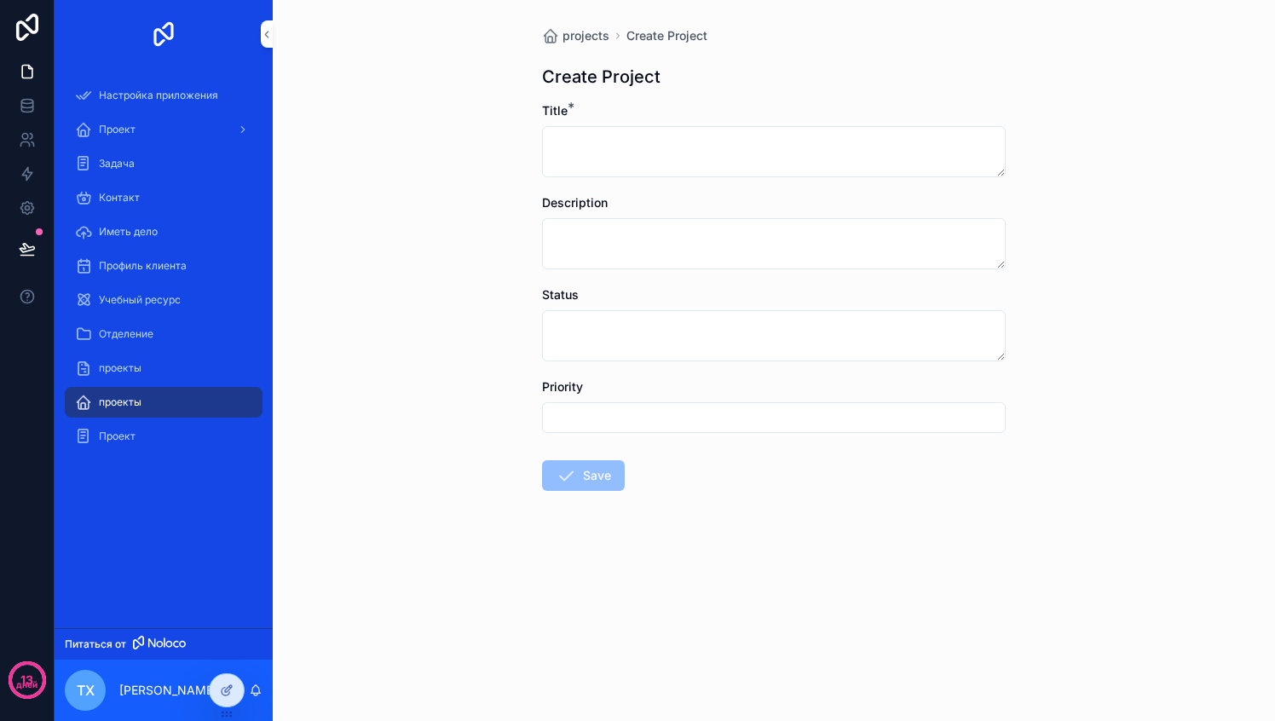
click at [619, 156] on textarea "прокручиваемый контент" at bounding box center [773, 151] width 463 height 51
type textarea "*"
type textarea "**********"
click at [588, 480] on button "Save" at bounding box center [583, 475] width 83 height 31
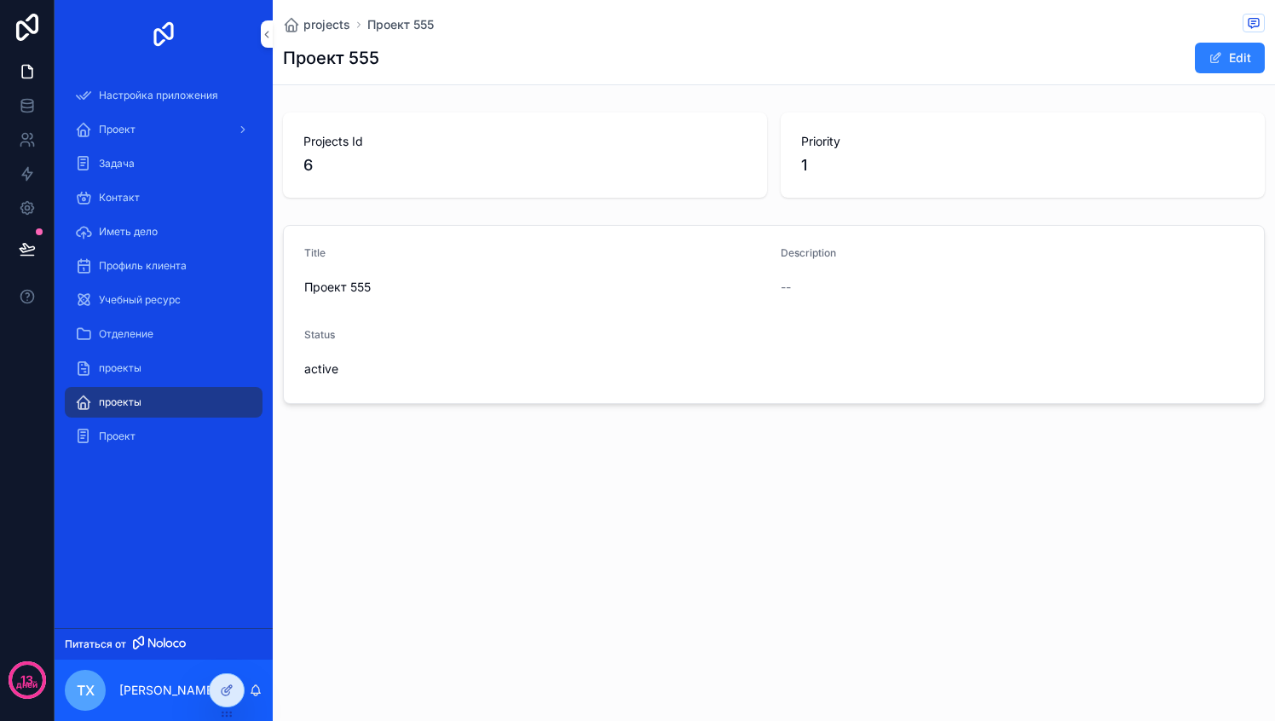
click at [150, 402] on div "проекты" at bounding box center [163, 402] width 177 height 27
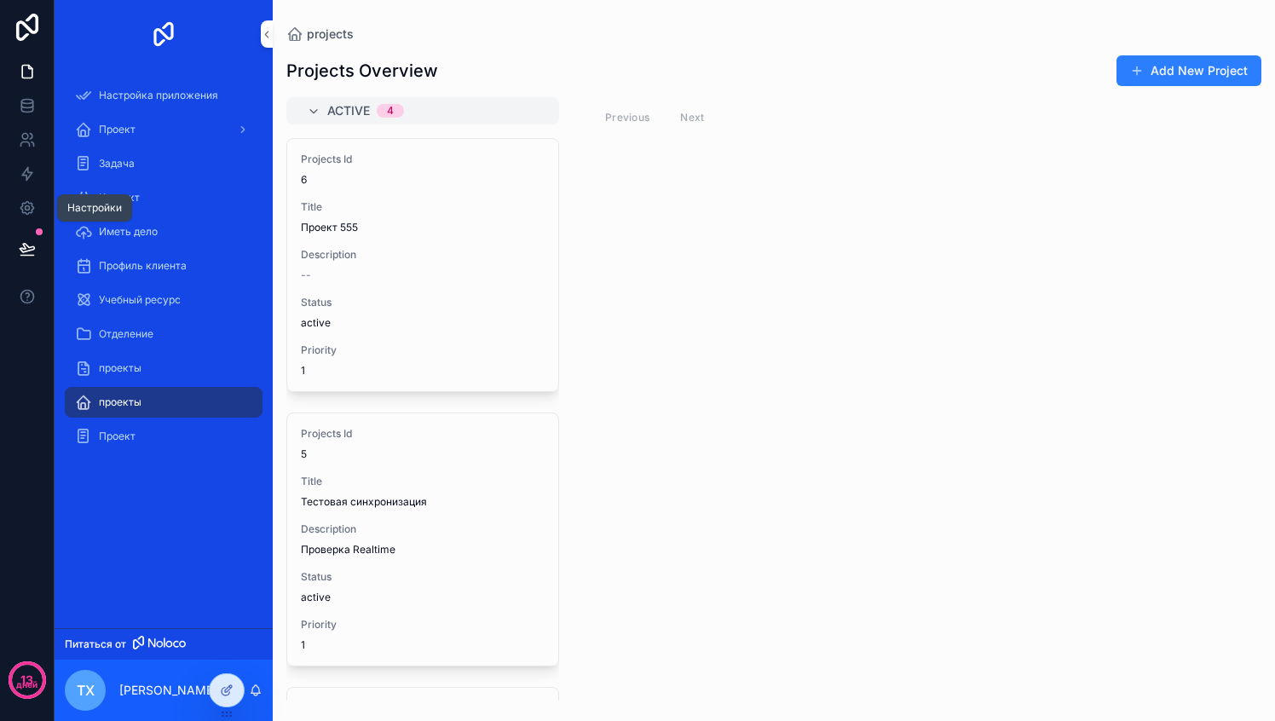
click at [20, 204] on icon at bounding box center [27, 207] width 17 height 17
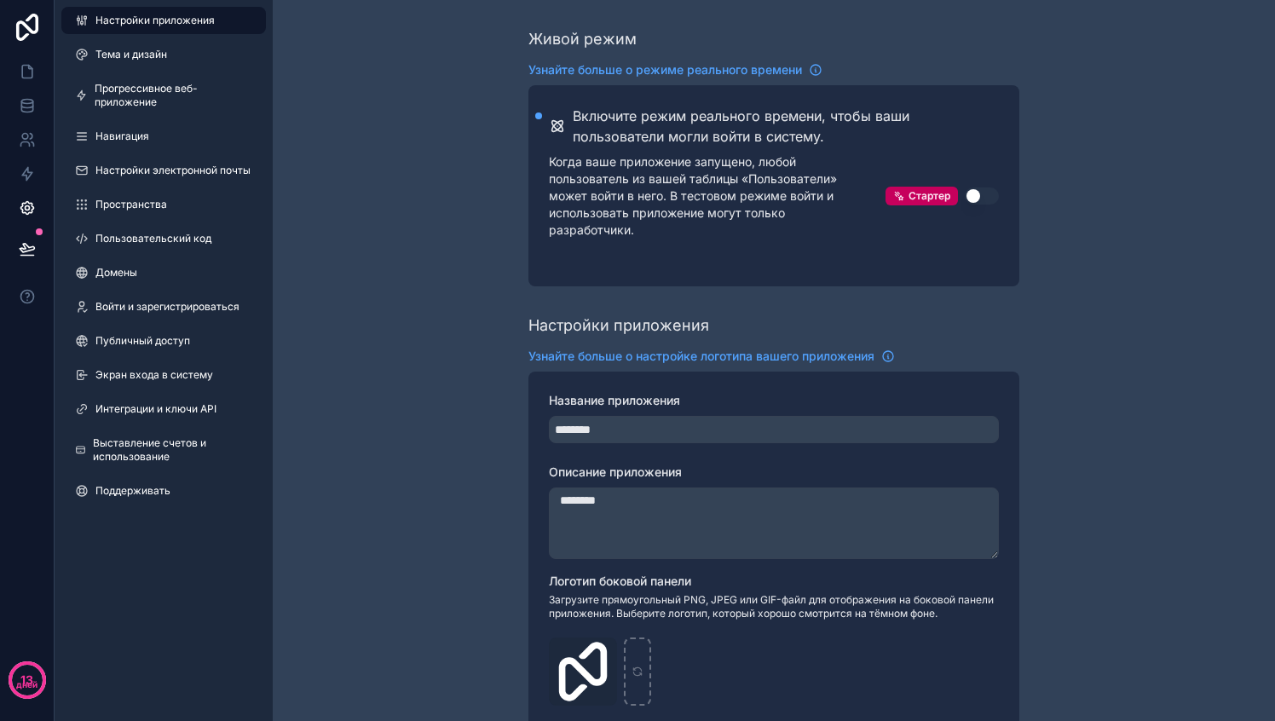
click at [110, 413] on font "Интеграции и ключи API" at bounding box center [155, 408] width 121 height 13
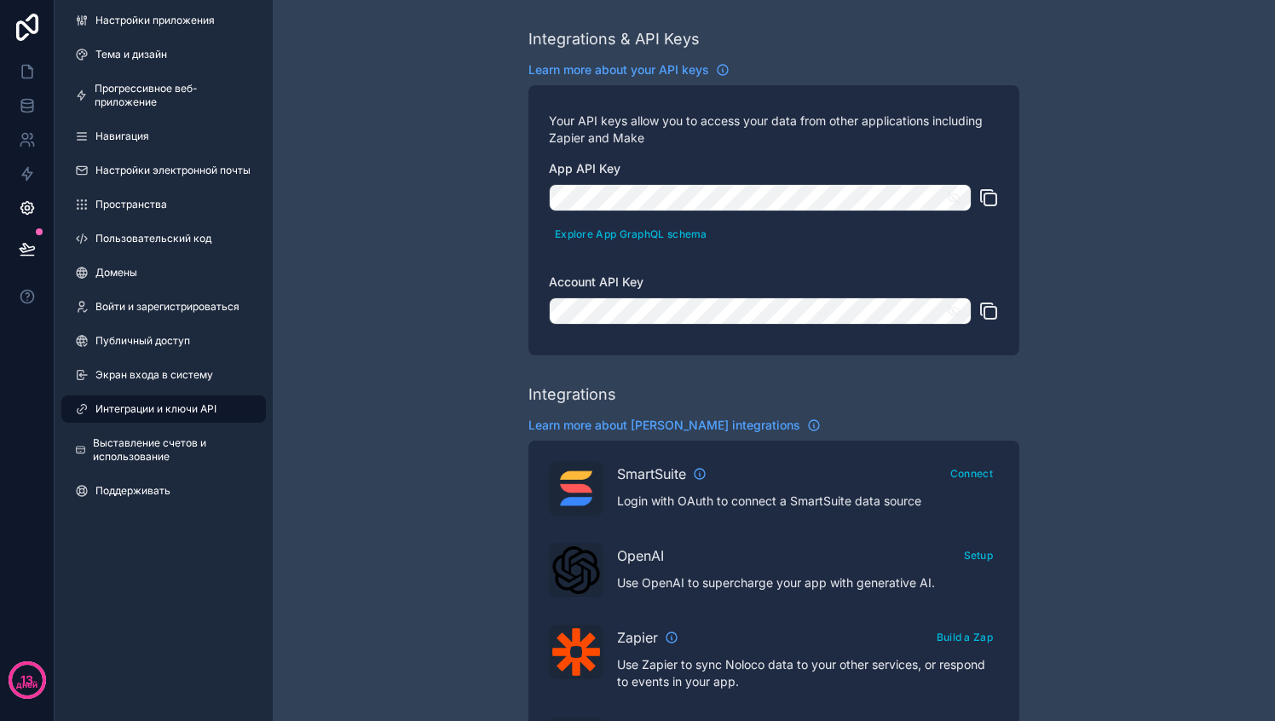
click at [992, 198] on icon "прокручиваемый контент" at bounding box center [988, 197] width 20 height 20
click at [986, 307] on icon "прокручиваемый контент" at bounding box center [990, 313] width 12 height 12
click at [995, 201] on icon "прокручиваемый контент" at bounding box center [990, 199] width 12 height 12
